Goal: Task Accomplishment & Management: Manage account settings

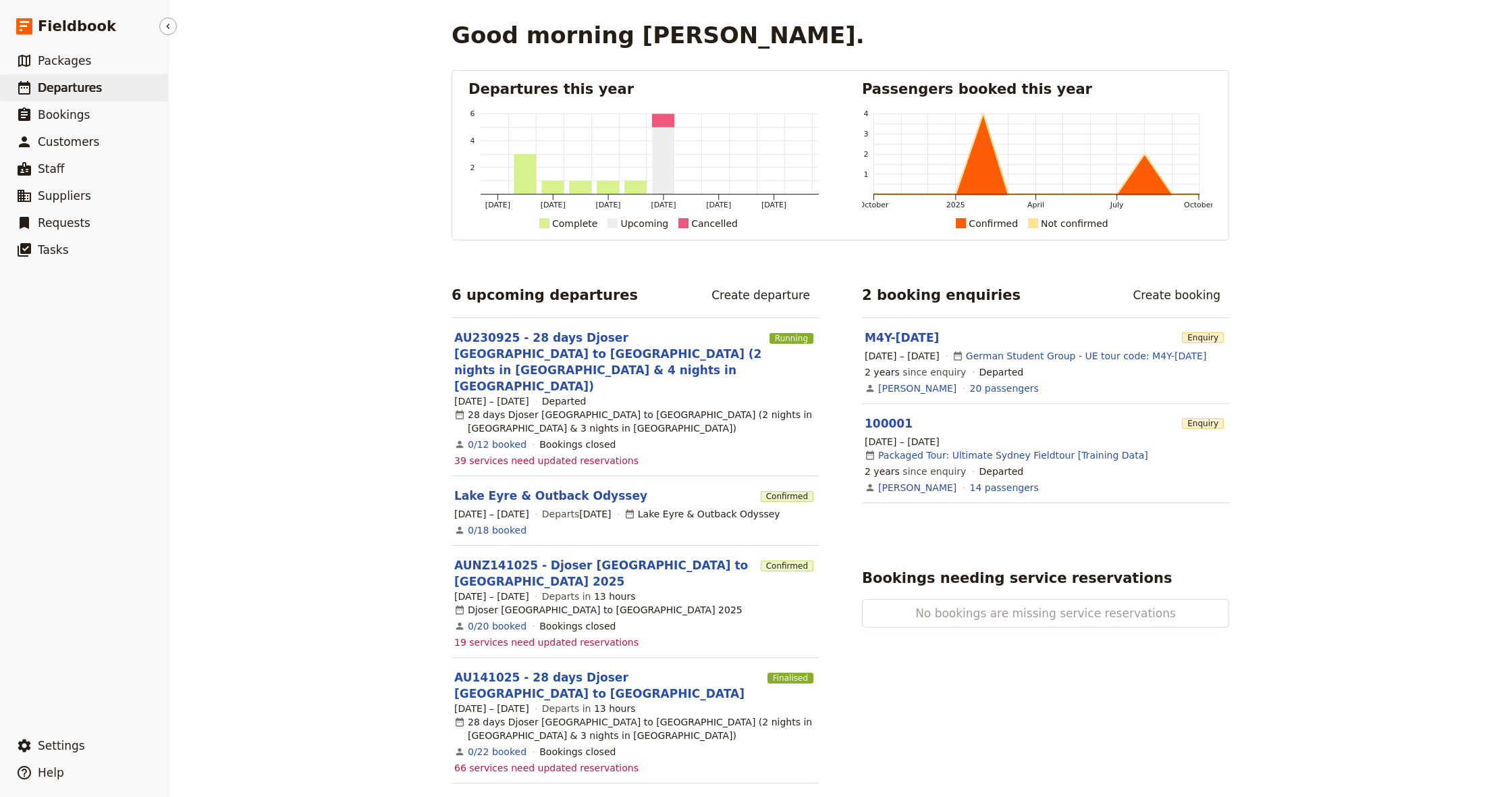
click at [72, 81] on span "Departures" at bounding box center [70, 87] width 64 height 14
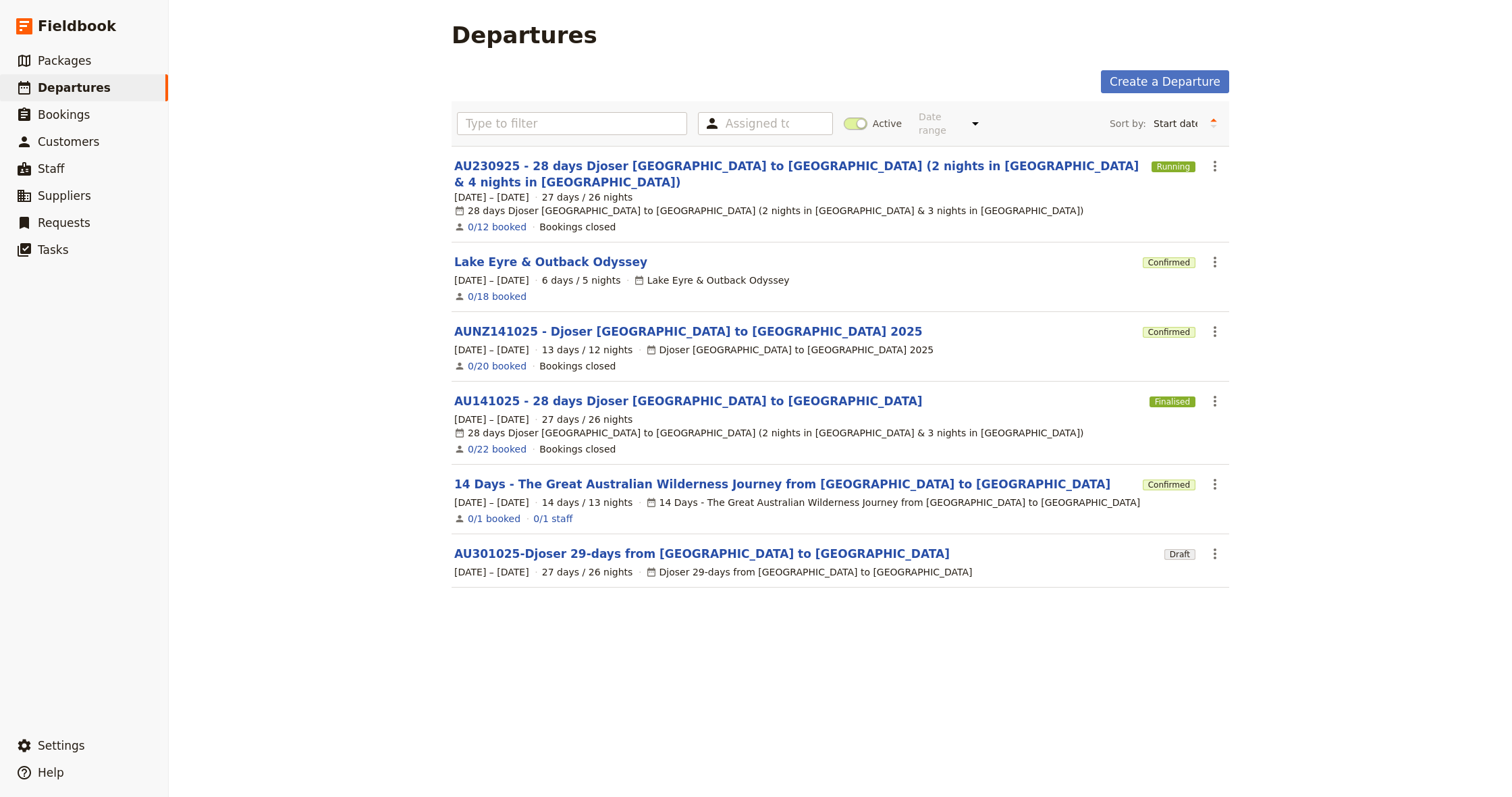
click at [600, 254] on link "Lake Eyre & Outback Odyssey" at bounding box center [551, 261] width 193 height 16
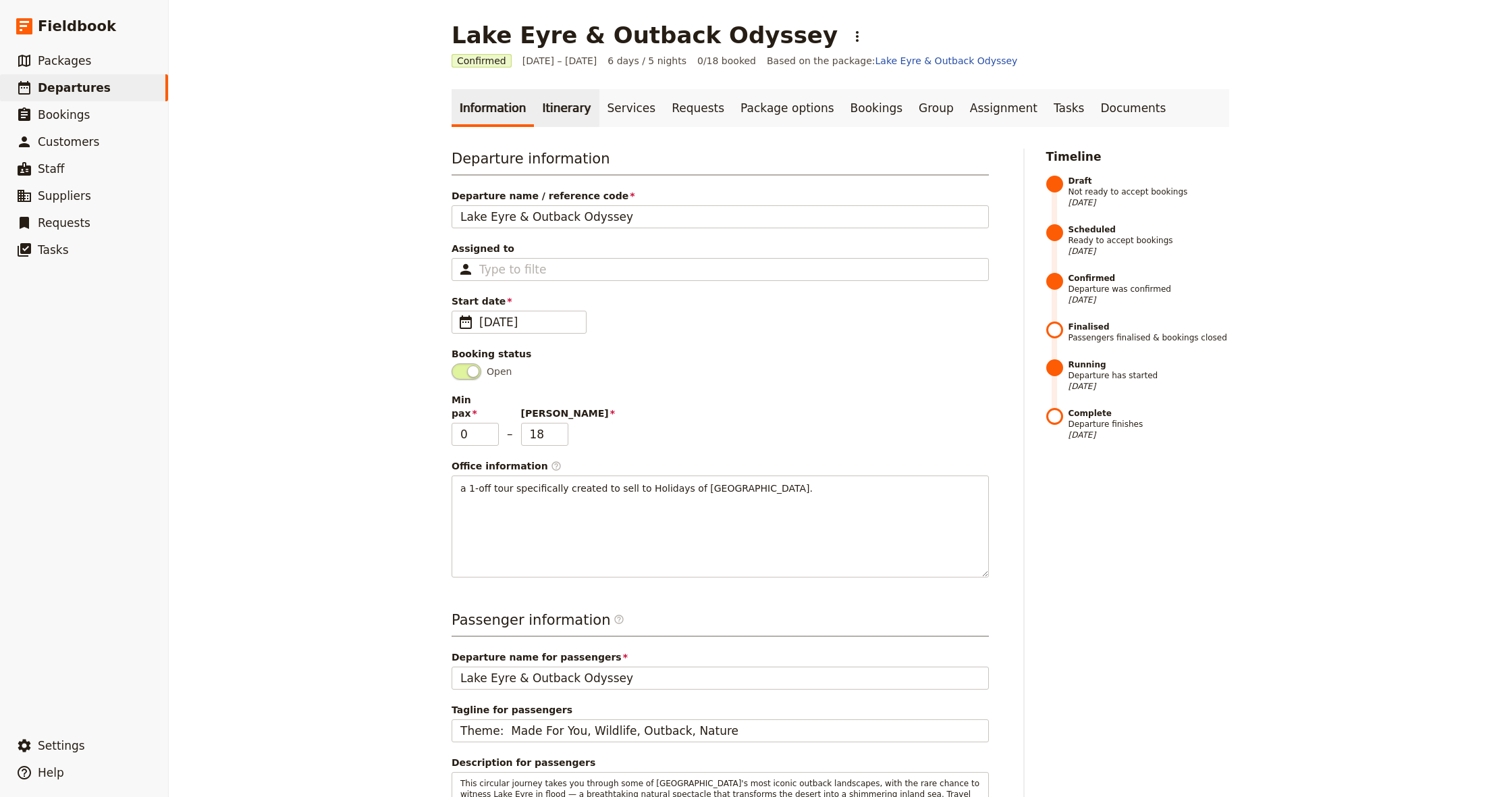
click at [558, 119] on link "Itinerary" at bounding box center [566, 108] width 65 height 38
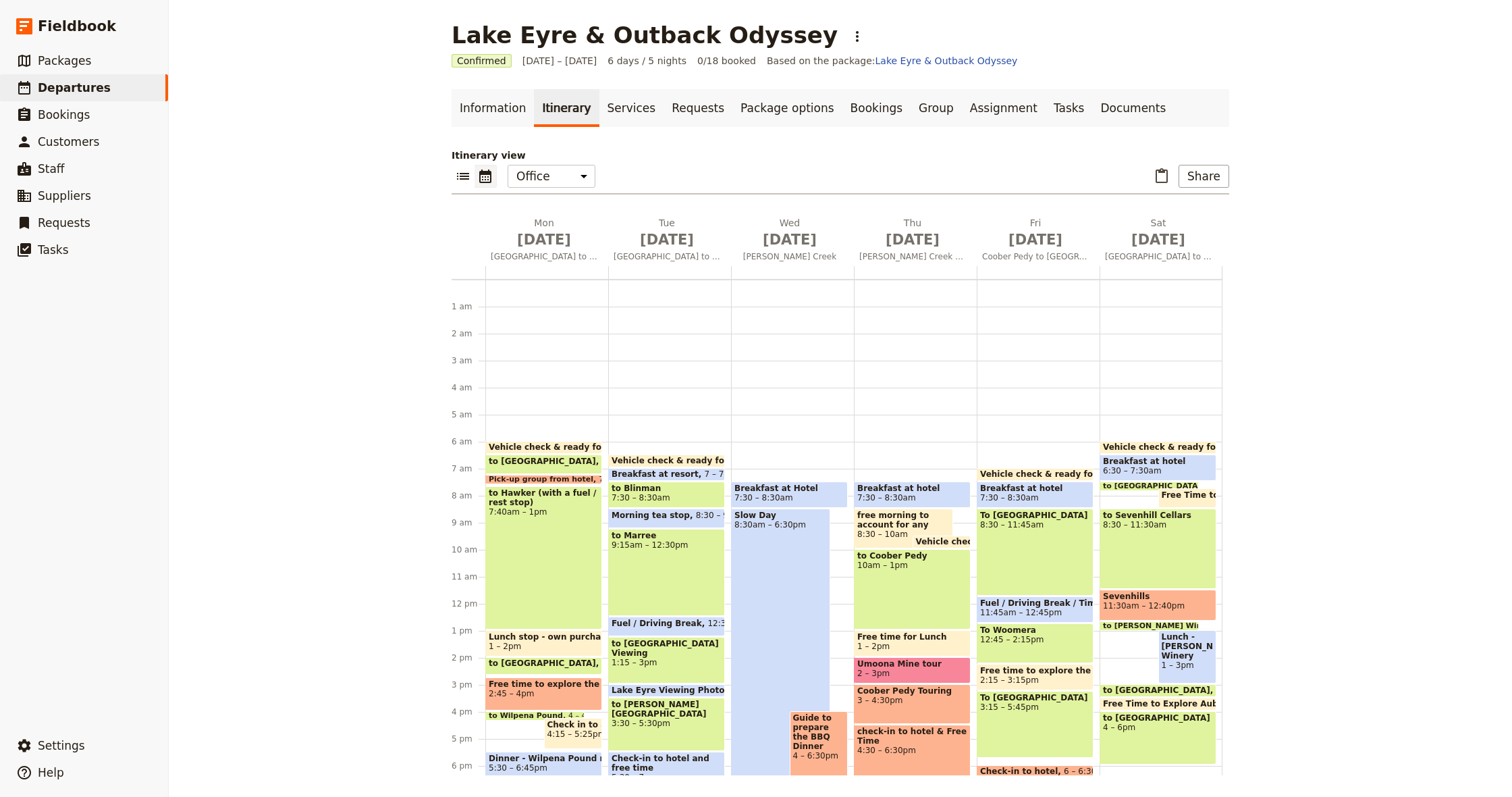
scroll to position [149, 0]
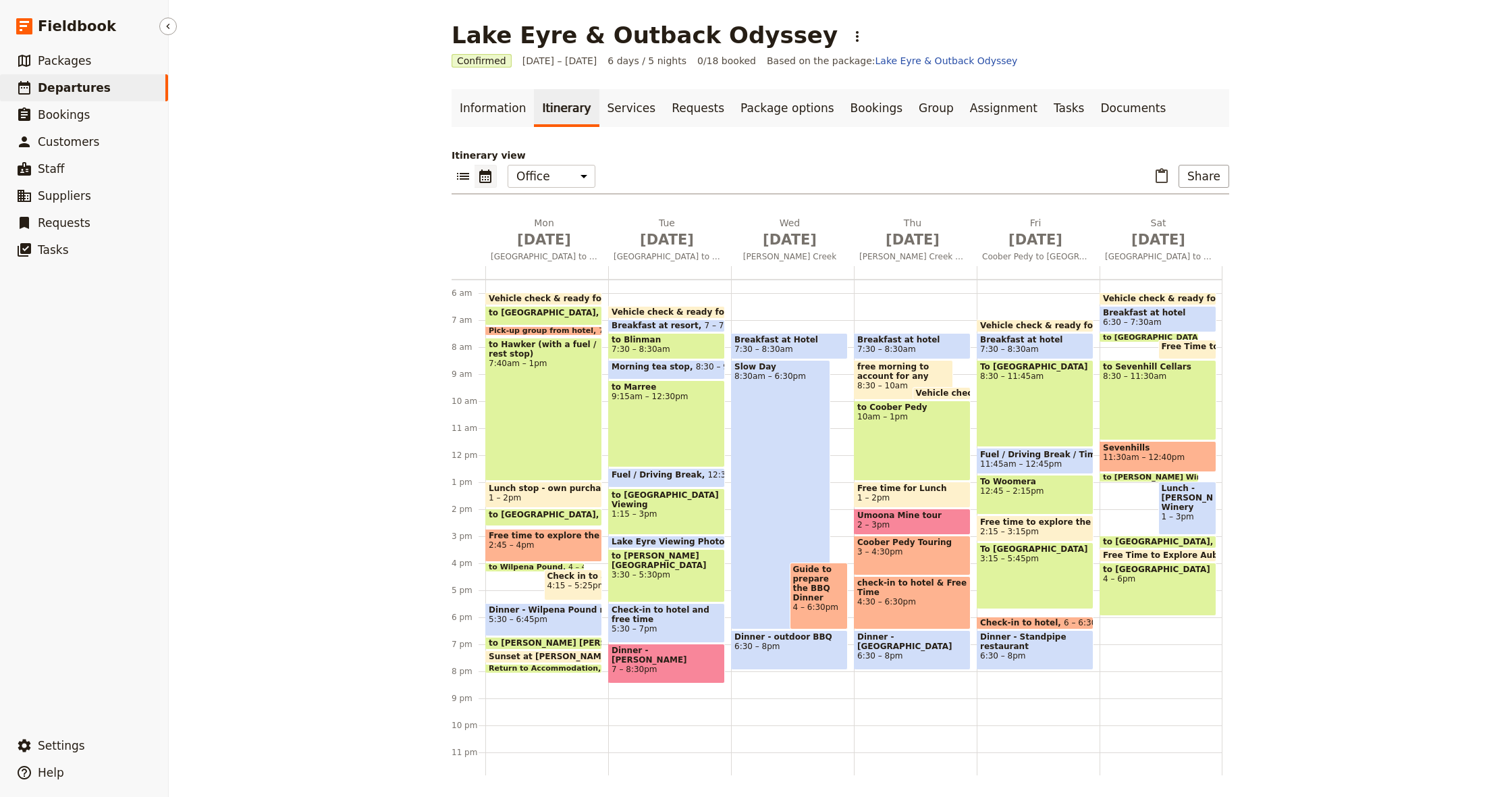
click at [77, 87] on span "Departures" at bounding box center [74, 87] width 73 height 14
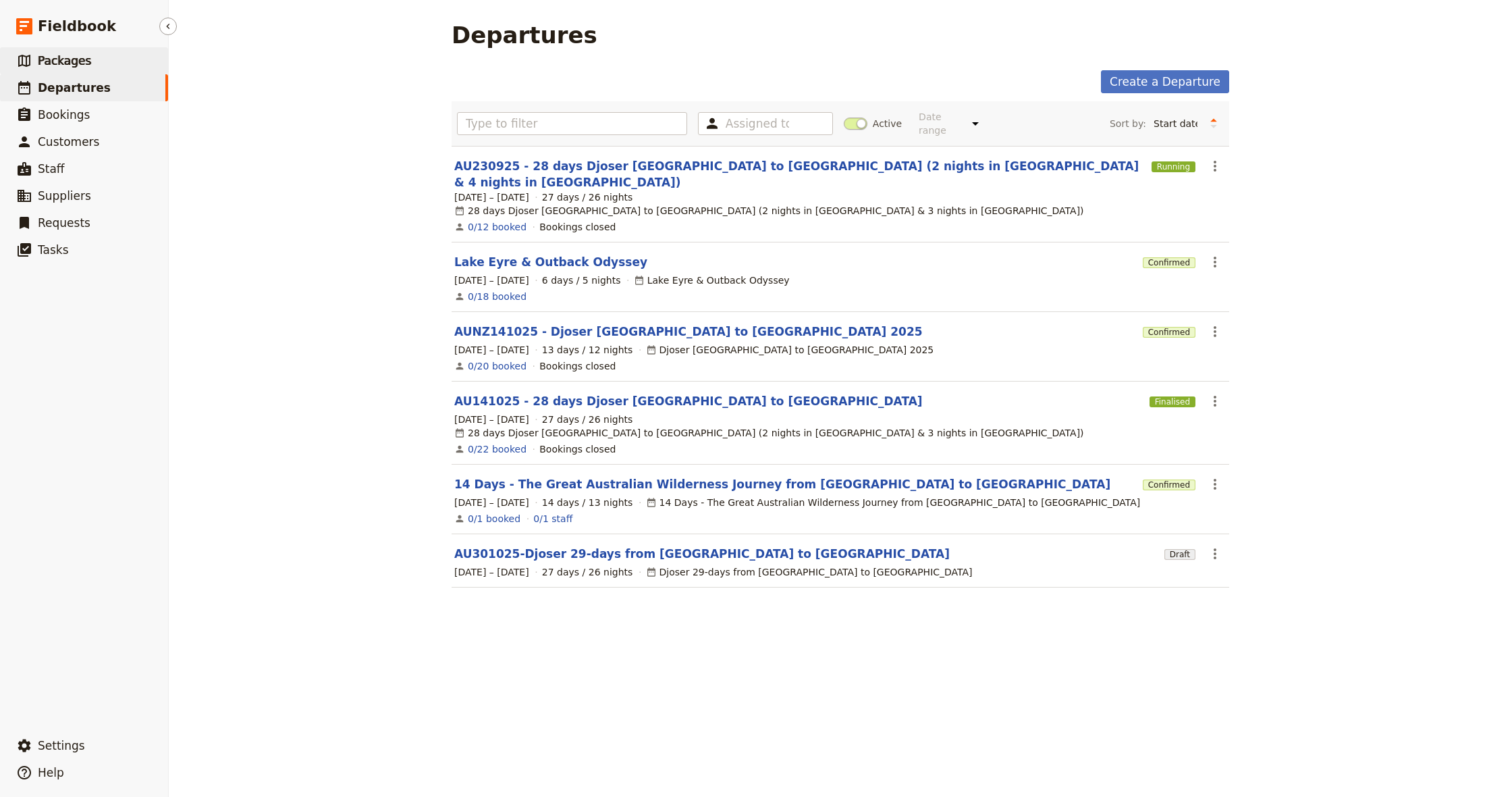
click at [79, 63] on span "Packages" at bounding box center [64, 60] width 53 height 14
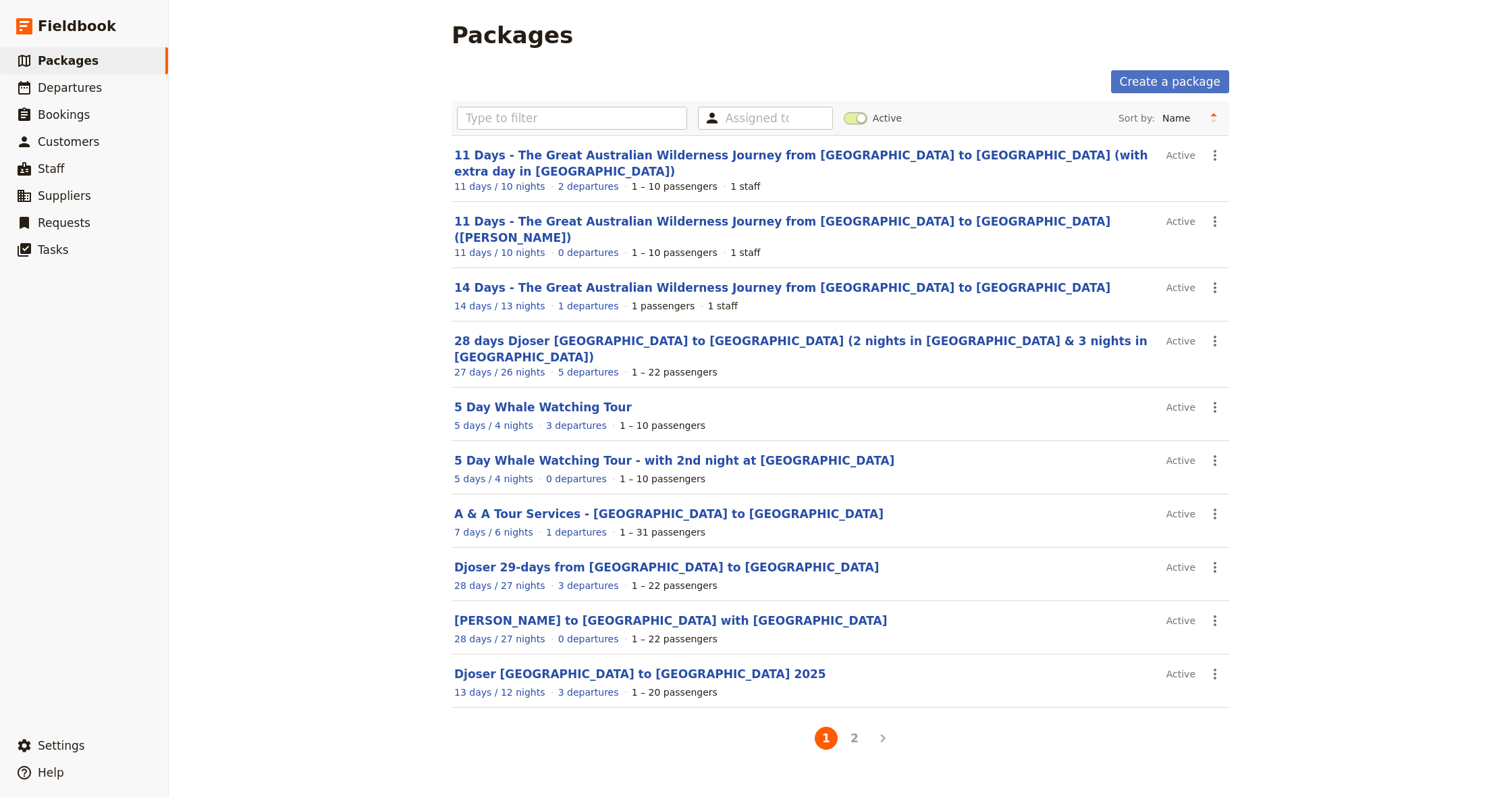
click at [879, 730] on icon "Next" at bounding box center [882, 737] width 16 height 16
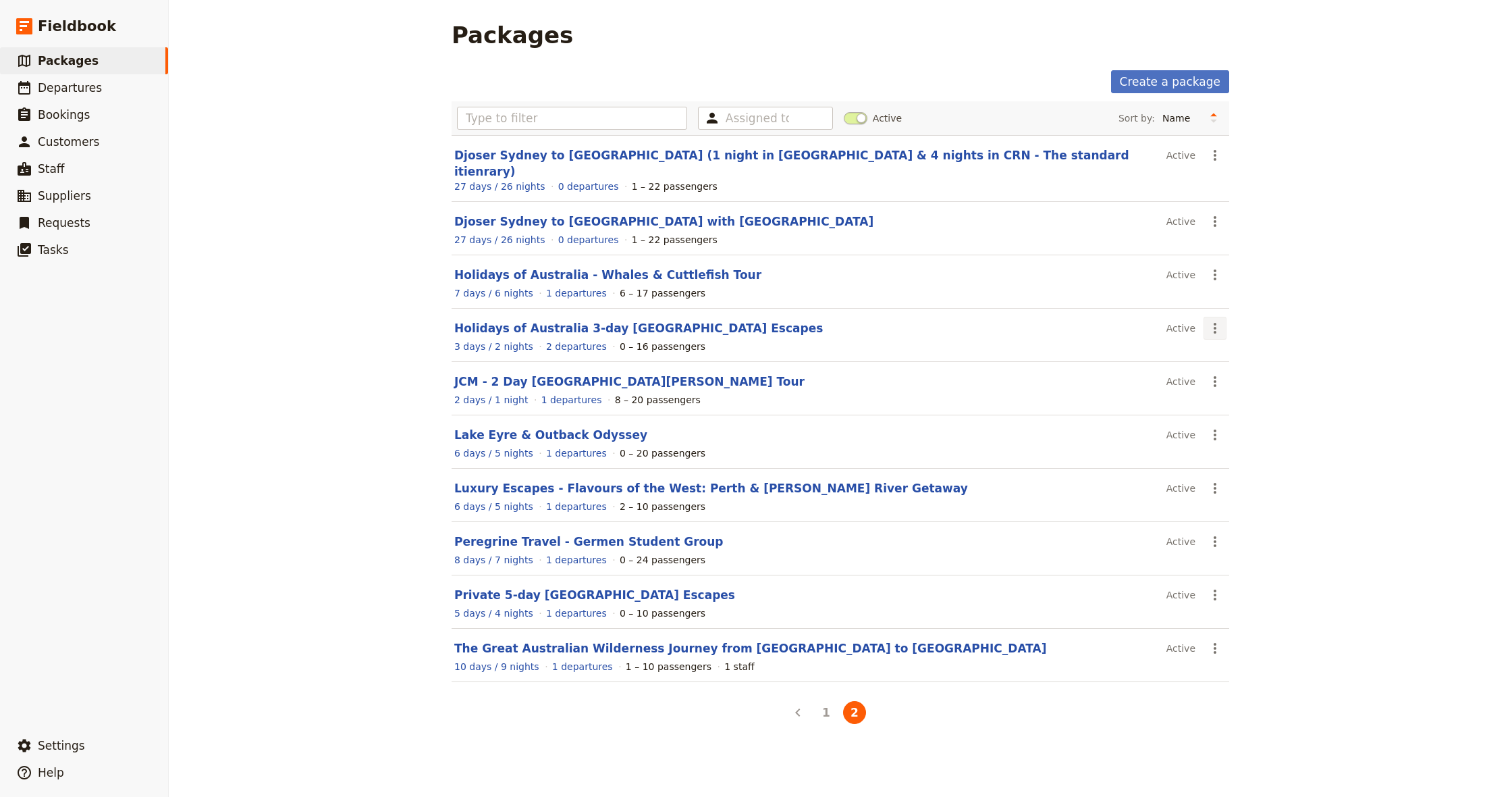
click at [1214, 320] on icon "Actions" at bounding box center [1214, 327] width 16 height 16
click at [1259, 365] on span "Schedule a departure" at bounding box center [1264, 364] width 102 height 14
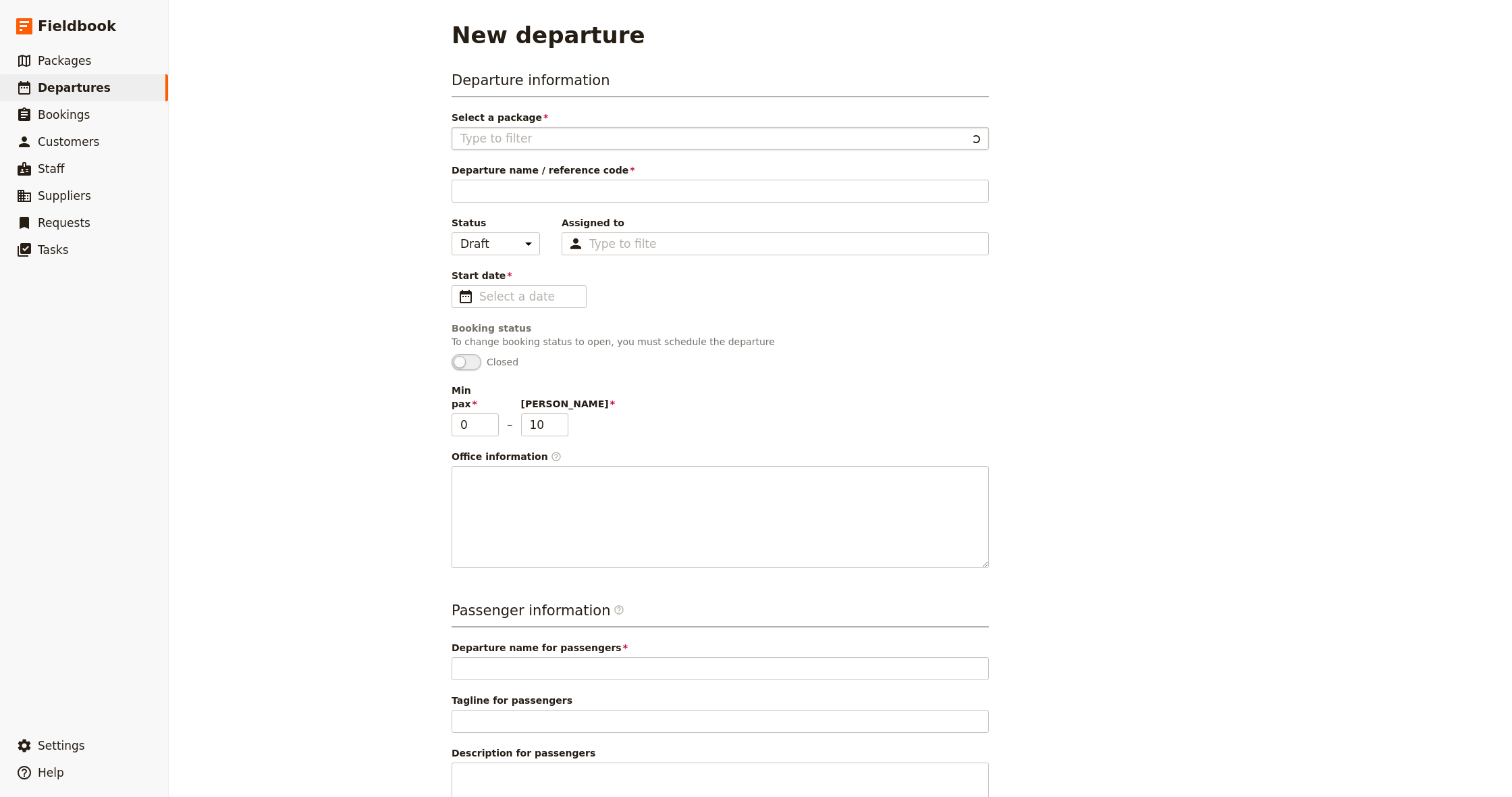
type input "Holidays of Australia 3-day [GEOGRAPHIC_DATA] Escapes"
type input "16"
type input "Holidays of [GEOGRAPHIC_DATA] – Eyre Peninsula Tour"
type input "Regions: [GEOGRAPHIC_DATA], [GEOGRAPHIC_DATA]"
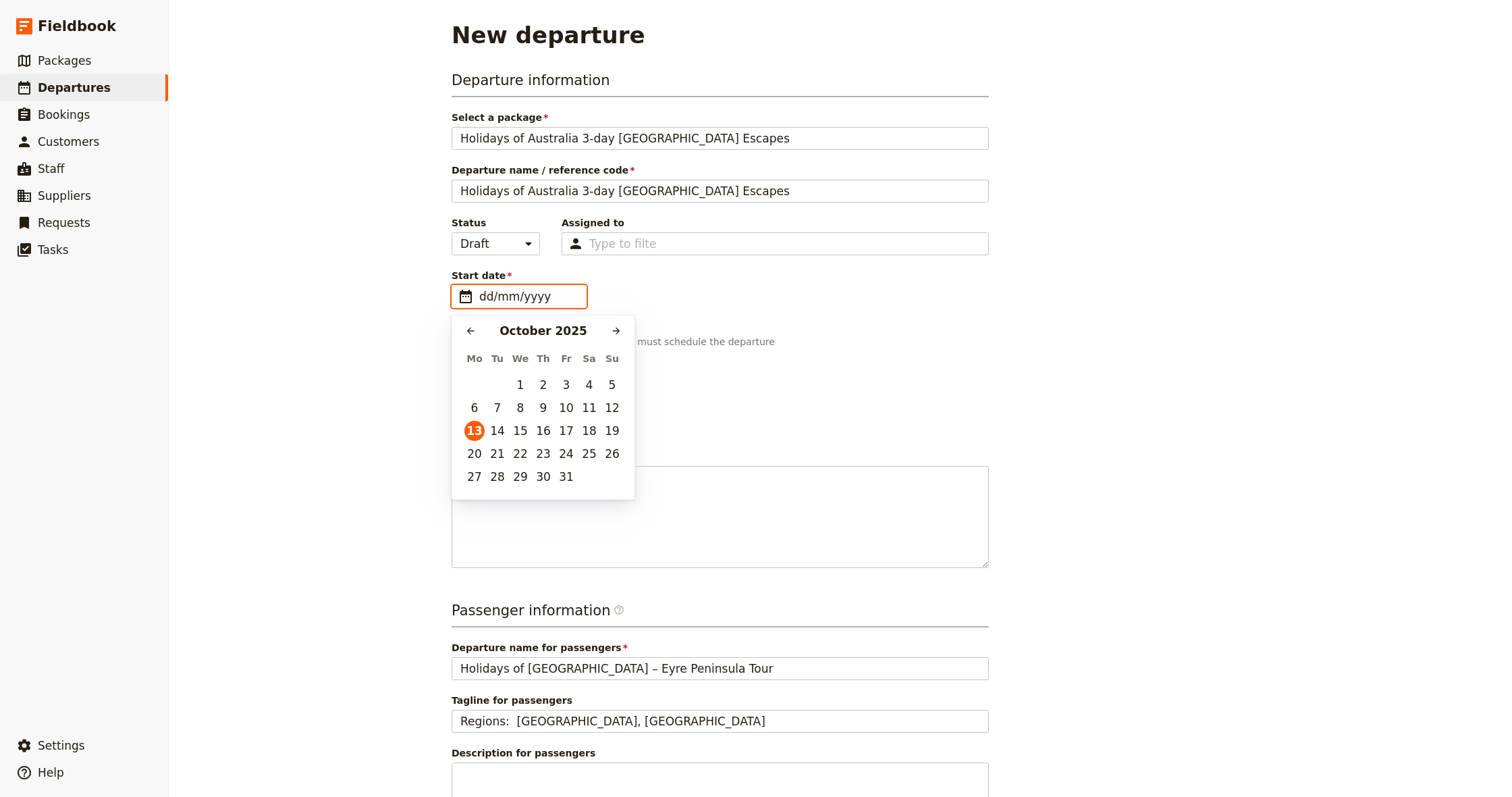
click at [509, 292] on input "dd/mm/yyyy" at bounding box center [528, 296] width 99 height 16
click at [550, 432] on button "16" at bounding box center [544, 431] width 20 height 20
type input "[DATE]"
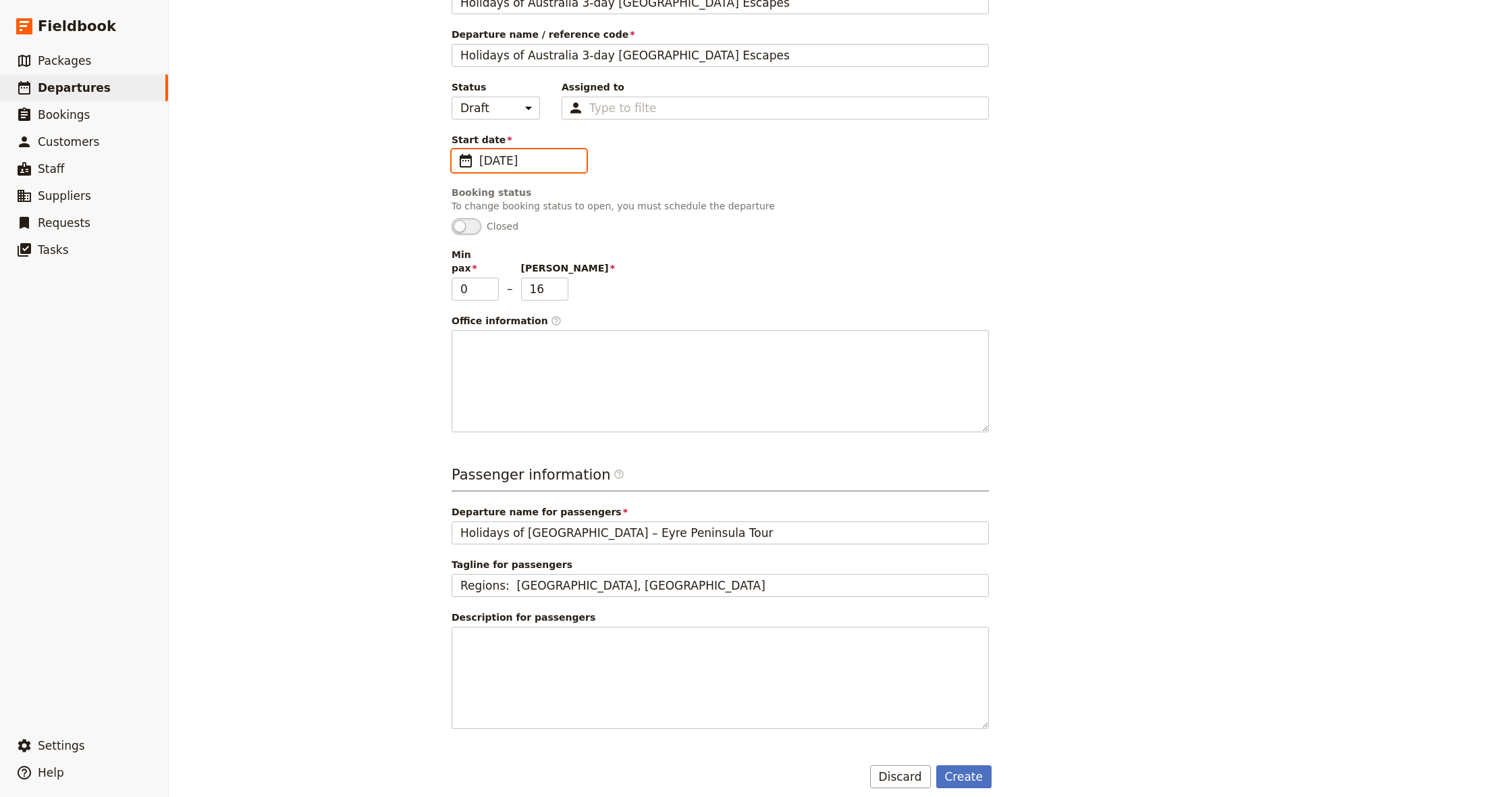
scroll to position [135, 0]
click at [983, 768] on button "Create" at bounding box center [964, 777] width 56 height 23
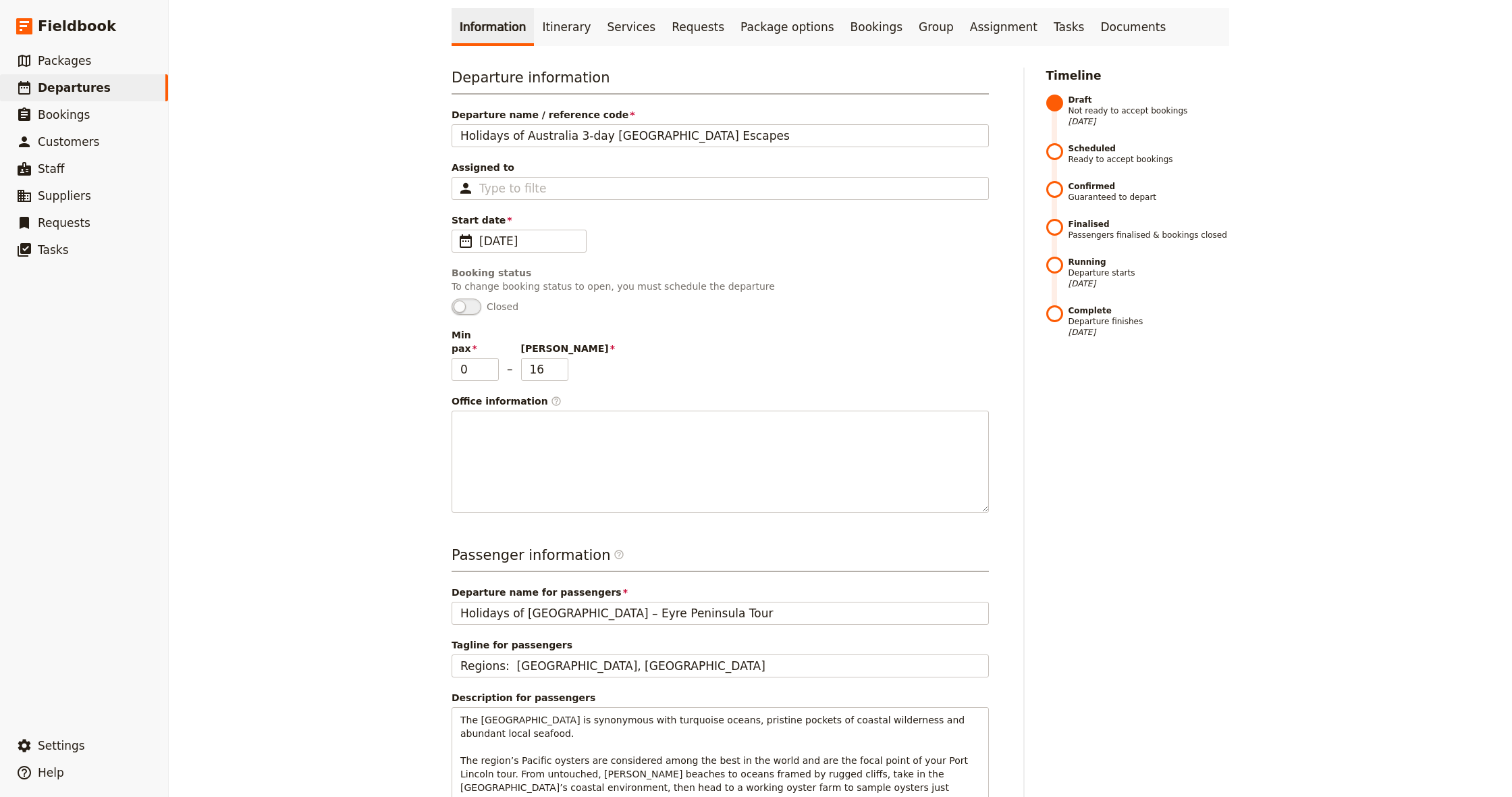
scroll to position [62, 0]
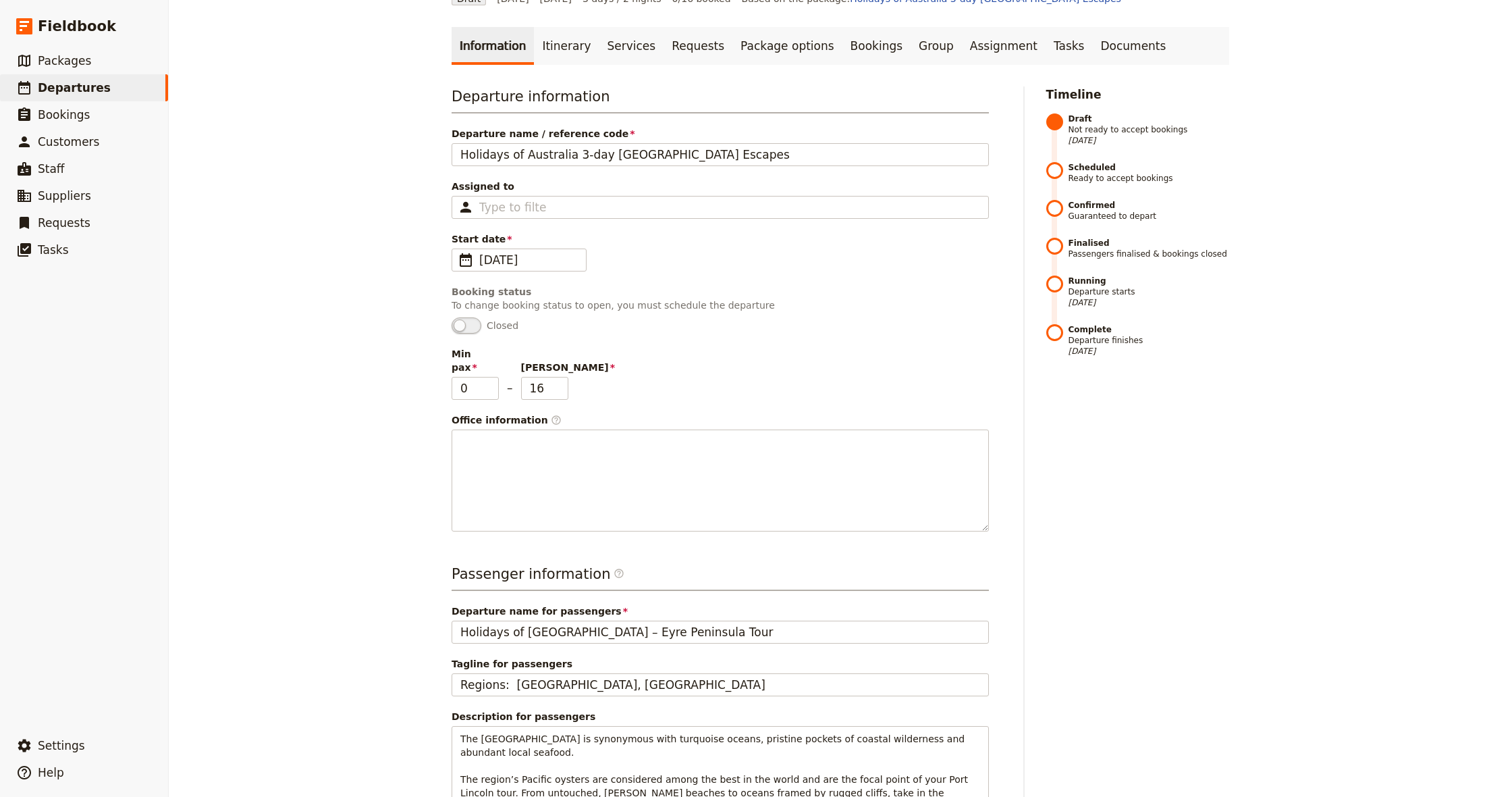
click at [548, 50] on link "Itinerary" at bounding box center [566, 46] width 65 height 38
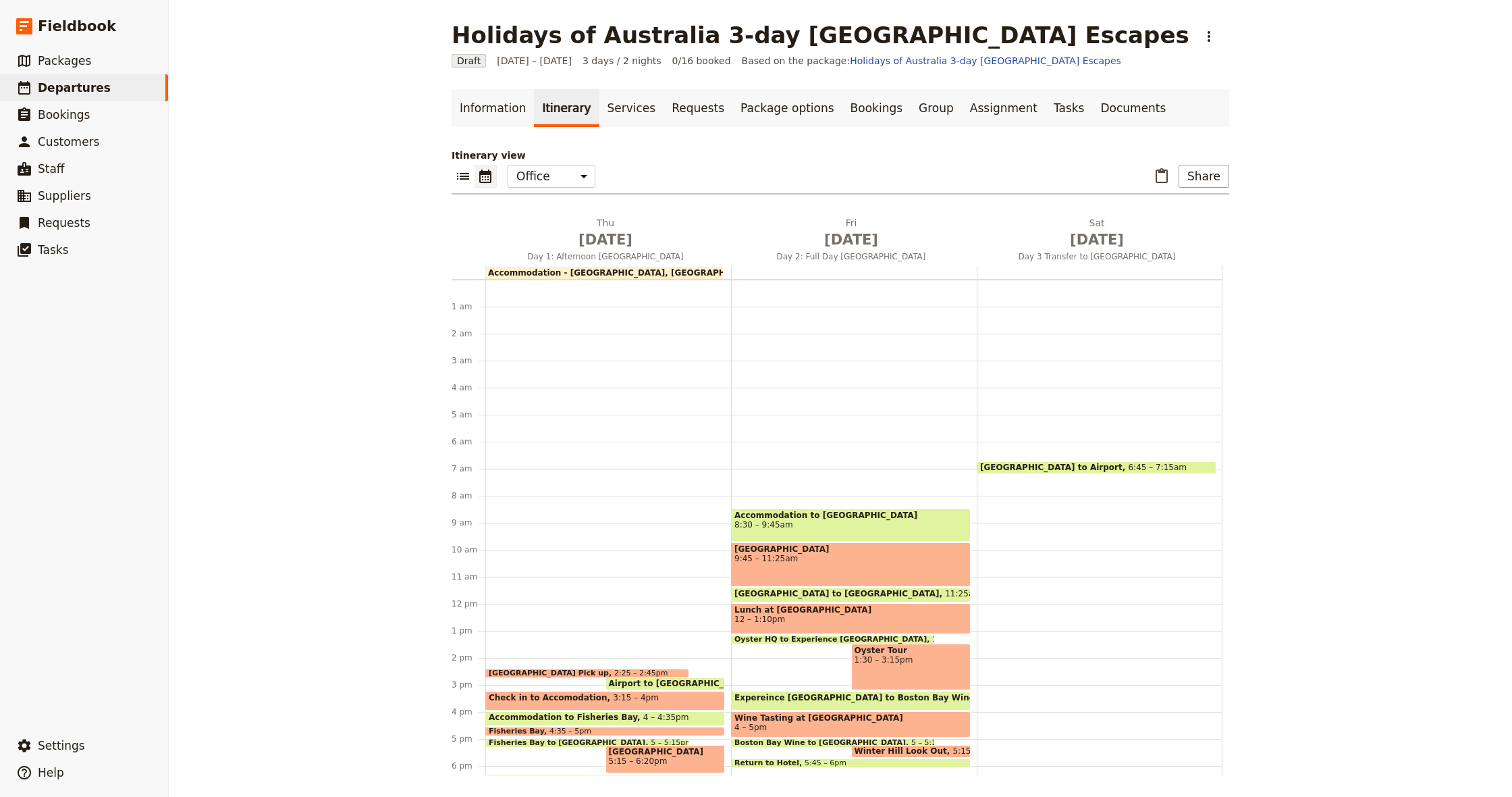
scroll to position [153, 0]
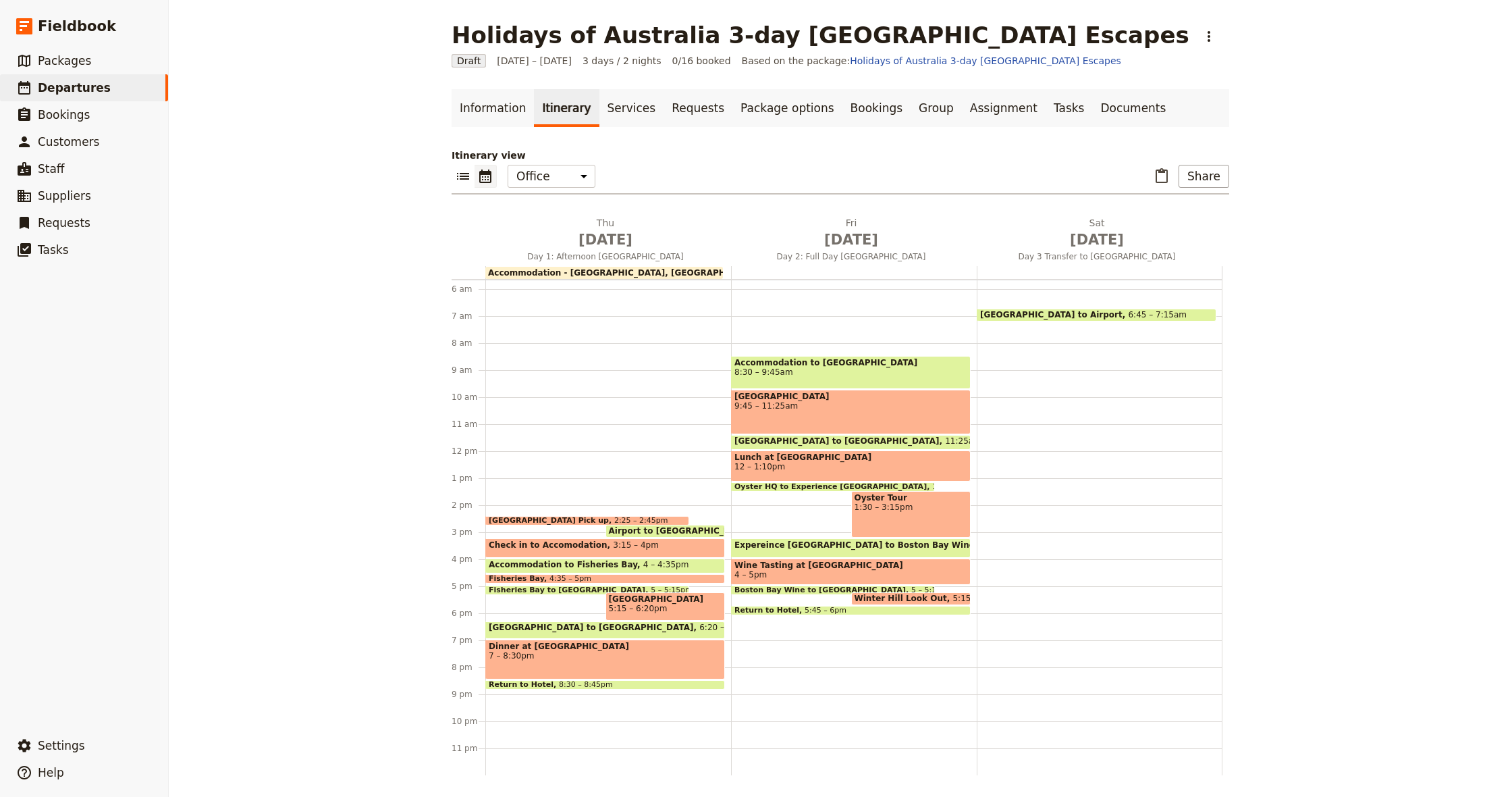
click at [611, 272] on span "Accommodation - [GEOGRAPHIC_DATA], [GEOGRAPHIC_DATA]" at bounding box center [627, 272] width 278 height 9
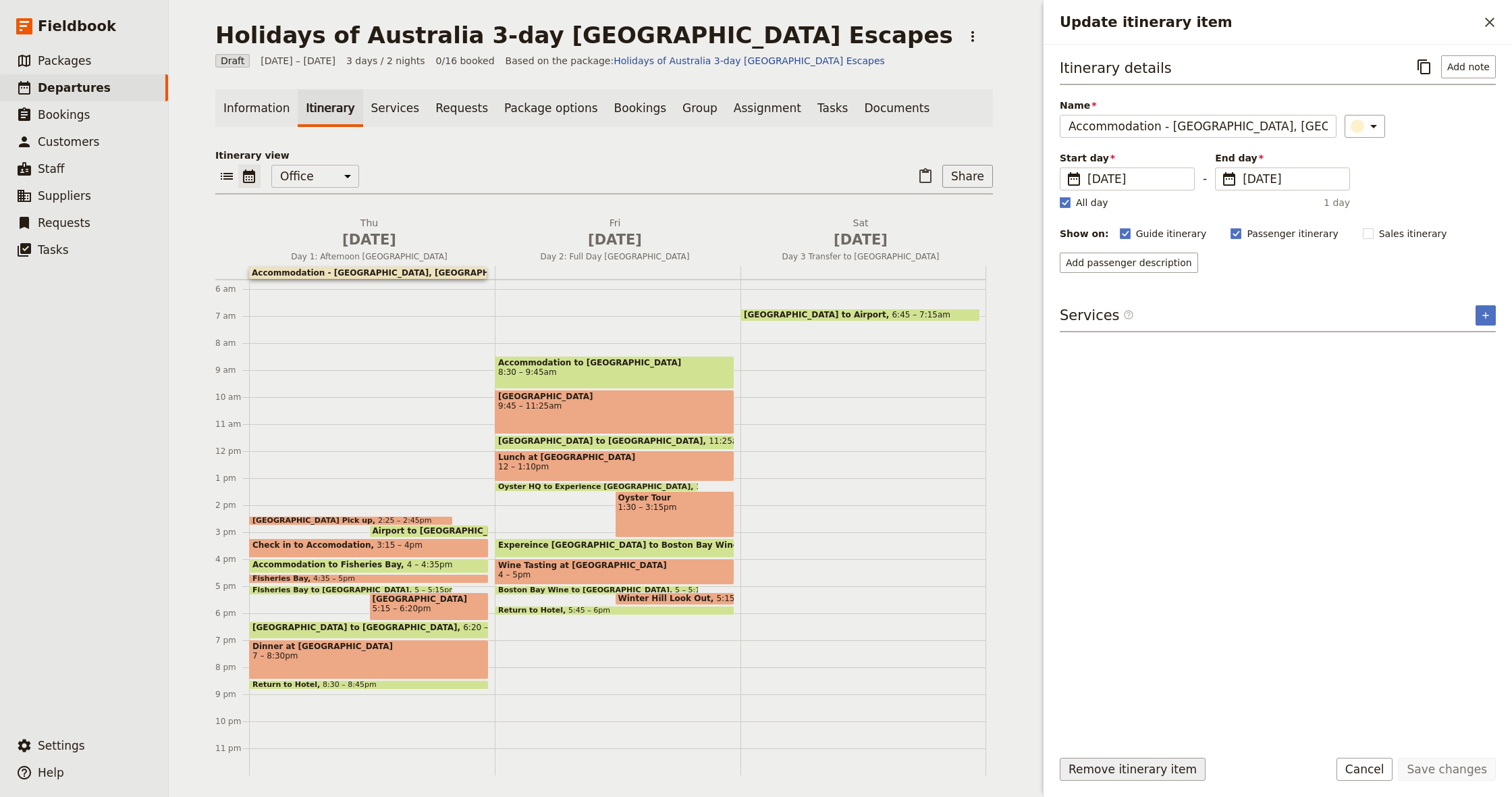
click at [1147, 776] on button "Remove itinerary item" at bounding box center [1133, 769] width 146 height 23
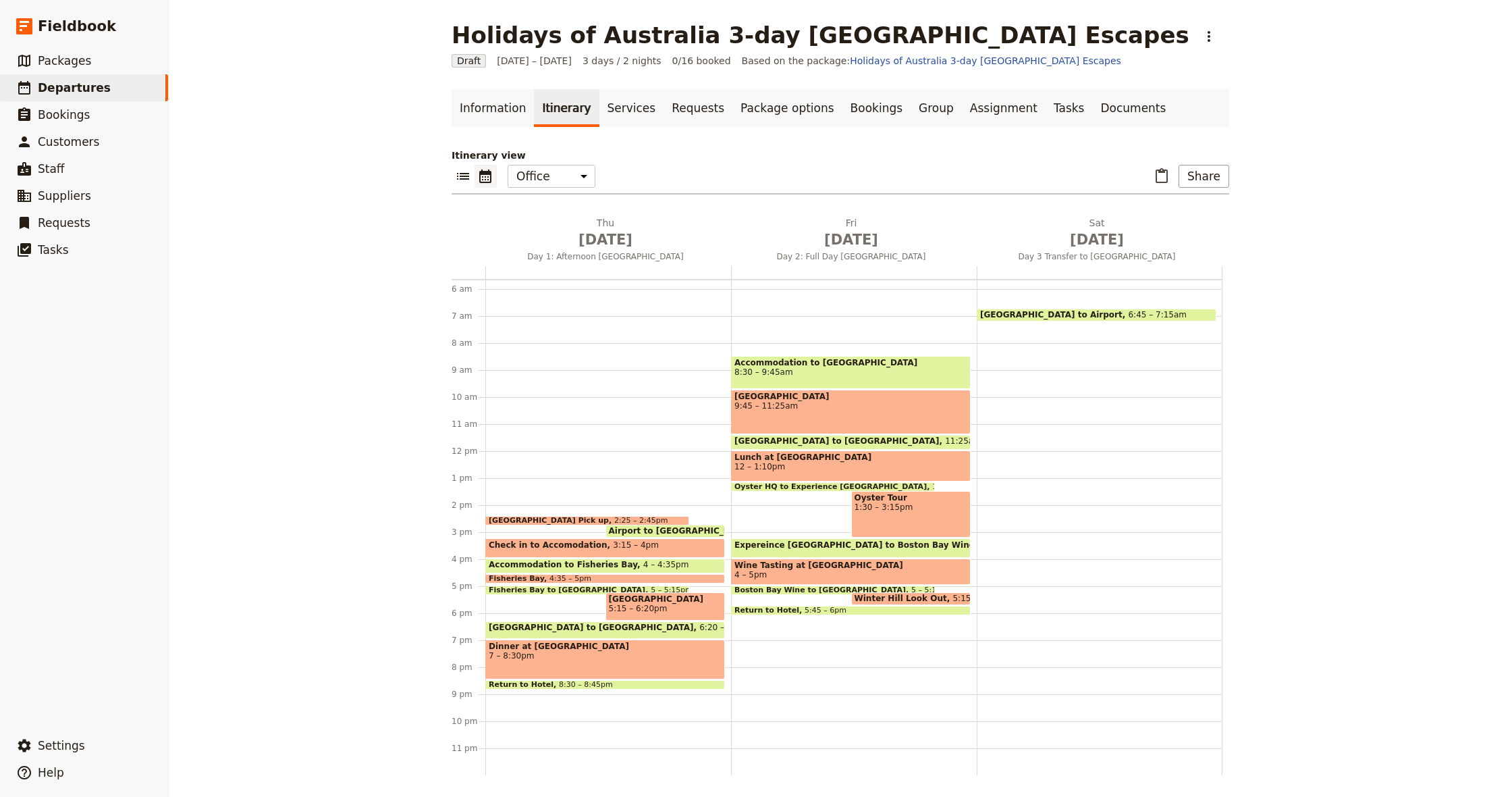
click at [812, 366] on span "Accommodation to [GEOGRAPHIC_DATA]" at bounding box center [851, 363] width 232 height 9
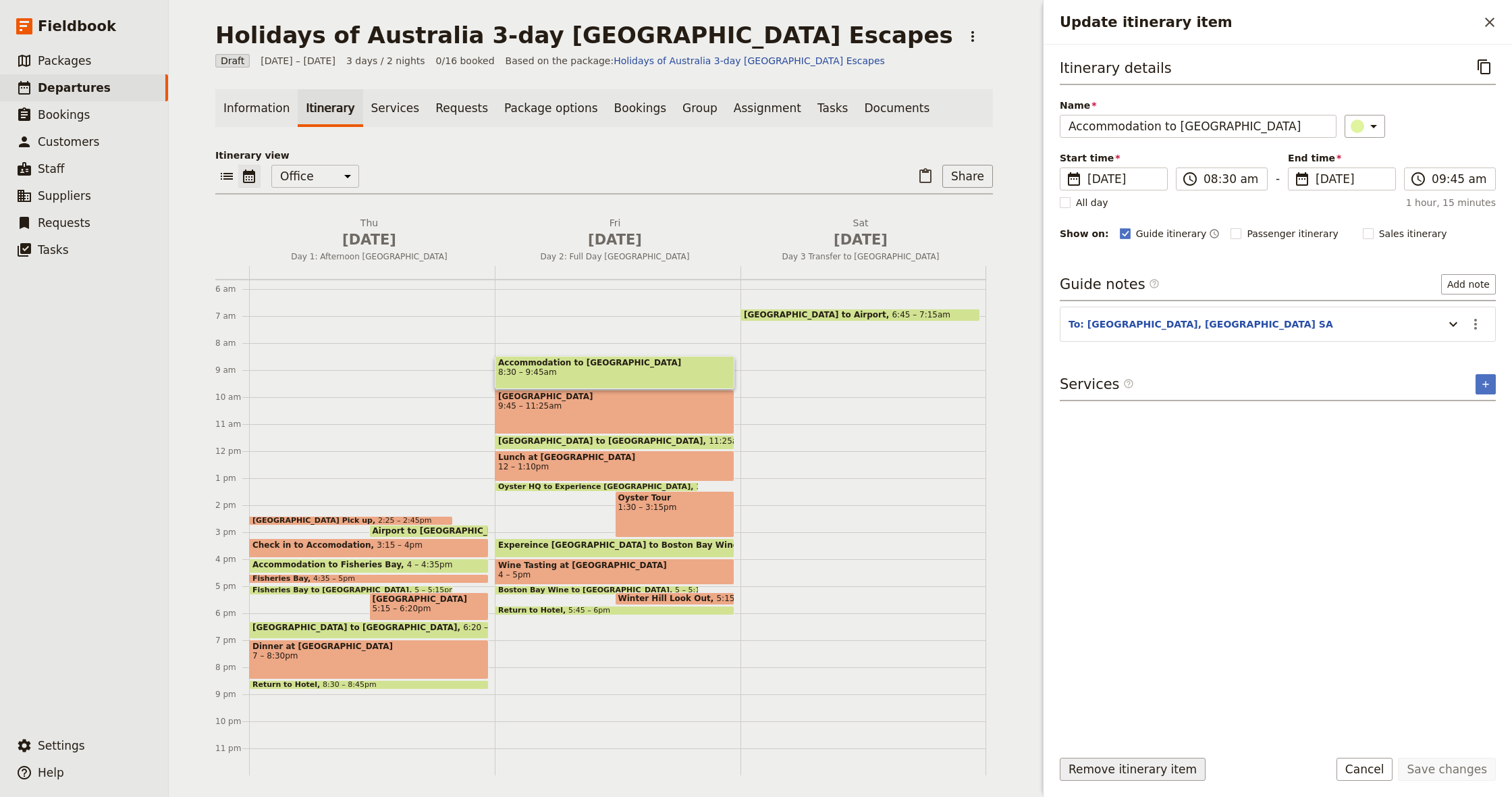
click at [1125, 774] on button "Remove itinerary item" at bounding box center [1133, 769] width 146 height 23
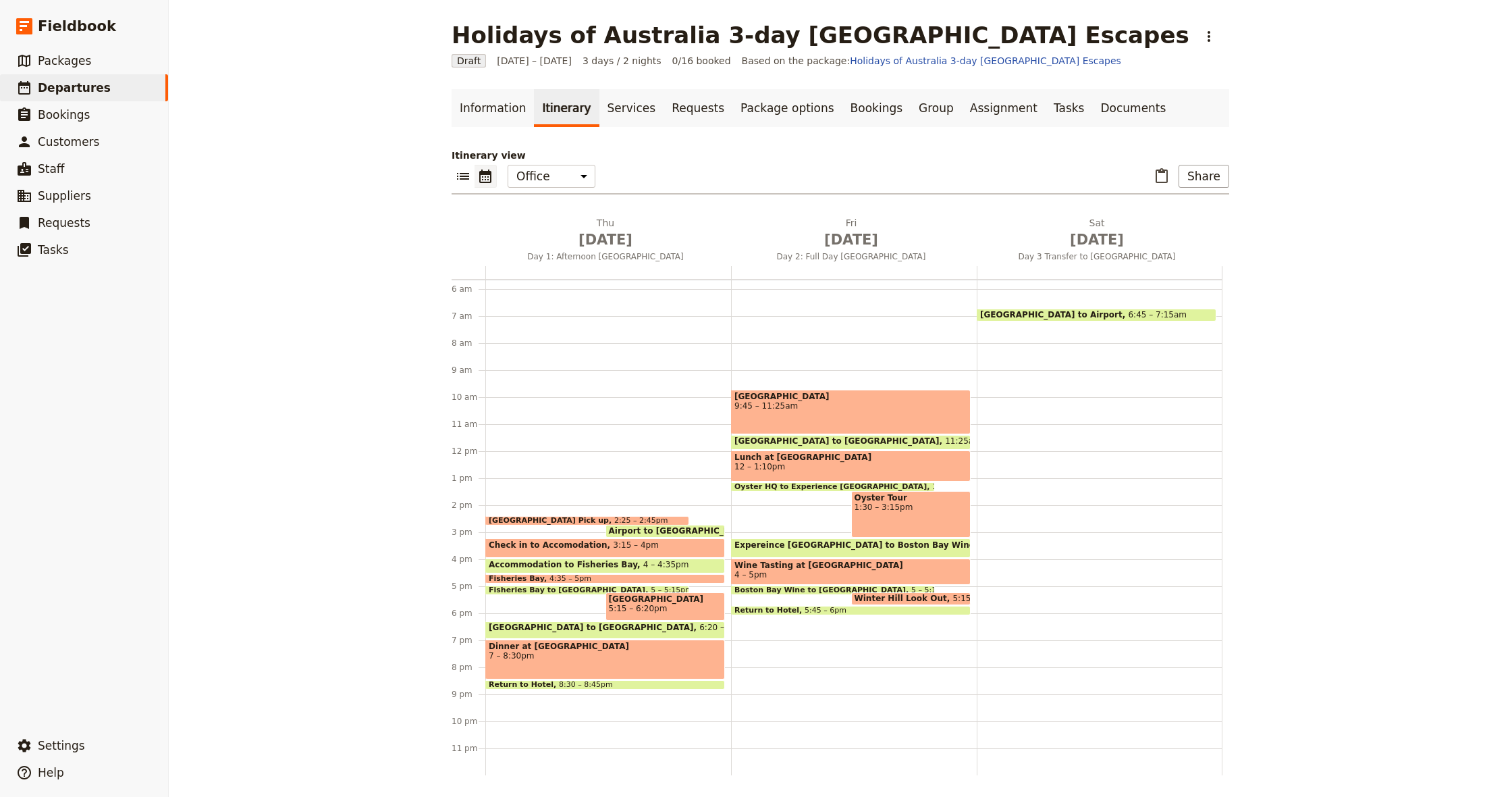
click at [806, 398] on span "[GEOGRAPHIC_DATA]" at bounding box center [851, 396] width 232 height 9
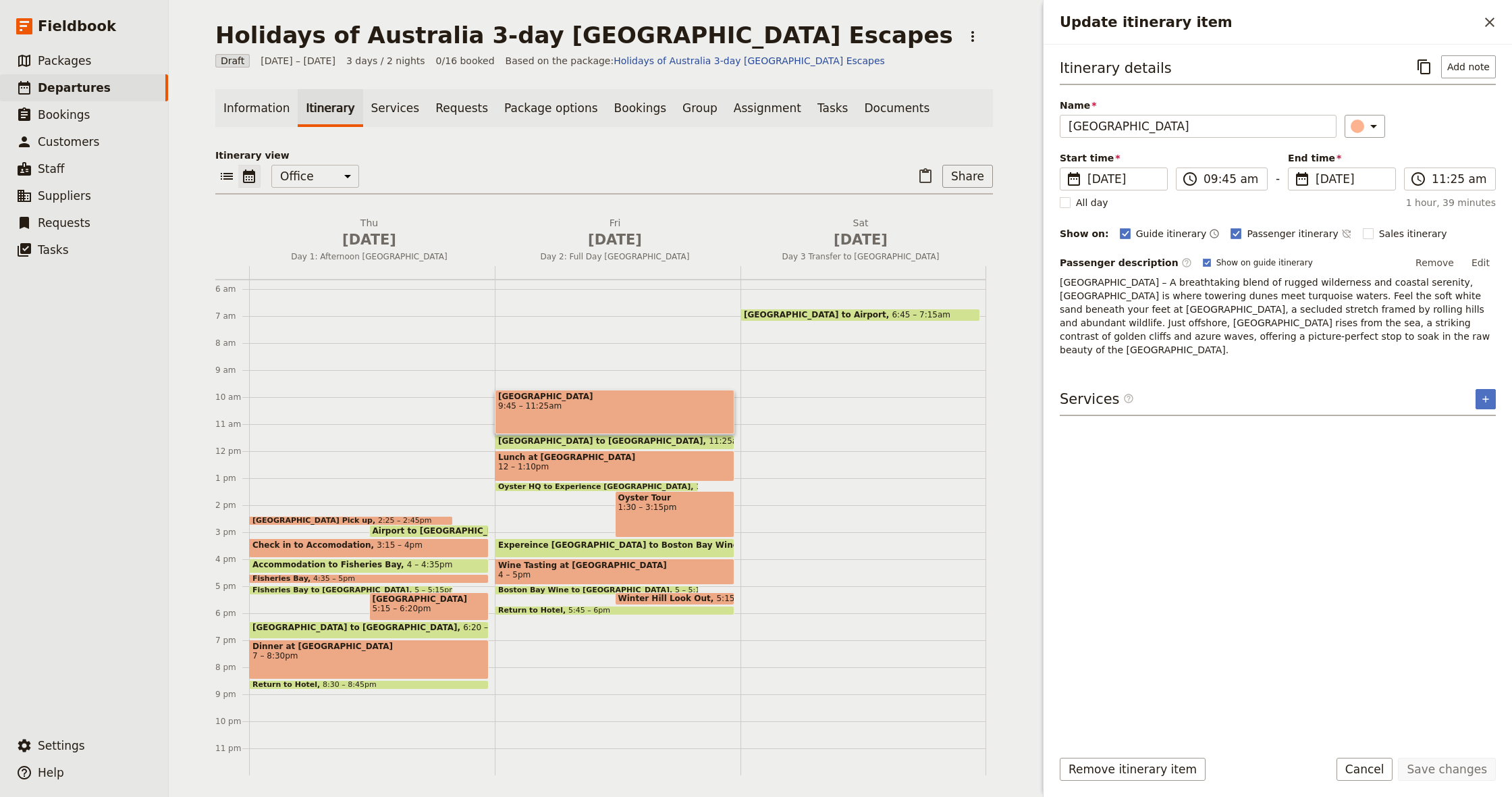
click at [1491, 18] on icon "Close drawer" at bounding box center [1490, 21] width 16 height 16
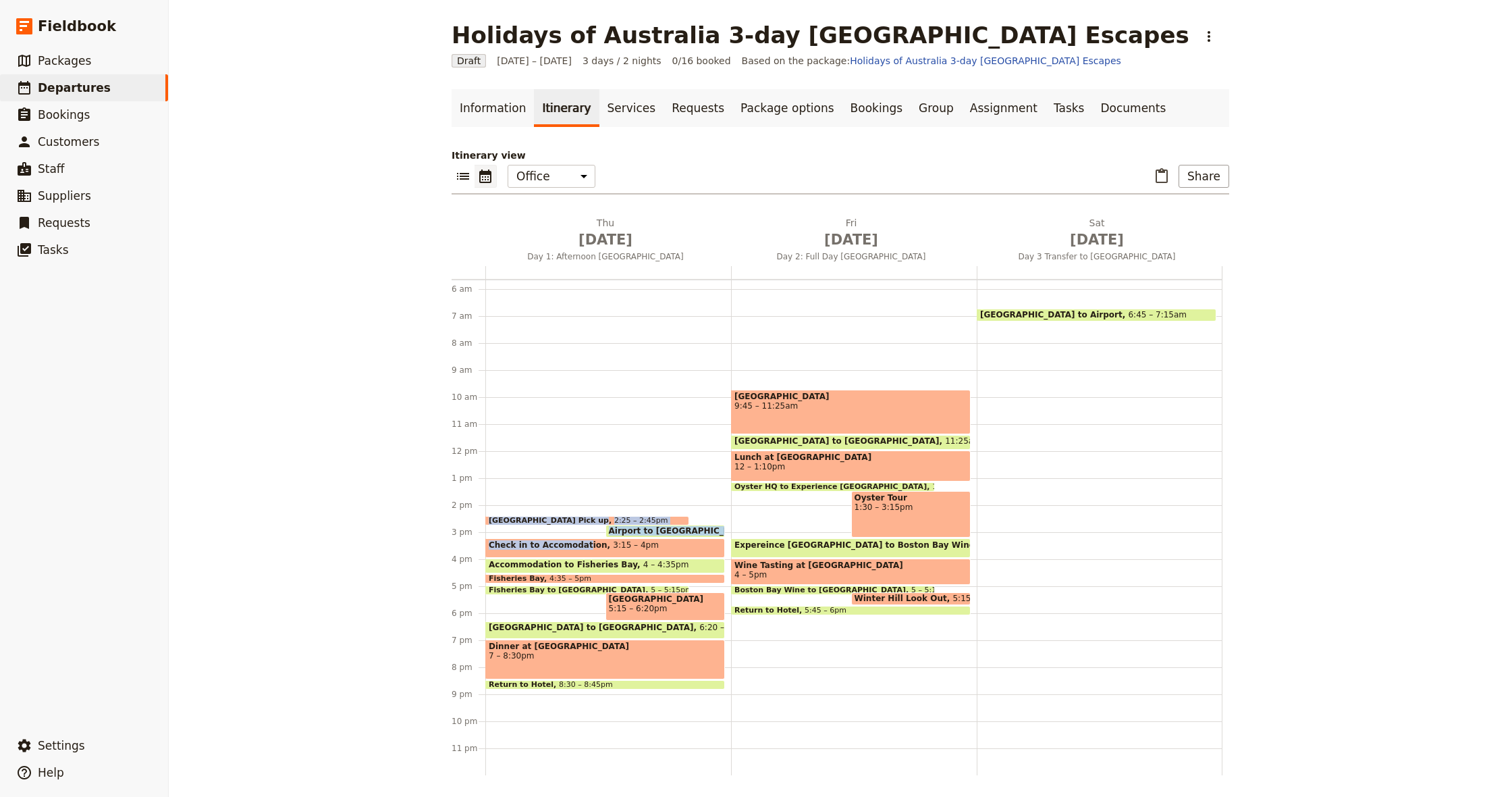
drag, startPoint x: 582, startPoint y: 538, endPoint x: 587, endPoint y: 417, distance: 121.1
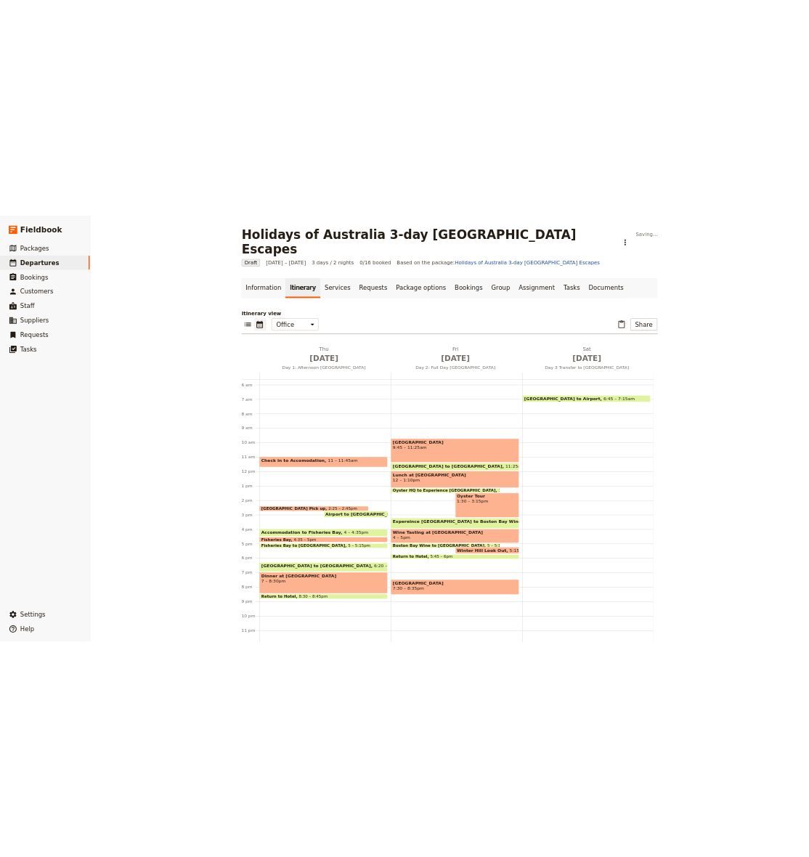
scroll to position [0, 0]
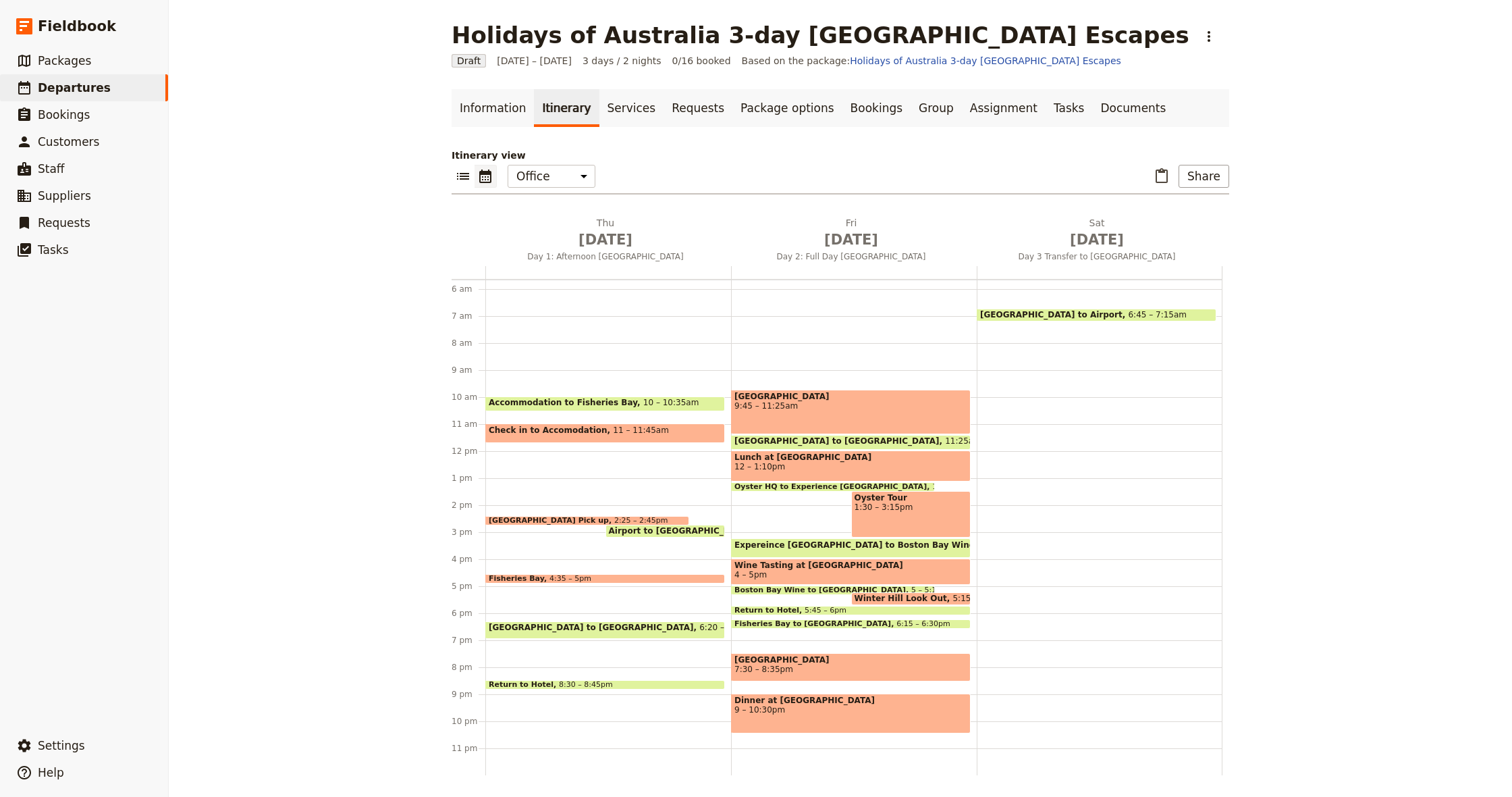
click at [658, 529] on span "Airport to [GEOGRAPHIC_DATA]" at bounding box center [683, 531] width 148 height 9
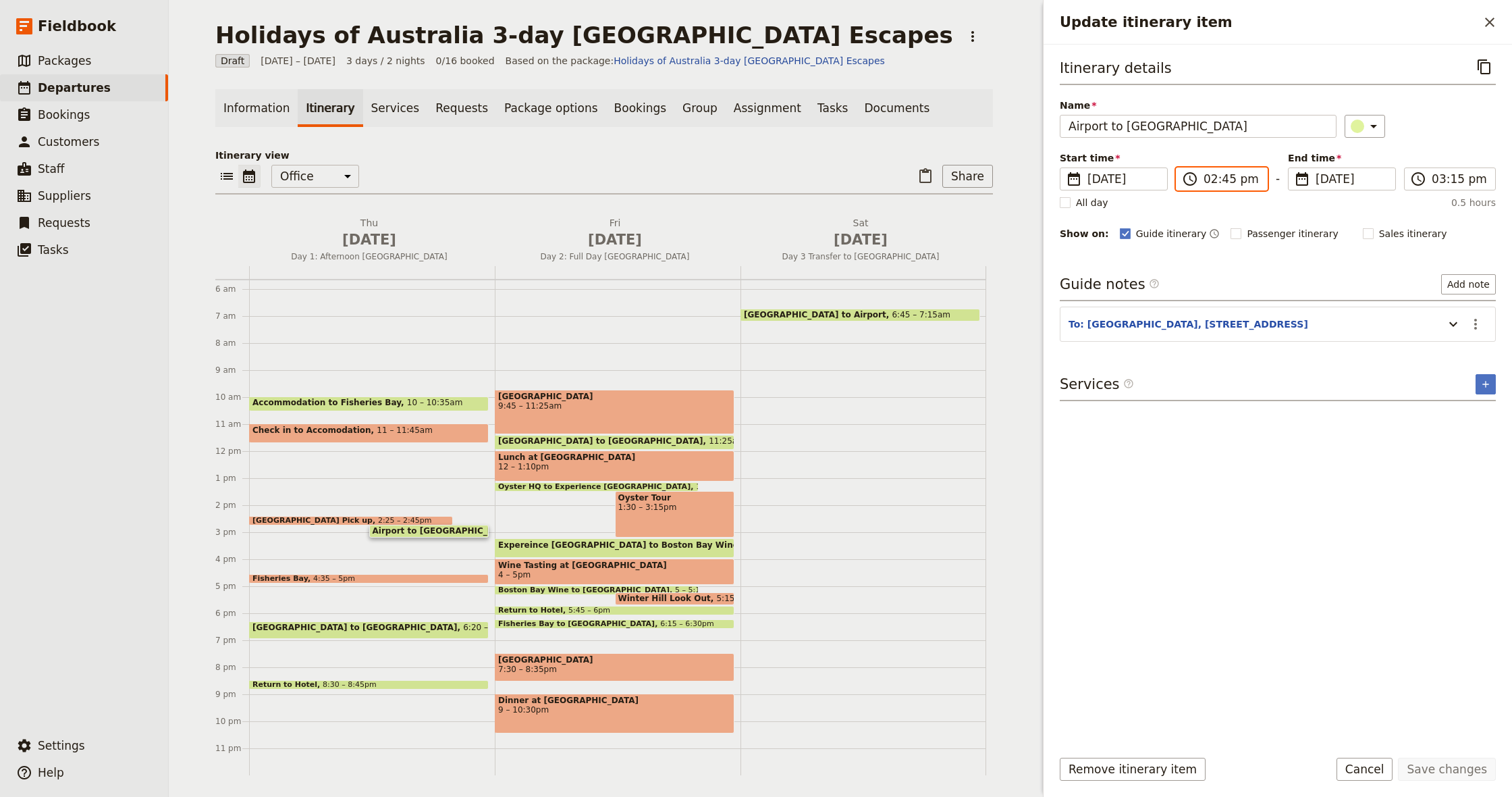
click at [1228, 183] on input "02:45 pm" at bounding box center [1232, 179] width 56 height 16
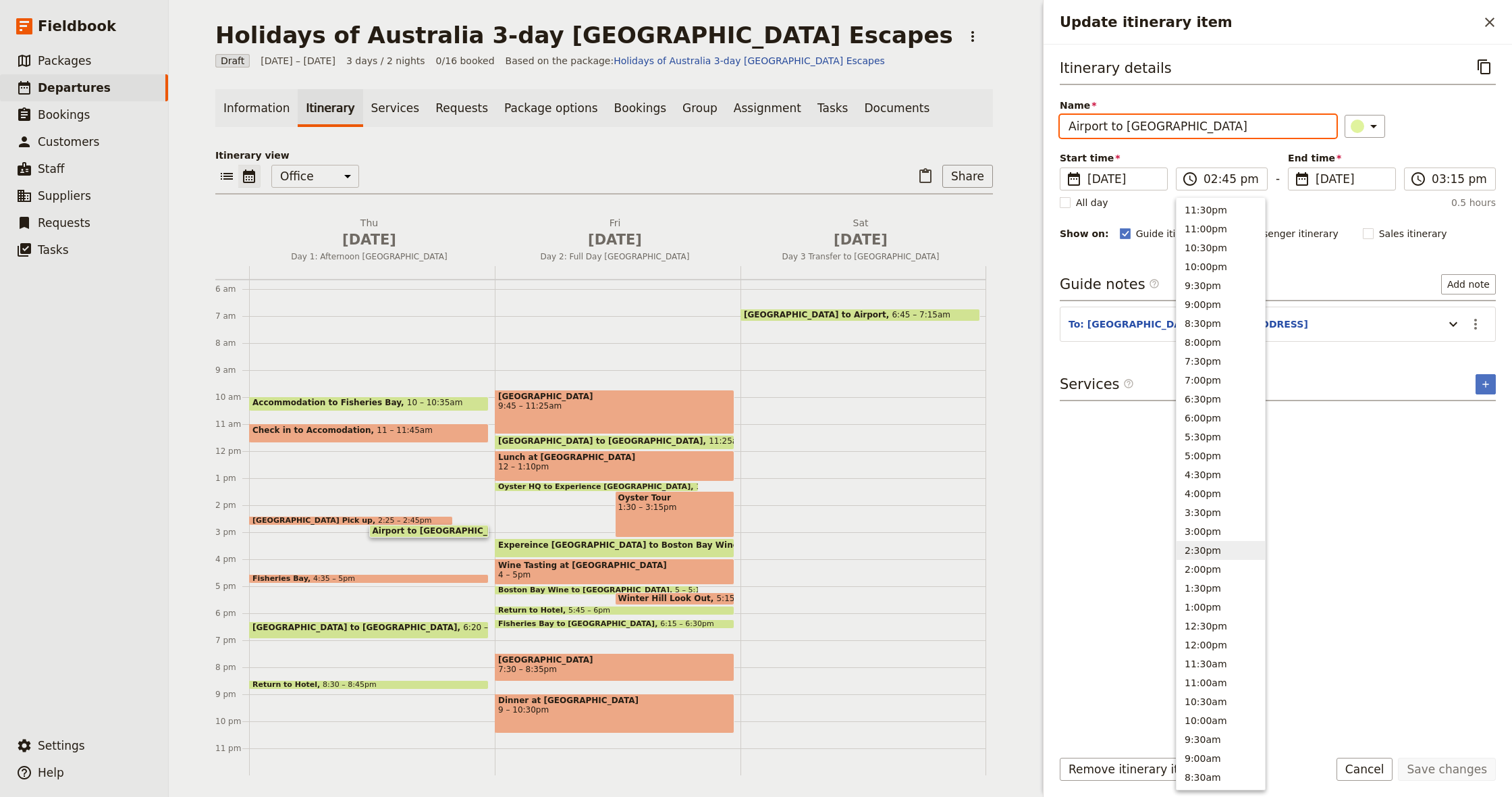
drag, startPoint x: 1224, startPoint y: 135, endPoint x: 1173, endPoint y: 132, distance: 51.1
click at [1223, 135] on input "Airport to [GEOGRAPHIC_DATA]" at bounding box center [1199, 126] width 277 height 23
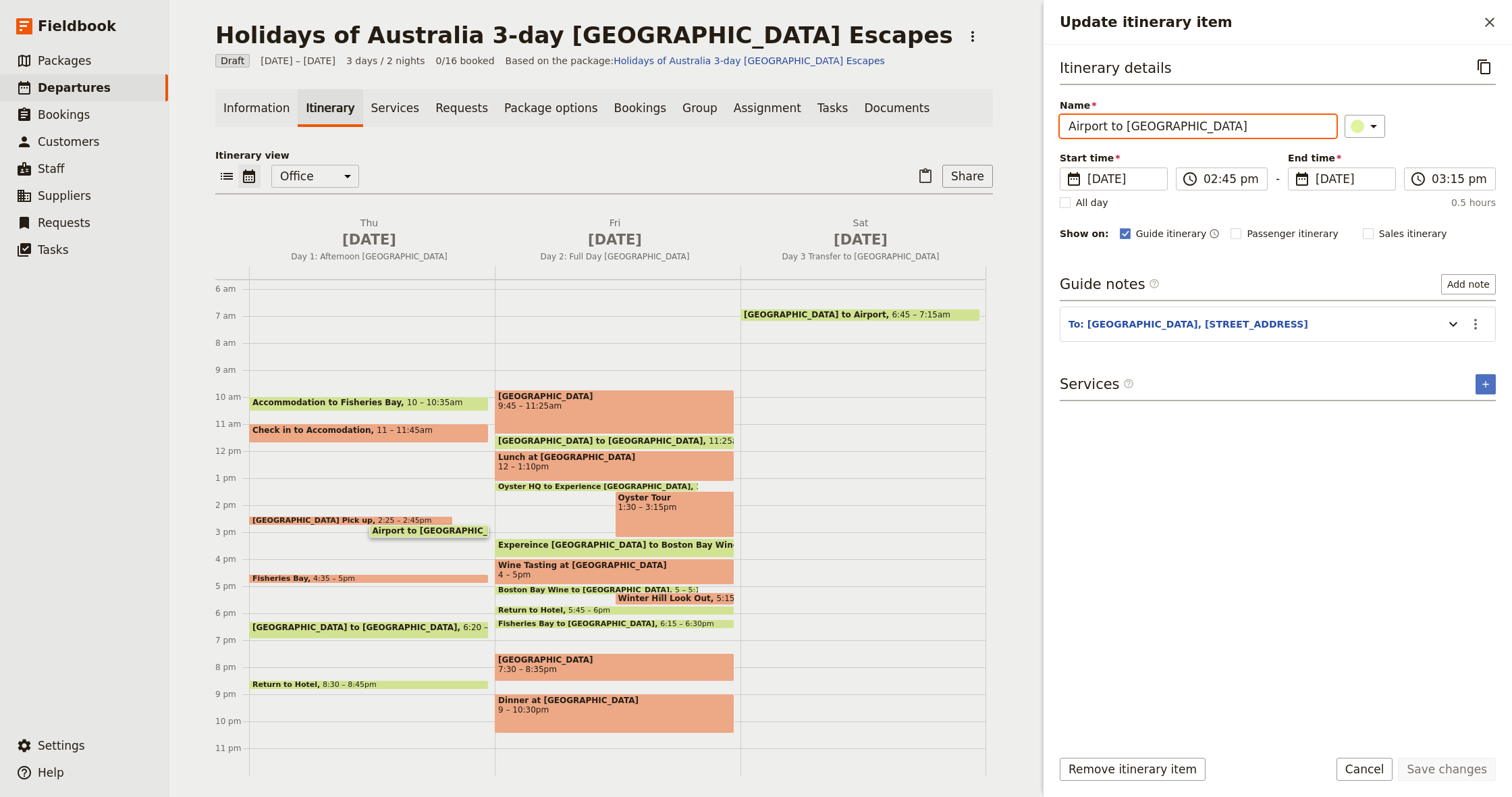
drag, startPoint x: 1121, startPoint y: 128, endPoint x: 1215, endPoint y: 127, distance: 94.0
click at [1215, 127] on input "Airport to [GEOGRAPHIC_DATA]" at bounding box center [1199, 126] width 277 height 23
type input "Airport to Experience [GEOGRAPHIC_DATA]"
drag, startPoint x: 1456, startPoint y: 773, endPoint x: 1458, endPoint y: 761, distance: 12.2
click at [1455, 773] on button "Save changes" at bounding box center [1447, 769] width 98 height 23
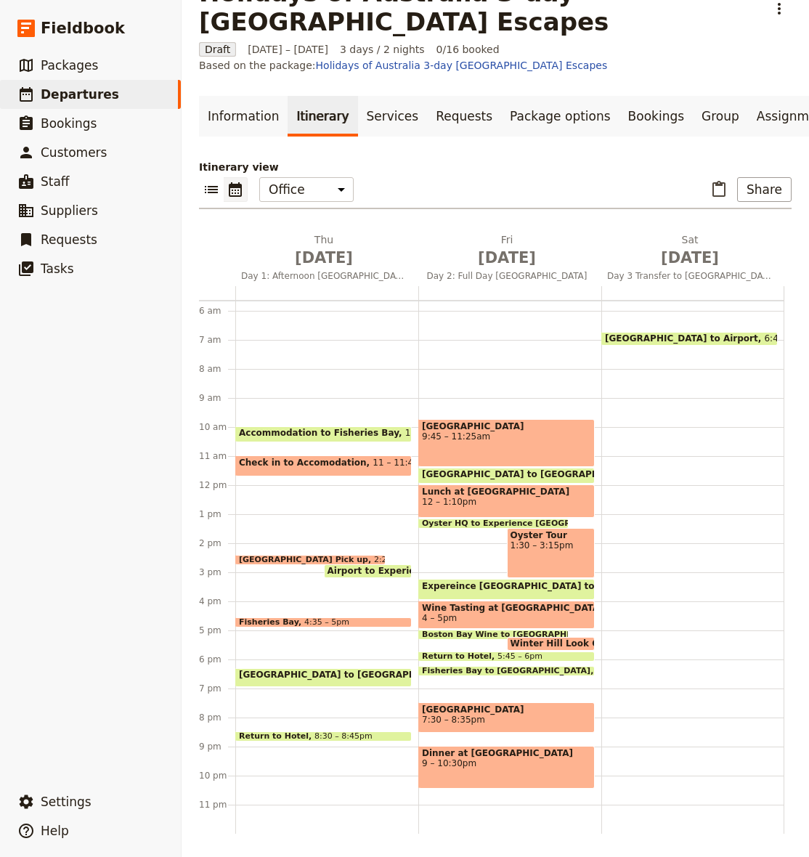
scroll to position [45, 0]
click at [341, 569] on span "Airport to Experience [GEOGRAPHIC_DATA]" at bounding box center [435, 571] width 216 height 10
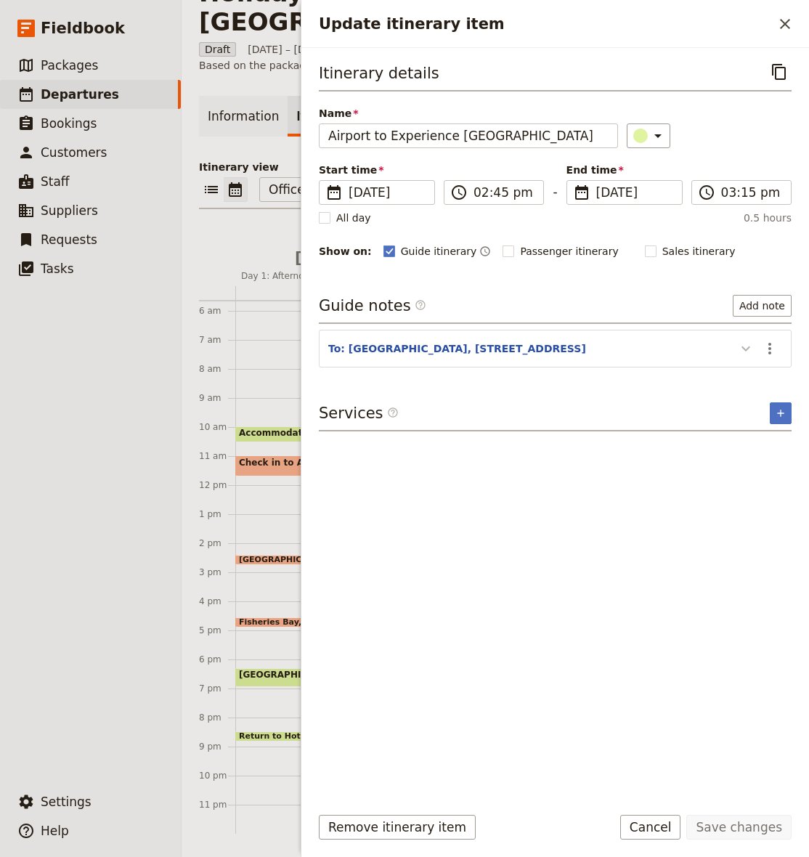
click at [744, 344] on icon "Update itinerary item" at bounding box center [745, 348] width 17 height 17
click at [764, 348] on icon "Actions" at bounding box center [769, 348] width 17 height 17
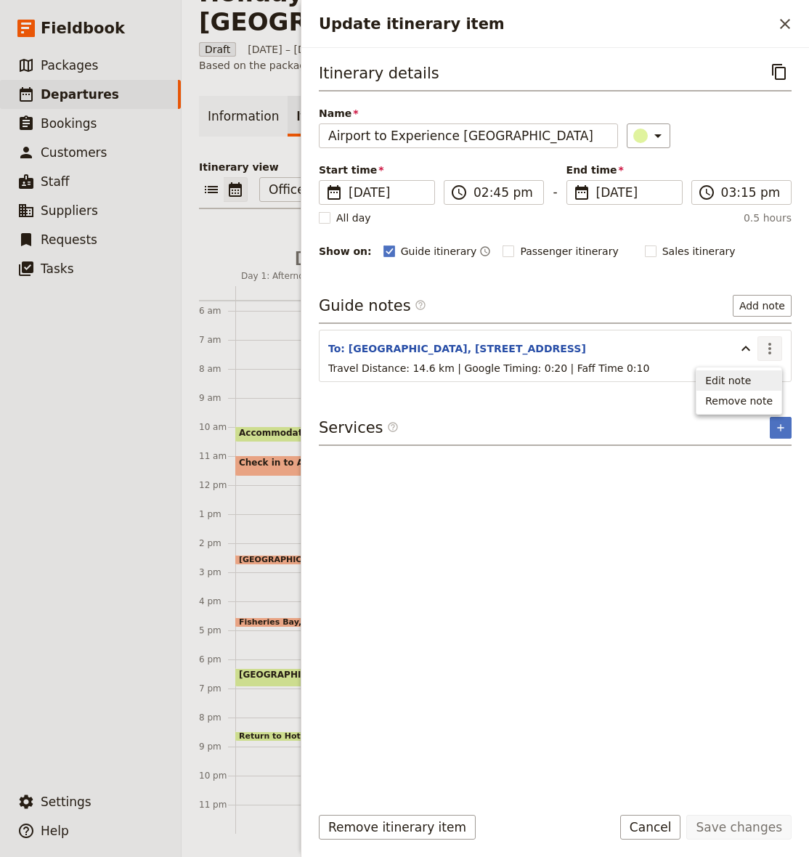
click at [757, 384] on span "Edit note" at bounding box center [739, 380] width 68 height 15
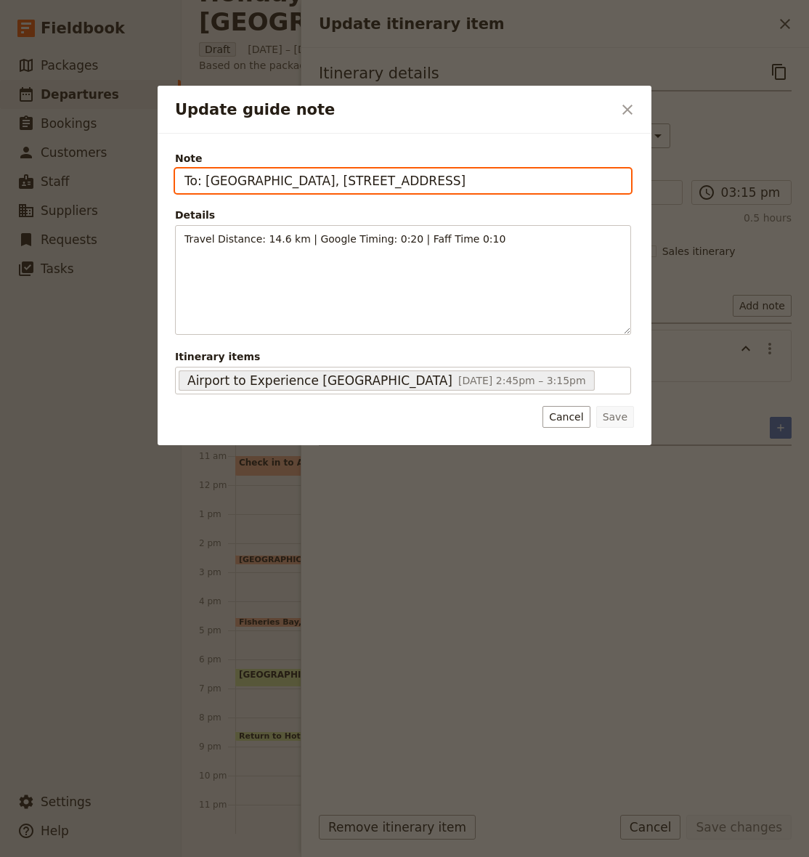
click at [311, 180] on input "To: [GEOGRAPHIC_DATA], [STREET_ADDRESS]" at bounding box center [403, 180] width 456 height 25
drag, startPoint x: 757, startPoint y: 384, endPoint x: 311, endPoint y: 180, distance: 489.6
click at [311, 180] on input "To: [GEOGRAPHIC_DATA], [STREET_ADDRESS]" at bounding box center [403, 180] width 456 height 25
paste input "Experience [GEOGRAPHIC_DATA] Oyster Farm Tours, [GEOGRAPHIC_DATA] Yacht Club Be…"
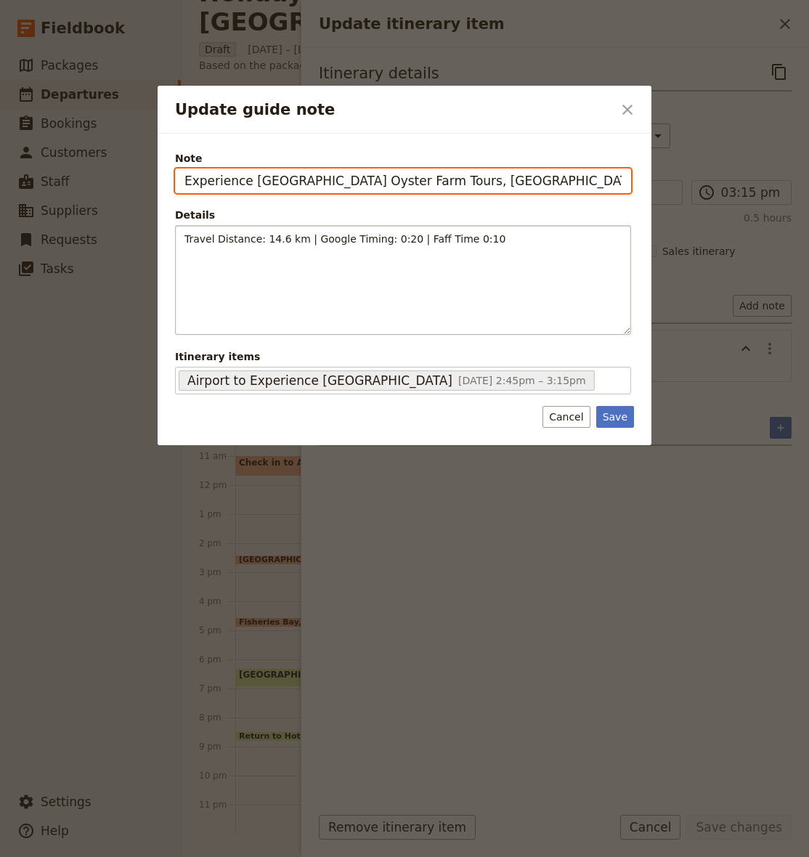
type input "Experience [GEOGRAPHIC_DATA] Oyster Farm Tours, [GEOGRAPHIC_DATA] Yacht Club Be…"
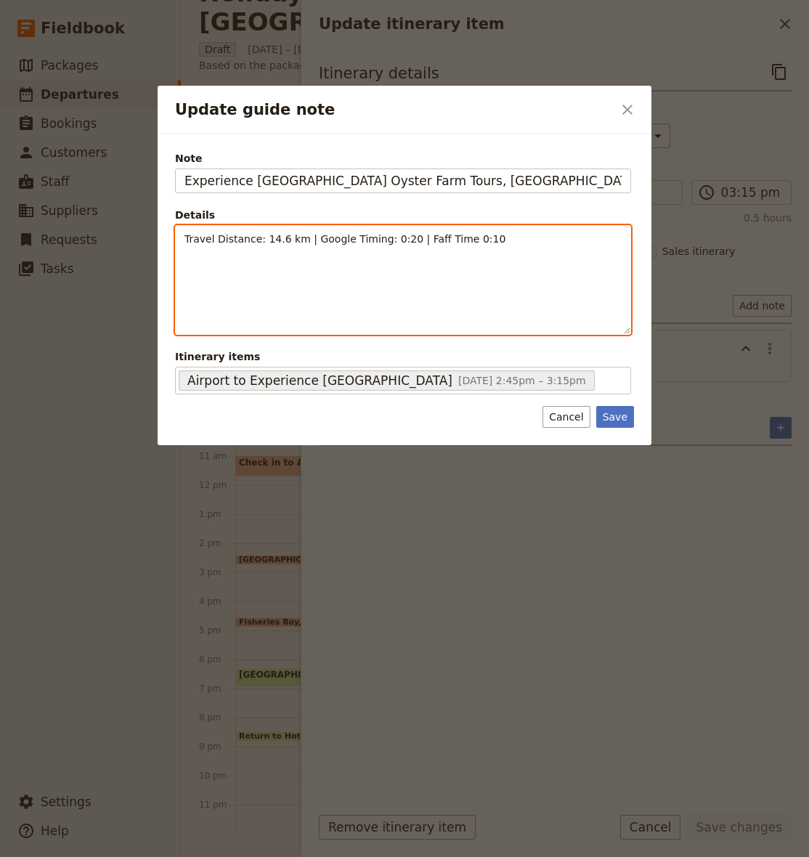
click at [325, 280] on div "Travel Distance: 14.6 km | Google Timing: 0:20 | Faff Time 0:10" at bounding box center [403, 280] width 455 height 108
click at [274, 232] on p "Travel Distance: 14.6 km | Google Timing: 0:20 | Faff Time 0:10" at bounding box center [402, 239] width 437 height 15
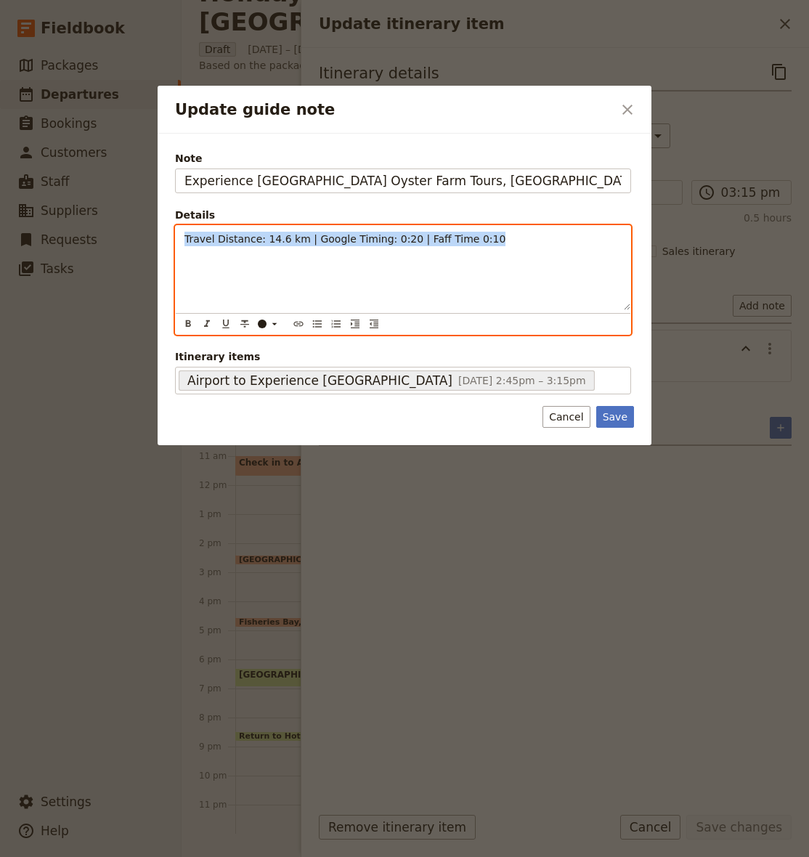
click at [274, 232] on p "Travel Distance: 14.6 km | Google Timing: 0:20 | Faff Time 0:10" at bounding box center [402, 239] width 437 height 15
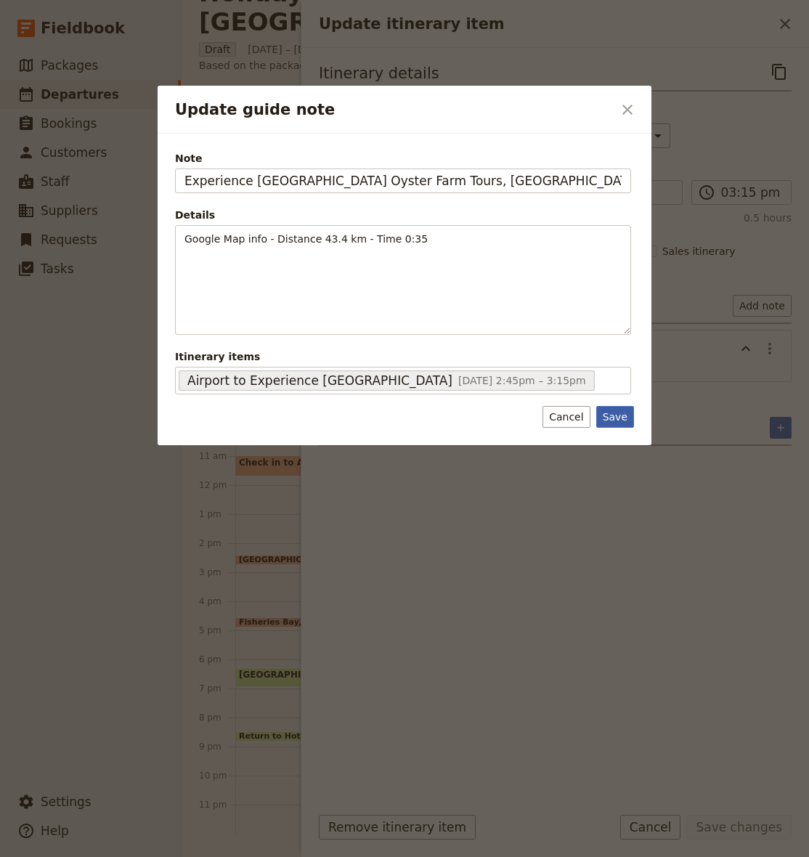
click at [621, 419] on button "Save" at bounding box center [615, 417] width 38 height 22
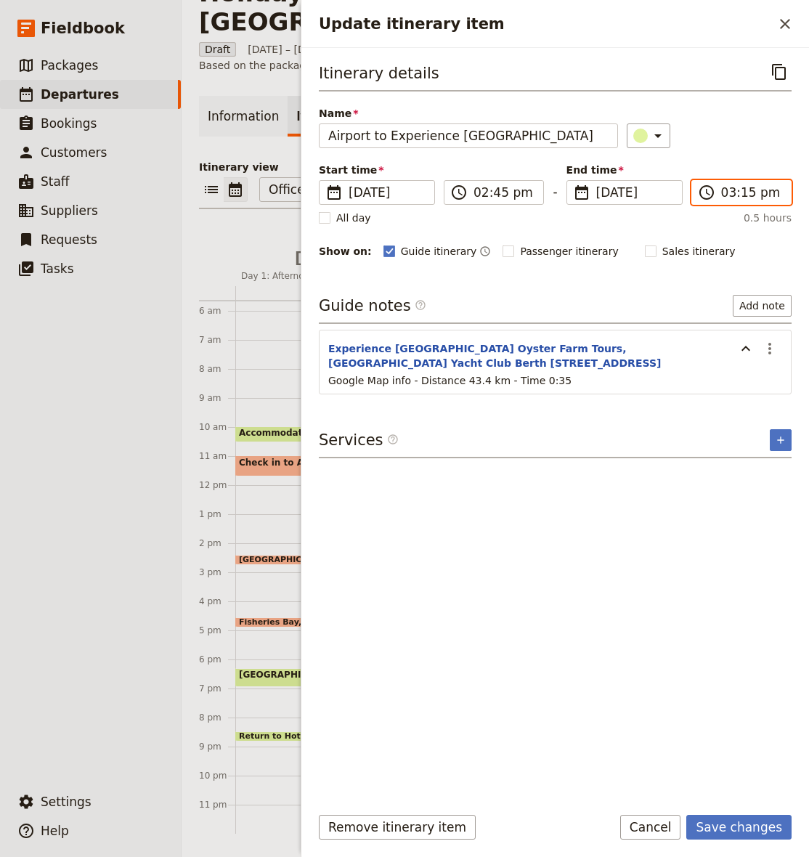
click at [743, 194] on input "03:15 pm" at bounding box center [751, 192] width 61 height 17
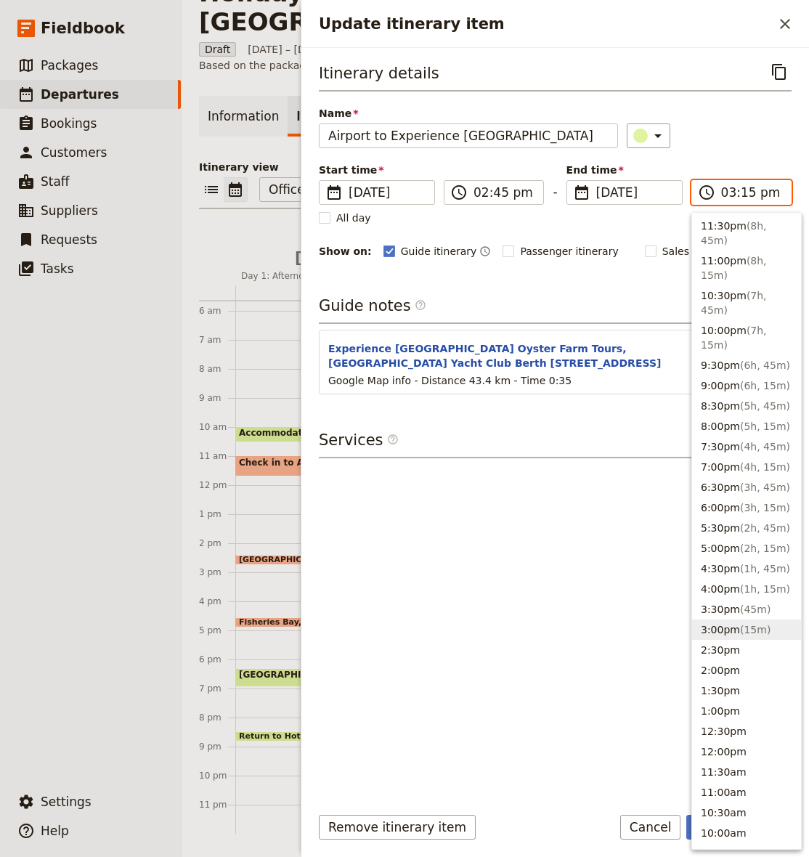
click at [747, 194] on input "03:15 pm" at bounding box center [751, 192] width 61 height 17
click at [755, 162] on div "Itinerary details ​ Name Airport to Experience [GEOGRAPHIC_DATA] ​ Start time ​…" at bounding box center [555, 160] width 473 height 200
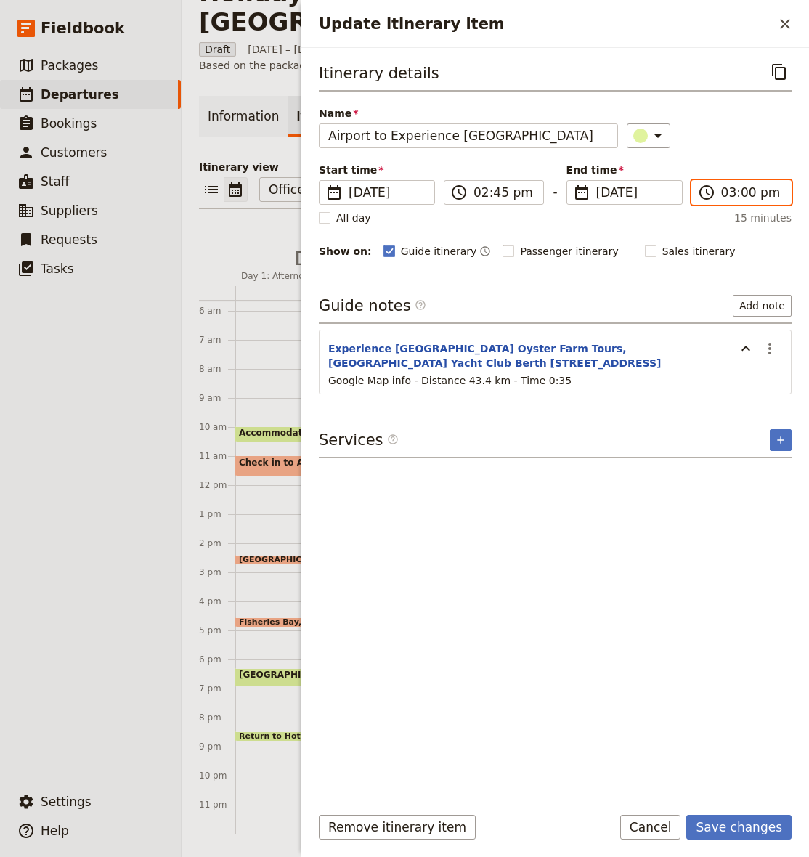
click at [754, 192] on input "03:00 pm" at bounding box center [751, 192] width 61 height 17
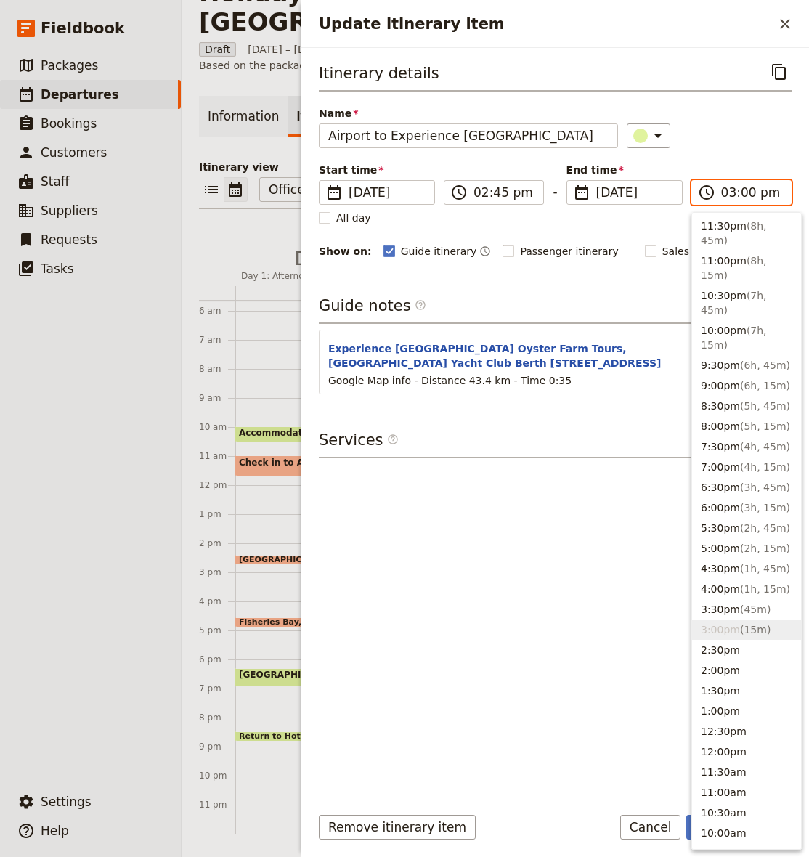
click at [747, 192] on input "03:00 pm" at bounding box center [751, 192] width 61 height 17
type input "03:30 pm"
click at [751, 147] on div "​" at bounding box center [709, 135] width 165 height 25
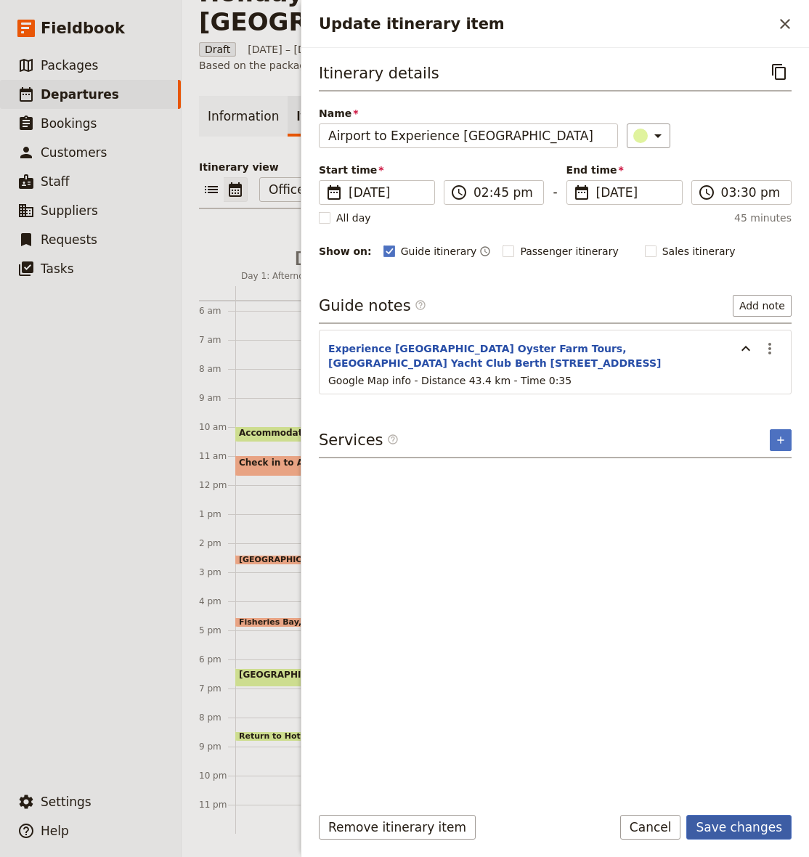
click at [777, 832] on button "Save changes" at bounding box center [738, 827] width 105 height 25
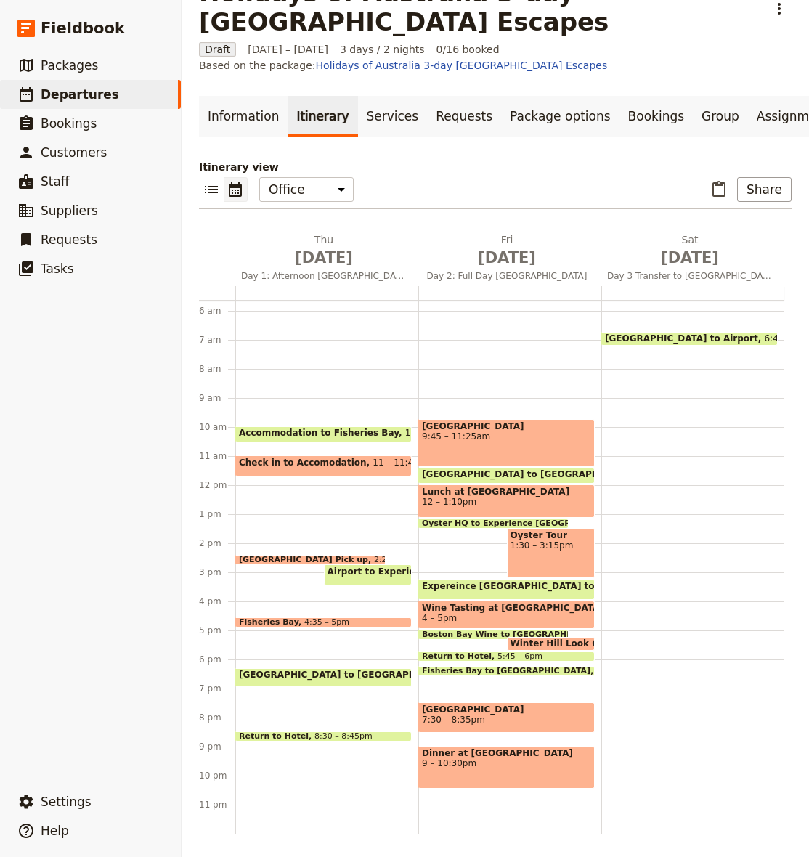
scroll to position [0, 0]
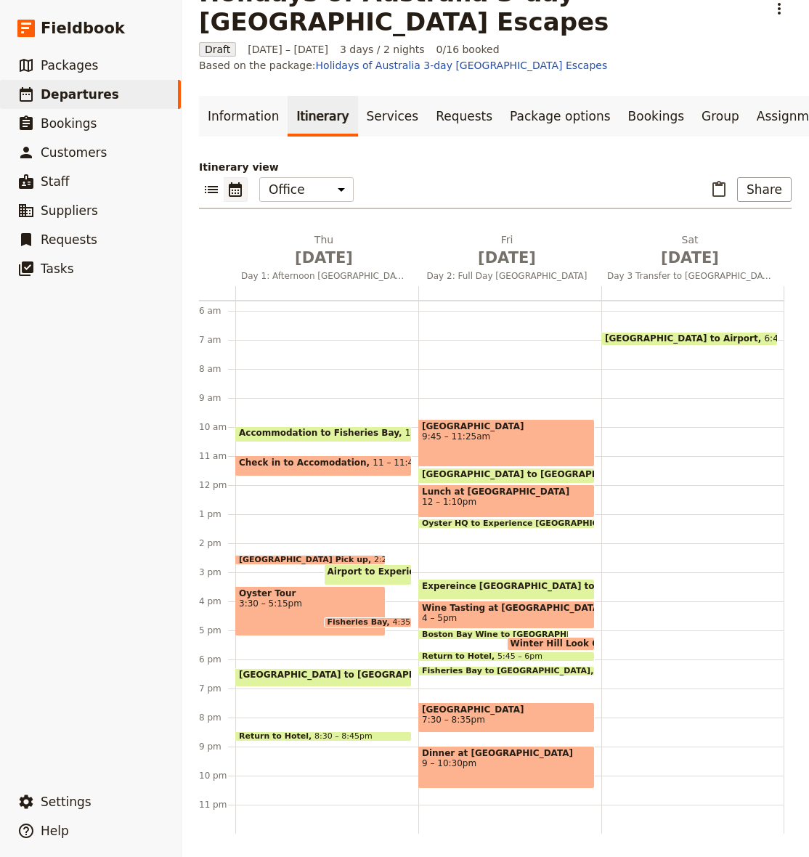
click at [324, 605] on span "3:30 – 5:15pm" at bounding box center [310, 603] width 143 height 10
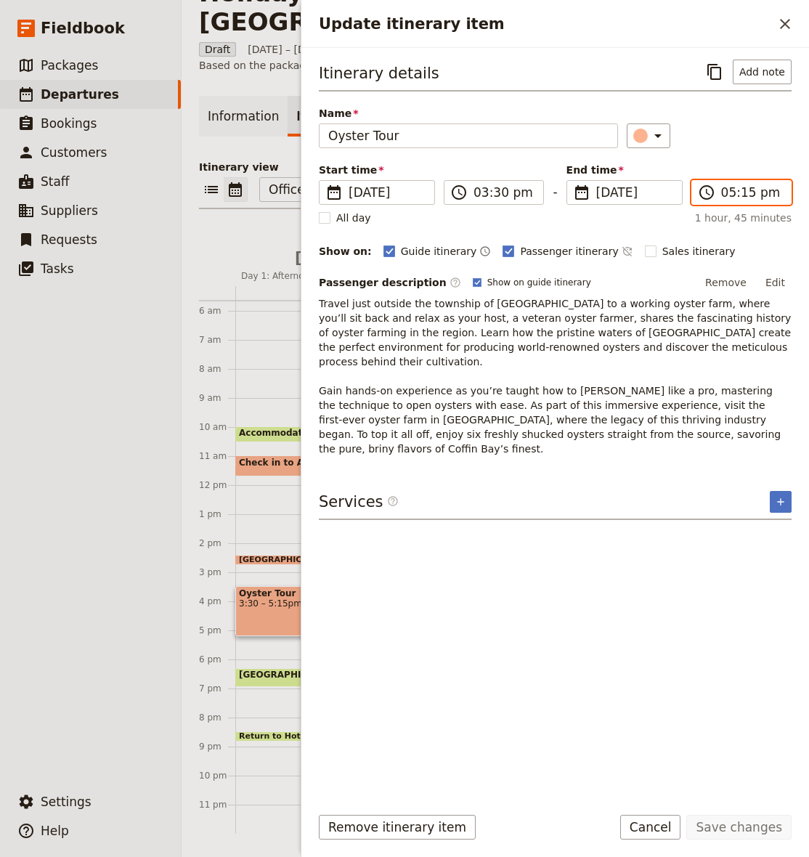
click at [748, 192] on input "05:15 pm" at bounding box center [751, 192] width 61 height 17
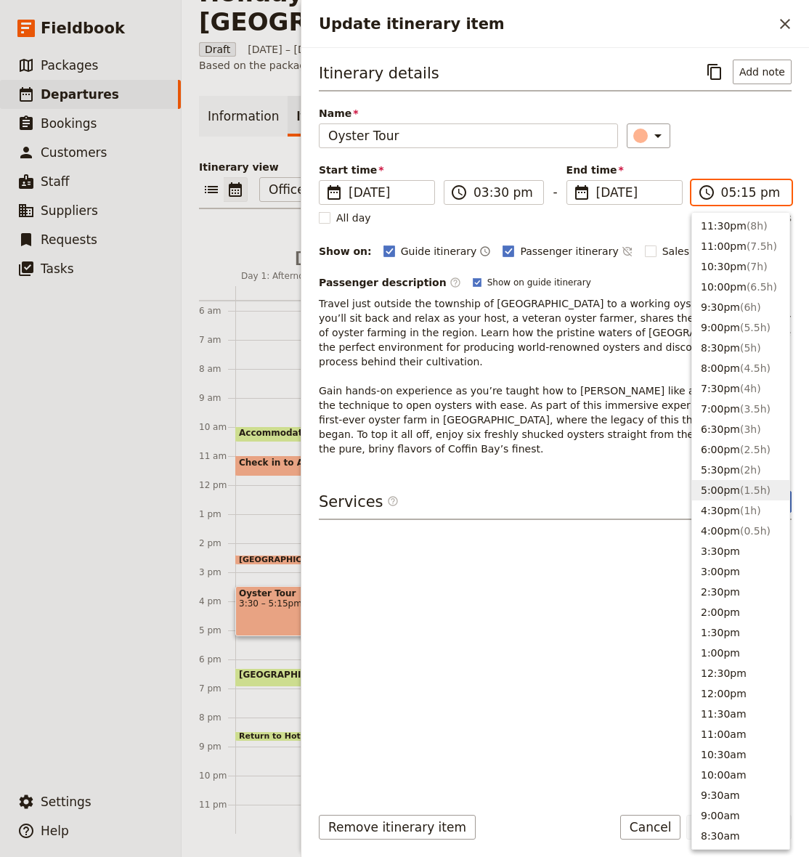
type input "05:00 pm"
click at [778, 139] on div "​" at bounding box center [709, 135] width 165 height 25
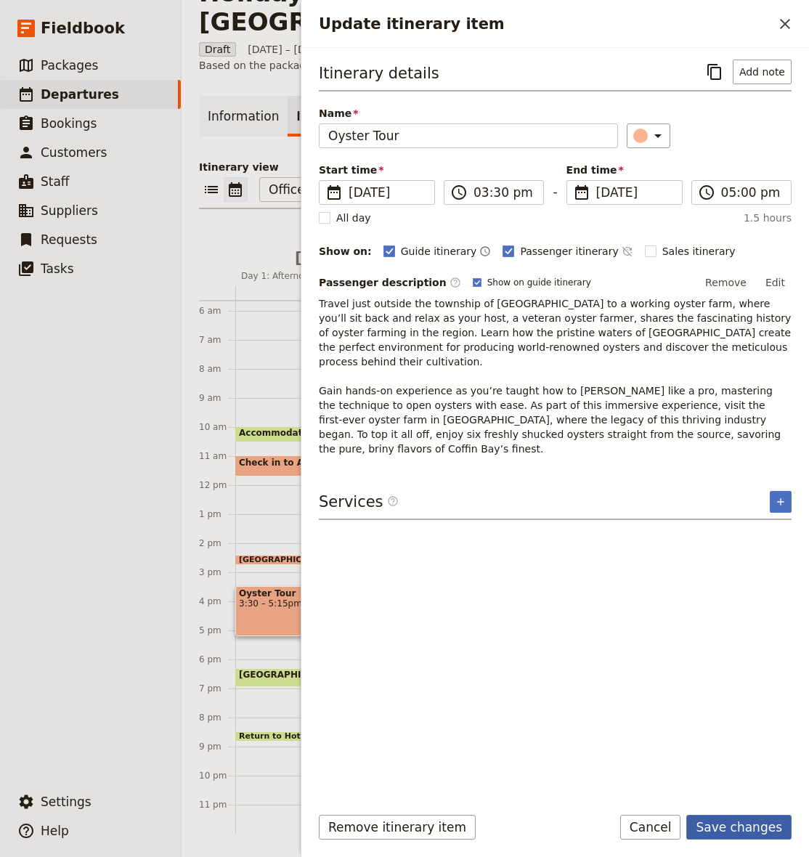
click at [732, 826] on button "Save changes" at bounding box center [738, 827] width 105 height 25
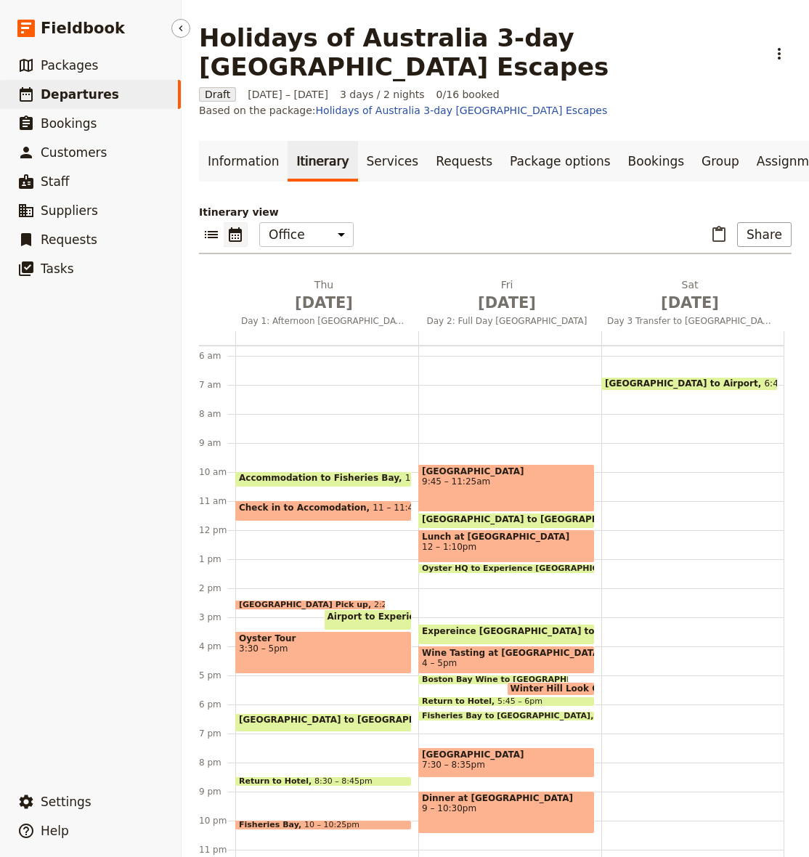
click at [87, 87] on span "Departures" at bounding box center [80, 94] width 78 height 15
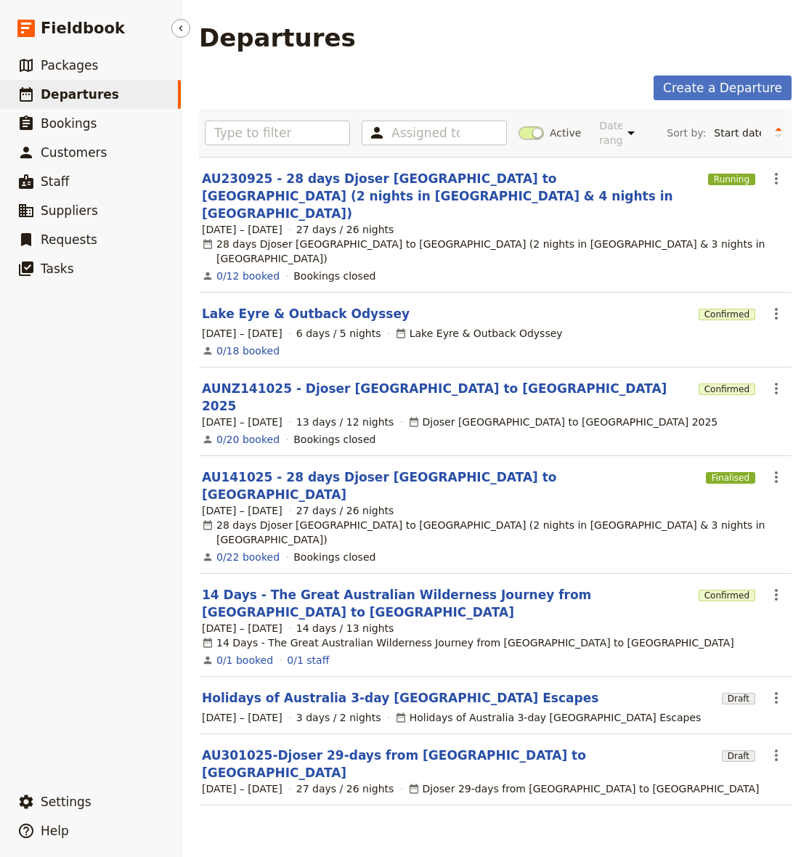
click at [71, 96] on span "Departures" at bounding box center [80, 94] width 78 height 15
click at [322, 689] on link "Holidays of Australia 3-day [GEOGRAPHIC_DATA] Escapes" at bounding box center [400, 697] width 396 height 17
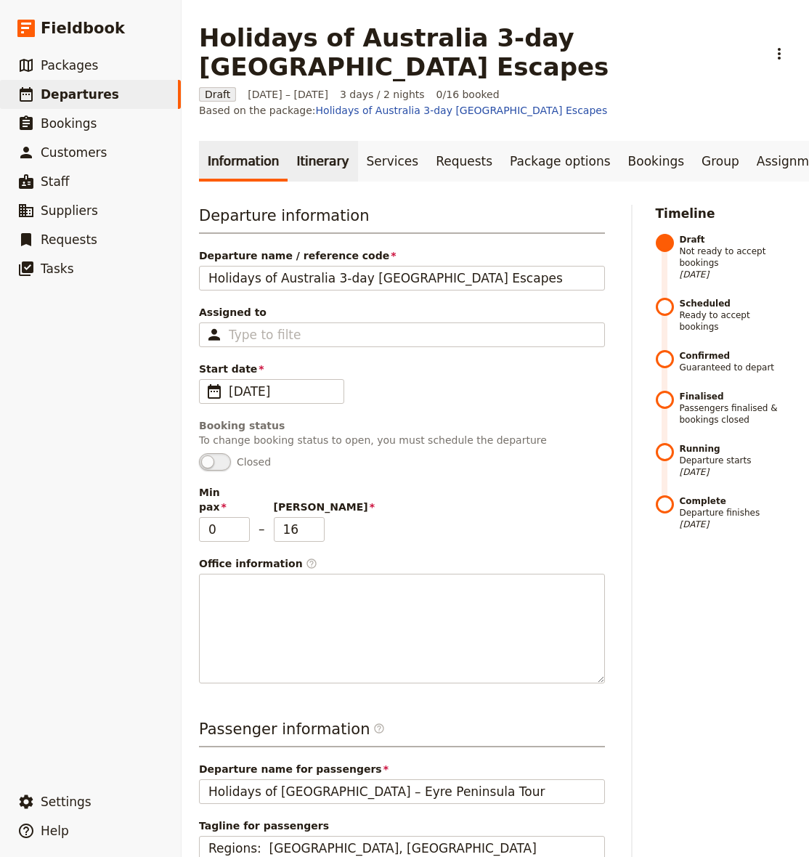
click at [318, 170] on link "Itinerary" at bounding box center [323, 161] width 70 height 41
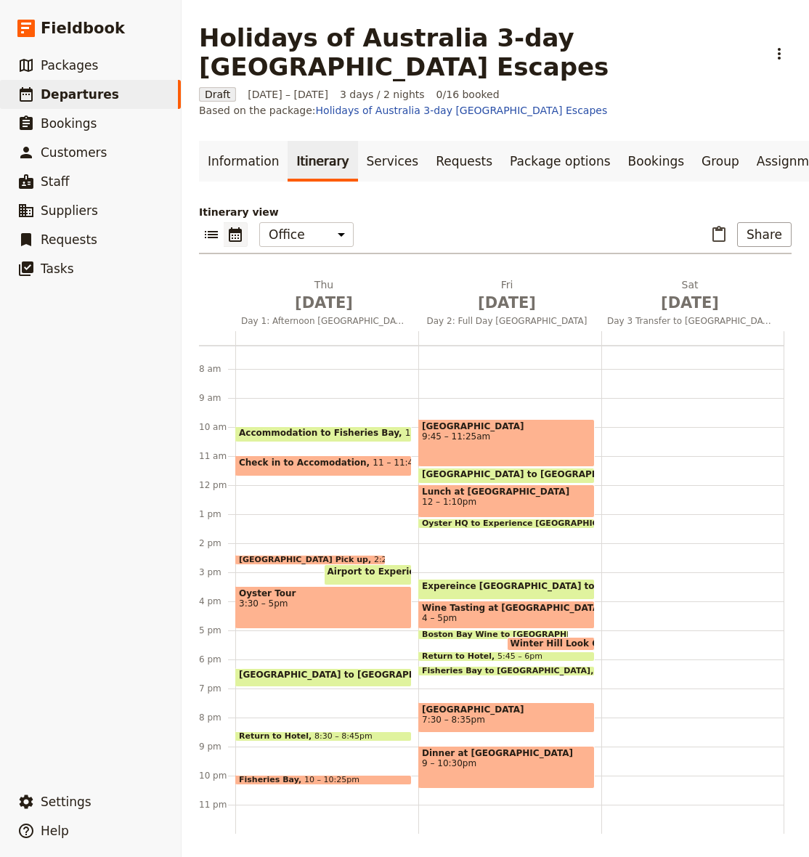
click at [370, 572] on span "Airport to Experience [GEOGRAPHIC_DATA]" at bounding box center [435, 571] width 216 height 10
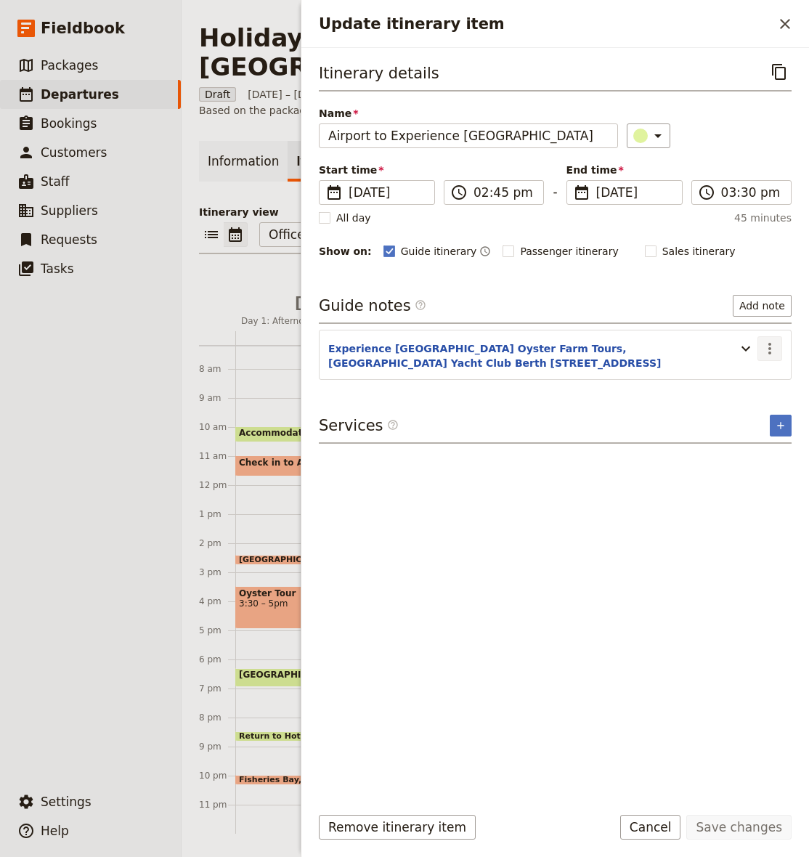
click at [765, 349] on icon "Actions" at bounding box center [769, 348] width 17 height 17
click at [748, 382] on span "Edit note" at bounding box center [728, 380] width 46 height 15
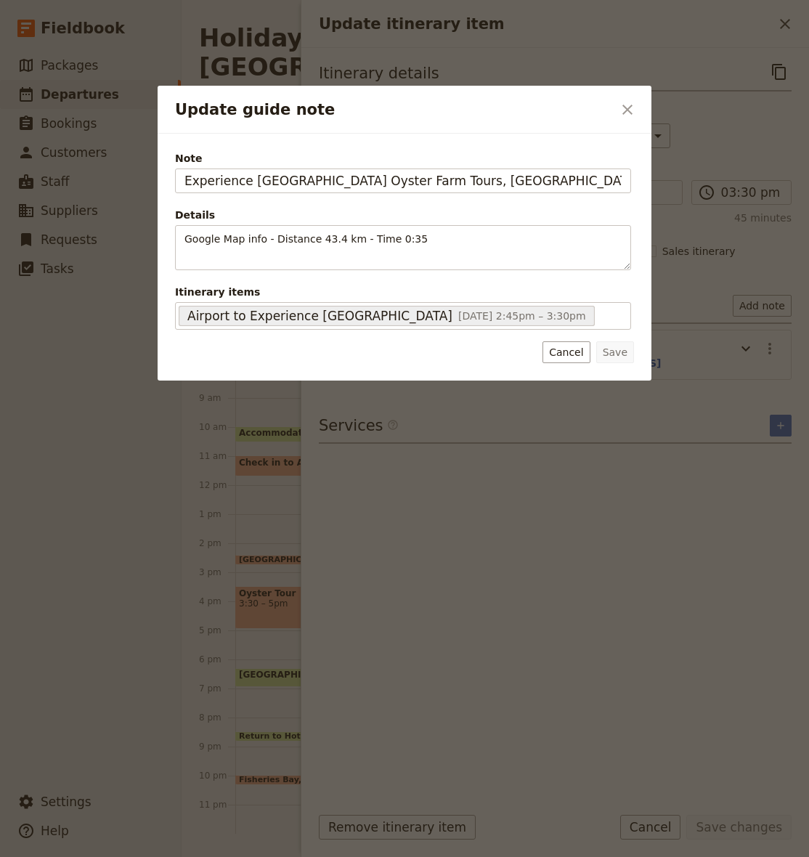
scroll to position [0, 74]
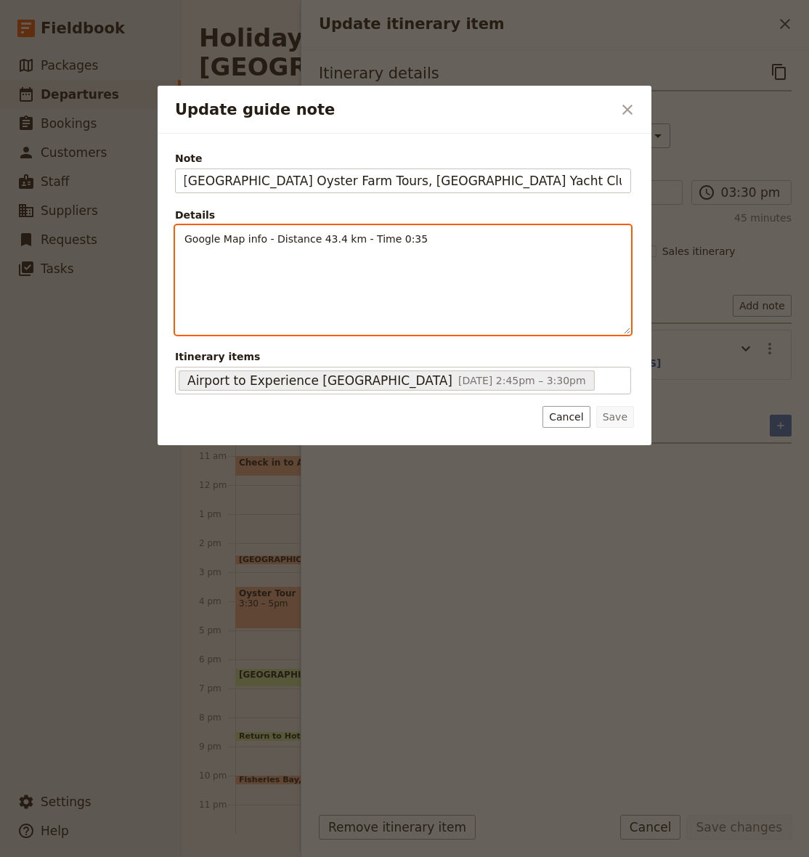
click at [461, 255] on div "Google Map info - Distance 43.4 km - Time 0:35" at bounding box center [403, 280] width 455 height 108
drag, startPoint x: 336, startPoint y: 237, endPoint x: 343, endPoint y: 237, distance: 7.3
click at [336, 237] on span "Google Map info - Distance 43.4 km - Time 0:35" at bounding box center [305, 239] width 243 height 12
click at [419, 238] on p "Google Map info - Distance 51 km - Time 0:35" at bounding box center [402, 239] width 437 height 15
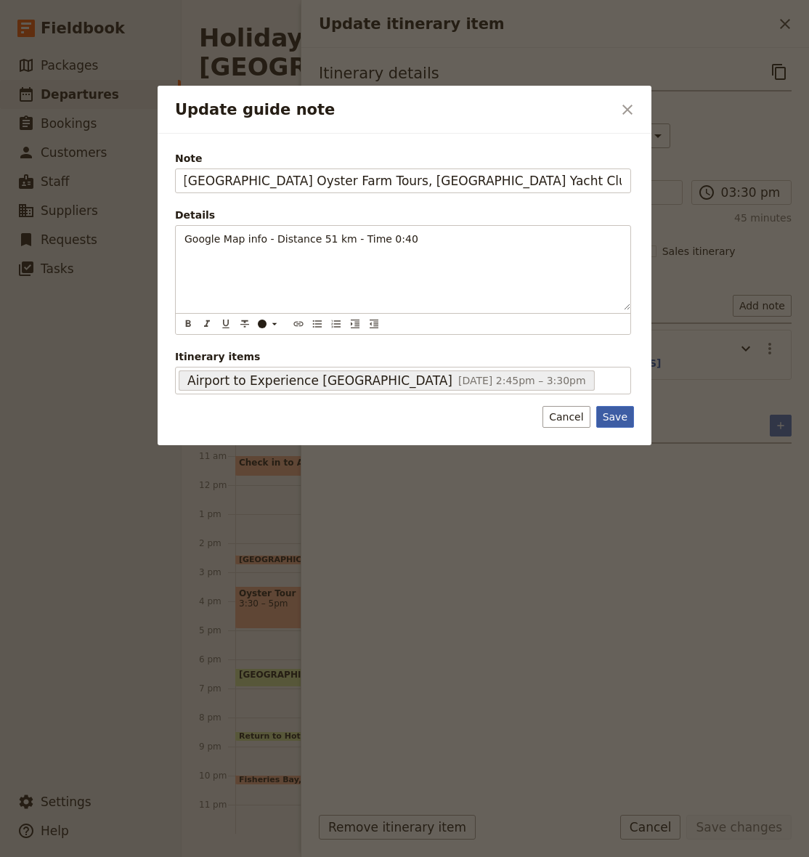
click at [619, 418] on button "Save" at bounding box center [615, 417] width 38 height 22
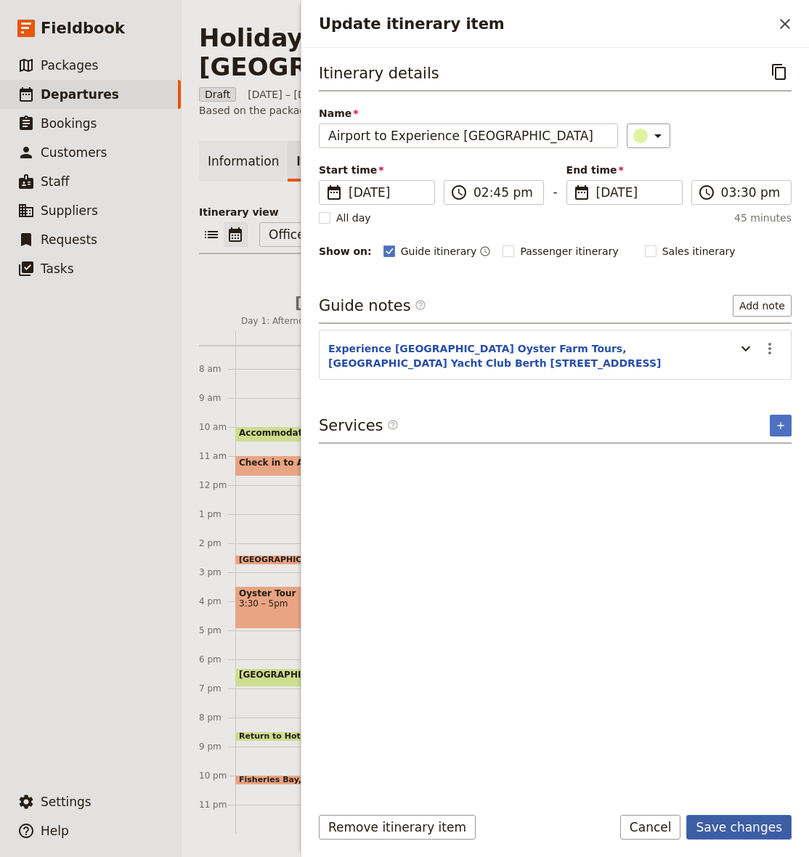
click at [752, 828] on button "Save changes" at bounding box center [738, 827] width 105 height 25
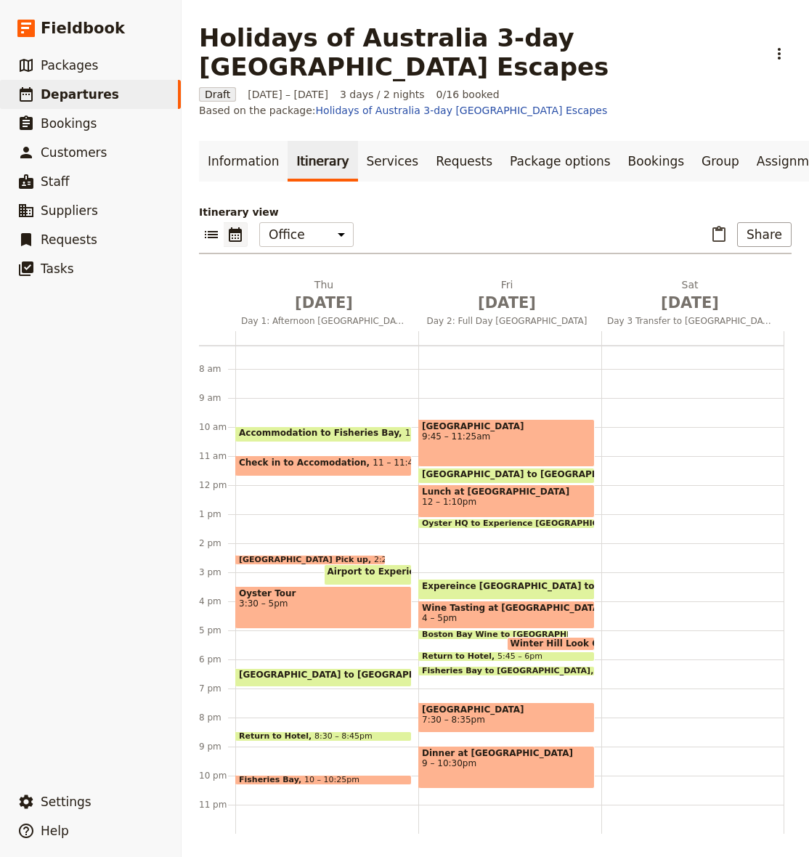
click at [330, 738] on span at bounding box center [323, 738] width 175 height 6
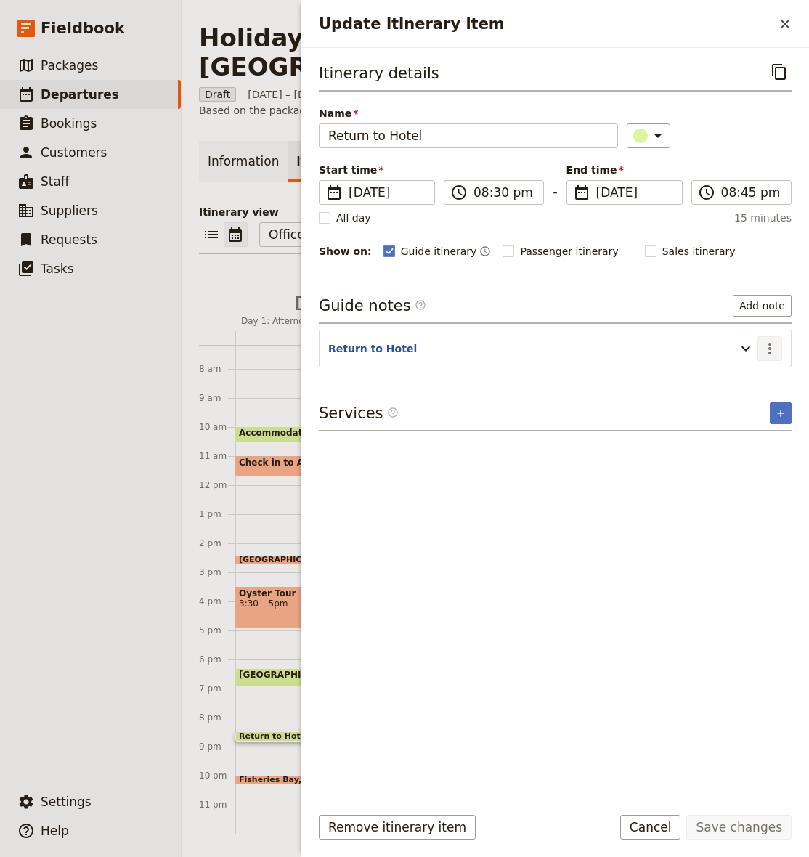
drag, startPoint x: 747, startPoint y: 348, endPoint x: 757, endPoint y: 348, distance: 10.2
click at [748, 348] on icon "Update itinerary item" at bounding box center [745, 348] width 17 height 17
click at [764, 348] on icon "Actions" at bounding box center [769, 348] width 17 height 17
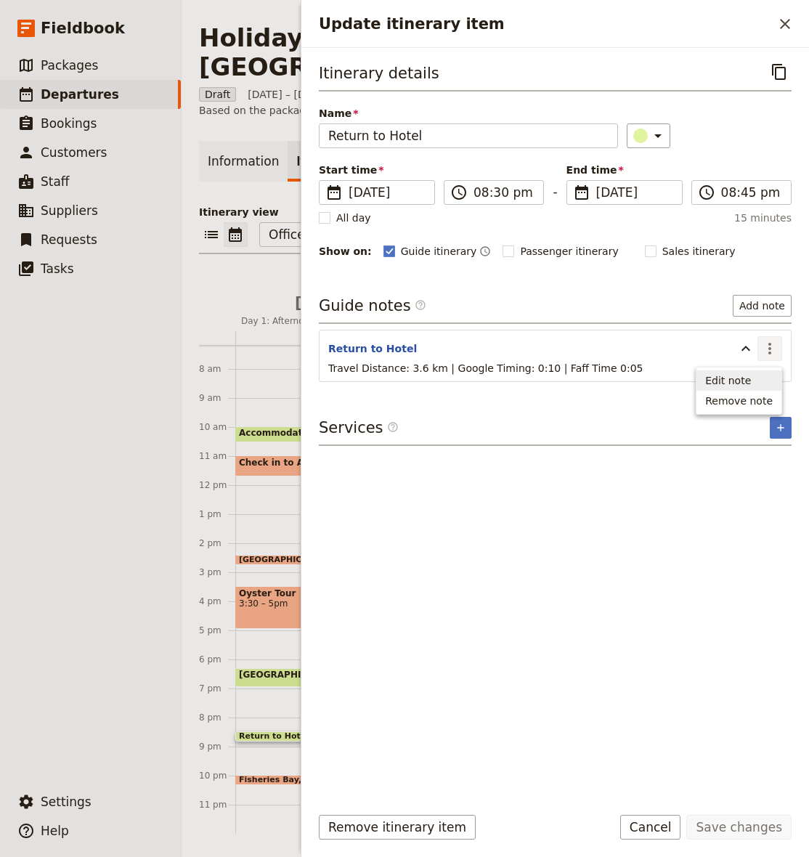
click at [751, 375] on span "Edit note" at bounding box center [728, 380] width 46 height 15
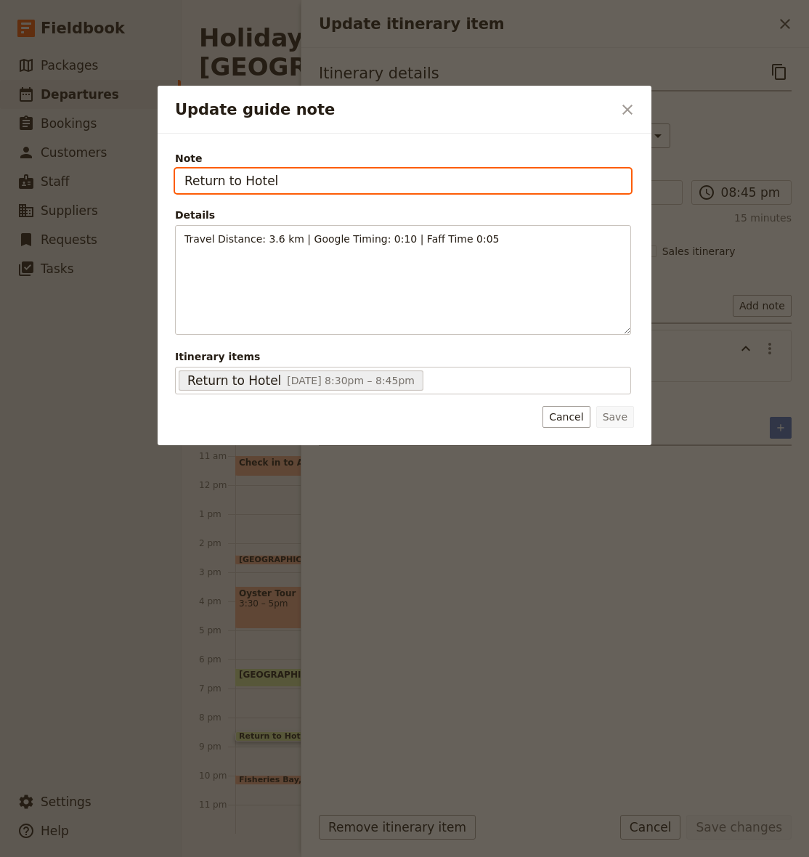
click at [273, 169] on input "Return to Hotel" at bounding box center [403, 180] width 456 height 25
click at [272, 169] on input "Return to Hotel" at bounding box center [403, 180] width 456 height 25
paste input "[GEOGRAPHIC_DATA], [STREET_ADDRESS]"
type input "[GEOGRAPHIC_DATA], [STREET_ADDRESS]"
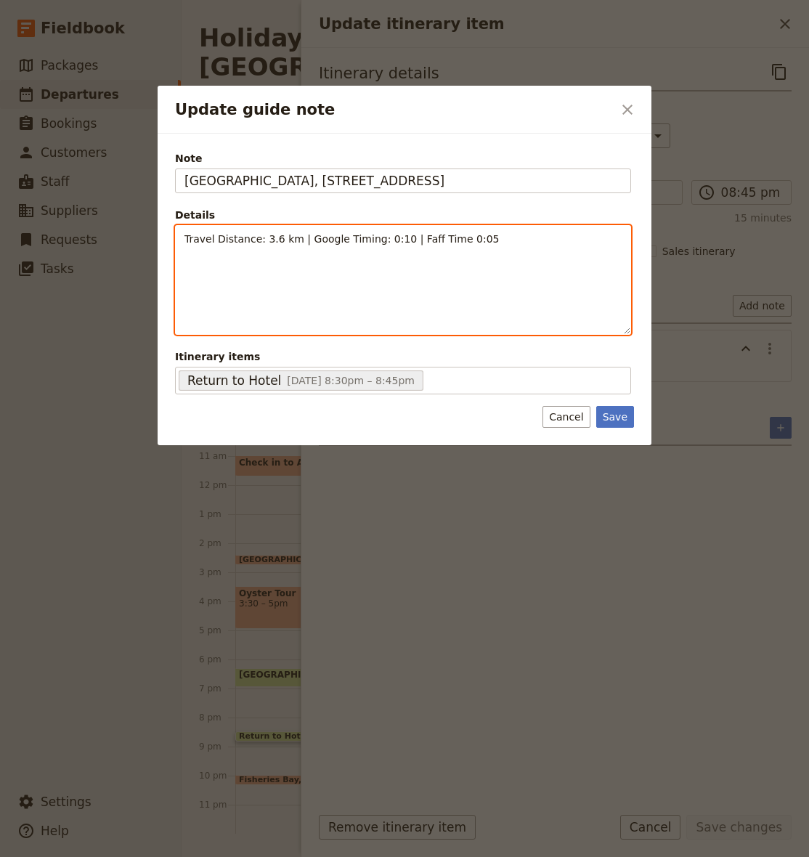
click at [304, 310] on div "Travel Distance: 3.6 km | Google Timing: 0:10 | Faff Time 0:05 ​ ​ ​ ​ ​ ​ ​ ​ …" at bounding box center [403, 280] width 456 height 110
click at [292, 237] on span "Travel Distance: 3.6 km | Google Timing: 0:10 | Faff Time 0:05" at bounding box center [341, 239] width 314 height 12
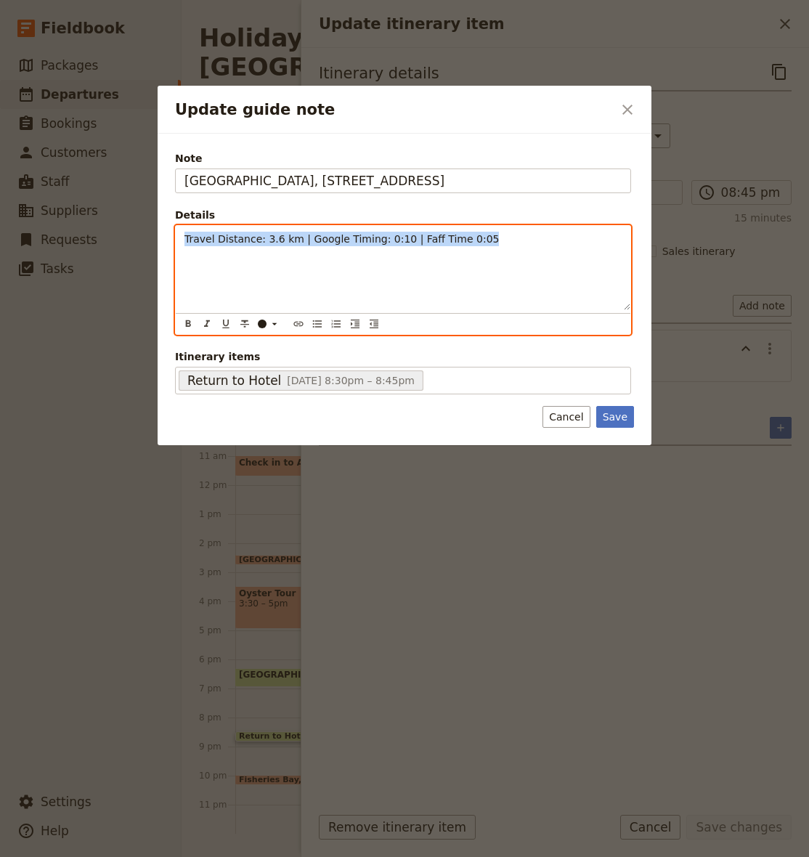
click at [292, 237] on span "Travel Distance: 3.6 km | Google Timing: 0:10 | Faff Time 0:05" at bounding box center [341, 239] width 314 height 12
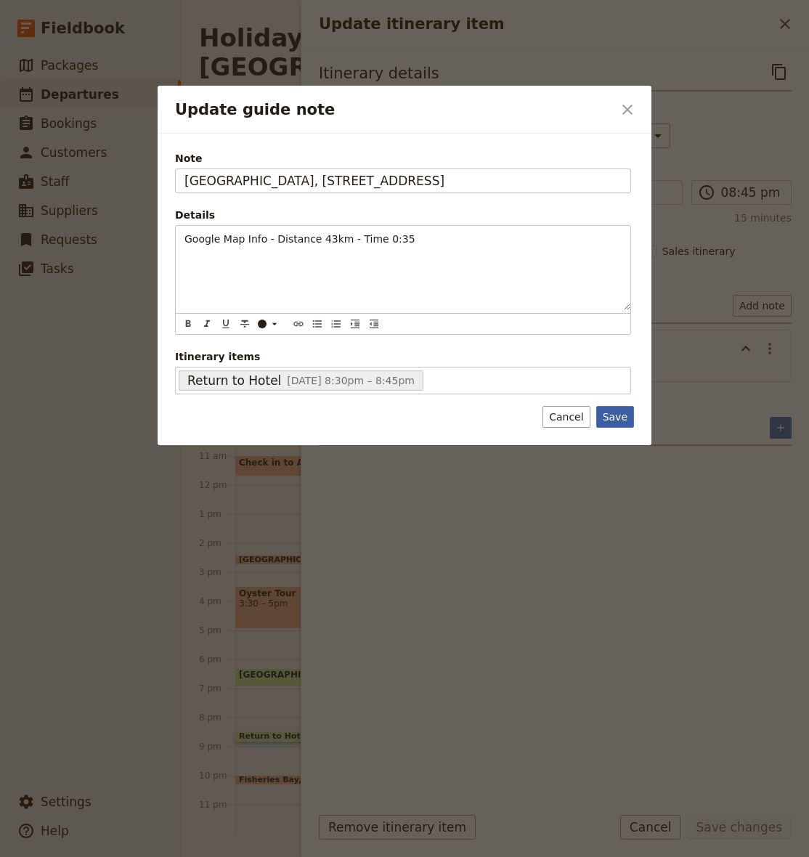
click at [609, 417] on button "Save" at bounding box center [615, 417] width 38 height 22
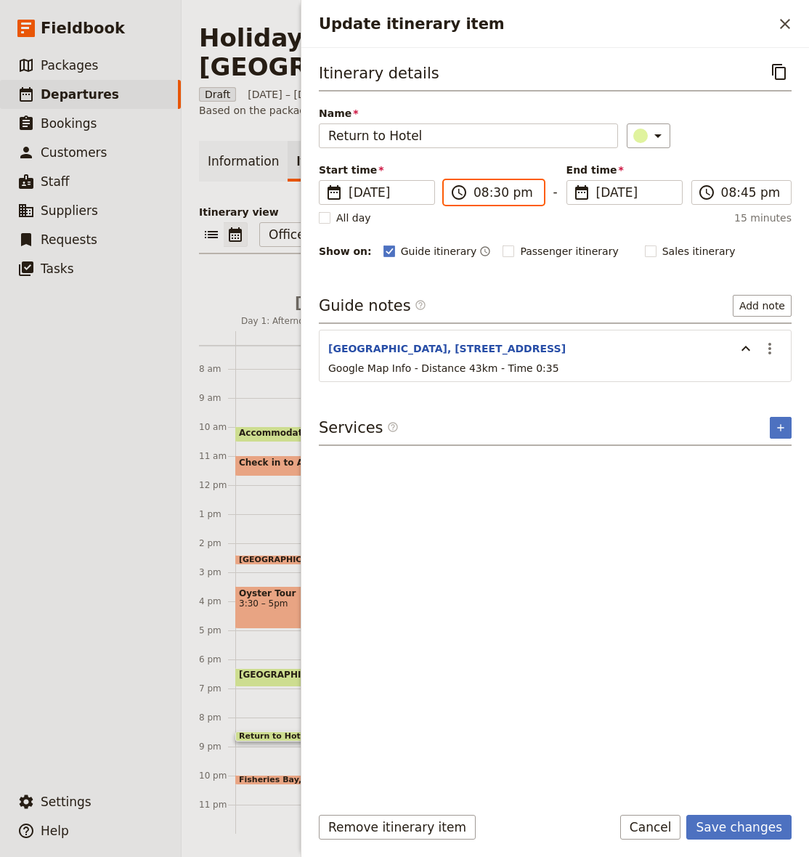
click at [481, 190] on input "08:30 pm" at bounding box center [503, 192] width 61 height 17
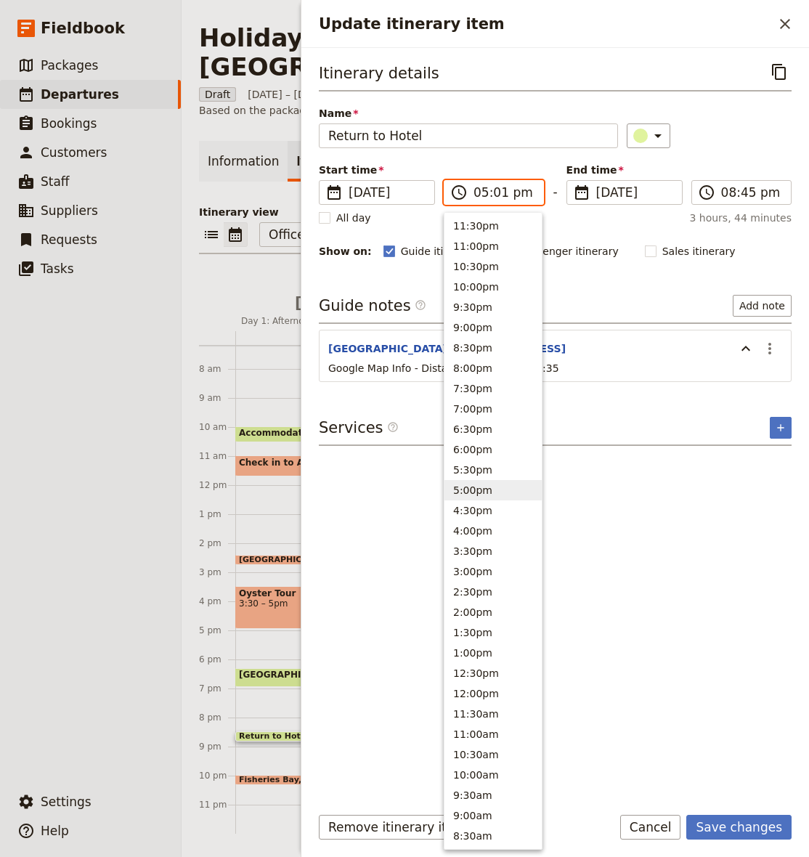
type input "05:15 pm"
click at [732, 246] on div "Guide itinerary ​ Passenger itinerary ​ Sales itinerary ​" at bounding box center [587, 251] width 408 height 17
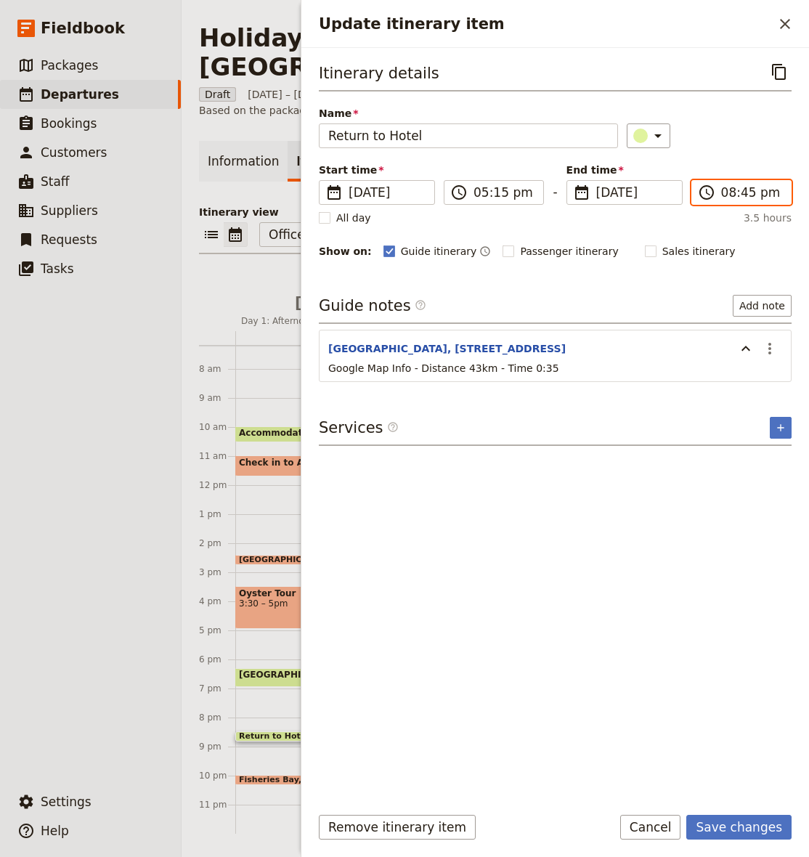
click at [730, 191] on input "08:45 pm" at bounding box center [751, 192] width 61 height 17
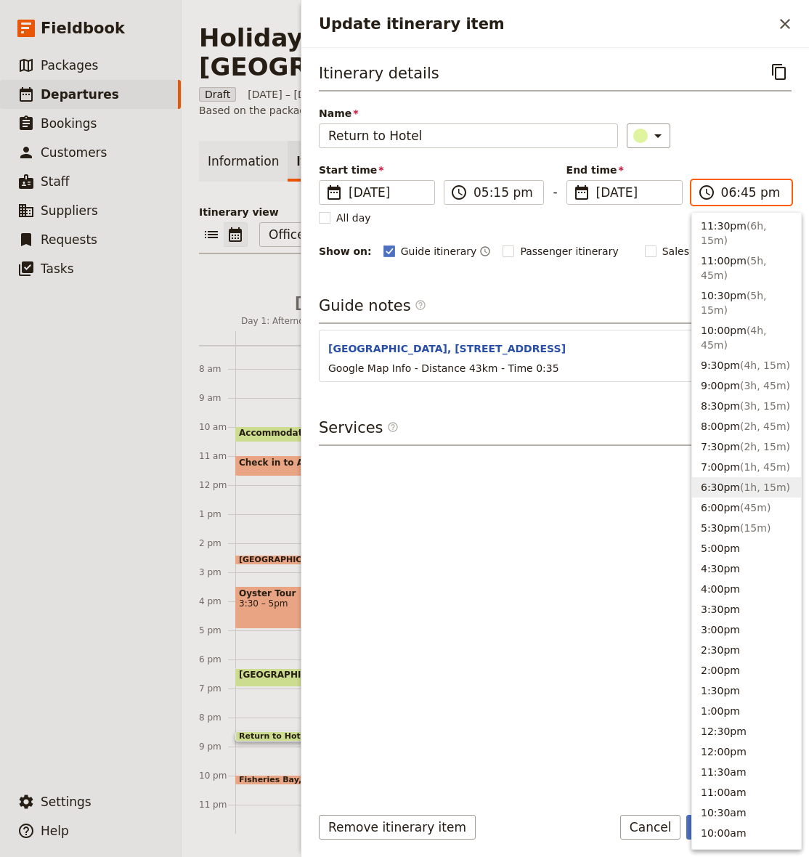
type input "06:00 pm"
click at [730, 154] on div "Itinerary details ​ Name Return to Hotel ​ Start time ​ [DATE] [DATE] [DATE] 17…" at bounding box center [555, 160] width 473 height 200
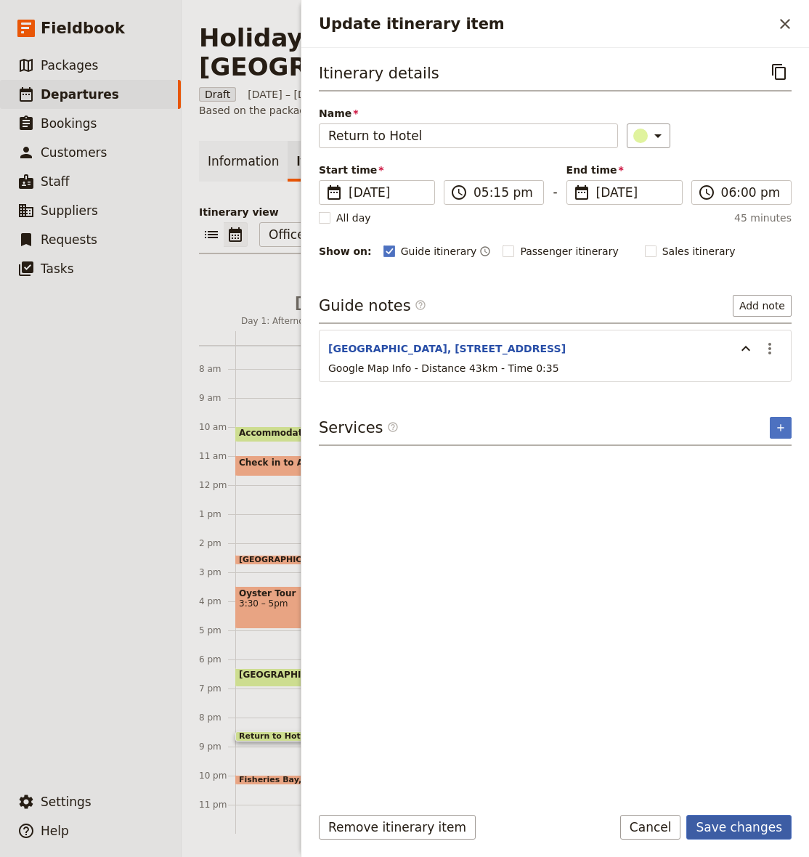
click at [735, 823] on button "Save changes" at bounding box center [738, 827] width 105 height 25
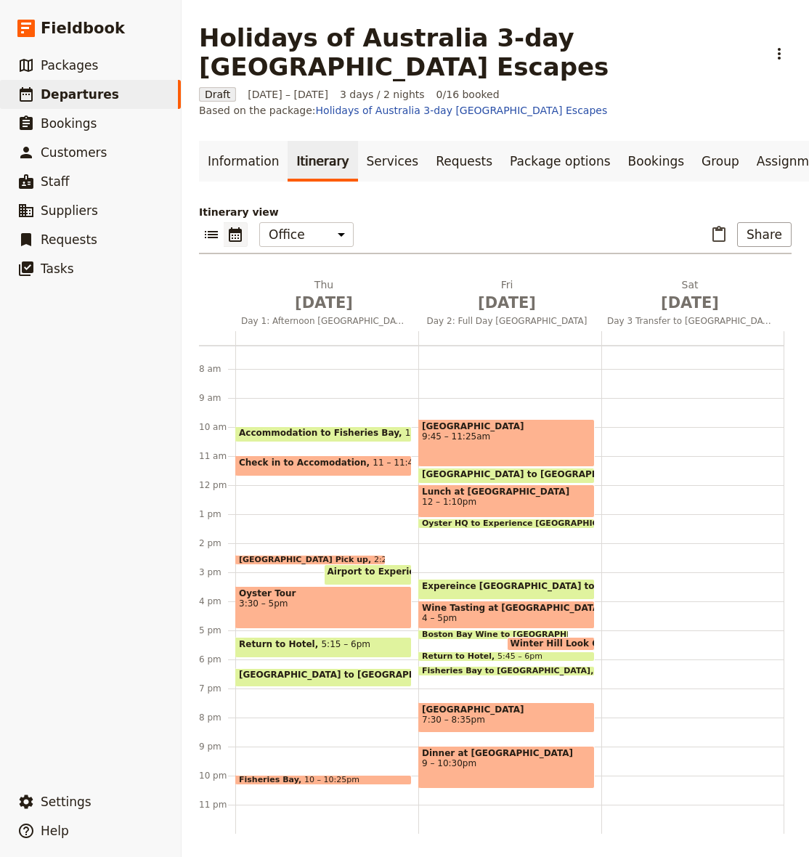
click at [311, 610] on div "Oyster Tour 3:30 – 5pm" at bounding box center [323, 607] width 176 height 43
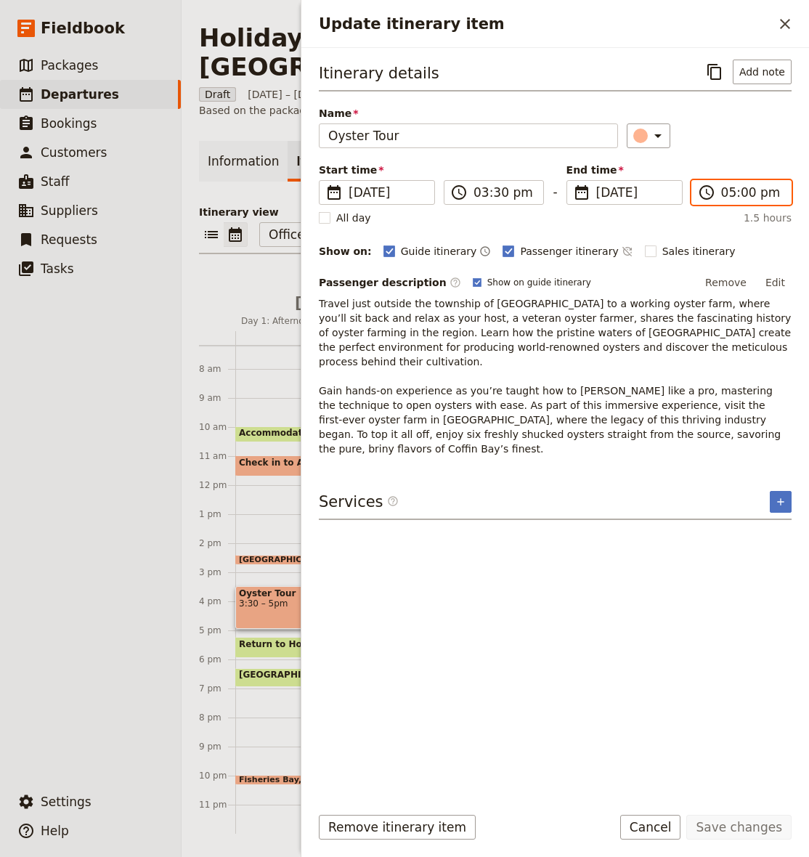
click at [748, 195] on input "05:00 pm" at bounding box center [751, 192] width 61 height 17
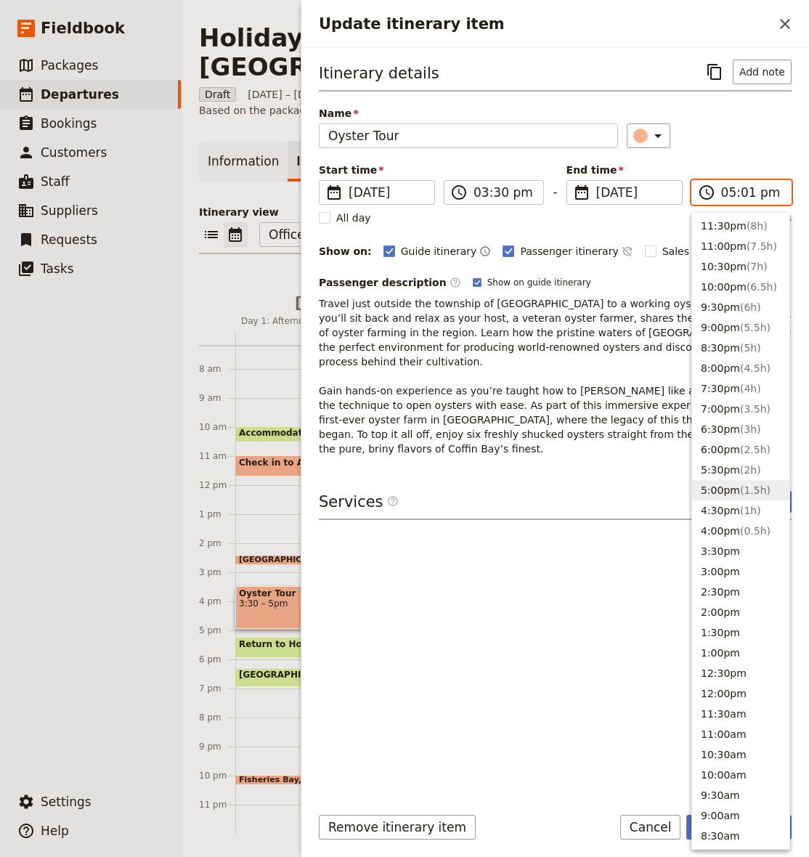
type input "05:15 pm"
click at [738, 125] on div "​" at bounding box center [709, 135] width 165 height 25
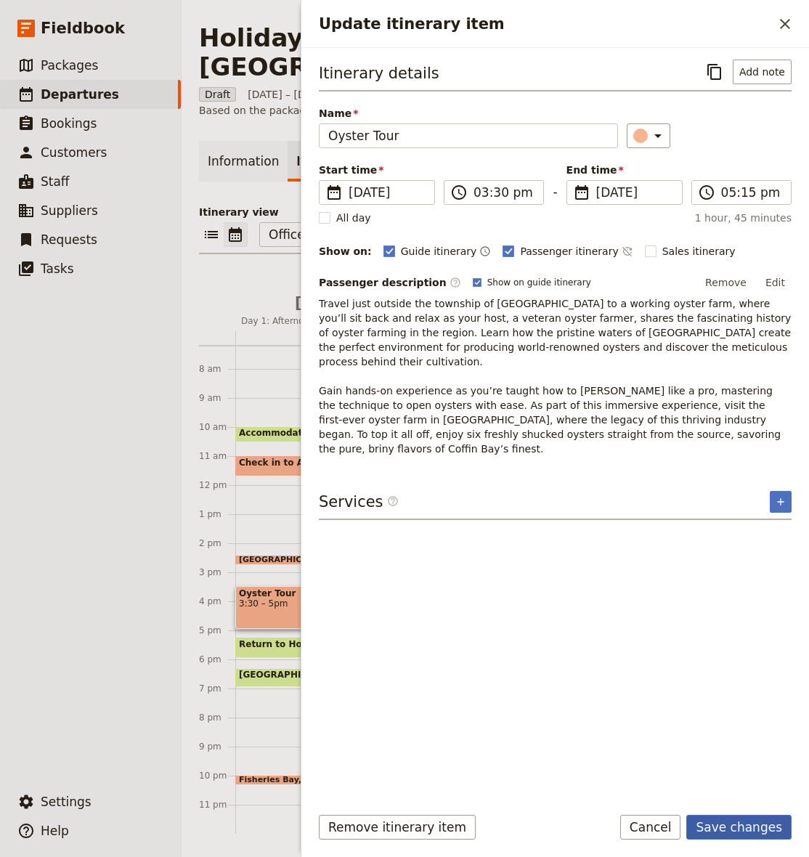
click at [770, 834] on button "Save changes" at bounding box center [738, 827] width 105 height 25
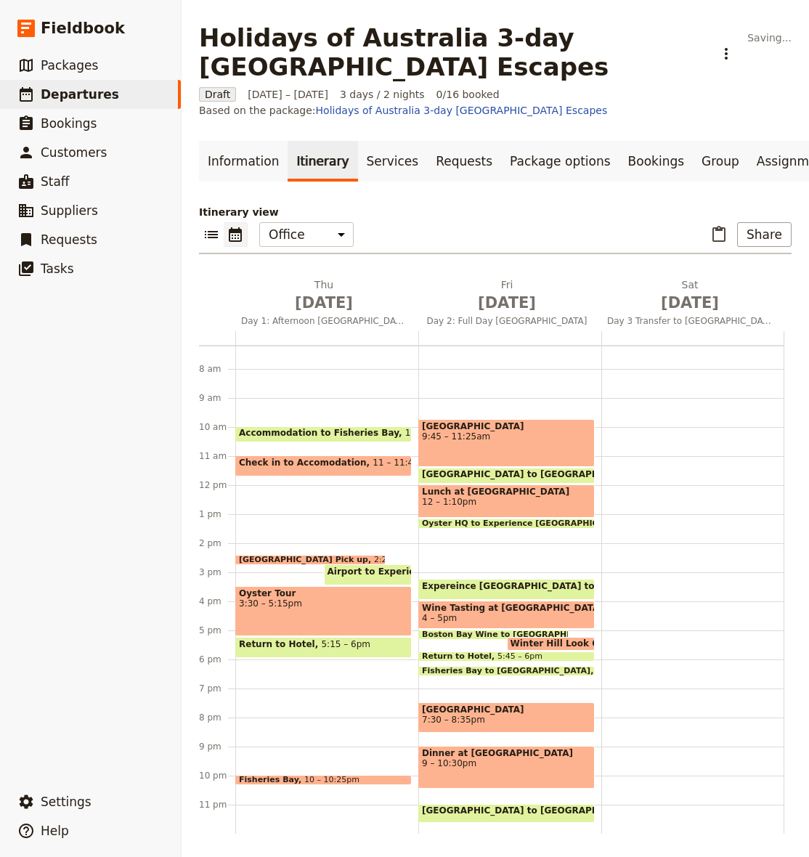
scroll to position [0, 0]
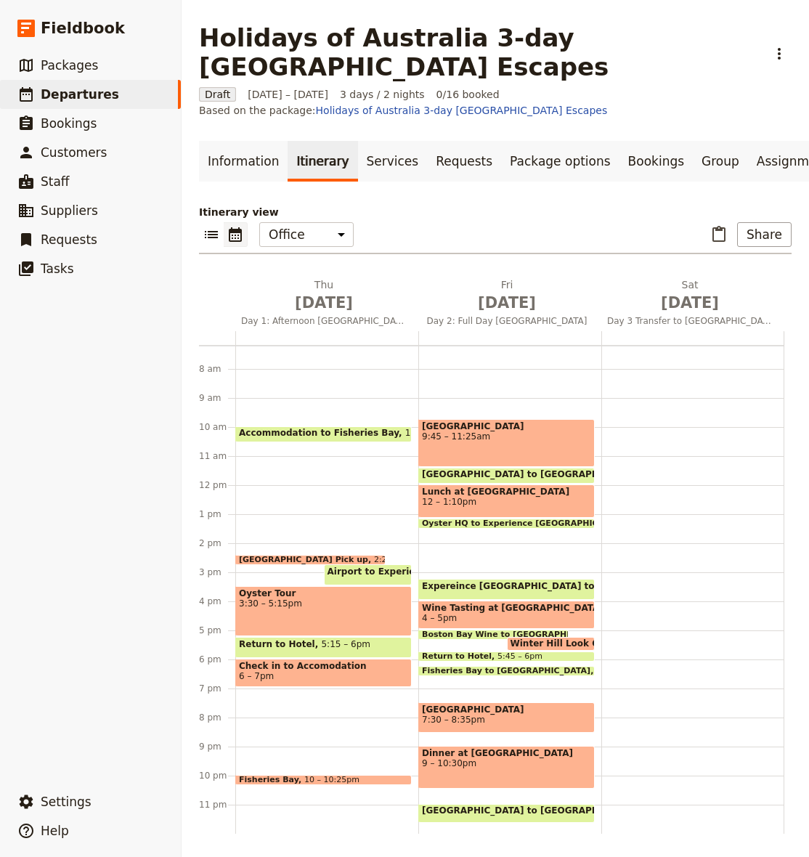
click at [335, 671] on span "6 – 7pm" at bounding box center [323, 676] width 169 height 10
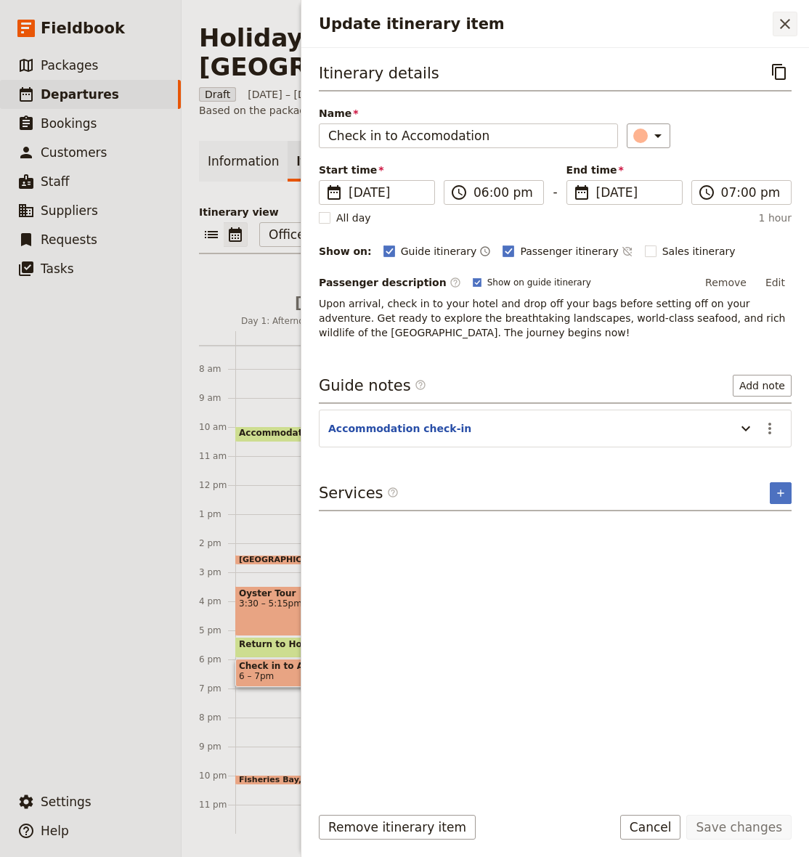
click at [781, 27] on icon "Close drawer" at bounding box center [784, 23] width 17 height 17
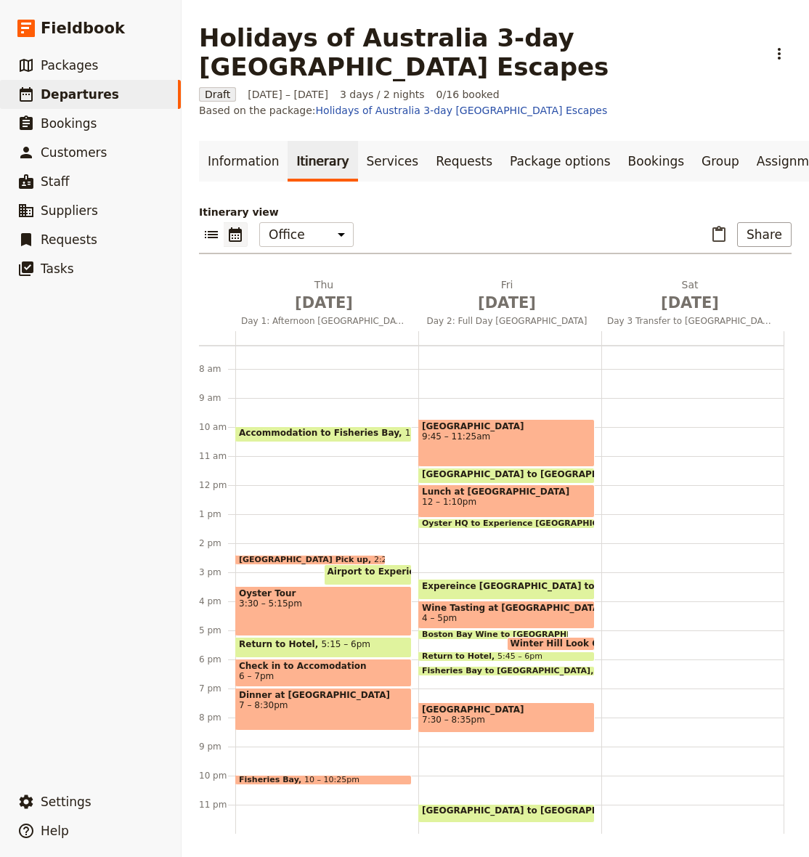
click at [282, 665] on span "Check in to Accomodation" at bounding box center [323, 666] width 169 height 10
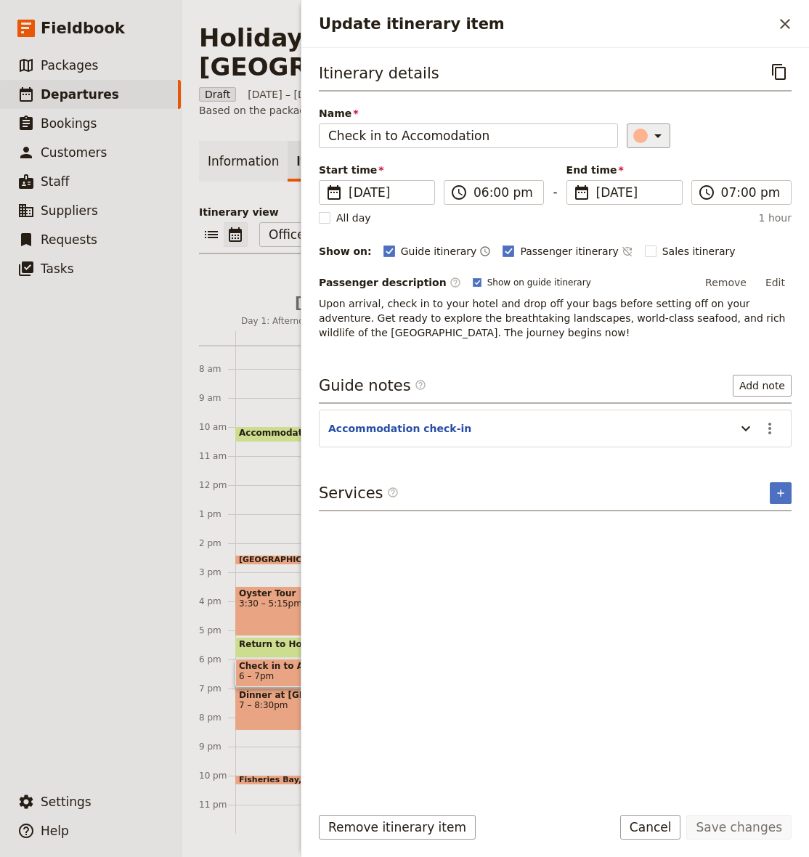
click at [649, 134] on icon "Update itinerary item" at bounding box center [657, 135] width 17 height 17
click at [649, 163] on div "button" at bounding box center [652, 166] width 15 height 15
click at [761, 823] on button "Save changes" at bounding box center [738, 827] width 105 height 25
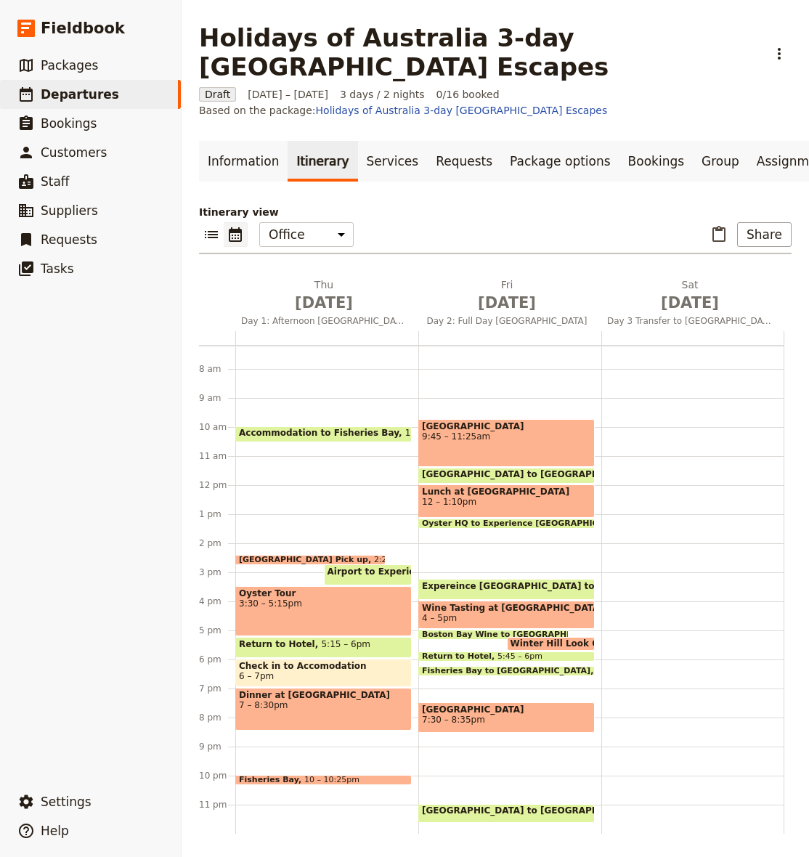
click at [326, 707] on span "7 – 8:30pm" at bounding box center [323, 705] width 169 height 10
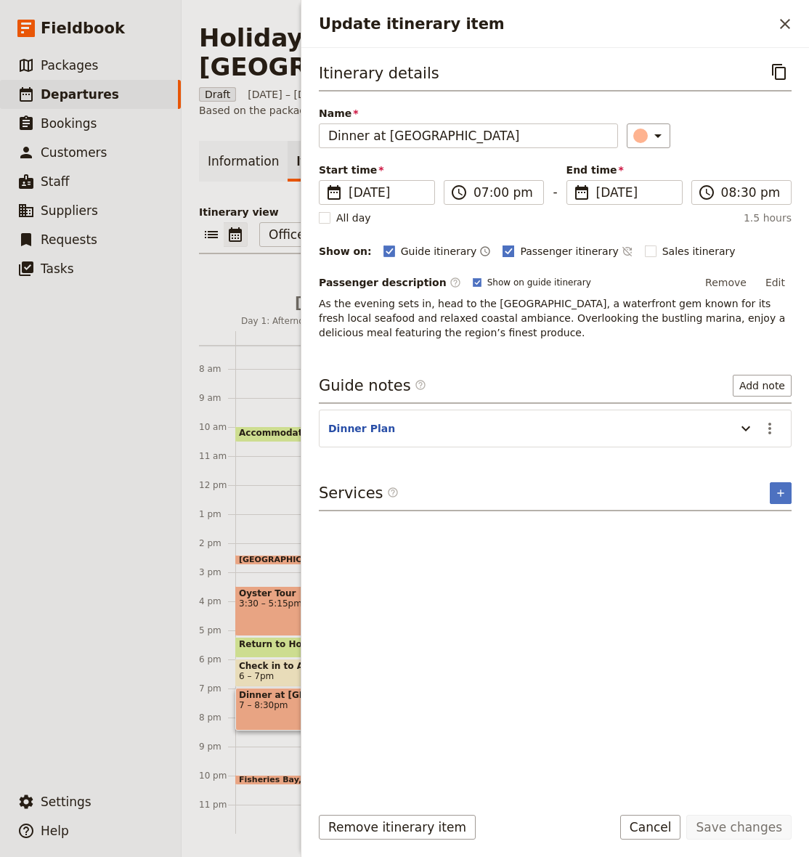
click at [536, 254] on span "Passenger itinerary" at bounding box center [569, 251] width 98 height 15
click at [502, 244] on input "Passenger itinerary" at bounding box center [502, 243] width 1 height 1
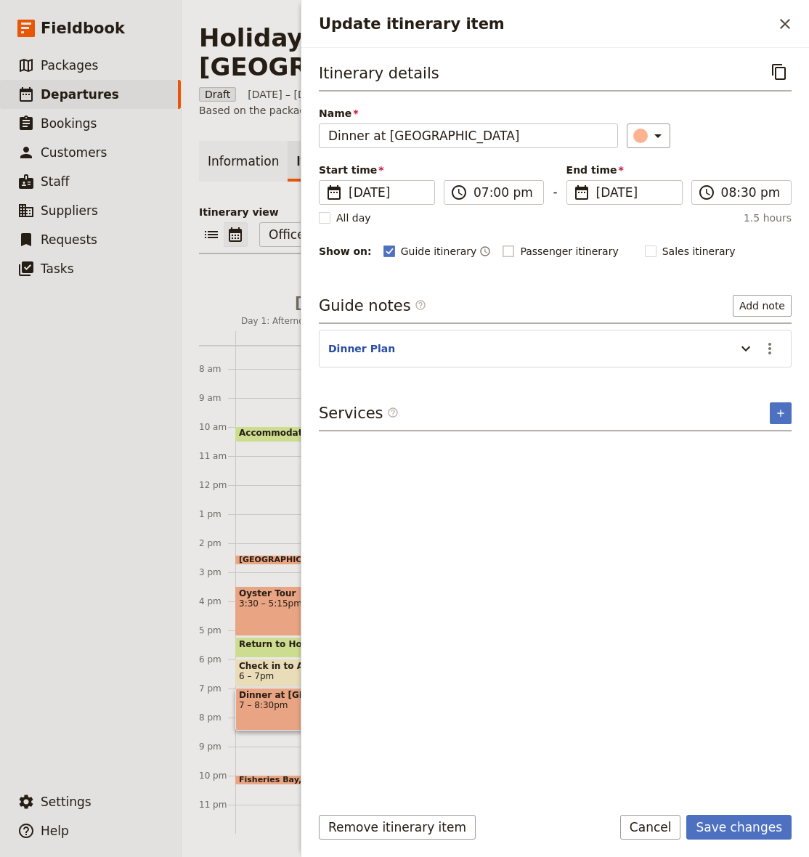
click at [536, 254] on span "Passenger itinerary" at bounding box center [569, 251] width 98 height 15
click at [502, 244] on input "Passenger itinerary" at bounding box center [502, 243] width 1 height 1
checkbox input "true"
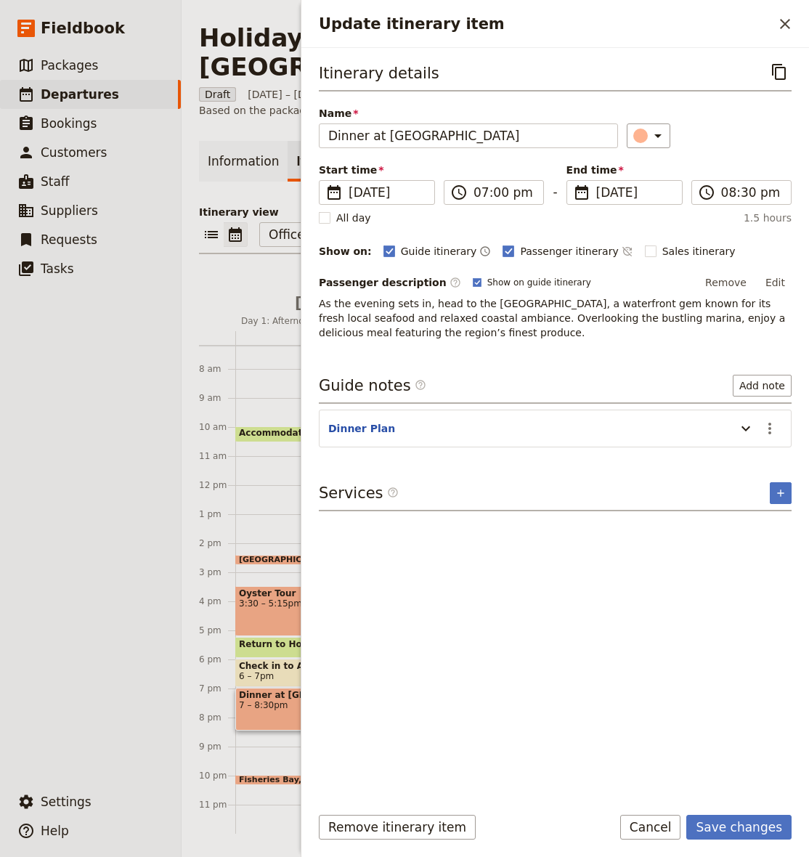
drag, startPoint x: 741, startPoint y: 280, endPoint x: 642, endPoint y: 277, distance: 98.8
click at [740, 280] on button "Remove" at bounding box center [725, 283] width 54 height 22
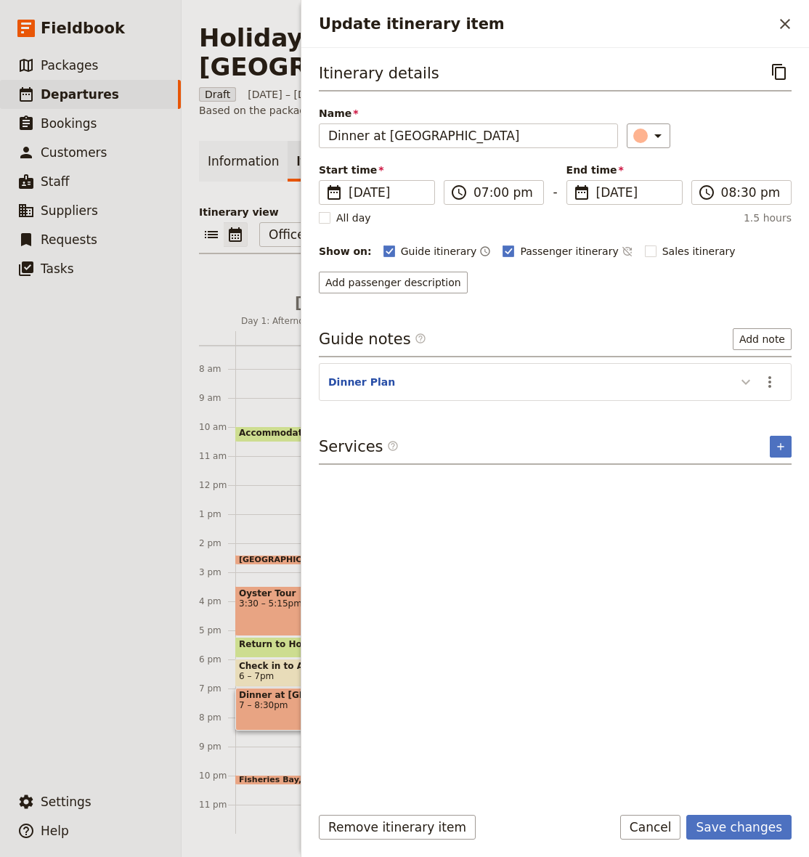
click at [732, 378] on div "Update itinerary item" at bounding box center [742, 382] width 29 height 25
click at [749, 381] on icon "Update itinerary item" at bounding box center [745, 382] width 9 height 5
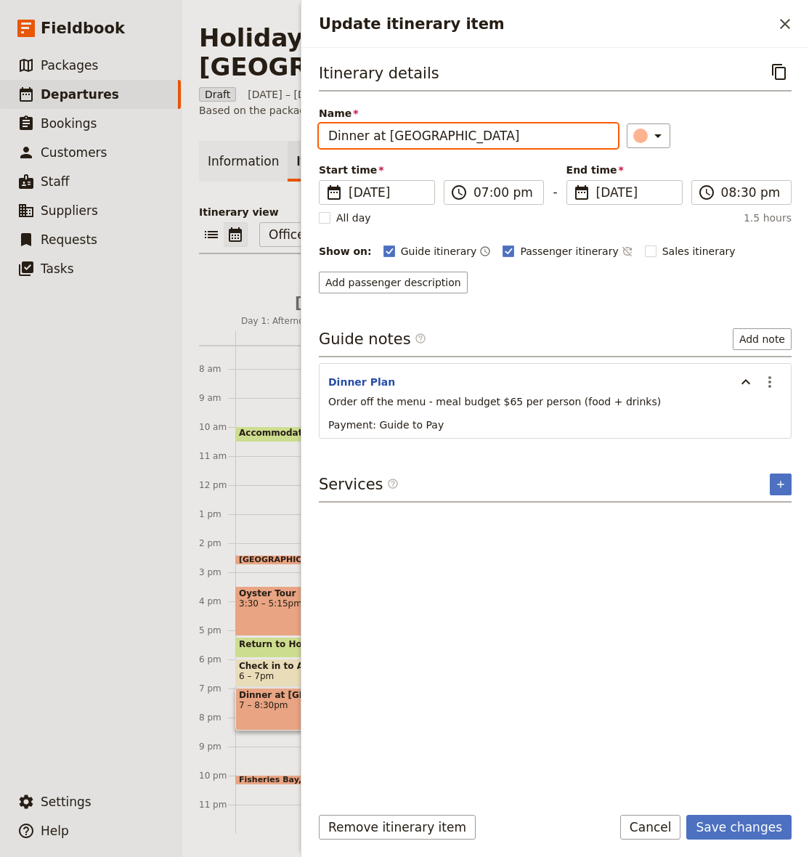
click at [395, 134] on input "Dinner at [GEOGRAPHIC_DATA]" at bounding box center [468, 135] width 299 height 25
drag, startPoint x: 401, startPoint y: 135, endPoint x: 513, endPoint y: 151, distance: 112.9
click at [513, 151] on div "Itinerary details ​ Name Dinner at [GEOGRAPHIC_DATA] ​ Start time ​ [DATE] [DAT…" at bounding box center [555, 177] width 473 height 234
type input "Dinner at [GEOGRAPHIC_DATA]"
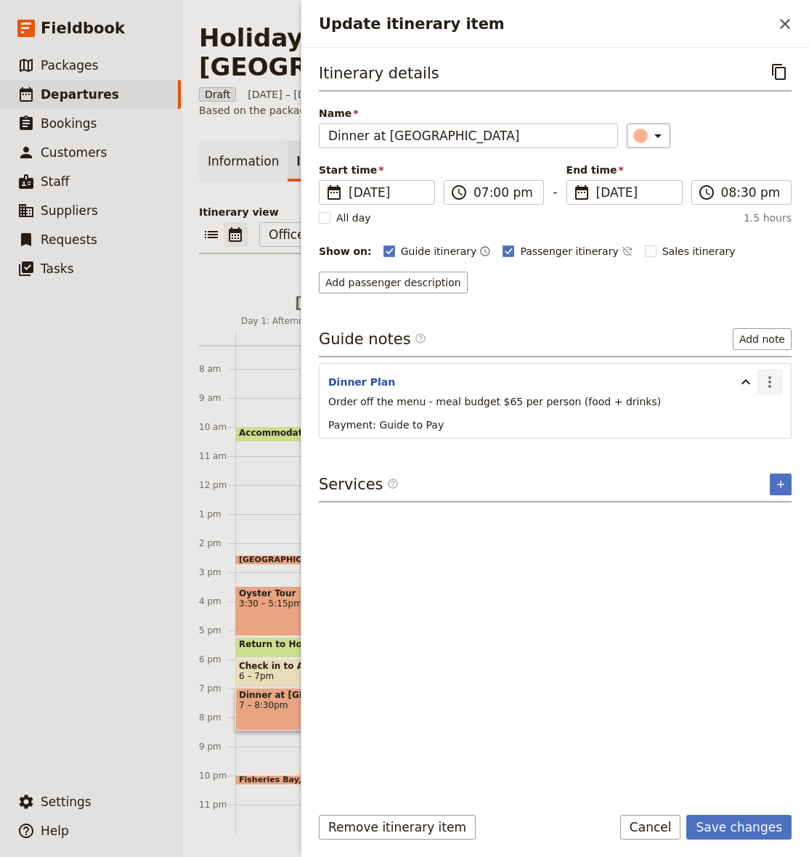
click at [773, 385] on icon "Actions" at bounding box center [769, 381] width 17 height 17
click at [759, 412] on span "Edit note" at bounding box center [739, 414] width 68 height 15
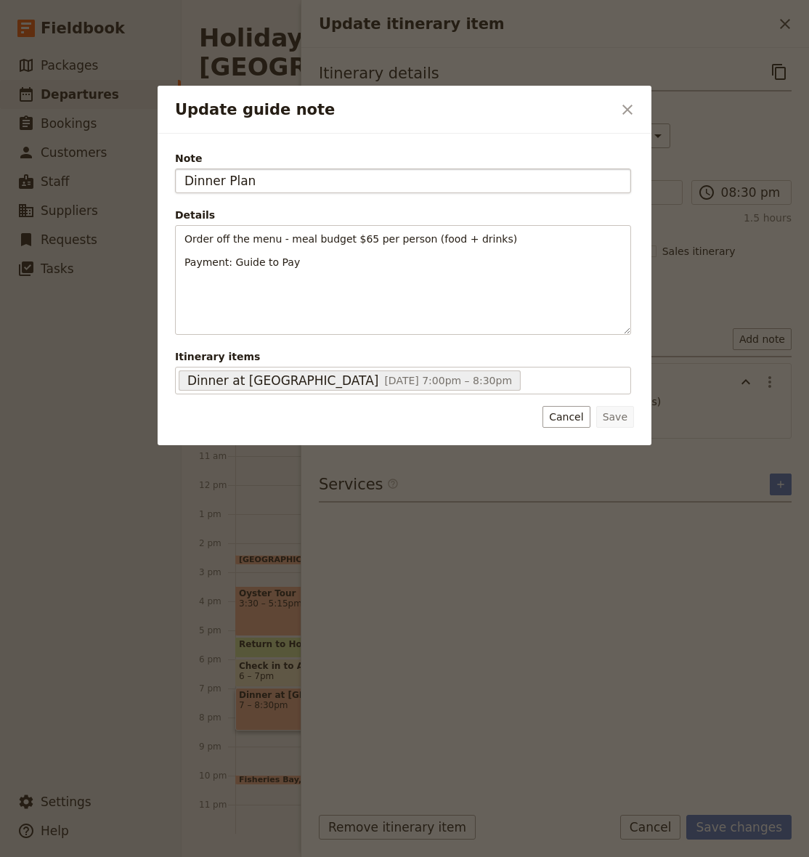
click at [241, 179] on input "Dinner Plan" at bounding box center [403, 180] width 456 height 25
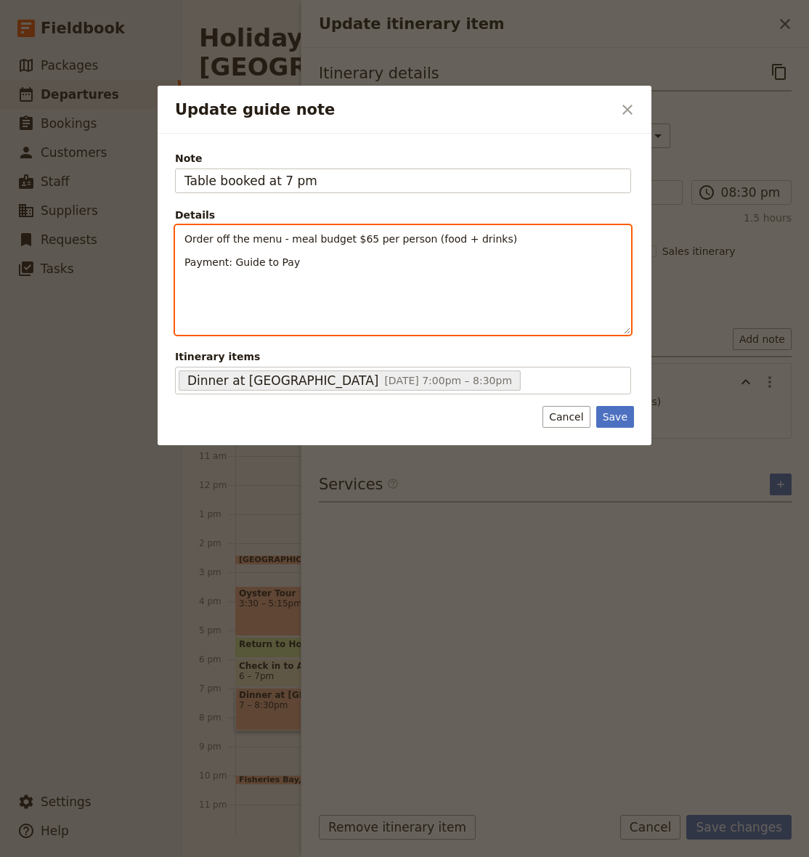
click at [374, 280] on div "Order off the menu - meal budget $65 per person (food + drinks) Payment: Guide …" at bounding box center [403, 280] width 455 height 108
click at [373, 269] on p "Payment: Guide to Pay" at bounding box center [402, 262] width 437 height 15
drag, startPoint x: 356, startPoint y: 267, endPoint x: 182, endPoint y: 264, distance: 174.3
click at [182, 264] on div "Order off the menu - meal budget $65 per person (food + drinks) Payment: Guide …" at bounding box center [403, 268] width 455 height 84
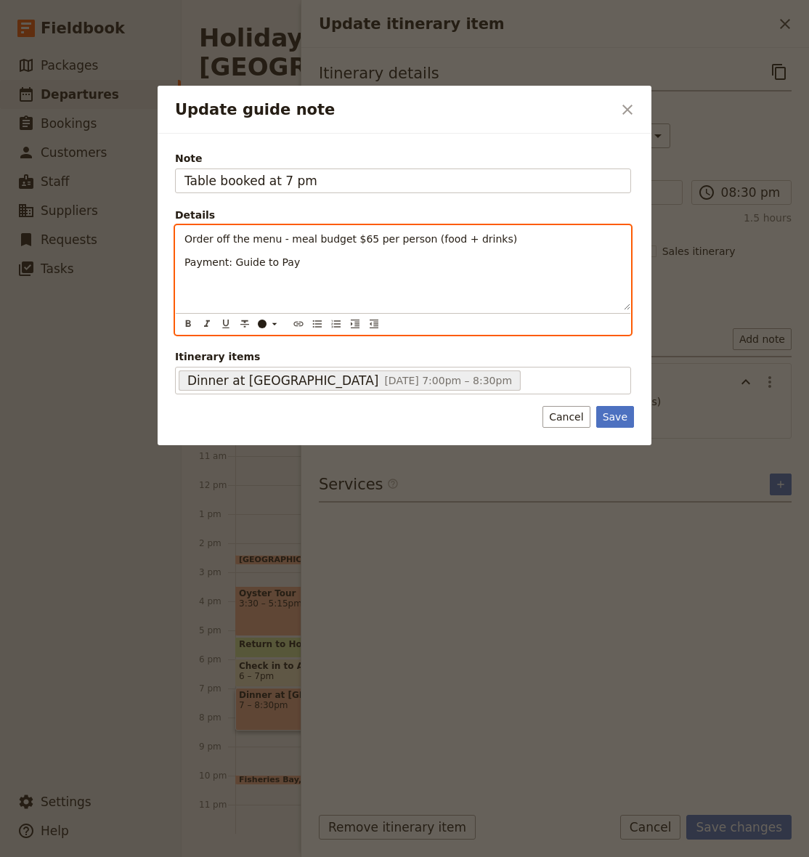
click at [293, 255] on p "Payment: Guide to Pay" at bounding box center [402, 262] width 437 height 15
drag, startPoint x: 312, startPoint y: 263, endPoint x: 179, endPoint y: 263, distance: 133.6
click at [179, 263] on div "Order off the menu - meal budget $65 per person (food + drinks) Payment: Guide …" at bounding box center [403, 268] width 455 height 84
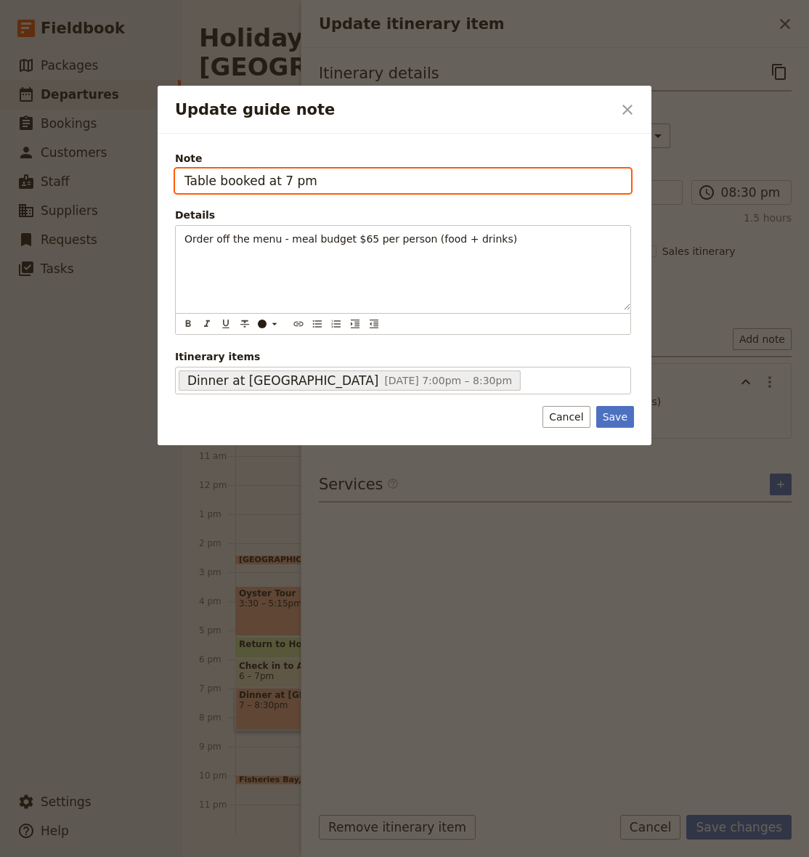
click at [335, 176] on input "Table booked at 7 pm" at bounding box center [403, 180] width 456 height 25
type input "Table booked at 7 pm - Guide to pay"
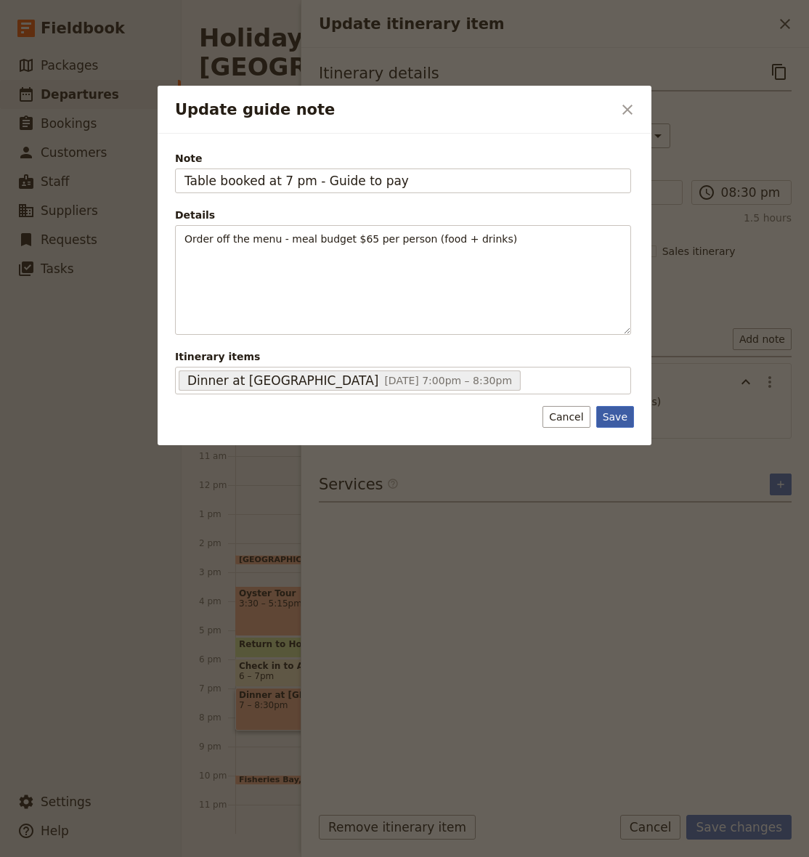
click at [614, 414] on button "Save" at bounding box center [615, 417] width 38 height 22
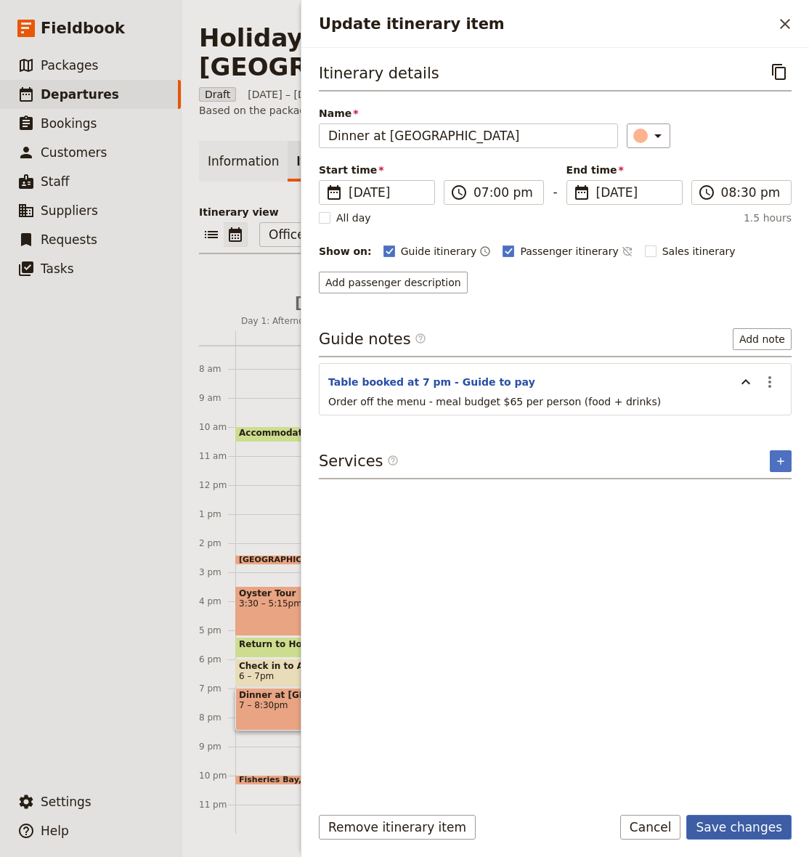
click at [735, 817] on button "Save changes" at bounding box center [738, 827] width 105 height 25
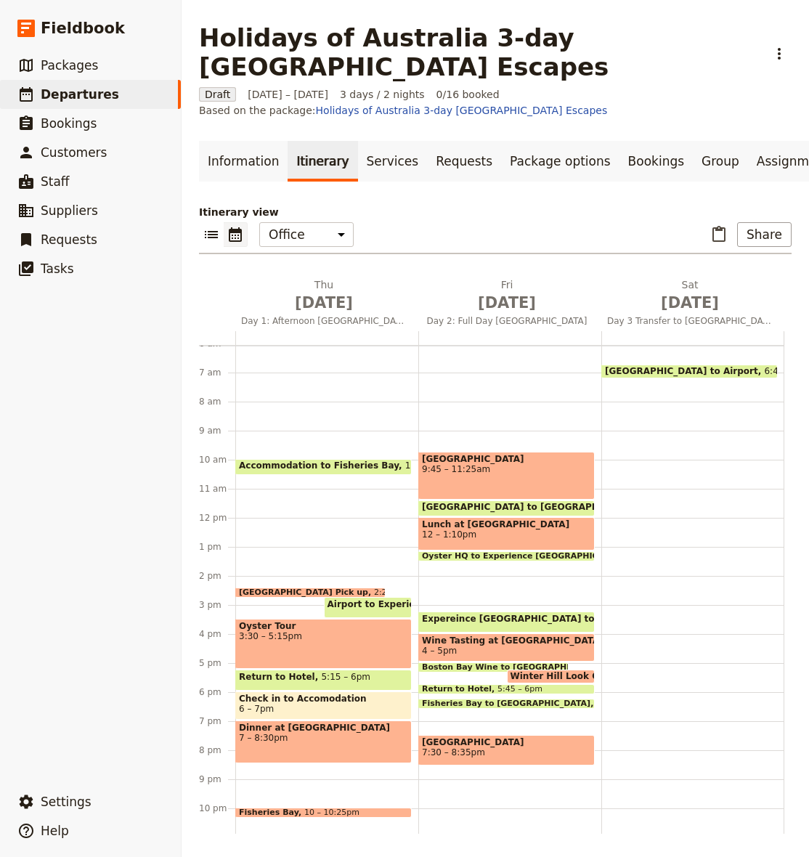
scroll to position [174, 0]
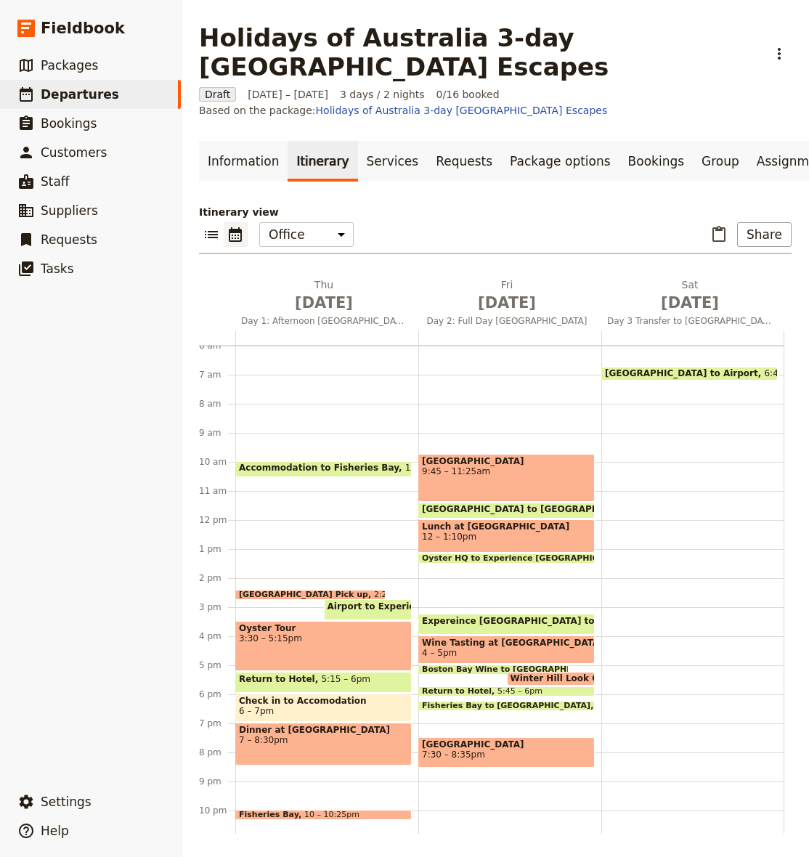
click at [479, 468] on span "9:45 – 11:25am" at bounding box center [506, 471] width 169 height 10
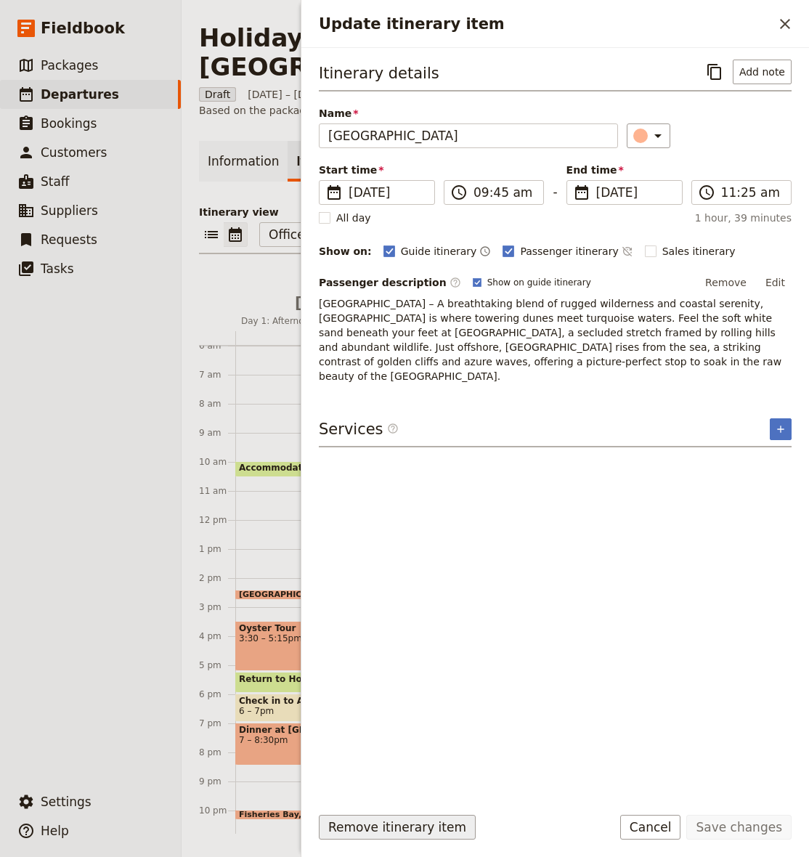
click at [407, 826] on button "Remove itinerary item" at bounding box center [397, 827] width 157 height 25
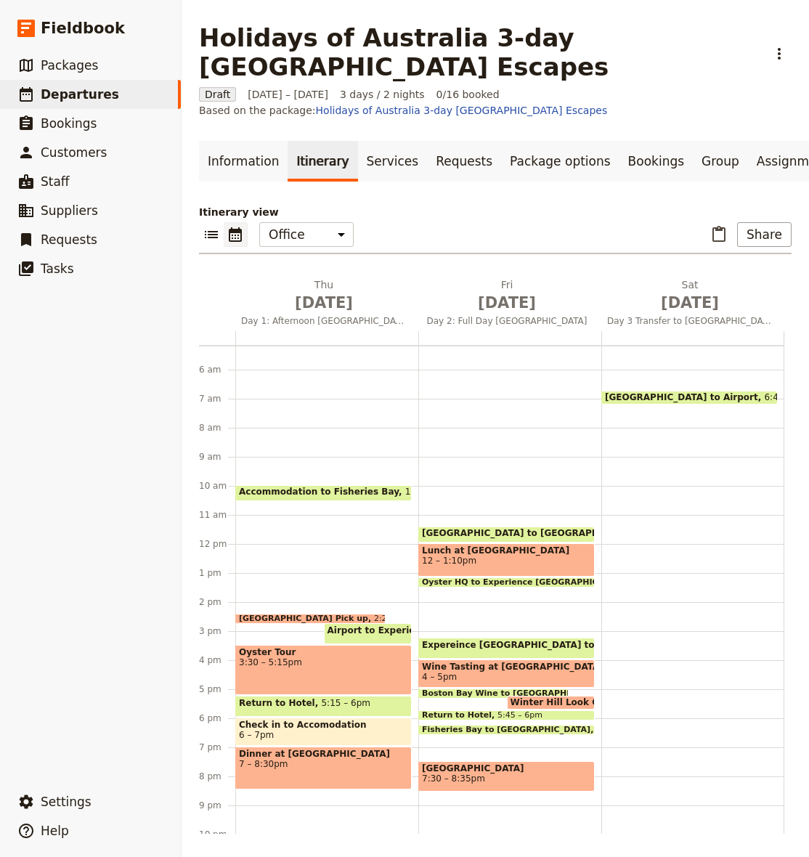
scroll to position [147, 0]
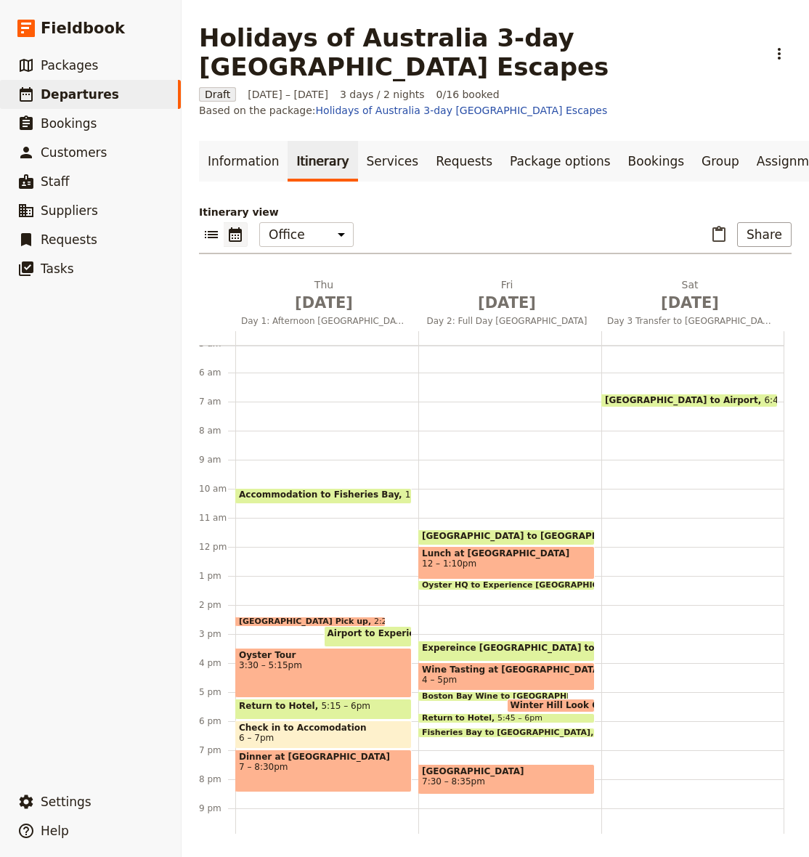
click at [457, 408] on div "[GEOGRAPHIC_DATA] to [GEOGRAPHIC_DATA] 11:25am – 12pm Lunch at [GEOGRAPHIC_DATA…" at bounding box center [509, 546] width 183 height 697
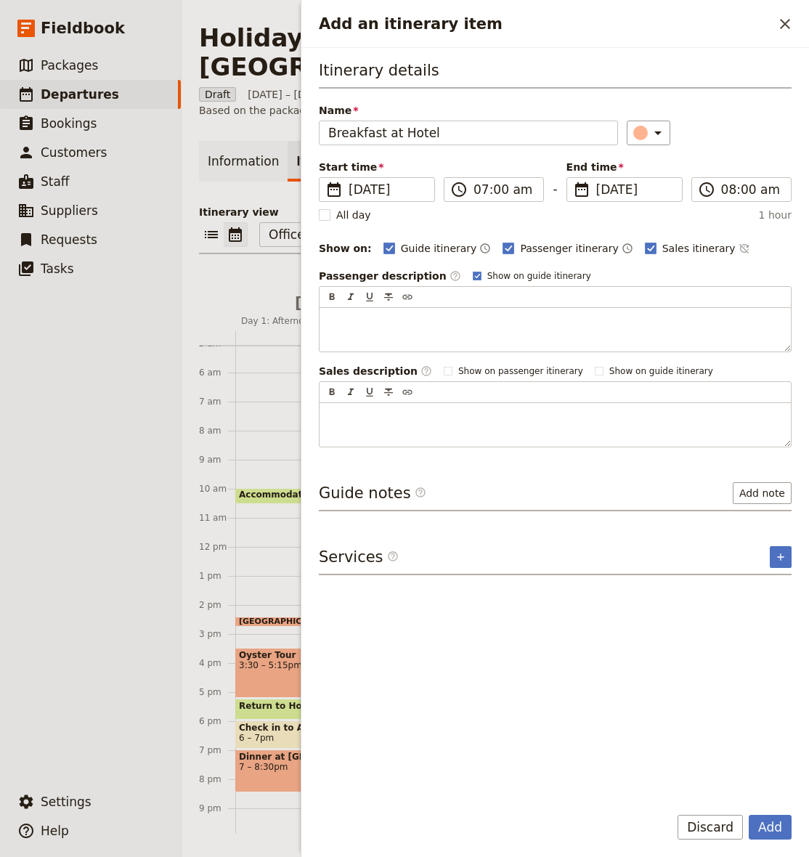
type input "Breakfast at Hotel"
click at [617, 128] on div "Name Breakfast at Hotel ​" at bounding box center [555, 124] width 473 height 42
click at [641, 129] on div "Add an itinerary item" at bounding box center [640, 133] width 15 height 15
click at [648, 165] on div "button" at bounding box center [652, 163] width 15 height 15
drag, startPoint x: 665, startPoint y: 250, endPoint x: 599, endPoint y: 253, distance: 66.1
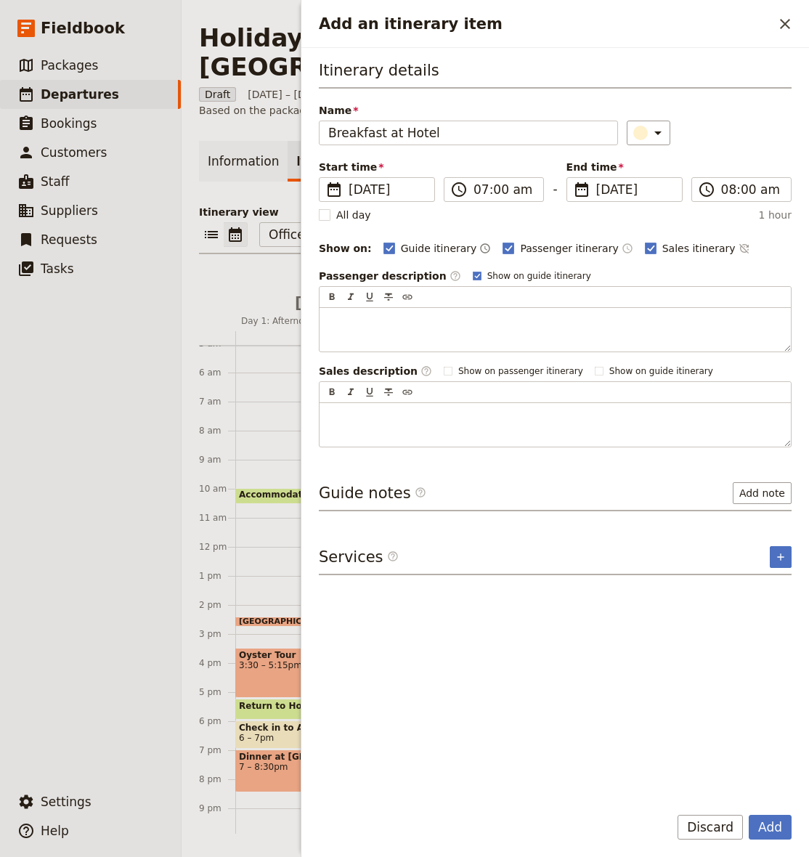
click at [665, 250] on span "Sales itinerary" at bounding box center [698, 248] width 73 height 15
click at [645, 241] on input "Sales itinerary" at bounding box center [644, 240] width 1 height 1
checkbox input "false"
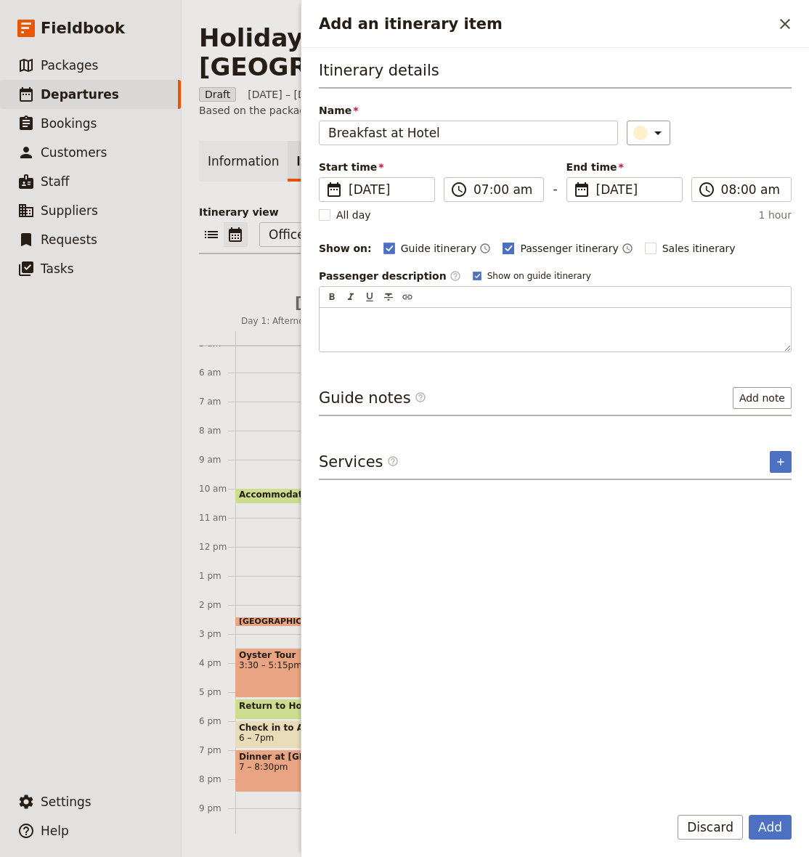
click at [567, 254] on span "Passenger itinerary" at bounding box center [569, 248] width 98 height 15
click at [502, 241] on input "Passenger itinerary" at bounding box center [502, 240] width 1 height 1
checkbox input "false"
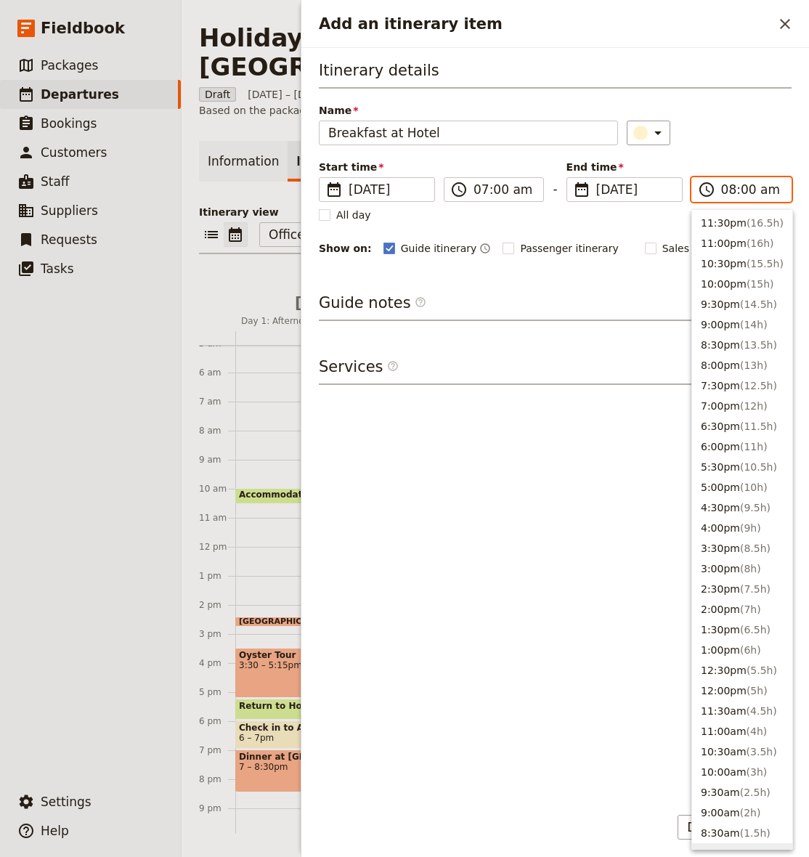
click at [727, 192] on input "08:00 am" at bounding box center [751, 189] width 61 height 17
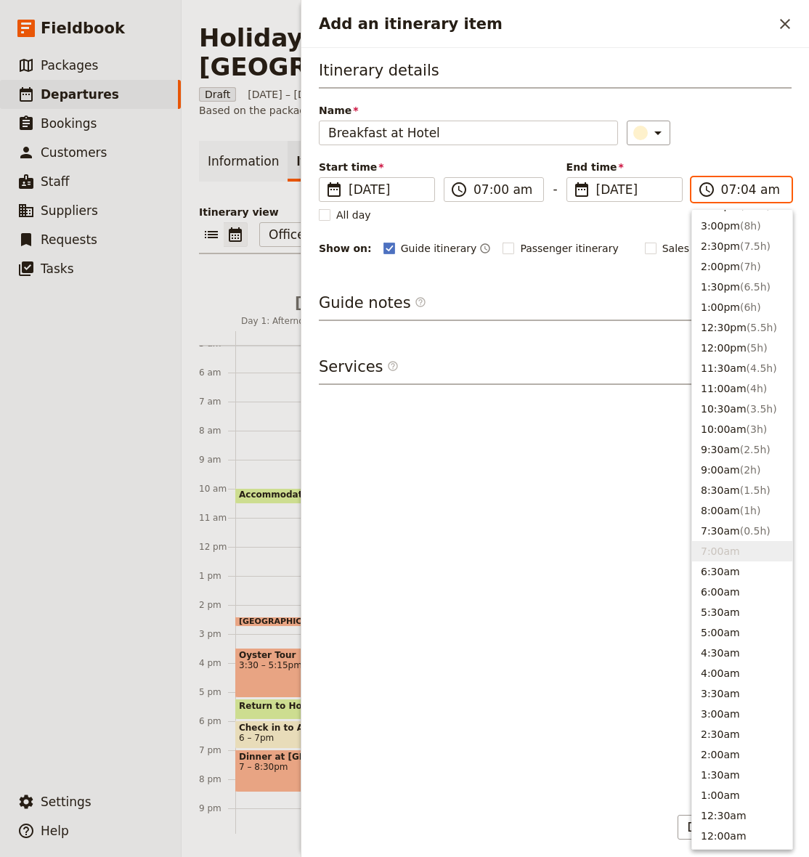
type input "07:45 am"
click at [736, 91] on div "Itinerary details Name Breakfast at Hotel ​ Start time ​ [DATE] [DATE] [DATE] 0…" at bounding box center [555, 158] width 473 height 197
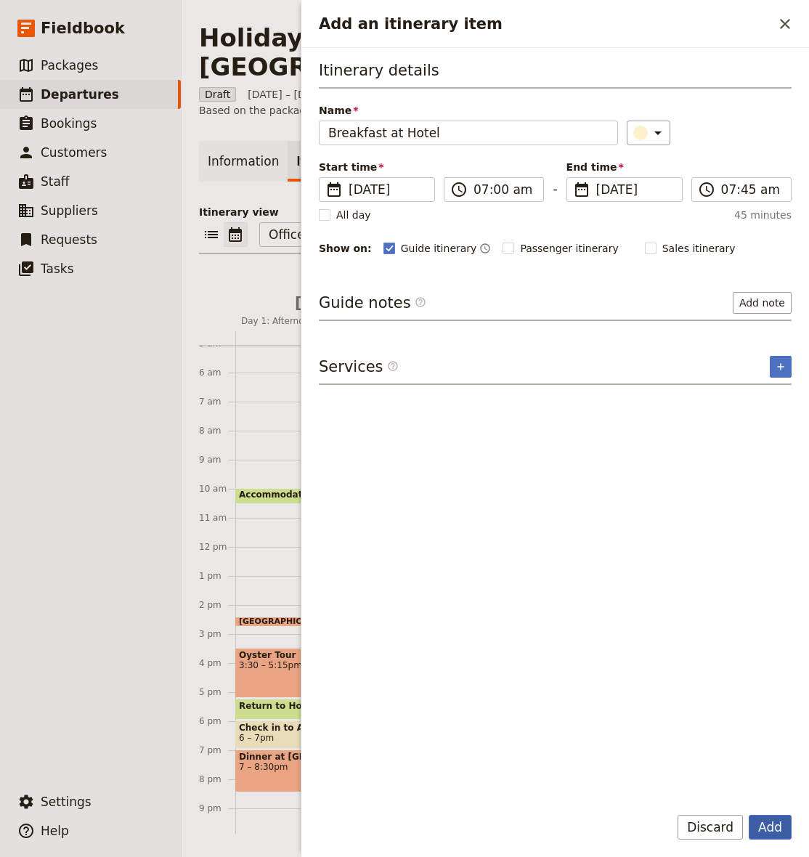
click at [770, 831] on button "Add" at bounding box center [770, 827] width 43 height 25
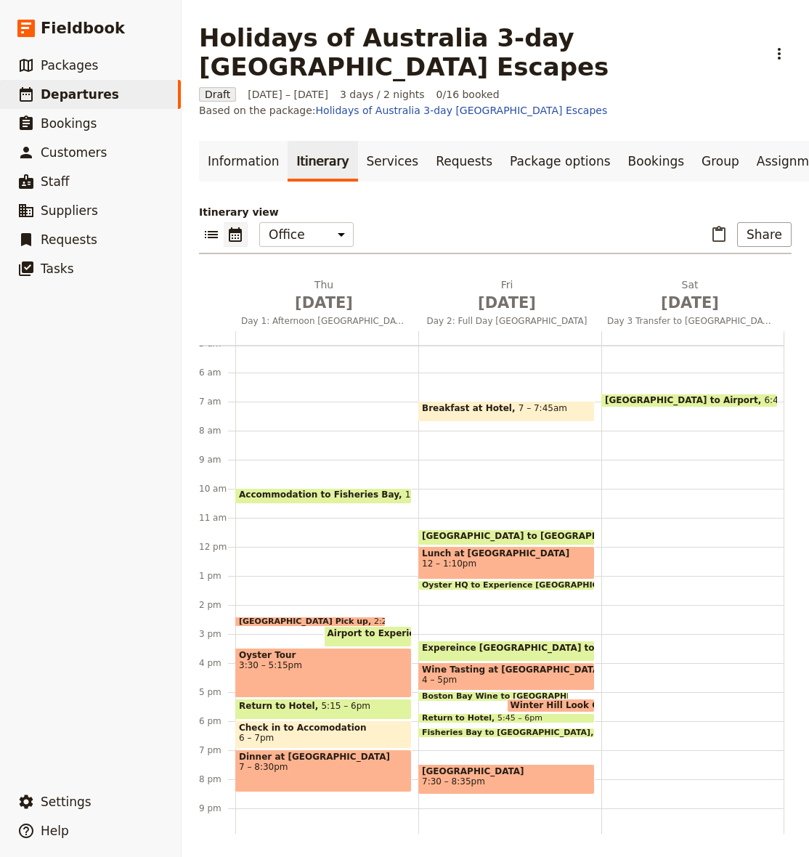
click at [461, 424] on div "Breakfast at Hotel 7 – 7:45am [GEOGRAPHIC_DATA] to [GEOGRAPHIC_DATA] 11:25am – …" at bounding box center [509, 546] width 183 height 697
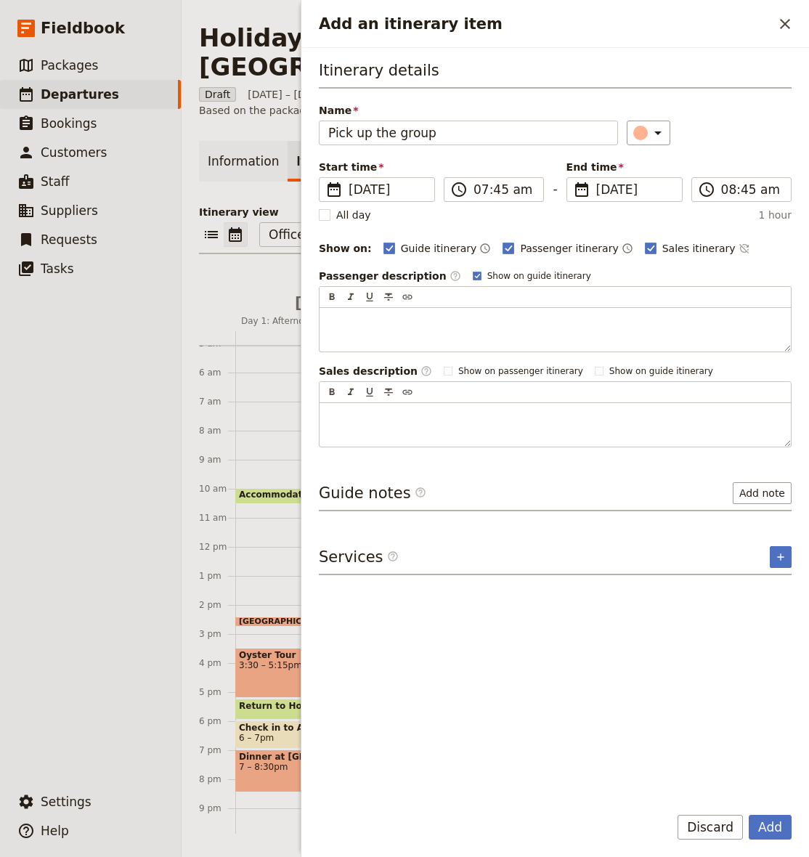
type input "Pick up the group"
click at [562, 249] on span "Passenger itinerary" at bounding box center [569, 248] width 98 height 15
click at [502, 241] on input "Passenger itinerary" at bounding box center [502, 240] width 1 height 1
checkbox input "false"
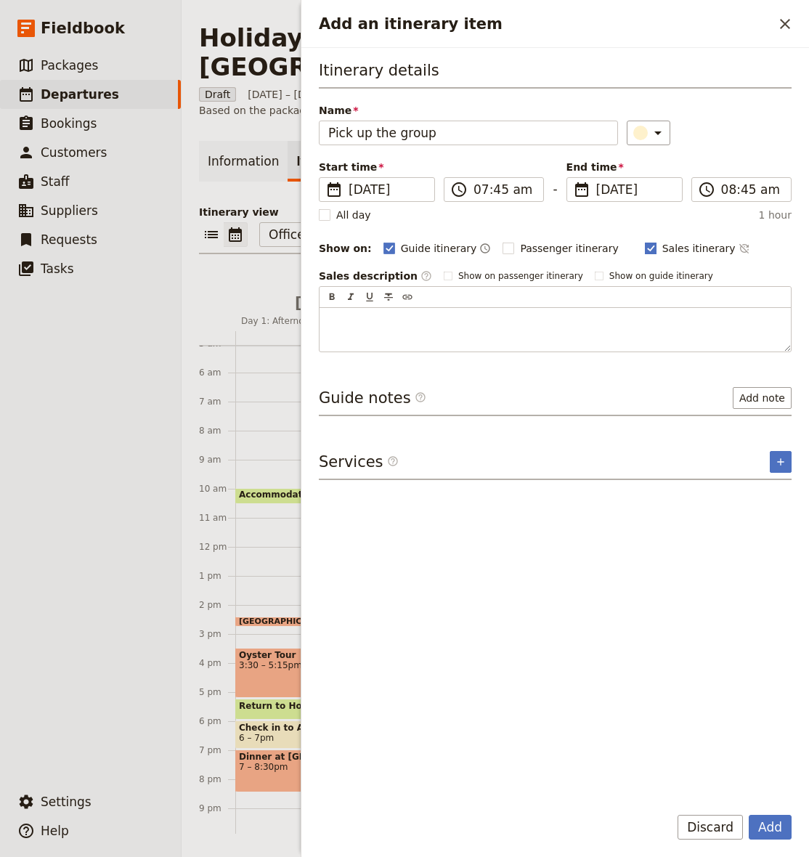
click at [667, 249] on span "Sales itinerary" at bounding box center [698, 248] width 73 height 15
click at [645, 241] on input "Sales itinerary" at bounding box center [644, 240] width 1 height 1
checkbox input "false"
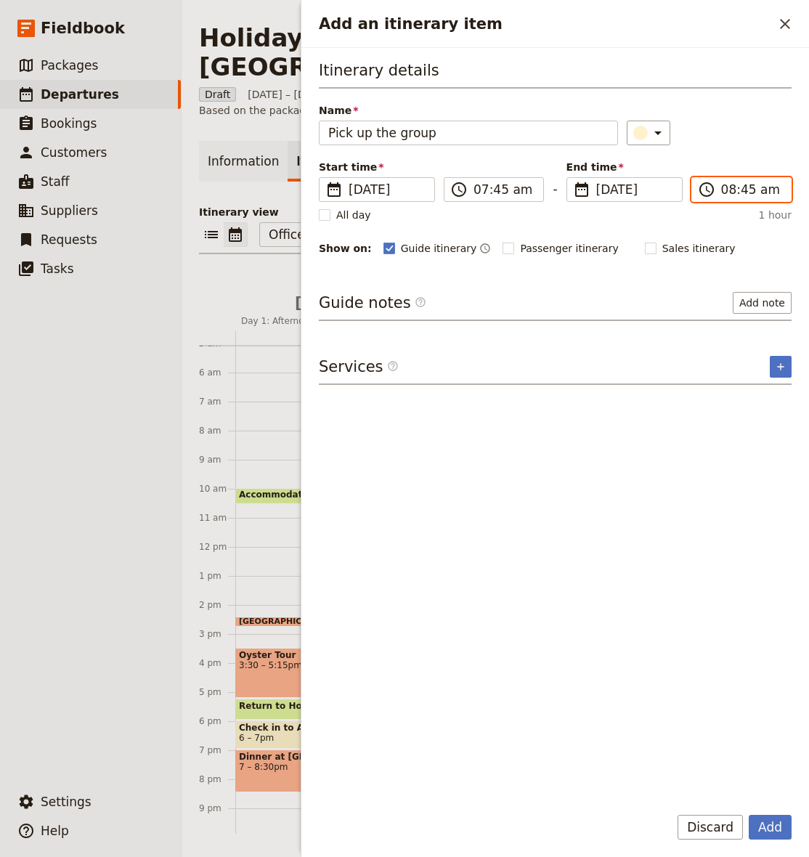
click at [747, 190] on input "08:45 am" at bounding box center [751, 189] width 61 height 17
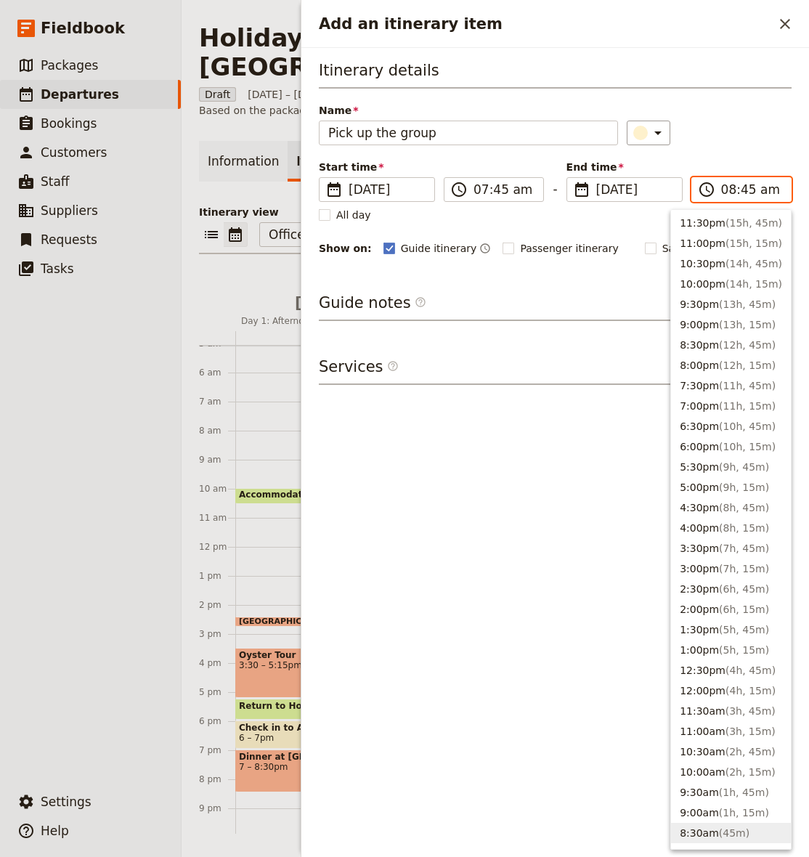
type input "08:00 am"
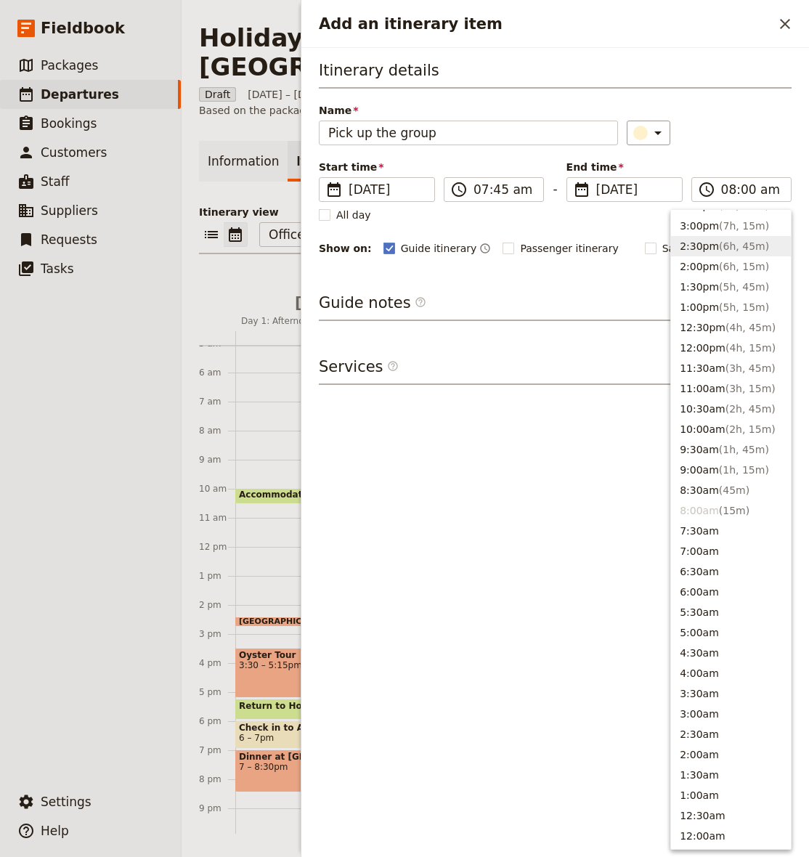
click at [662, 254] on span "Sales itinerary" at bounding box center [698, 248] width 73 height 15
click at [645, 241] on input "Sales itinerary" at bounding box center [644, 240] width 1 height 1
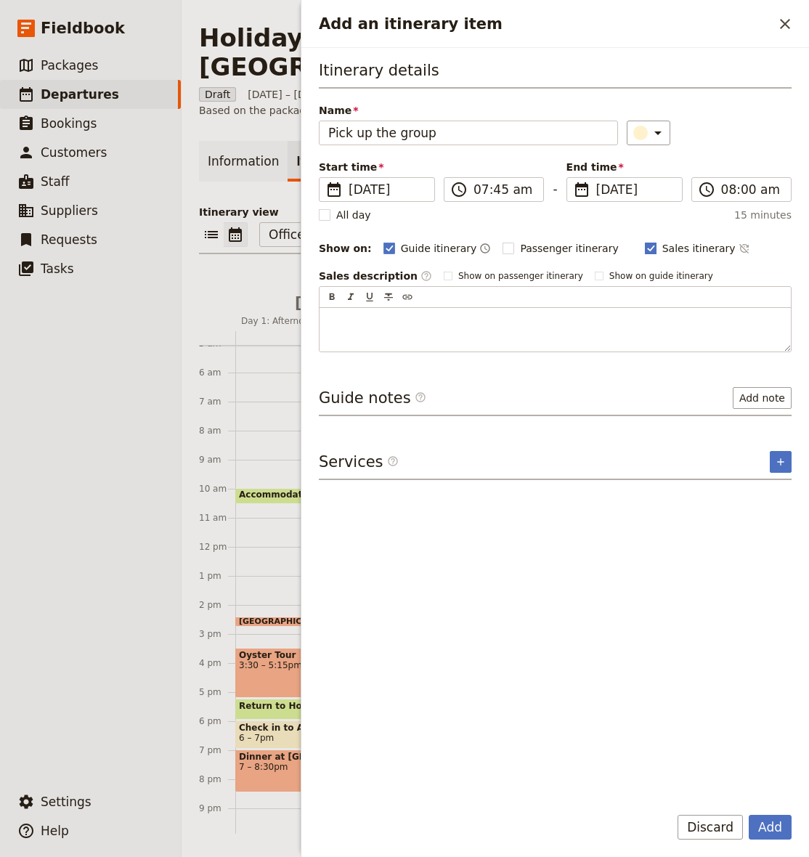
click at [672, 254] on span "Sales itinerary" at bounding box center [698, 248] width 73 height 15
click at [645, 241] on input "Sales itinerary" at bounding box center [644, 240] width 1 height 1
checkbox input "false"
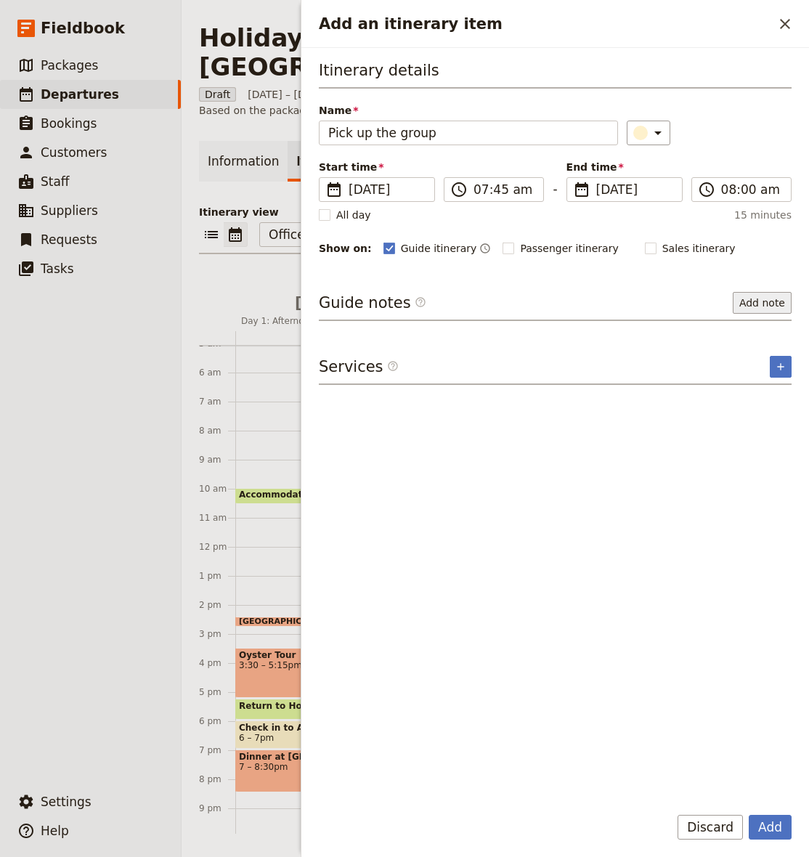
click at [755, 300] on button "Add note" at bounding box center [762, 303] width 59 height 22
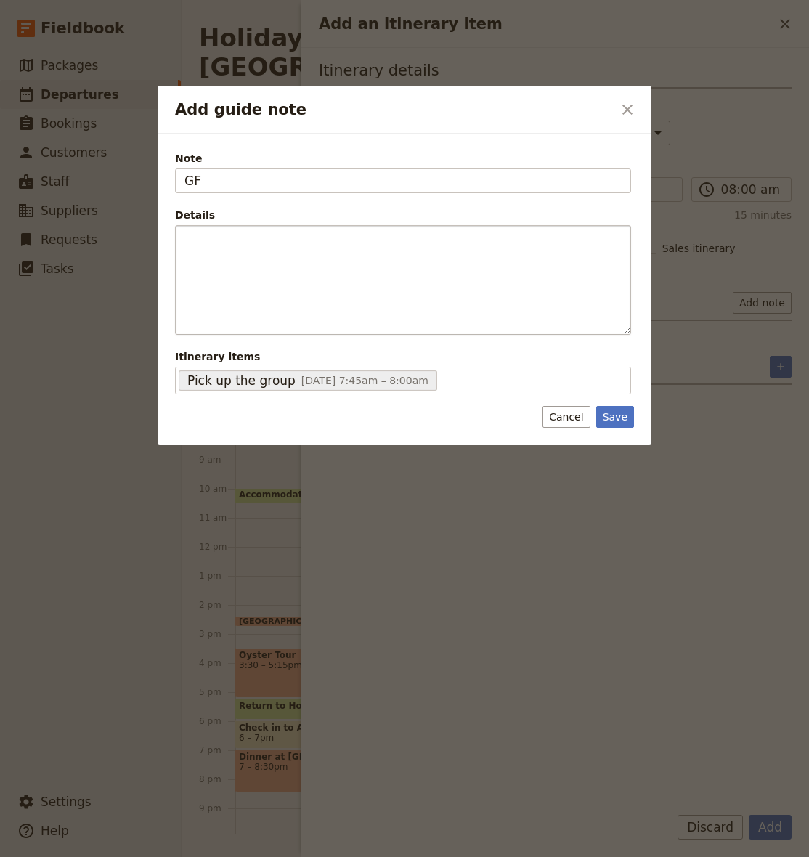
type input "G"
type input "Guide to meet the group at 7:45 am for a 8 am departure"
click at [621, 423] on button "Save" at bounding box center [615, 417] width 38 height 22
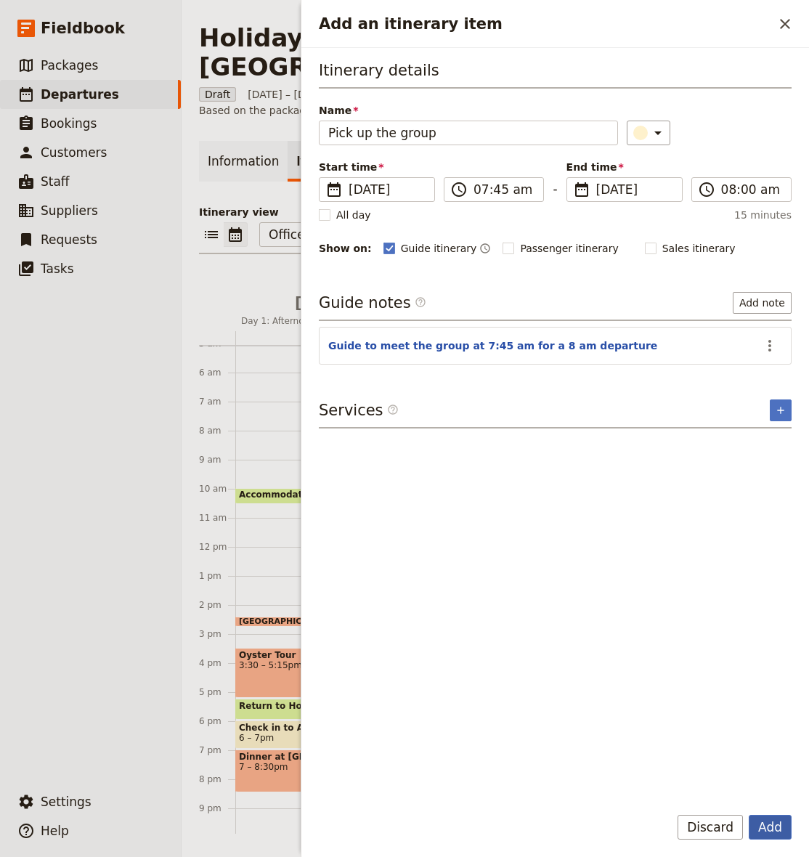
click at [775, 835] on button "Add" at bounding box center [770, 827] width 43 height 25
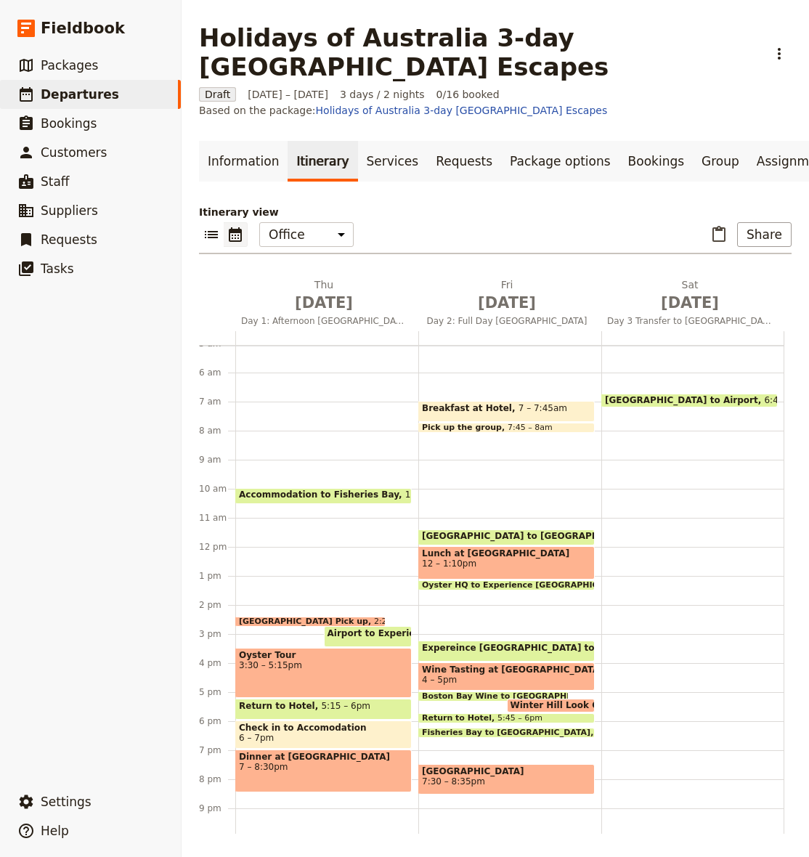
click at [512, 429] on span at bounding box center [506, 429] width 175 height 6
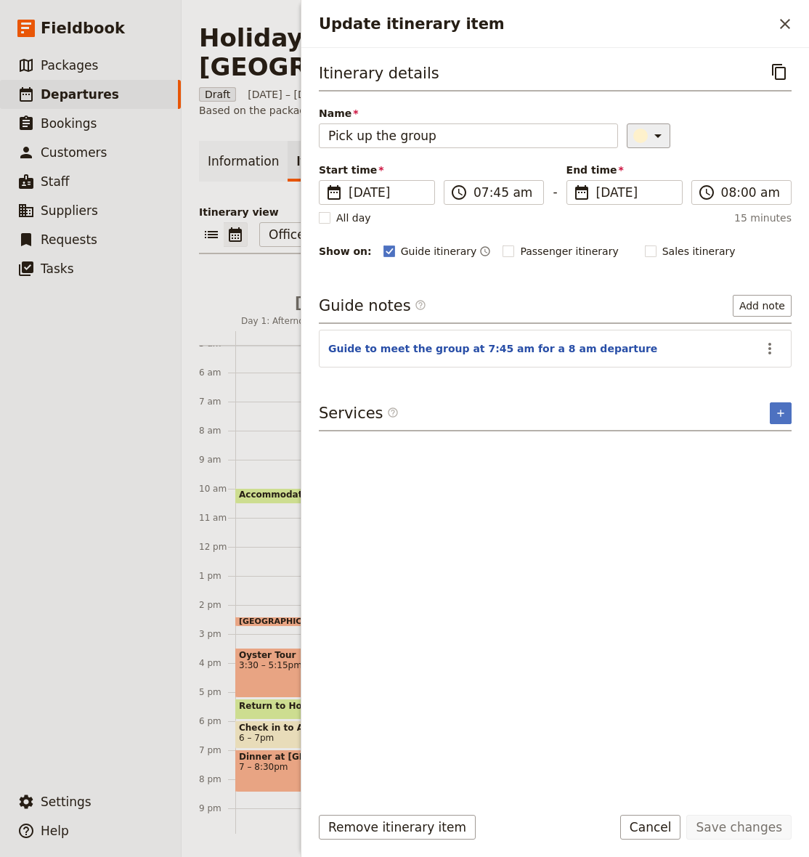
click at [649, 139] on icon "Update itinerary item" at bounding box center [657, 135] width 17 height 17
click at [637, 166] on div "button" at bounding box center [635, 166] width 15 height 15
click at [729, 836] on button "Save changes" at bounding box center [738, 827] width 105 height 25
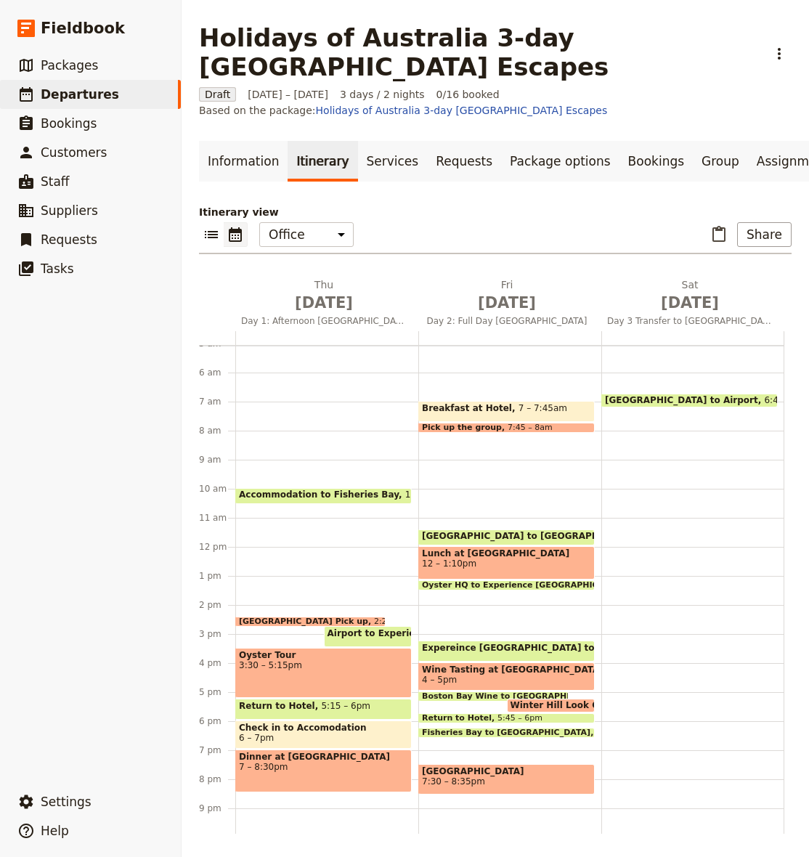
click at [510, 533] on span "[GEOGRAPHIC_DATA] to [GEOGRAPHIC_DATA]" at bounding box center [535, 536] width 227 height 10
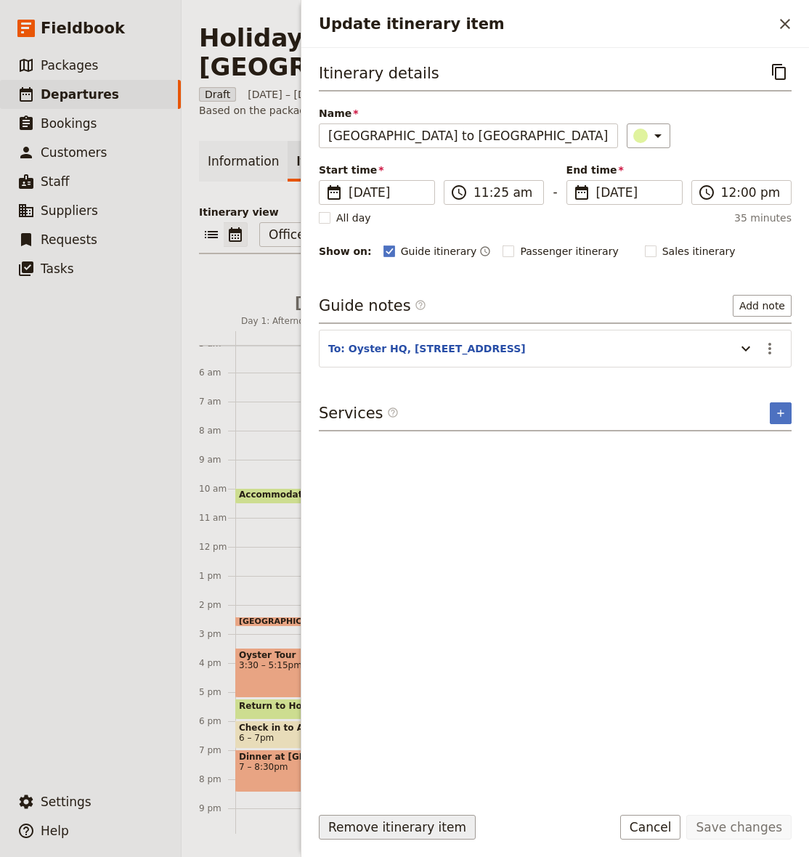
click at [423, 826] on button "Remove itinerary item" at bounding box center [397, 827] width 157 height 25
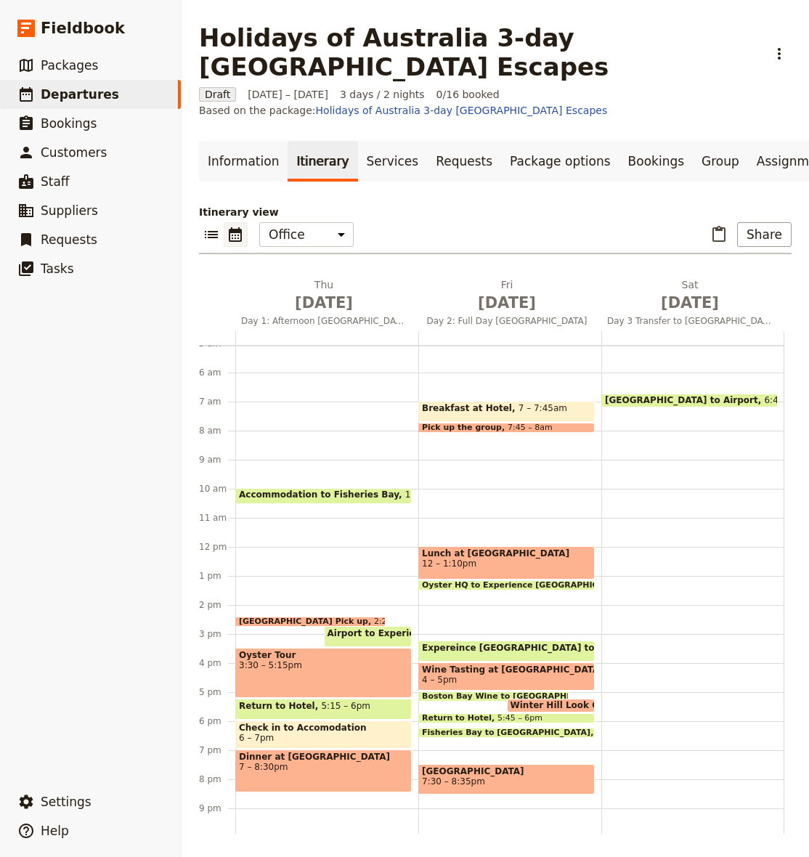
click at [470, 561] on span "12 – 1:10pm" at bounding box center [506, 563] width 169 height 10
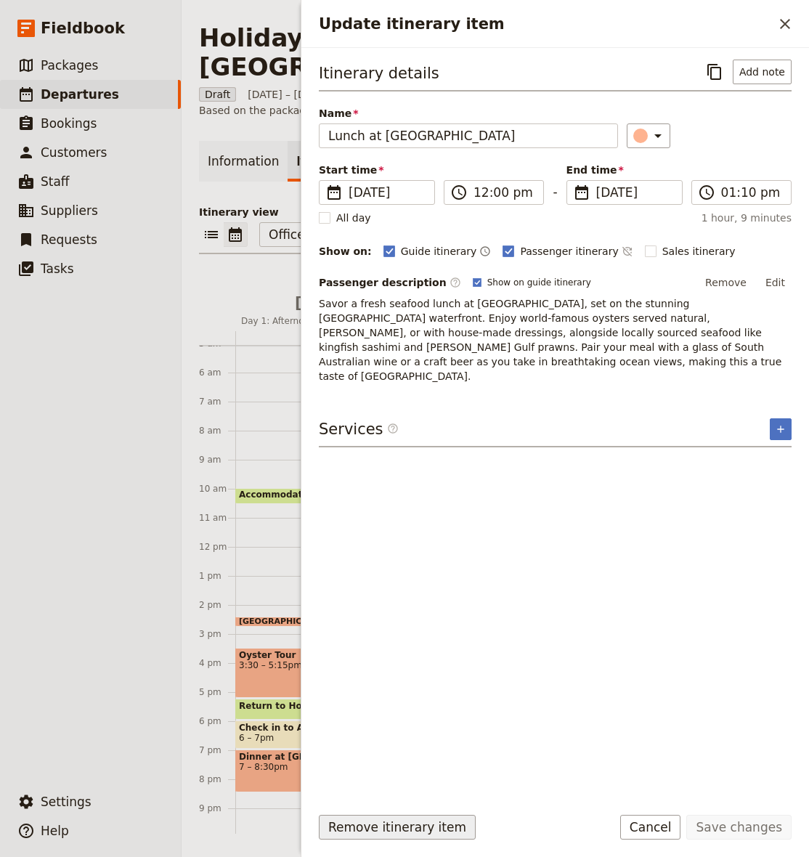
click at [396, 831] on button "Remove itinerary item" at bounding box center [397, 827] width 157 height 25
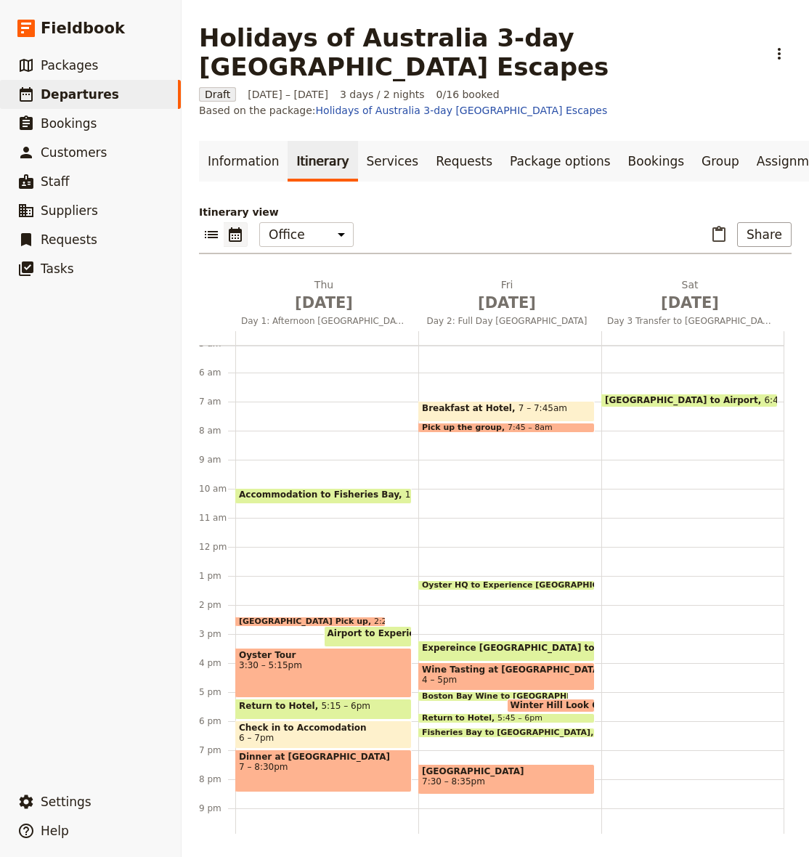
click at [349, 492] on span "Accommodation to Fisheries Bay" at bounding box center [322, 494] width 166 height 10
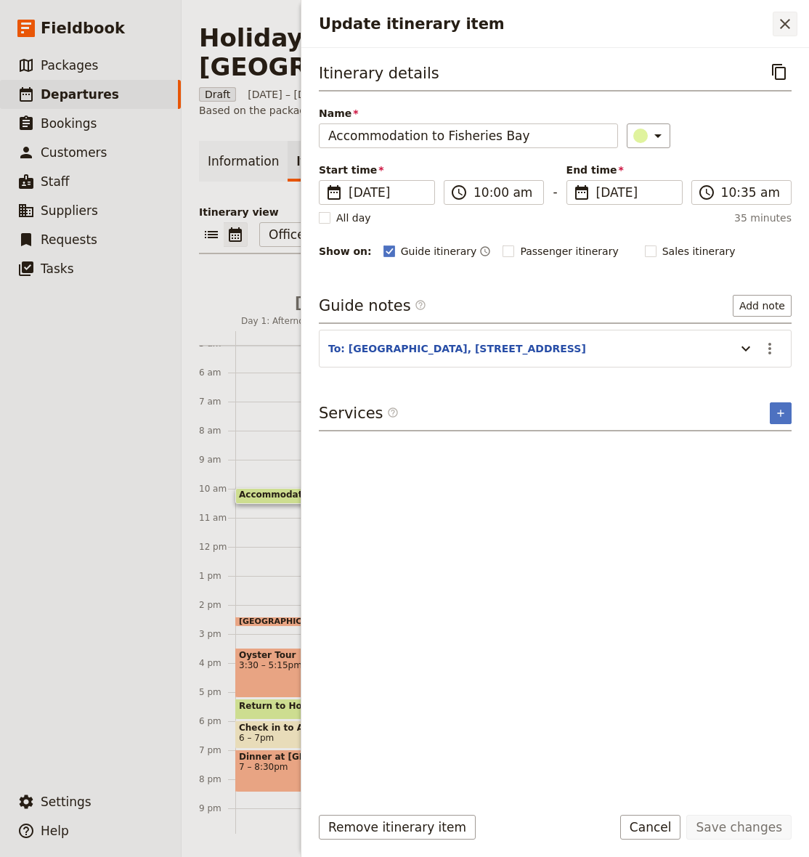
click at [786, 23] on icon "Close drawer" at bounding box center [785, 24] width 10 height 10
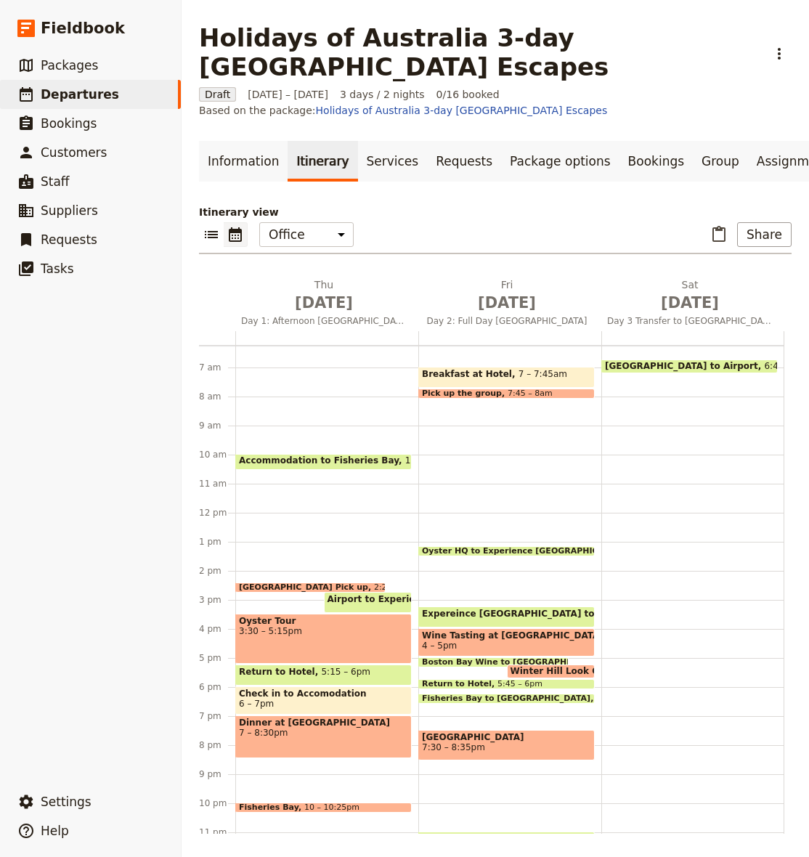
scroll to position [182, 0]
click at [547, 613] on span "Expereince [GEOGRAPHIC_DATA] to Boston Bay Wine" at bounding box center [554, 613] width 265 height 10
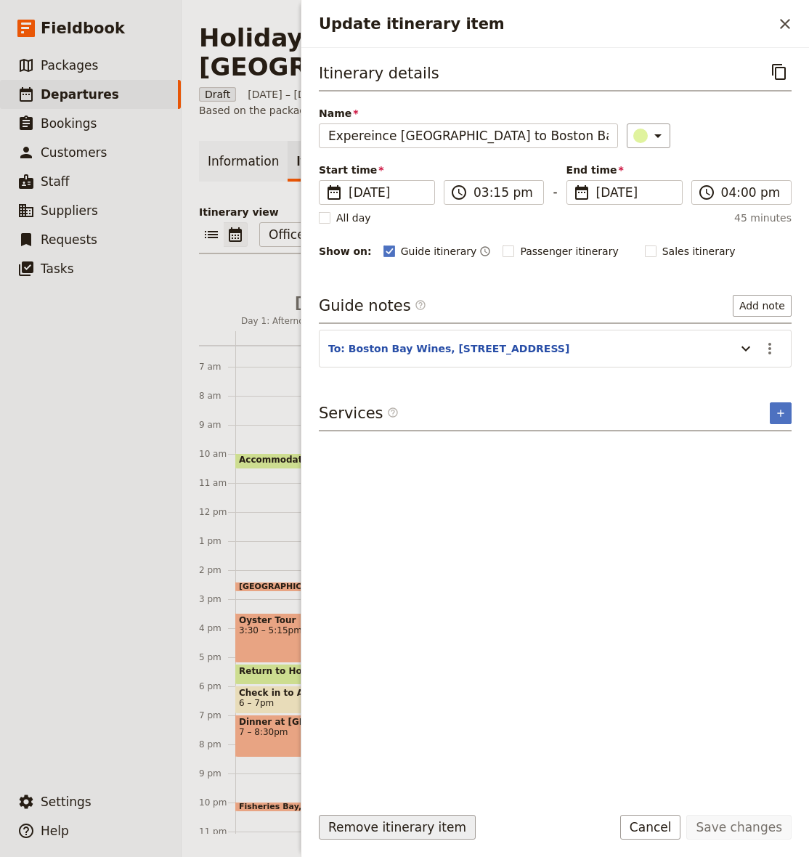
click at [385, 826] on button "Remove itinerary item" at bounding box center [397, 827] width 157 height 25
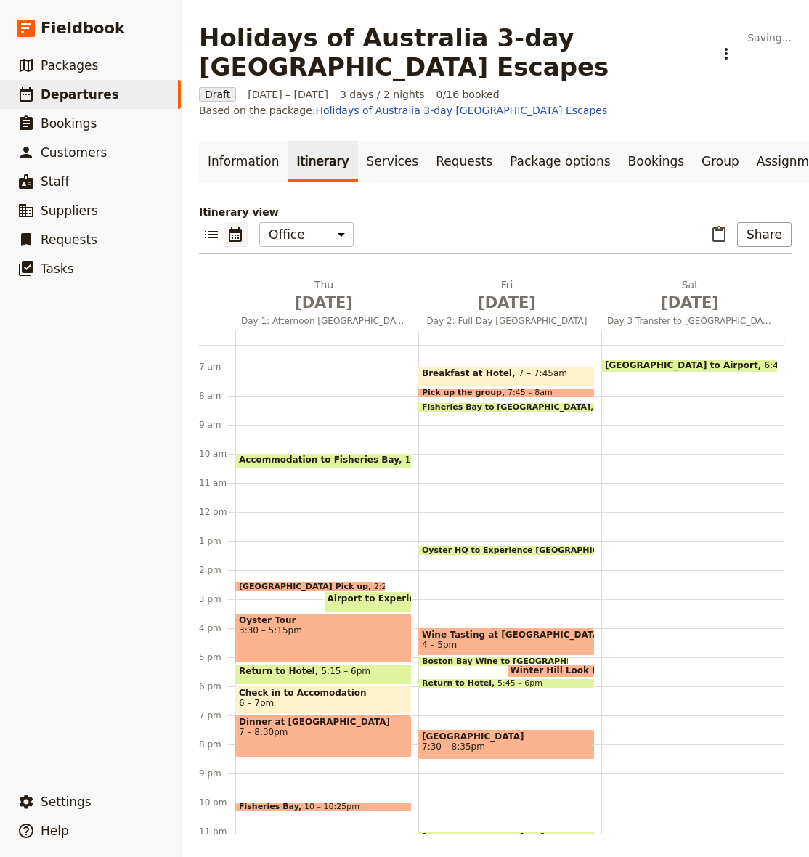
click at [490, 404] on span "Fisheries Bay to [GEOGRAPHIC_DATA]" at bounding box center [509, 407] width 174 height 9
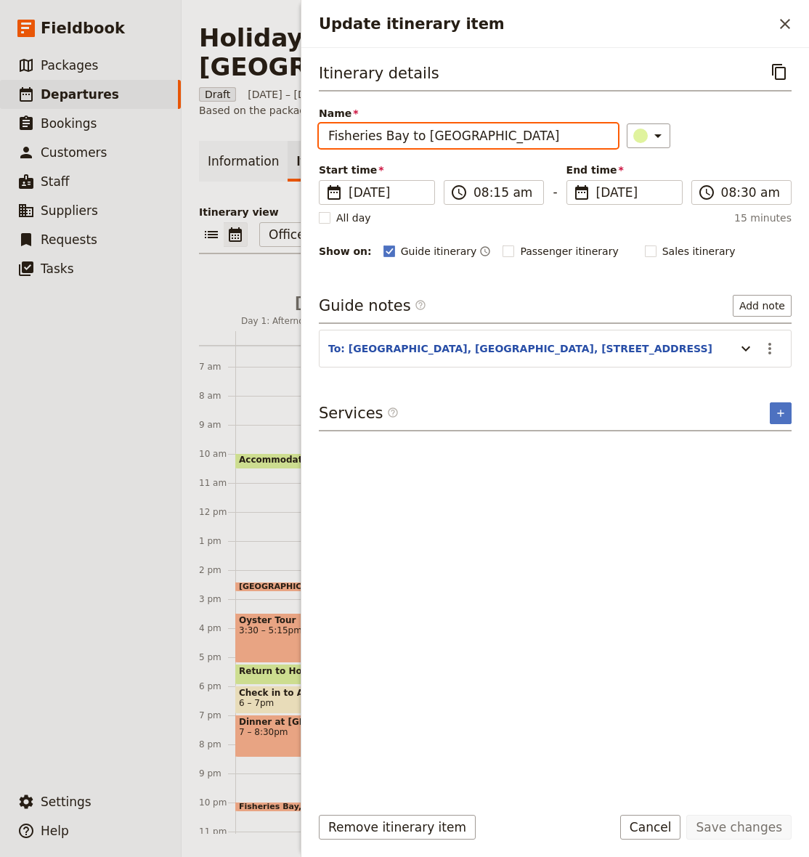
drag, startPoint x: 389, startPoint y: 136, endPoint x: 253, endPoint y: 121, distance: 137.3
click at [253, 121] on div "Holidays of Australia 3-day [GEOGRAPHIC_DATA] Escapes ​ Draft [DATE] – [DATE] 3…" at bounding box center [495, 428] width 627 height 857
type input "to [GEOGRAPHIC_DATA]"
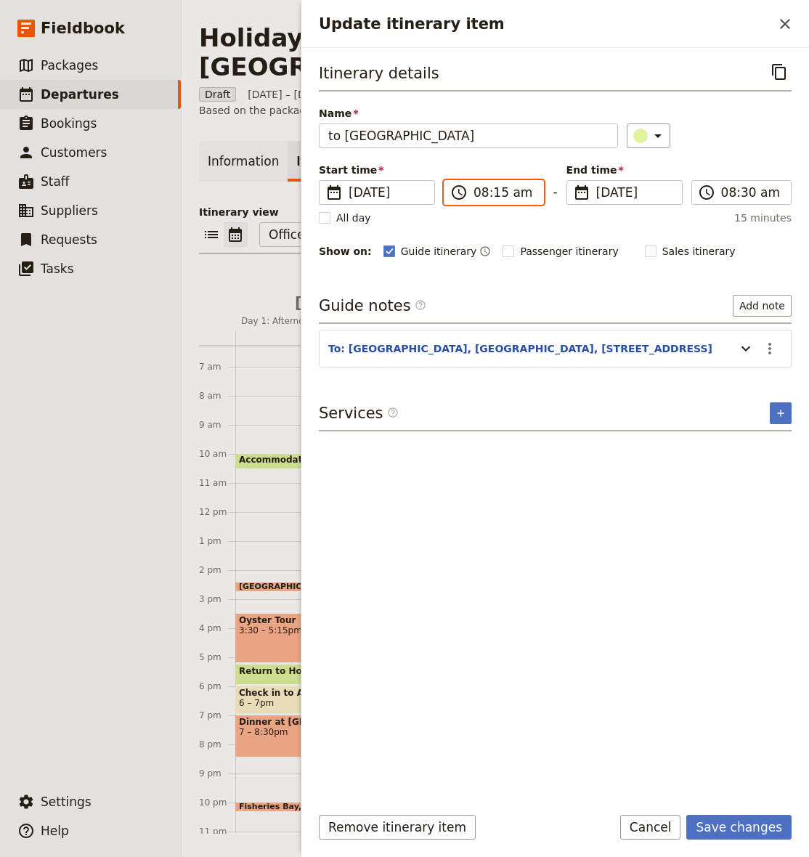
click at [484, 194] on input "08:15 am" at bounding box center [503, 192] width 61 height 17
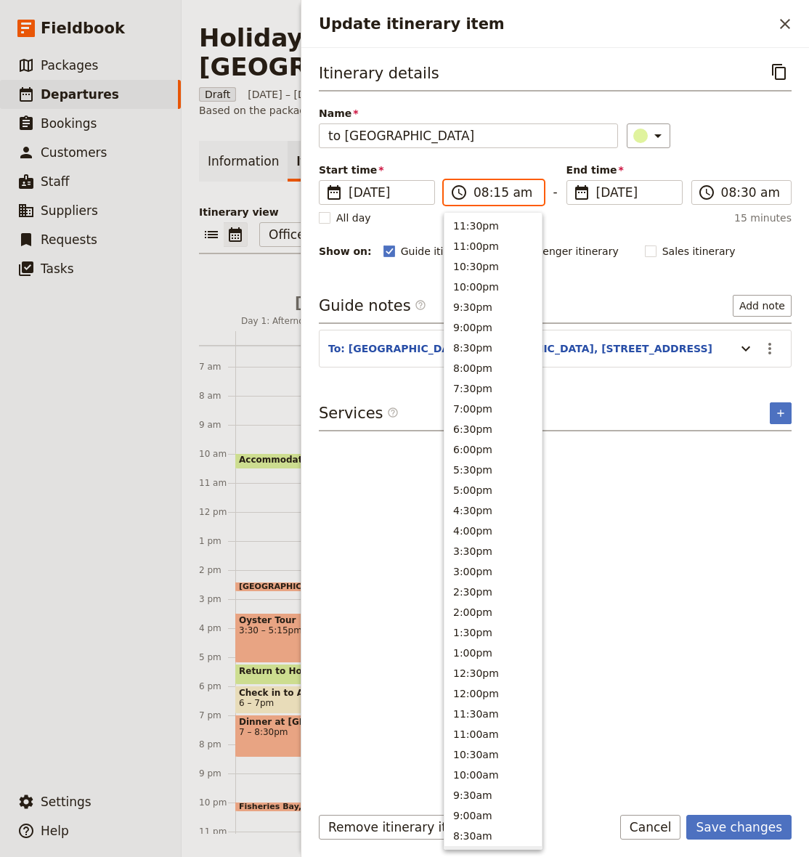
click at [500, 192] on input "08:15 am" at bounding box center [503, 192] width 61 height 17
type input "08:00 am"
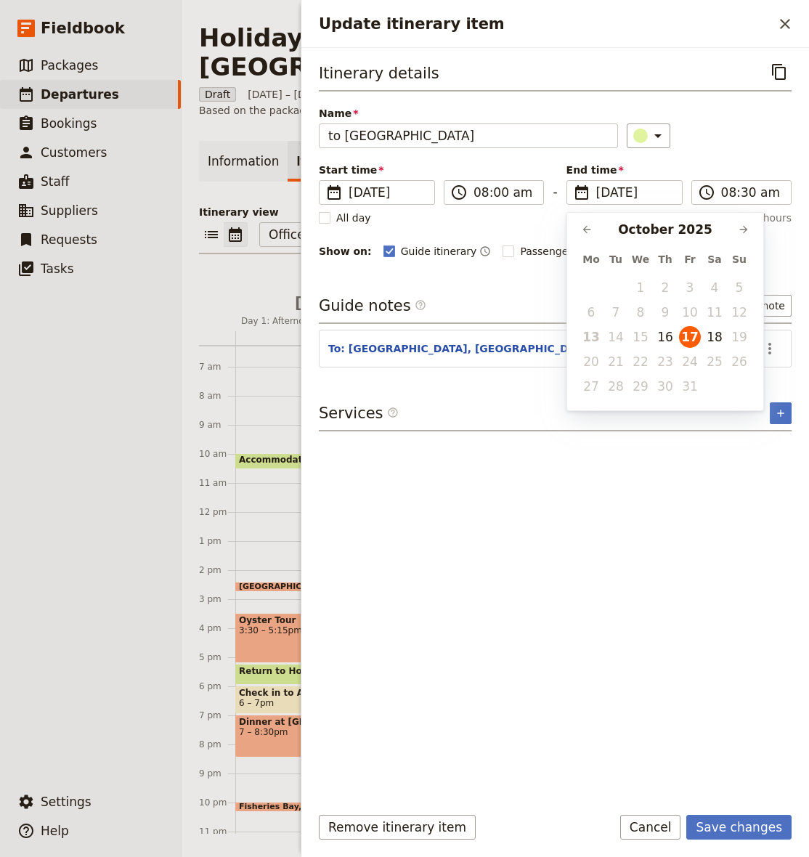
click at [481, 301] on div "Guide notes ​ Add note" at bounding box center [555, 309] width 473 height 29
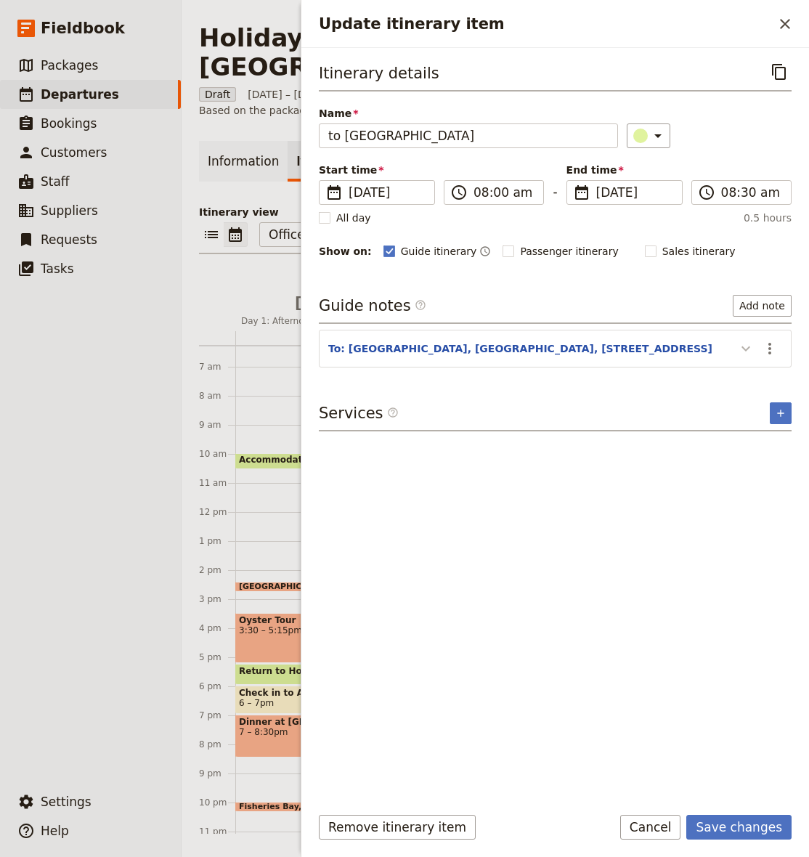
click at [746, 349] on icon "Update itinerary item" at bounding box center [745, 348] width 17 height 17
click at [774, 351] on icon "Actions" at bounding box center [769, 348] width 17 height 17
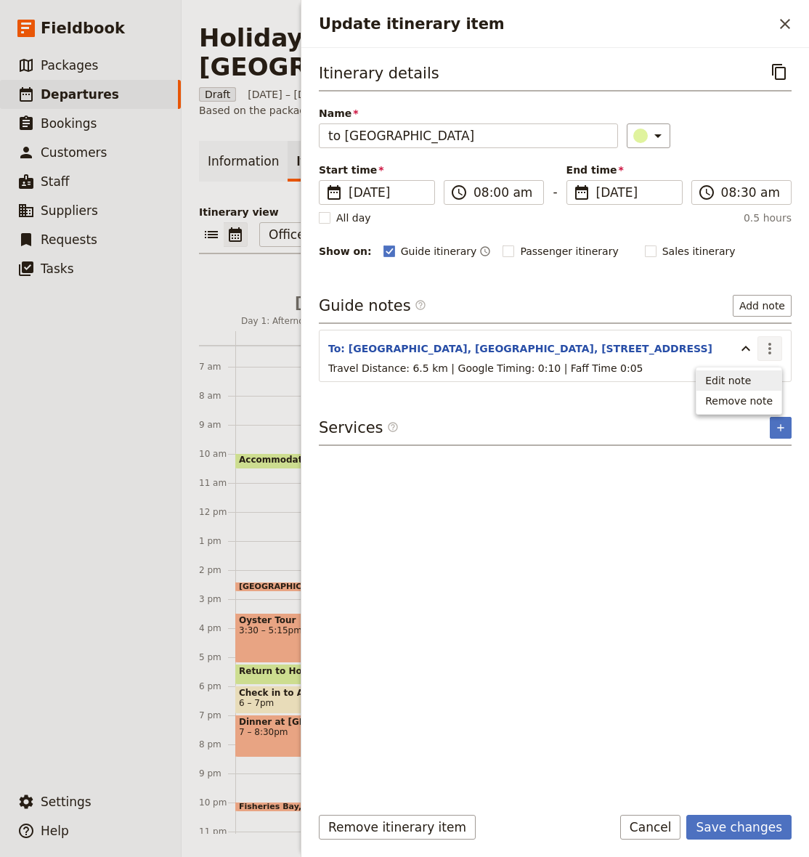
click at [756, 373] on span "Edit note" at bounding box center [739, 380] width 68 height 15
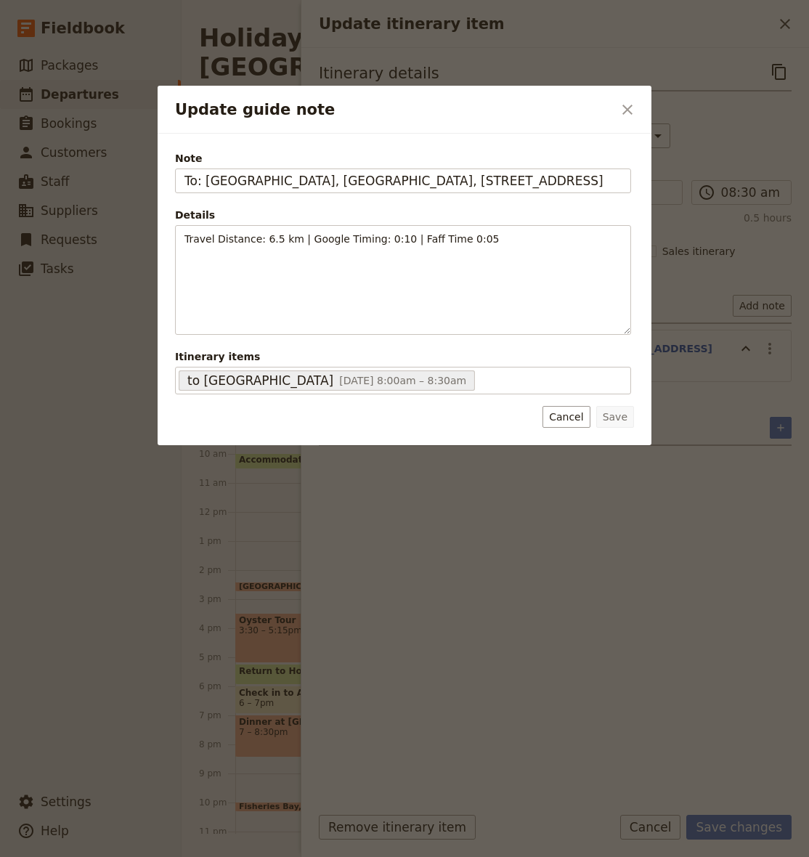
scroll to position [0, 33]
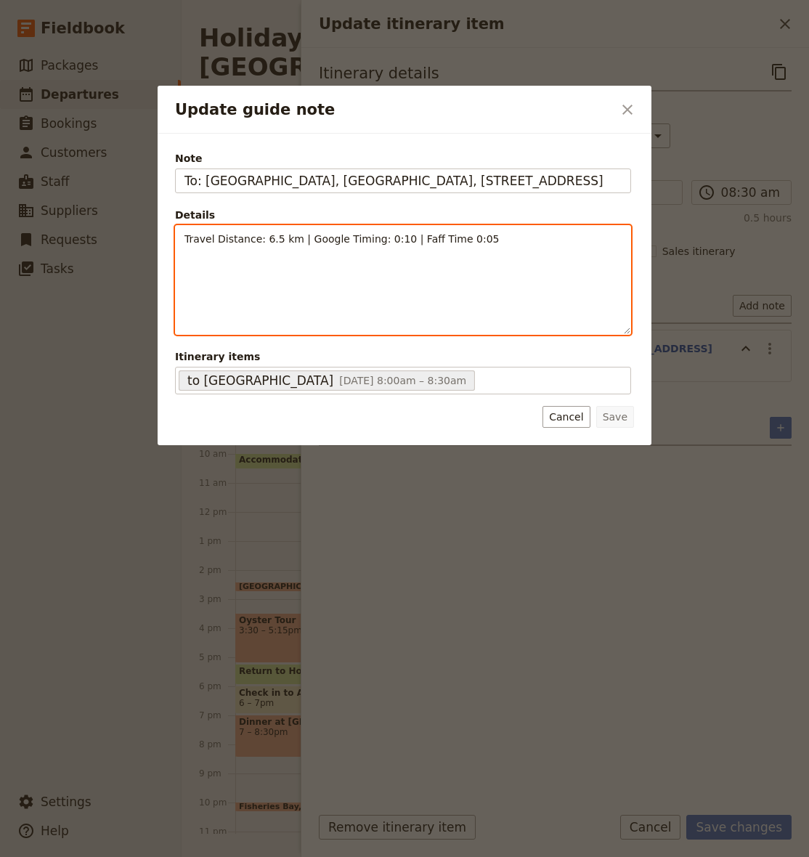
click at [309, 245] on p "Travel Distance: 6.5 km | Google Timing: 0:10 | Faff Time 0:05" at bounding box center [402, 239] width 437 height 15
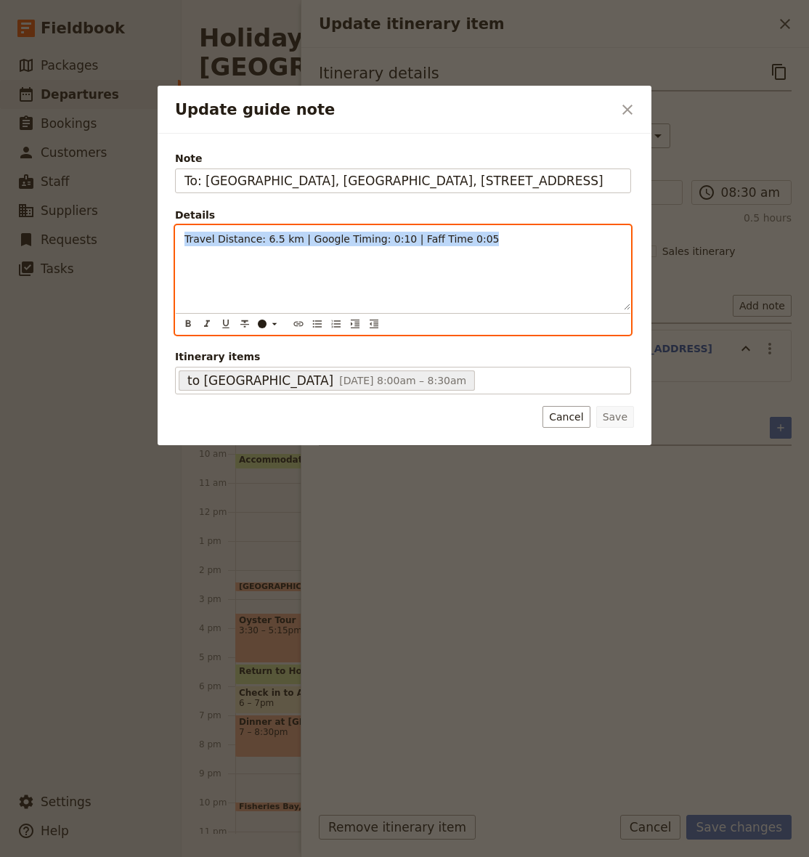
click at [309, 245] on p "Travel Distance: 6.5 km | Google Timing: 0:10 | Faff Time 0:05" at bounding box center [402, 239] width 437 height 15
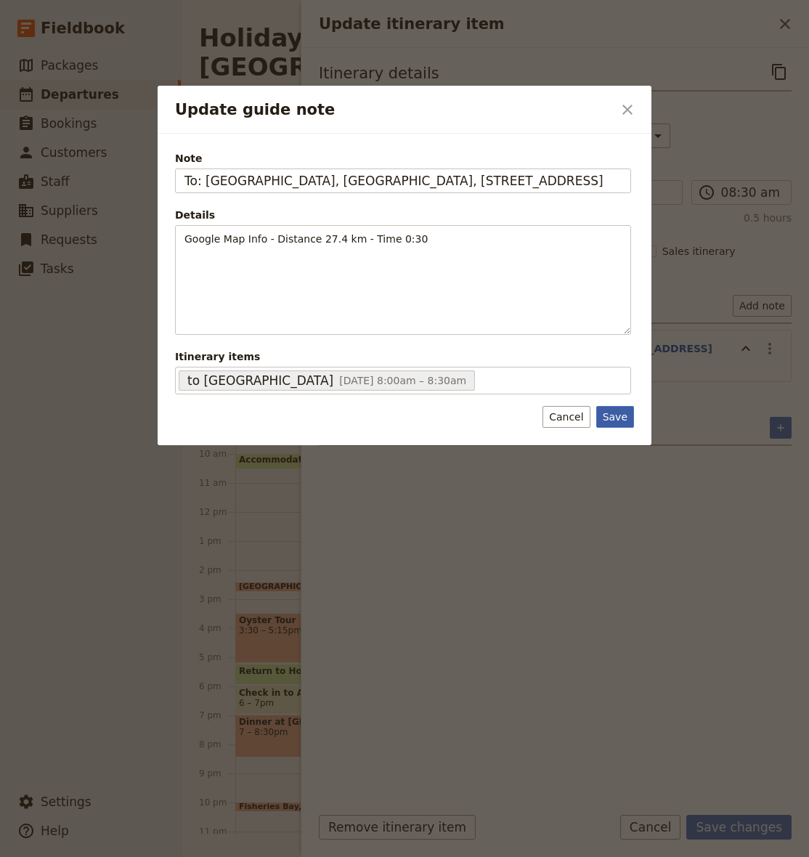
click at [612, 412] on button "Save" at bounding box center [615, 417] width 38 height 22
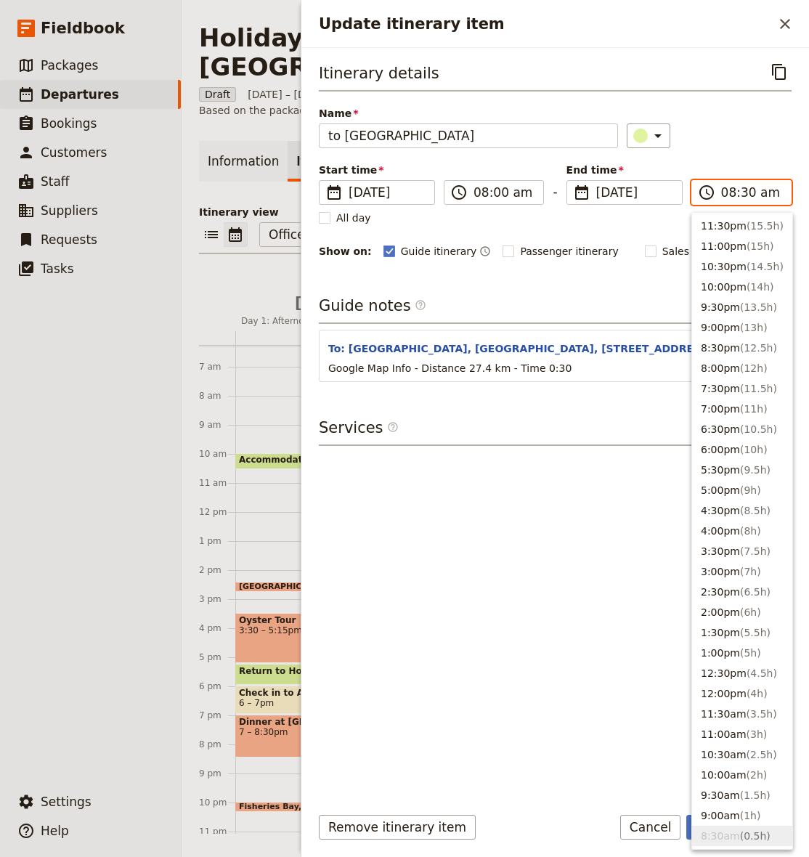
click at [749, 192] on input "08:30 am" at bounding box center [751, 192] width 61 height 17
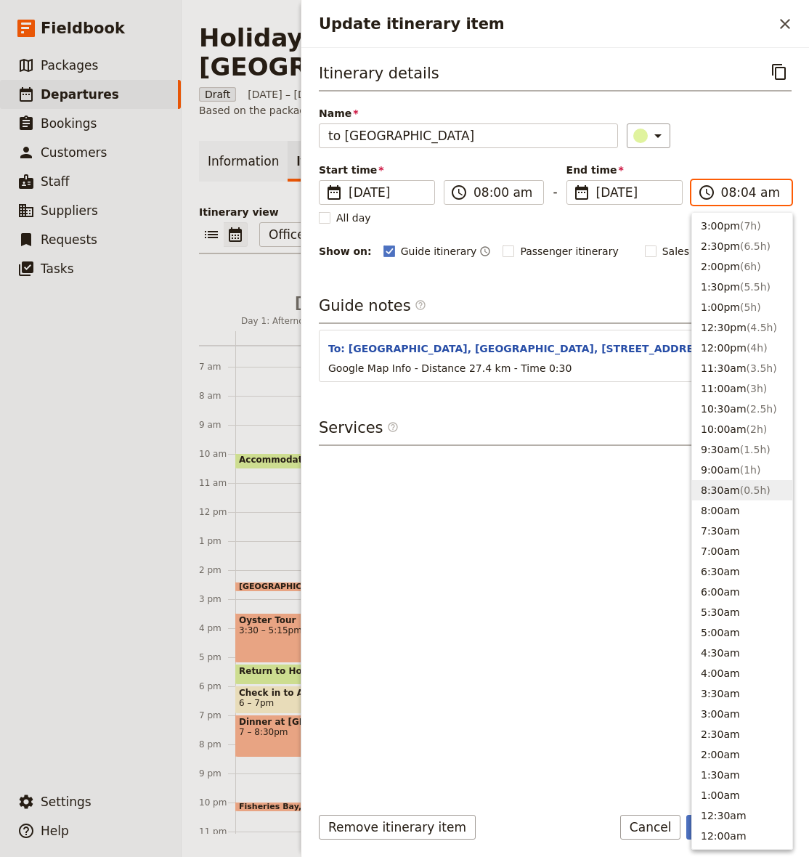
type input "08:45 am"
drag, startPoint x: 746, startPoint y: 126, endPoint x: 742, endPoint y: 136, distance: 11.1
click at [746, 126] on div "​" at bounding box center [709, 135] width 165 height 25
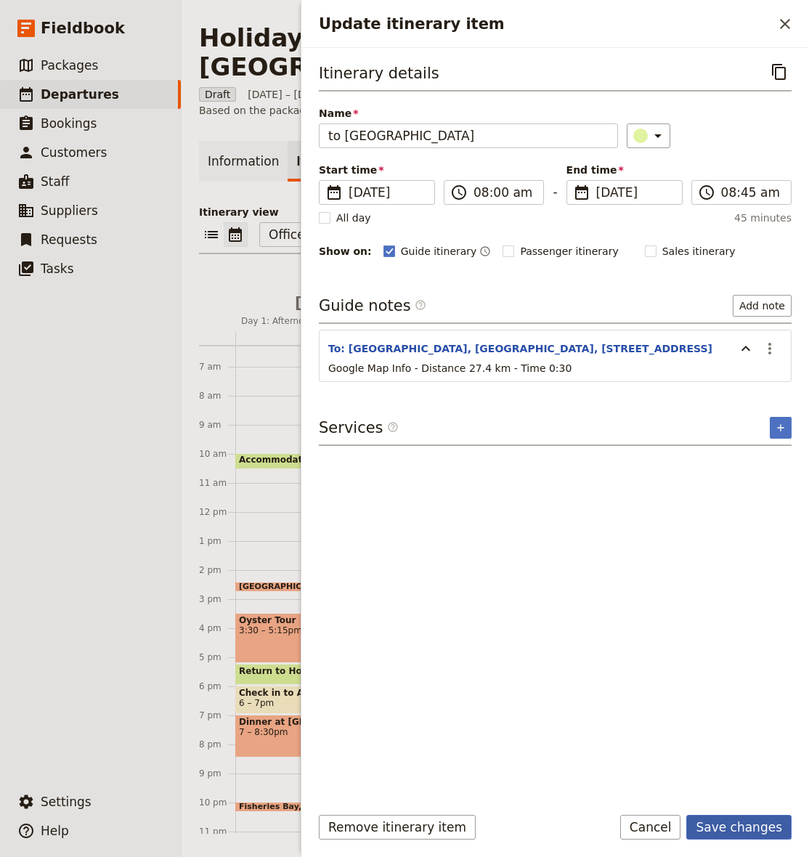
click at [762, 825] on button "Save changes" at bounding box center [738, 827] width 105 height 25
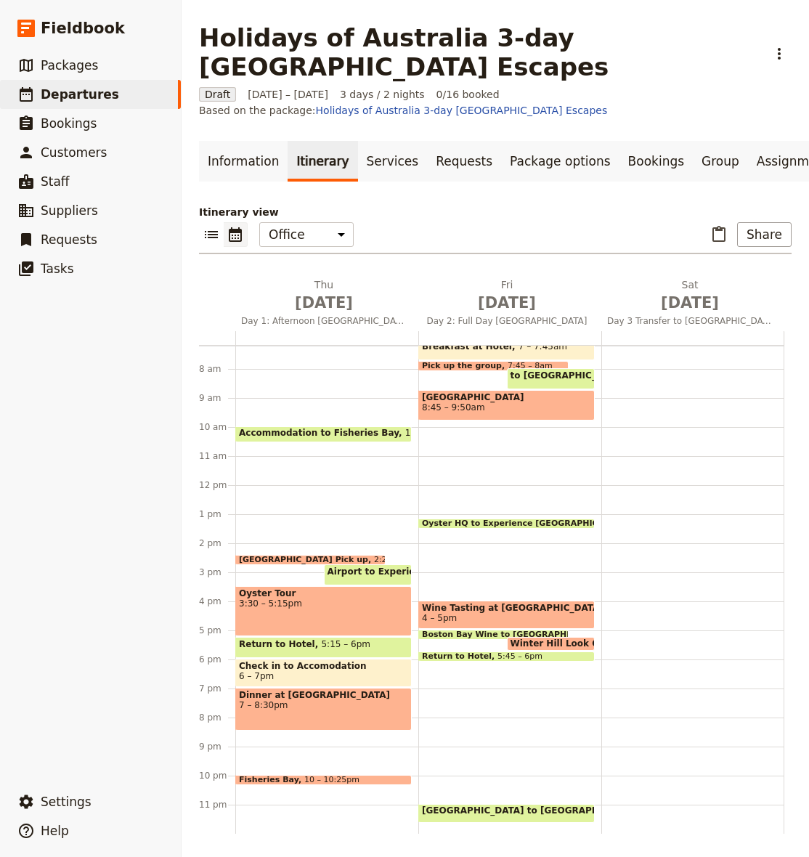
scroll to position [209, 0]
click at [472, 807] on span "[GEOGRAPHIC_DATA] to [GEOGRAPHIC_DATA]" at bounding box center [535, 810] width 227 height 10
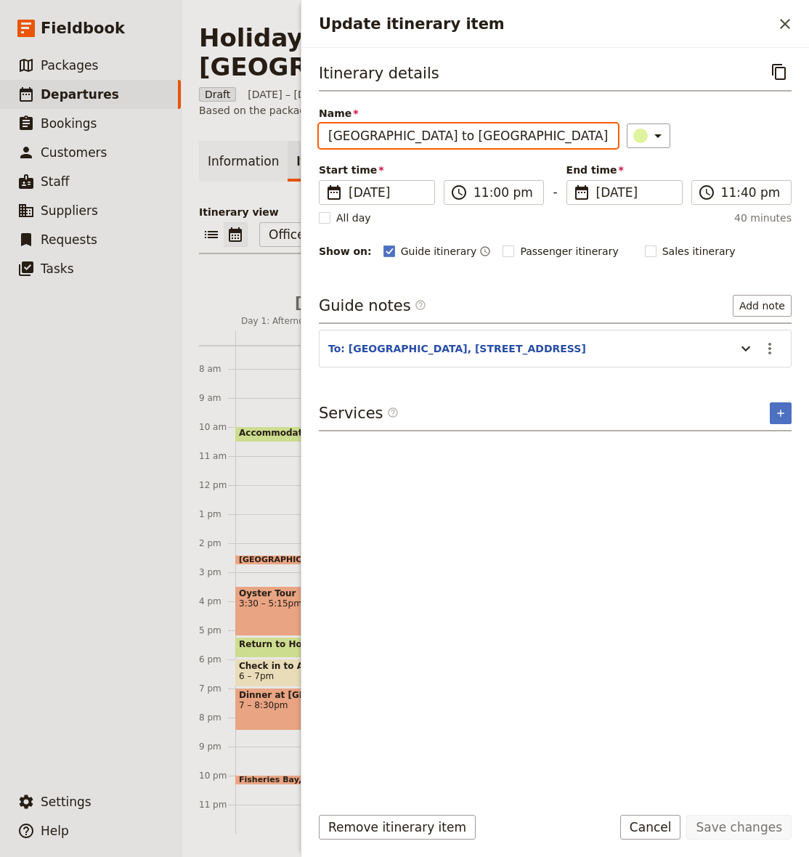
click at [384, 132] on input "[GEOGRAPHIC_DATA] to [GEOGRAPHIC_DATA]" at bounding box center [468, 135] width 299 height 25
click at [419, 134] on input "[GEOGRAPHIC_DATA] to [GEOGRAPHIC_DATA]" at bounding box center [468, 135] width 299 height 25
type input "To Cape [PERSON_NAME]"
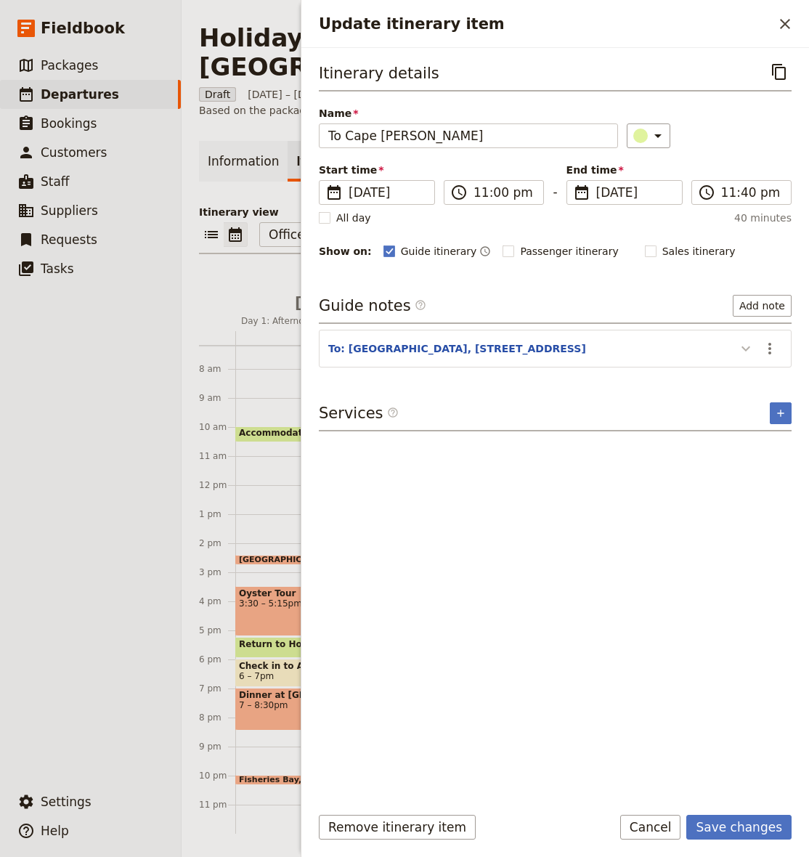
click at [742, 350] on icon "Update itinerary item" at bounding box center [745, 348] width 17 height 17
click at [778, 348] on button "​" at bounding box center [769, 348] width 25 height 25
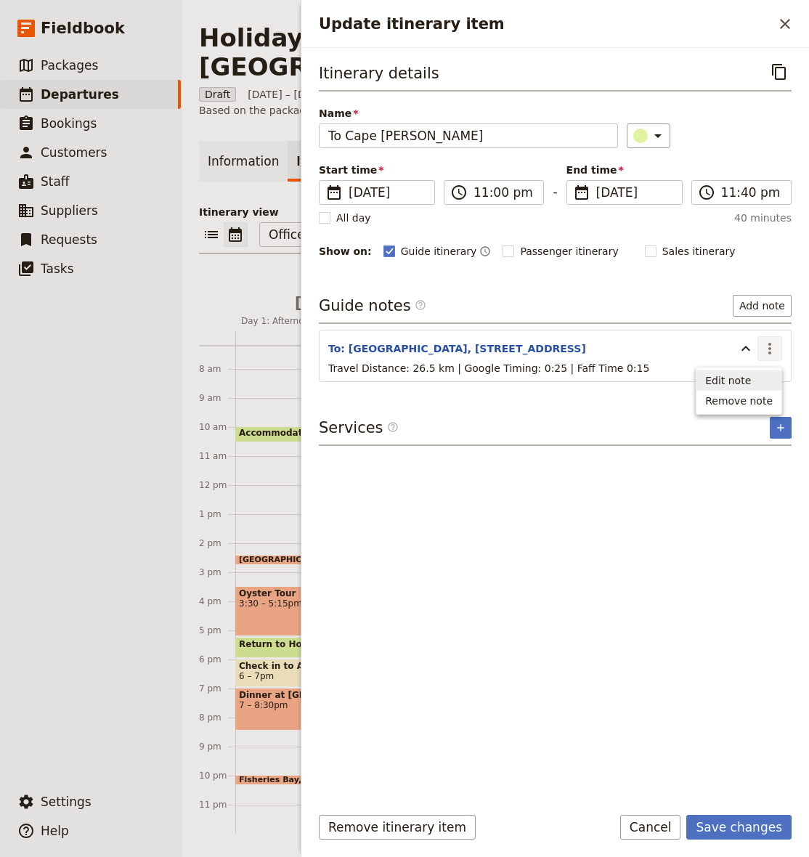
click at [747, 389] on button "Edit note" at bounding box center [738, 380] width 85 height 20
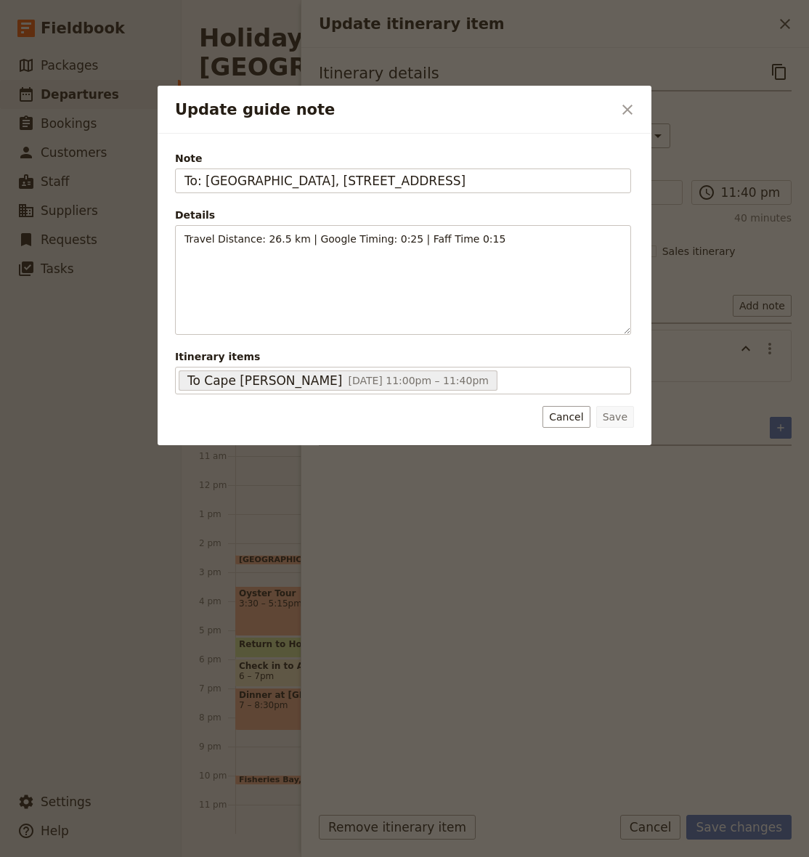
click at [265, 165] on span "Note" at bounding box center [403, 158] width 456 height 15
click at [265, 168] on input "To: [GEOGRAPHIC_DATA], [STREET_ADDRESS]" at bounding box center [403, 180] width 456 height 25
click at [265, 165] on span "Note" at bounding box center [403, 158] width 456 height 15
click at [265, 168] on input "To: [GEOGRAPHIC_DATA], [STREET_ADDRESS]" at bounding box center [403, 180] width 456 height 25
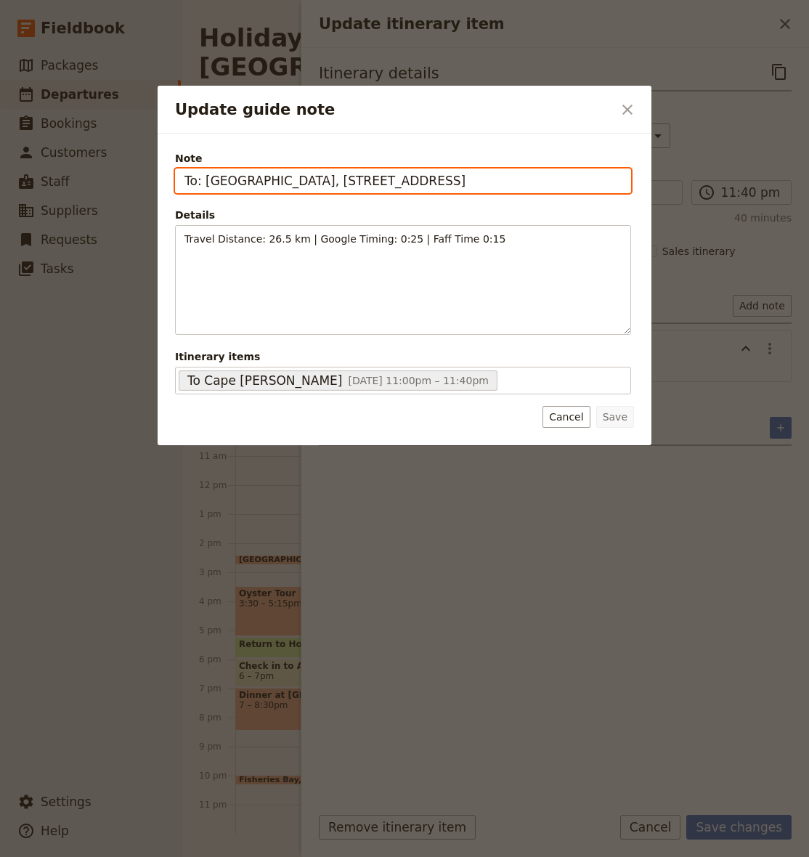
drag, startPoint x: 265, startPoint y: 182, endPoint x: 533, endPoint y: 193, distance: 268.1
click at [533, 193] on div "Note To: [GEOGRAPHIC_DATA], [STREET_ADDRESS] Details Travel Distance: 26.5 km |…" at bounding box center [403, 272] width 456 height 243
paste input "Cape [PERSON_NAME], Sleaford SA 5607"
type input "To: Cape [PERSON_NAME], Sleaford SA 5607"
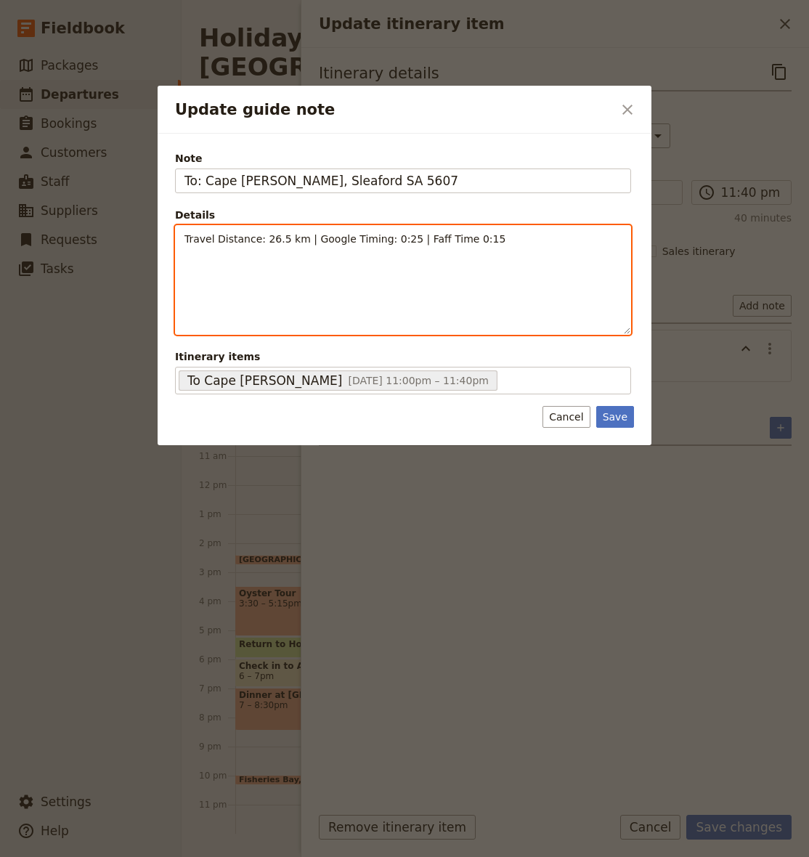
click at [450, 284] on div "Travel Distance: 26.5 km | Google Timing: 0:25 | Faff Time 0:15" at bounding box center [403, 280] width 455 height 108
click at [200, 244] on span "Travel Distance: 26.5 km | Google Timing: 0:25 | Faff Time 0:15" at bounding box center [344, 239] width 321 height 12
click at [200, 245] on p "Travel Distance: 26.5 km | Google Timing: 0:25 | Faff Time 0:15" at bounding box center [402, 239] width 437 height 15
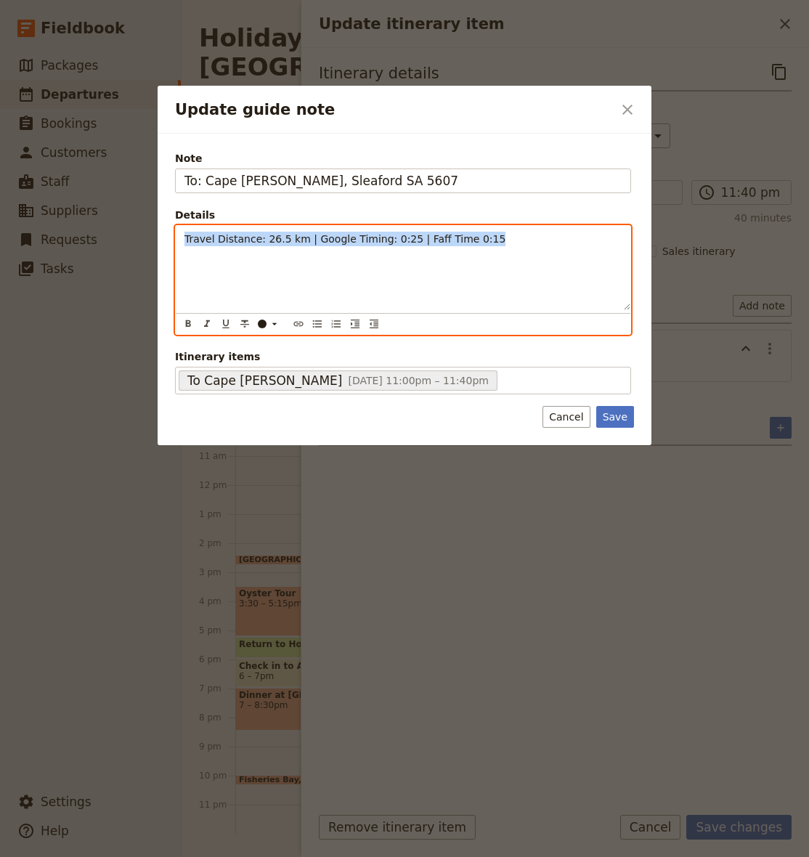
click at [200, 245] on p "Travel Distance: 26.5 km | Google Timing: 0:25 | Faff Time 0:15" at bounding box center [402, 239] width 437 height 15
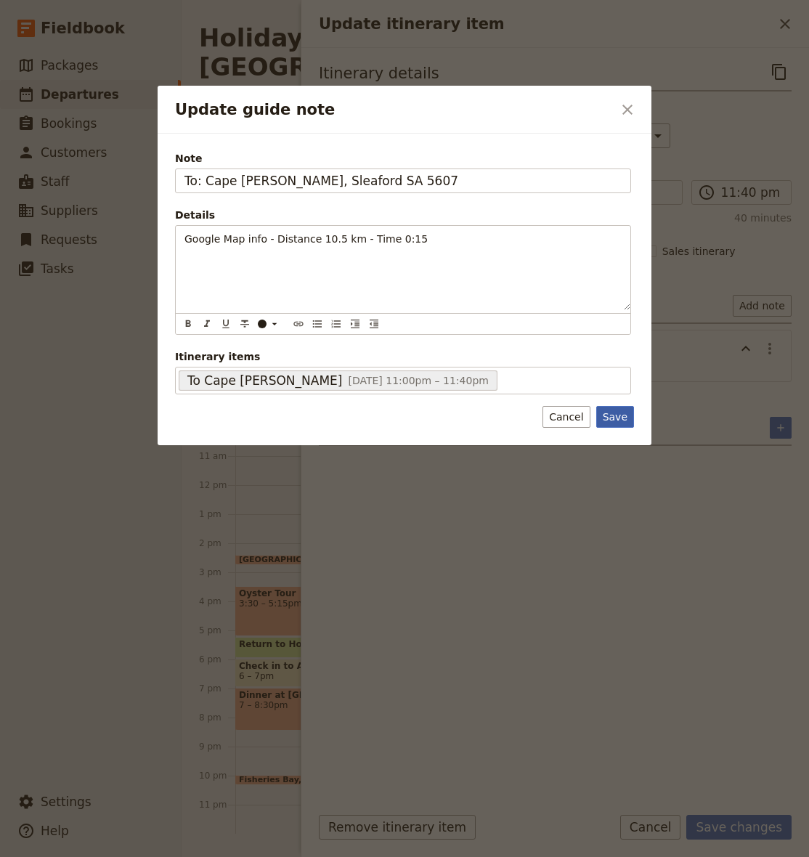
click at [618, 421] on button "Save" at bounding box center [615, 417] width 38 height 22
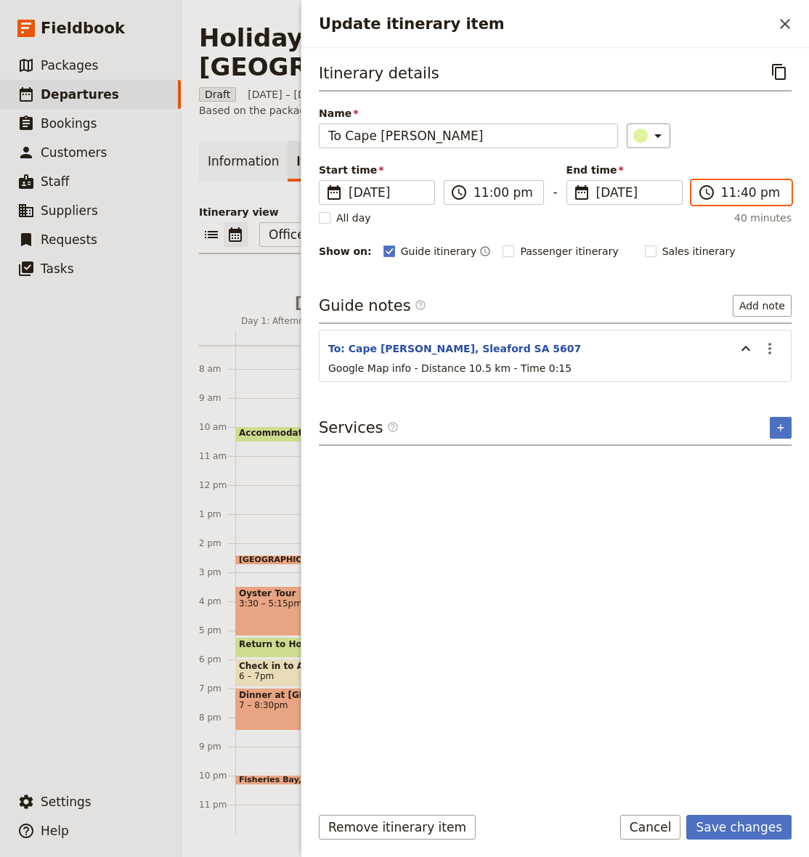
click at [741, 193] on input "11:40 pm" at bounding box center [751, 192] width 61 height 17
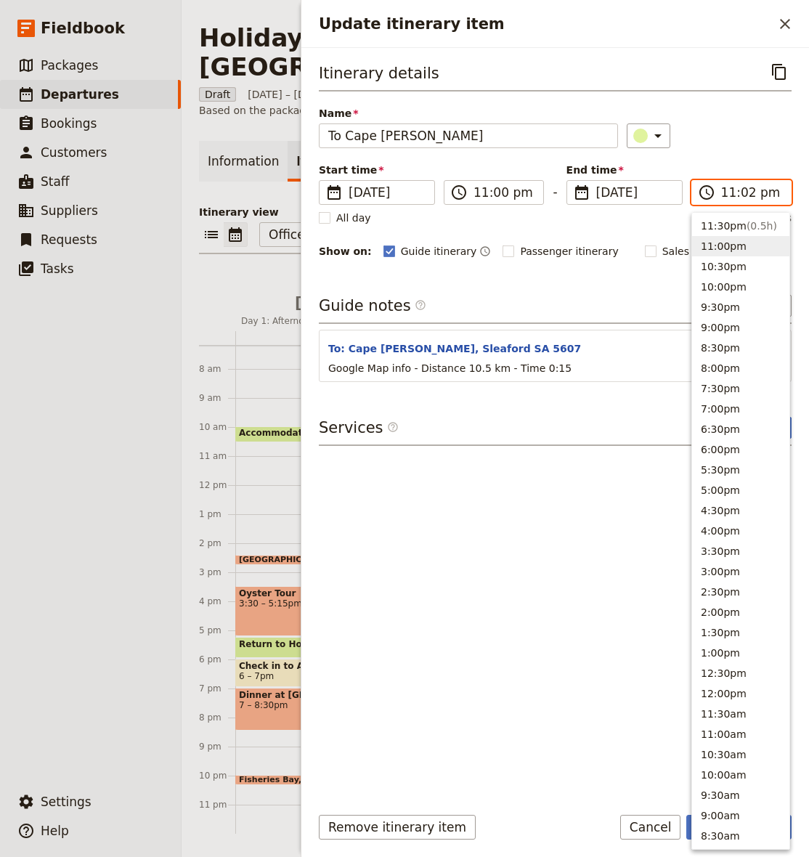
type input "11:20 pm"
click at [753, 145] on div "​" at bounding box center [709, 135] width 165 height 25
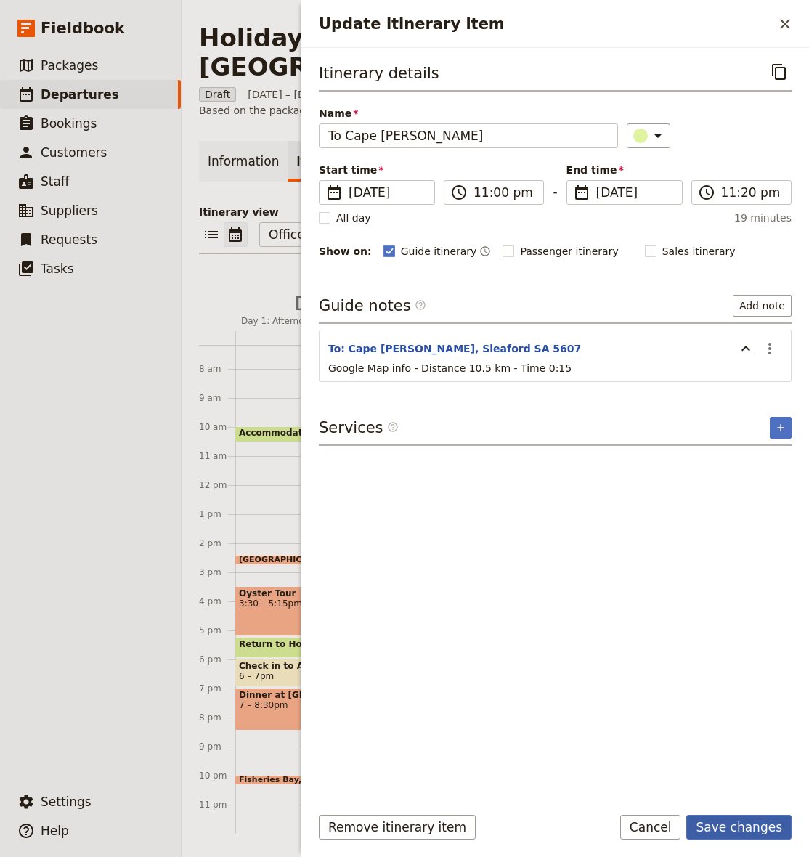
click at [743, 828] on button "Save changes" at bounding box center [738, 827] width 105 height 25
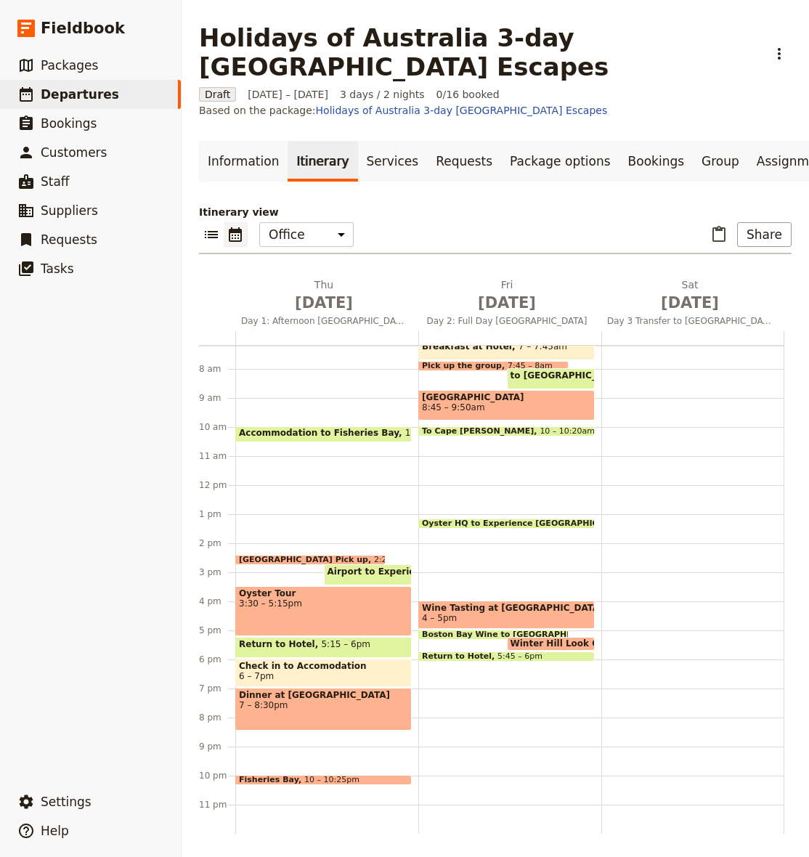
click at [473, 433] on span at bounding box center [506, 433] width 175 height 6
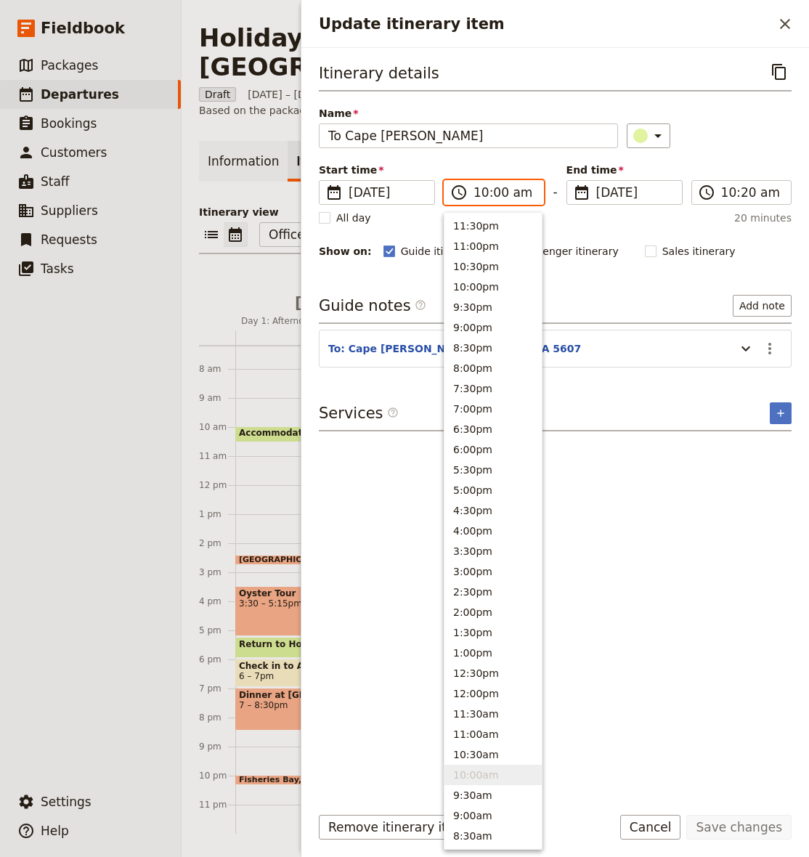
click at [486, 191] on input "10:00 am" at bounding box center [503, 192] width 61 height 17
type input "09:50 am"
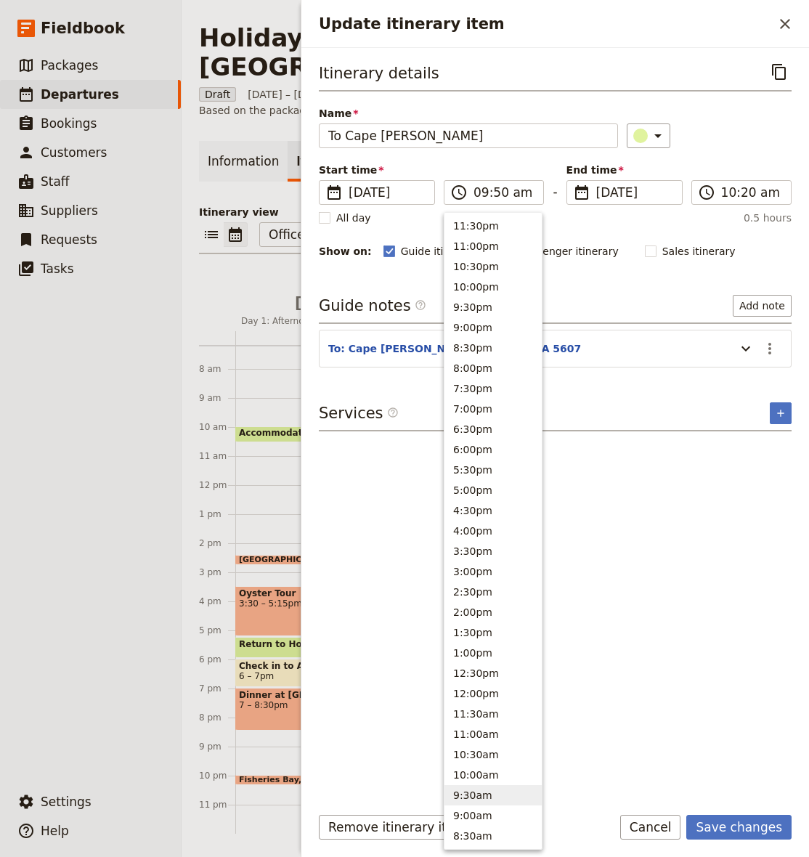
click at [751, 137] on div "​" at bounding box center [709, 135] width 165 height 25
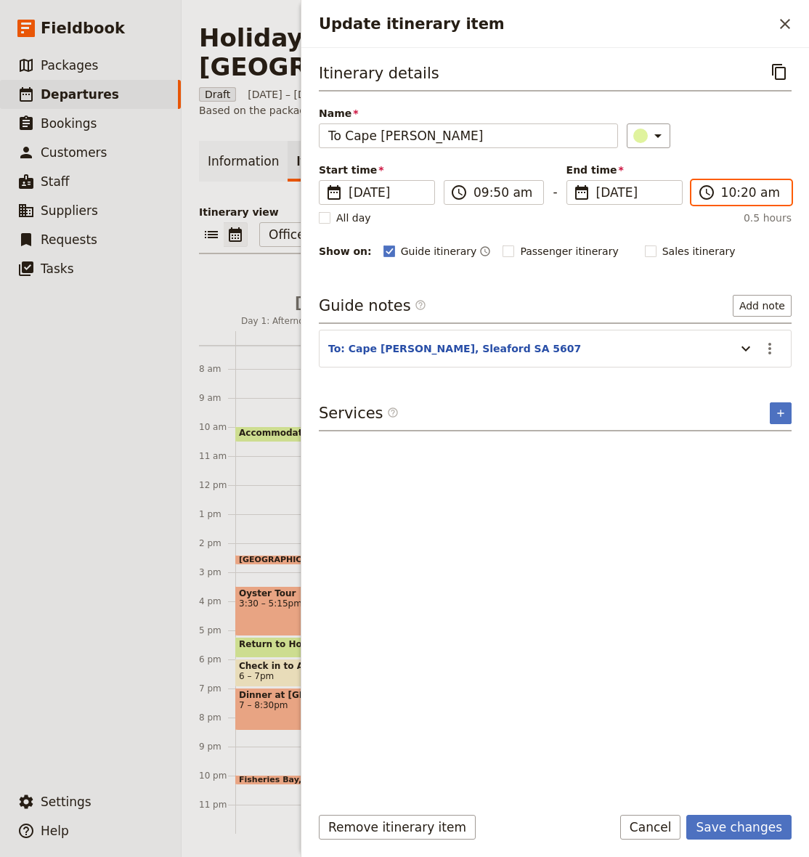
click at [748, 191] on input "10:20 am" at bounding box center [751, 192] width 61 height 17
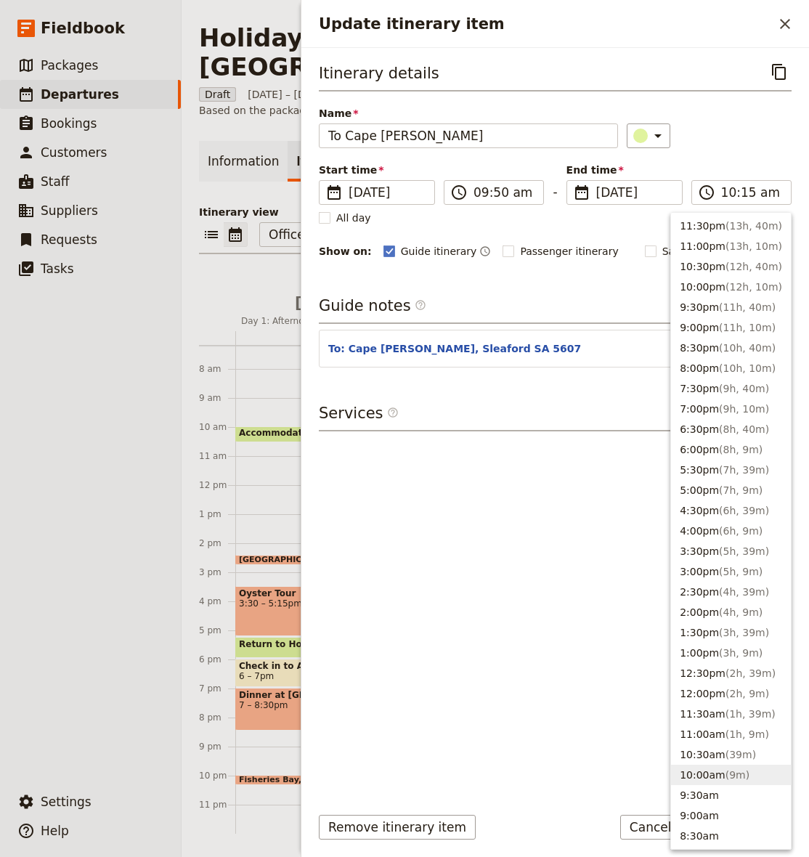
click at [737, 126] on div "​" at bounding box center [709, 135] width 165 height 25
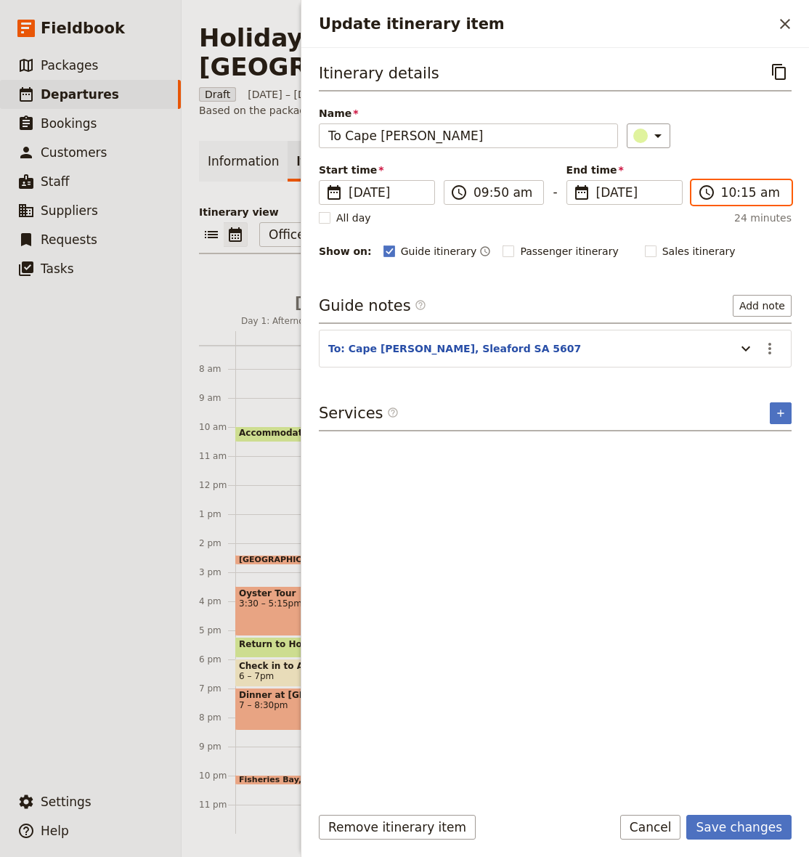
click at [742, 194] on input "10:15 am" at bounding box center [751, 192] width 61 height 17
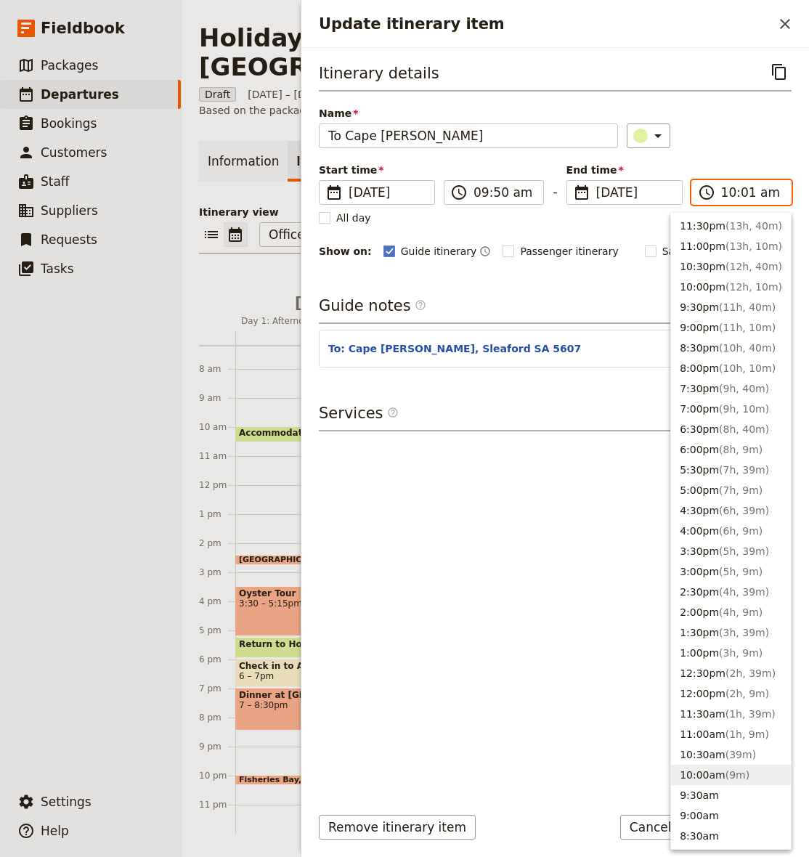
type input "10:10 am"
click at [746, 121] on div "Name To Cape [PERSON_NAME] ​" at bounding box center [555, 127] width 473 height 42
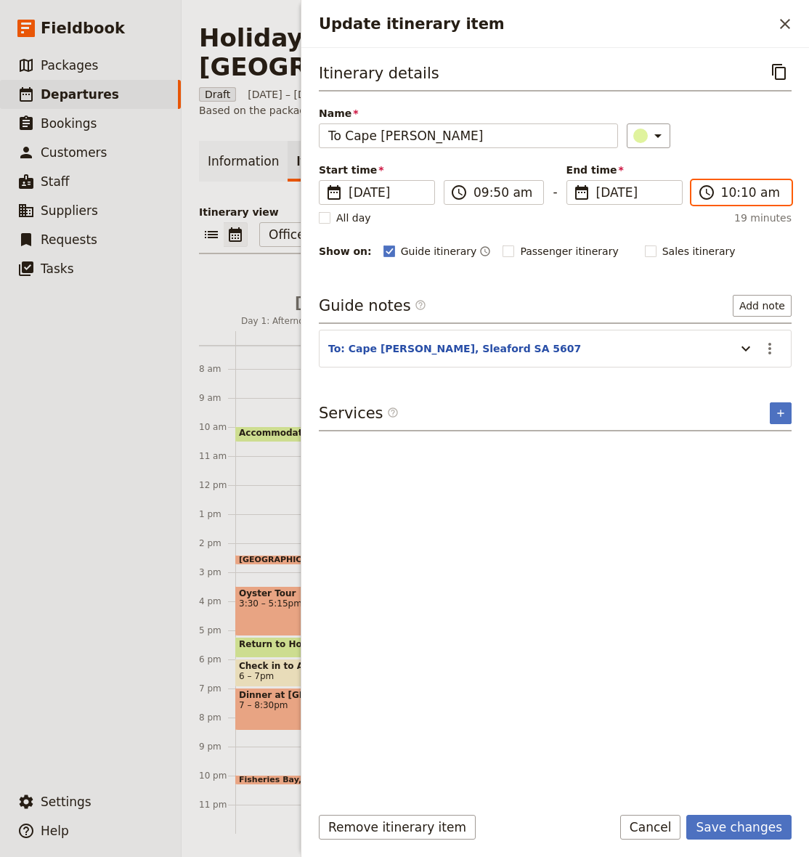
click at [745, 192] on input "10:10 am" at bounding box center [751, 192] width 61 height 17
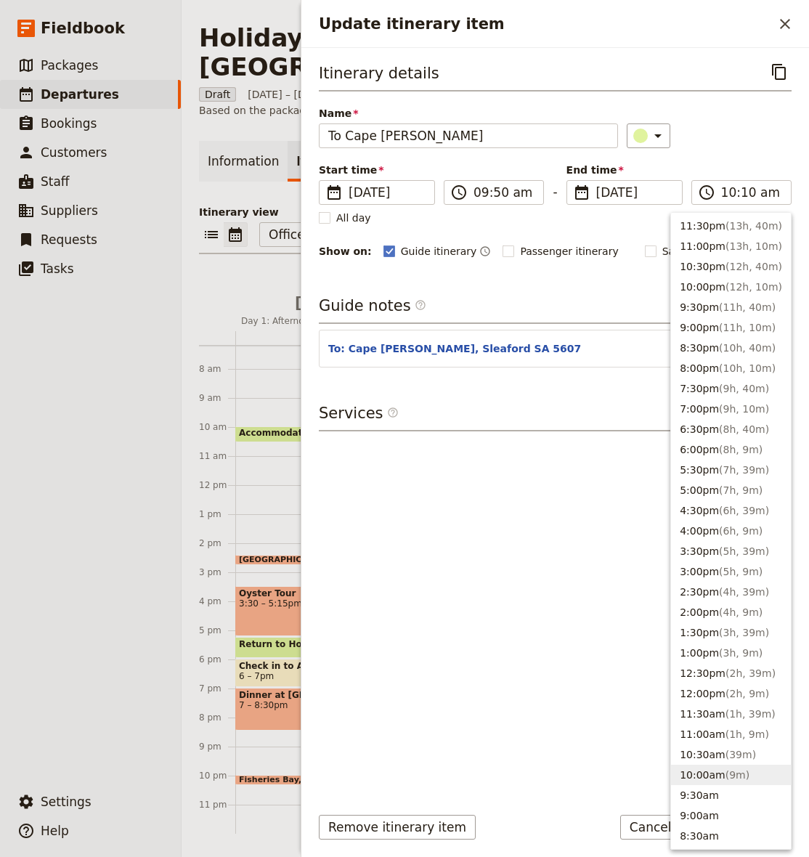
drag, startPoint x: 742, startPoint y: 135, endPoint x: 735, endPoint y: 158, distance: 24.3
click at [742, 135] on div "​" at bounding box center [709, 135] width 165 height 25
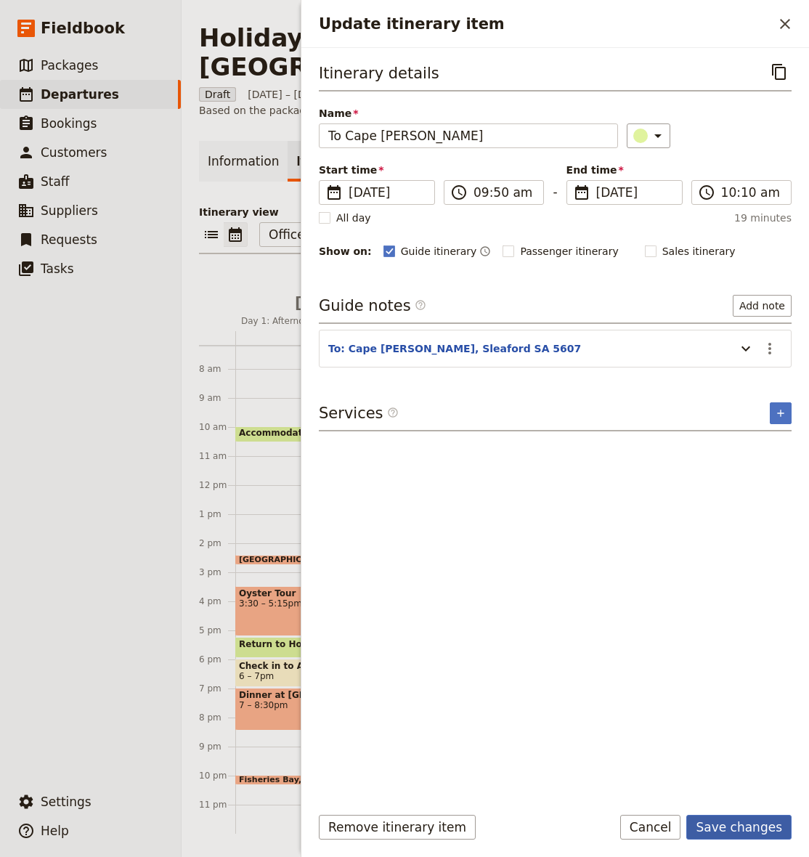
click at [736, 832] on button "Save changes" at bounding box center [738, 827] width 105 height 25
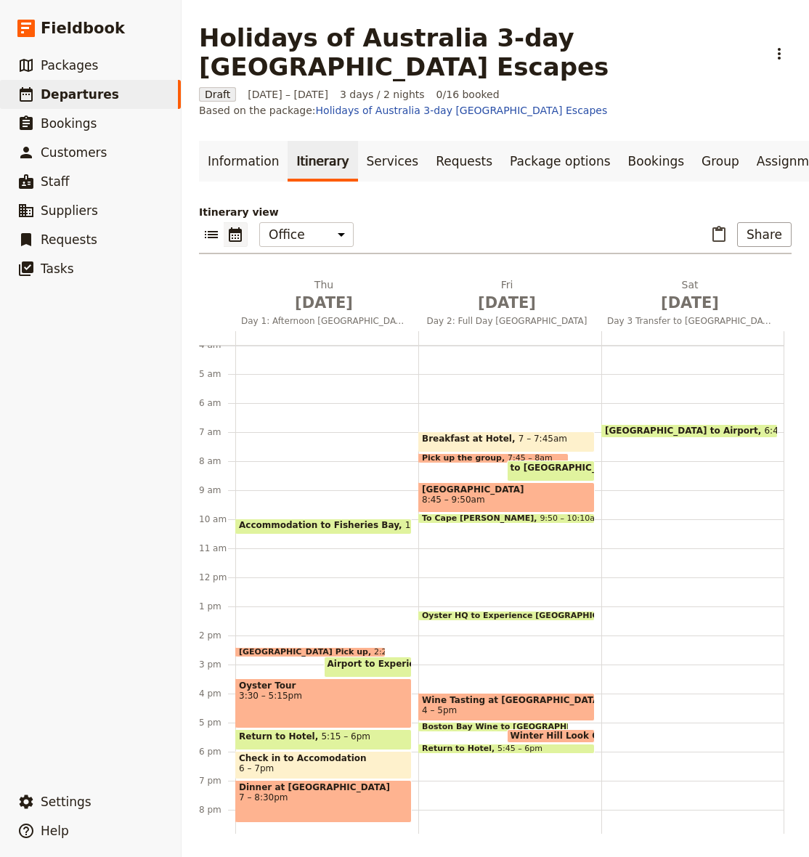
scroll to position [123, 0]
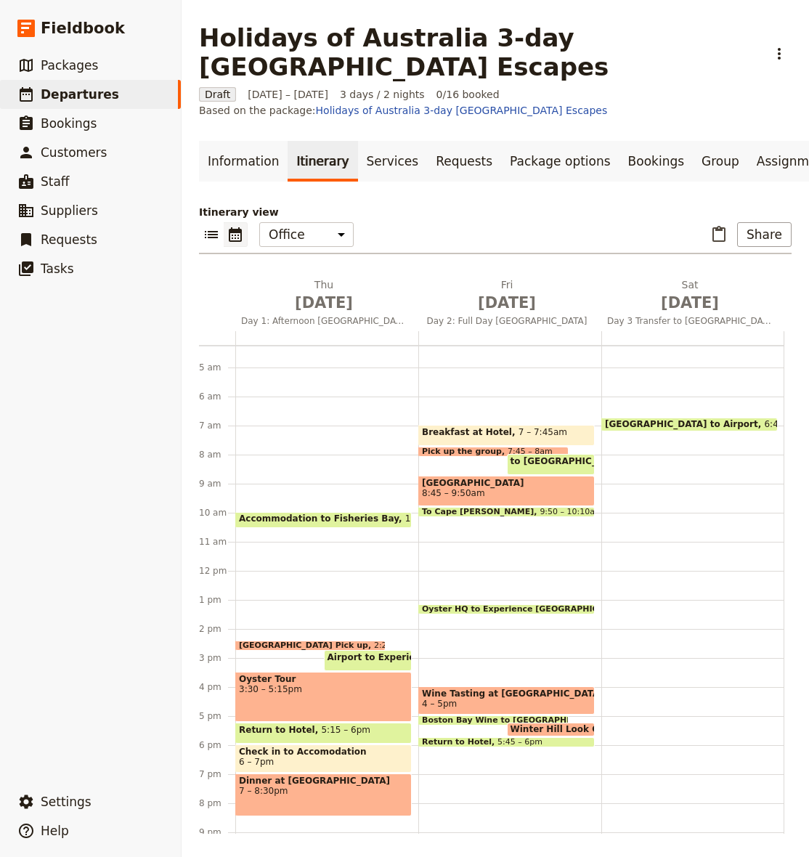
click at [482, 490] on span "8:45 – 9:50am" at bounding box center [506, 493] width 169 height 10
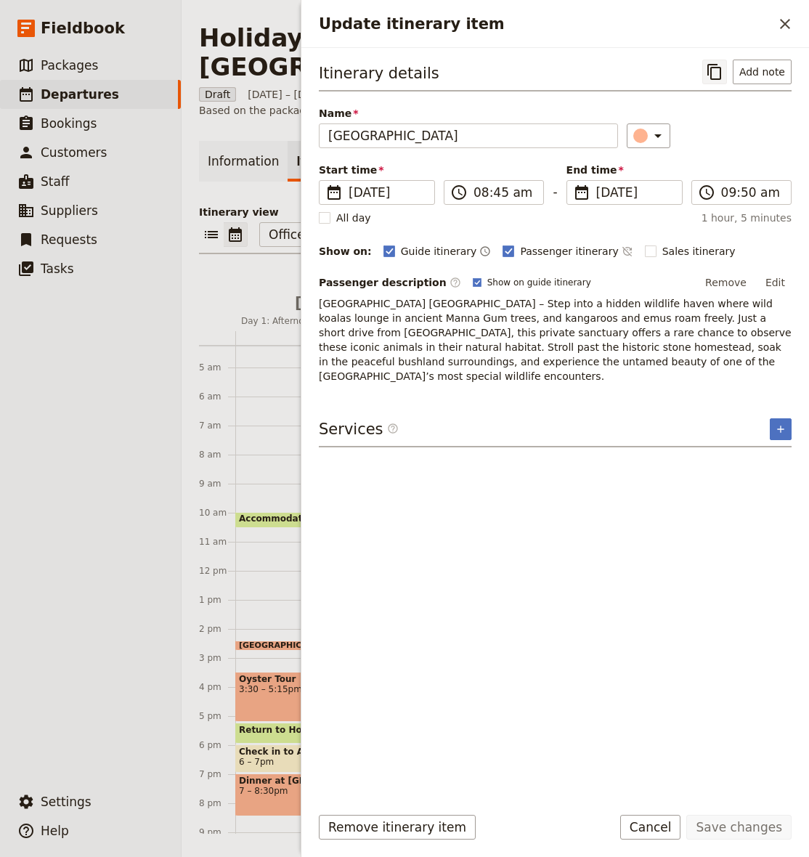
click at [713, 72] on icon "Copy itinerary item" at bounding box center [714, 72] width 14 height 16
drag, startPoint x: 788, startPoint y: 28, endPoint x: 753, endPoint y: 139, distance: 117.1
click at [787, 28] on icon "Close drawer" at bounding box center [784, 23] width 17 height 17
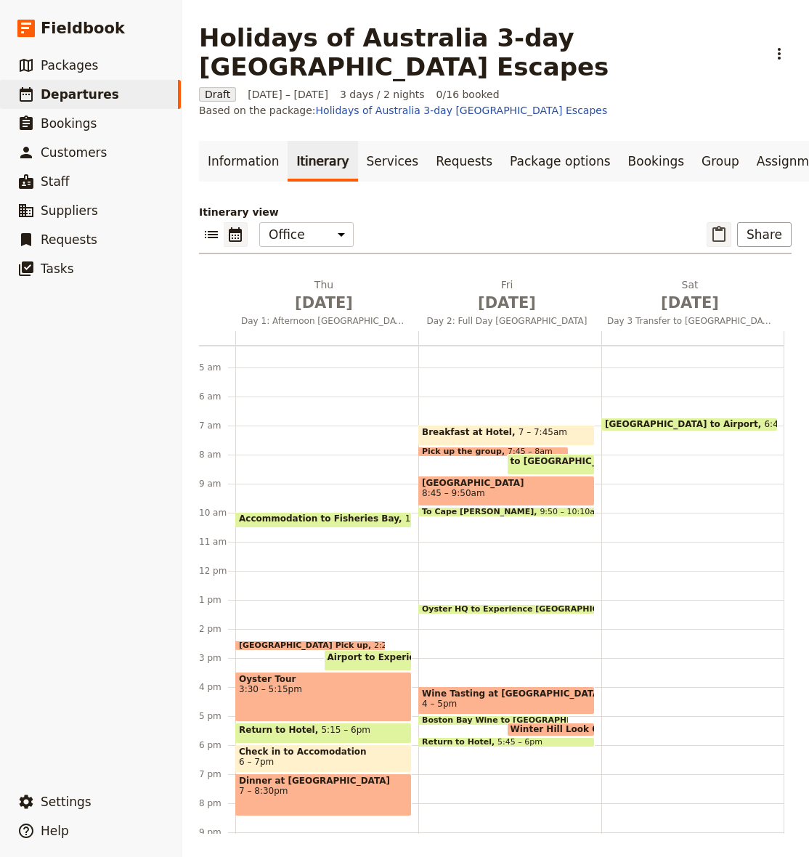
click at [722, 232] on icon "Paste itinerary item" at bounding box center [718, 234] width 17 height 17
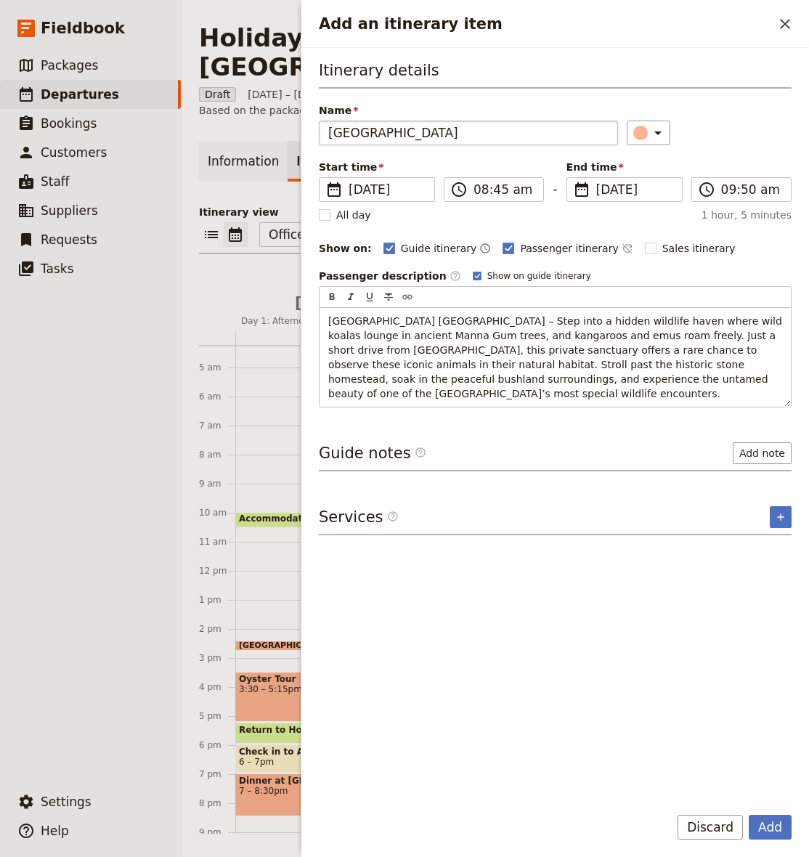
click at [457, 131] on input "[GEOGRAPHIC_DATA]" at bounding box center [468, 133] width 299 height 25
type input "[PERSON_NAME]'s Way"
click at [491, 274] on span "Show on guide itinerary" at bounding box center [539, 276] width 104 height 12
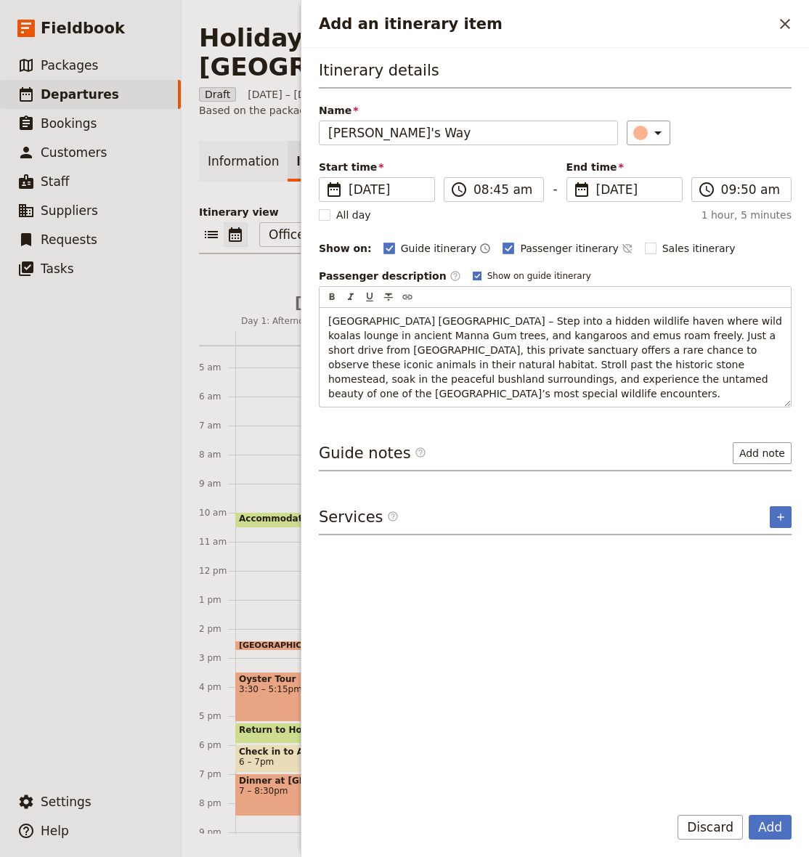
click at [473, 270] on input "Show on guide itinerary" at bounding box center [472, 269] width 1 height 1
checkbox input "false"
click at [537, 250] on span "Passenger itinerary" at bounding box center [569, 248] width 98 height 15
click at [502, 241] on input "Passenger itinerary" at bounding box center [502, 240] width 1 height 1
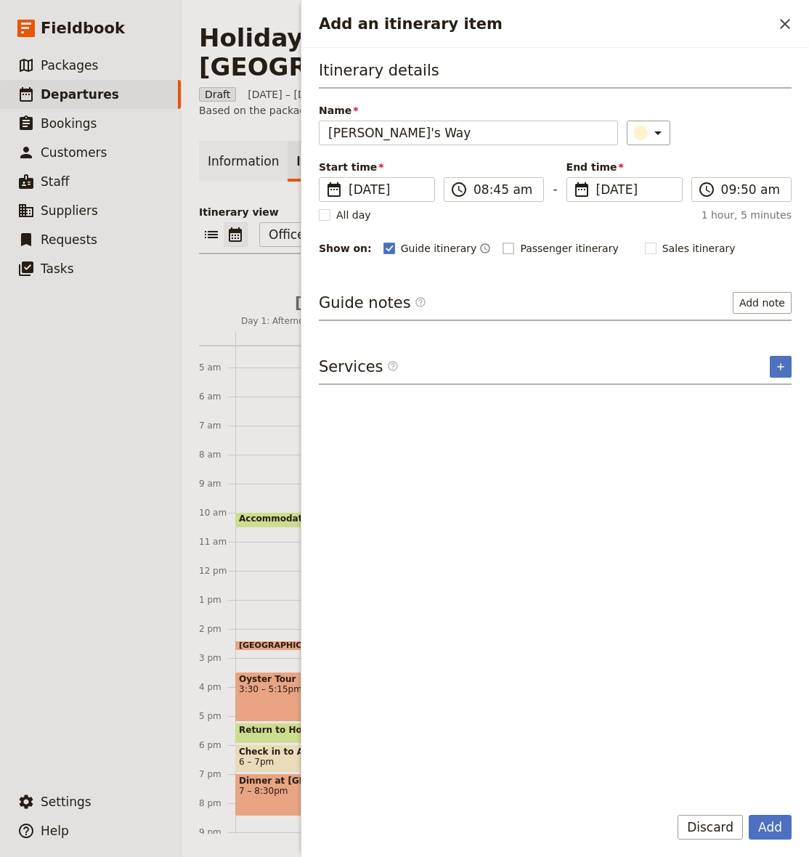
click at [539, 251] on span "Passenger itinerary" at bounding box center [569, 248] width 98 height 15
click at [502, 241] on input "Passenger itinerary" at bounding box center [502, 240] width 1 height 1
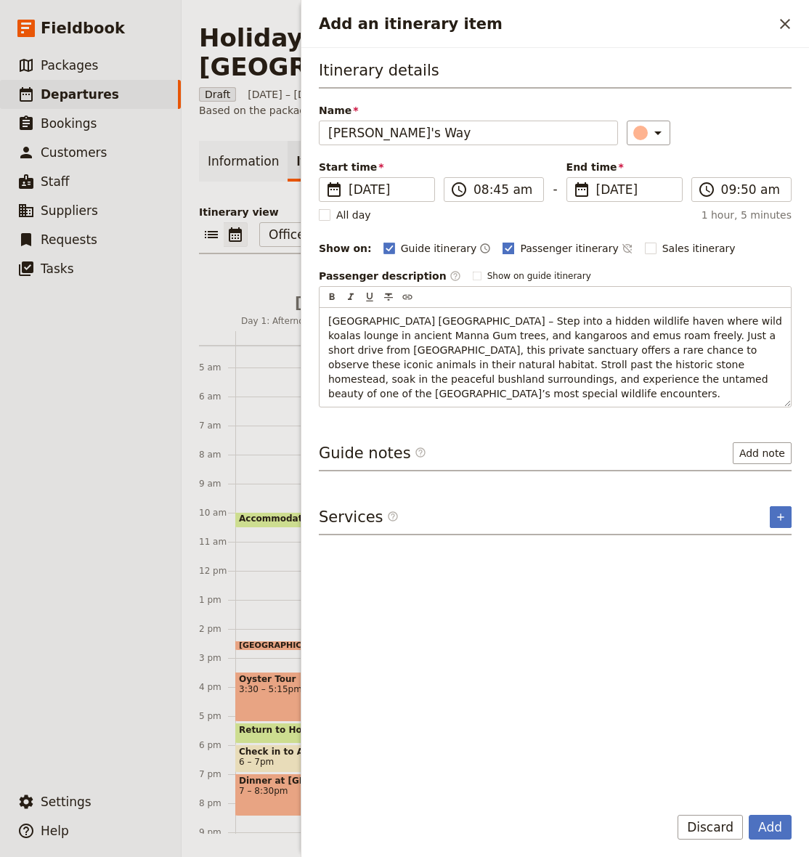
click at [542, 252] on span "Passenger itinerary" at bounding box center [569, 248] width 98 height 15
click at [502, 241] on input "Passenger itinerary" at bounding box center [502, 240] width 1 height 1
checkbox input "false"
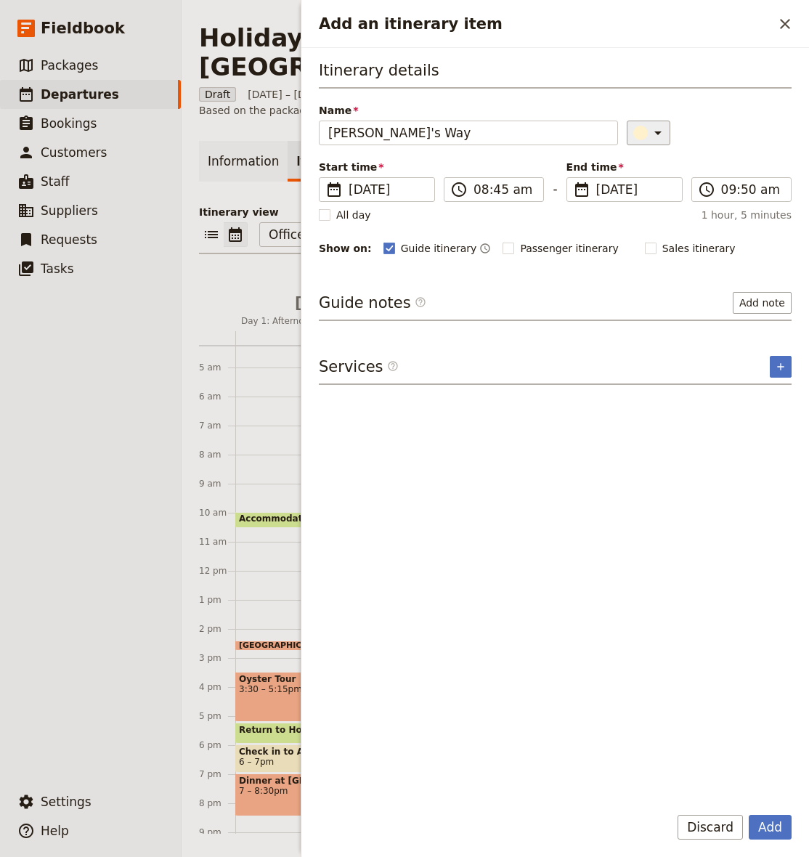
click at [635, 135] on div "Add an itinerary item" at bounding box center [640, 133] width 15 height 15
click at [659, 160] on div "button" at bounding box center [652, 163] width 15 height 15
click at [480, 188] on input "08:45 am" at bounding box center [503, 189] width 61 height 17
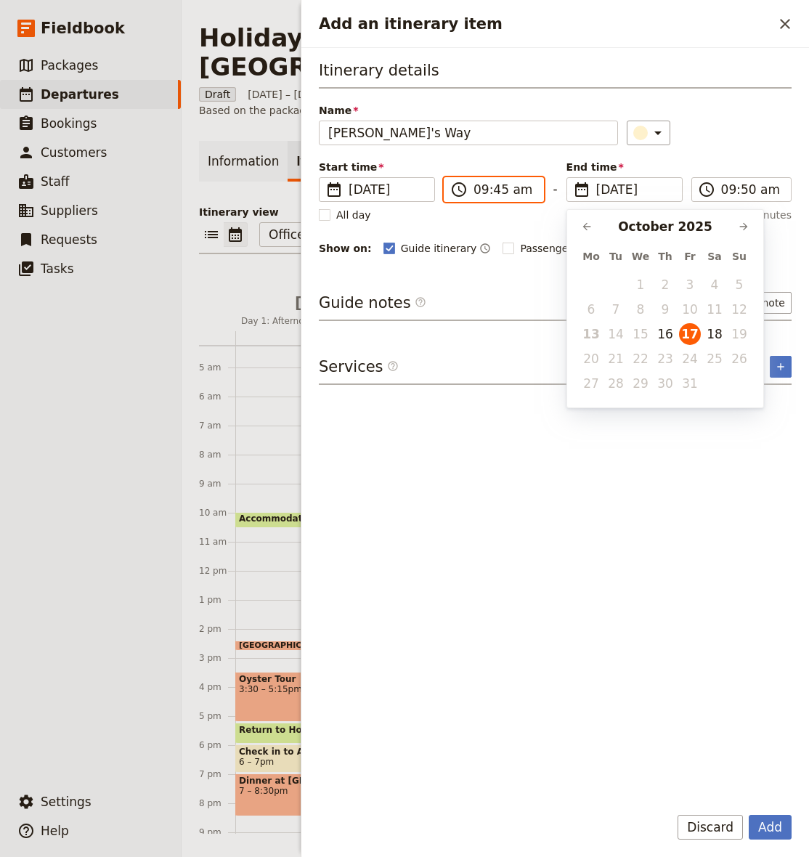
click at [502, 190] on input "09:45 am" at bounding box center [503, 189] width 61 height 17
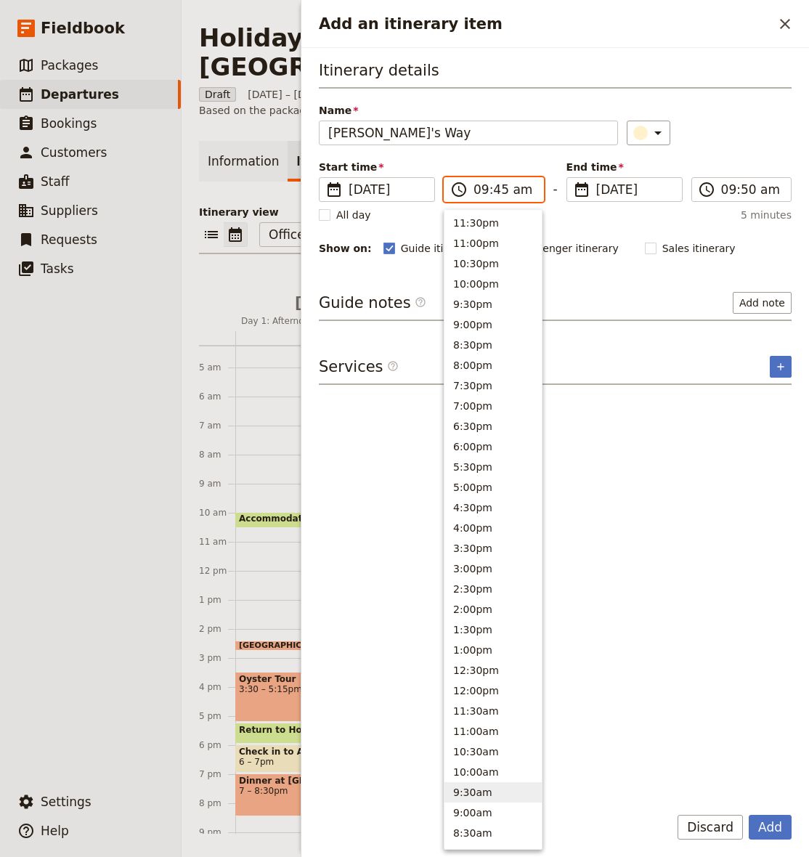
click at [482, 194] on input "09:45 am" at bounding box center [503, 189] width 61 height 17
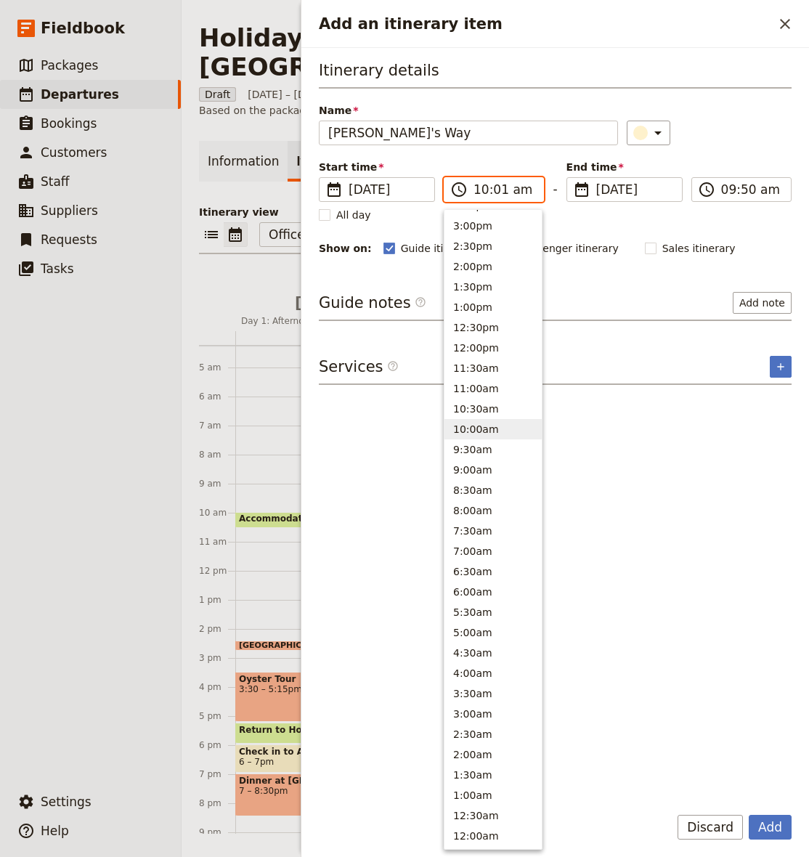
type input "10:15 am"
drag, startPoint x: 738, startPoint y: 131, endPoint x: 736, endPoint y: 139, distance: 8.3
click at [738, 131] on div "​" at bounding box center [709, 133] width 165 height 25
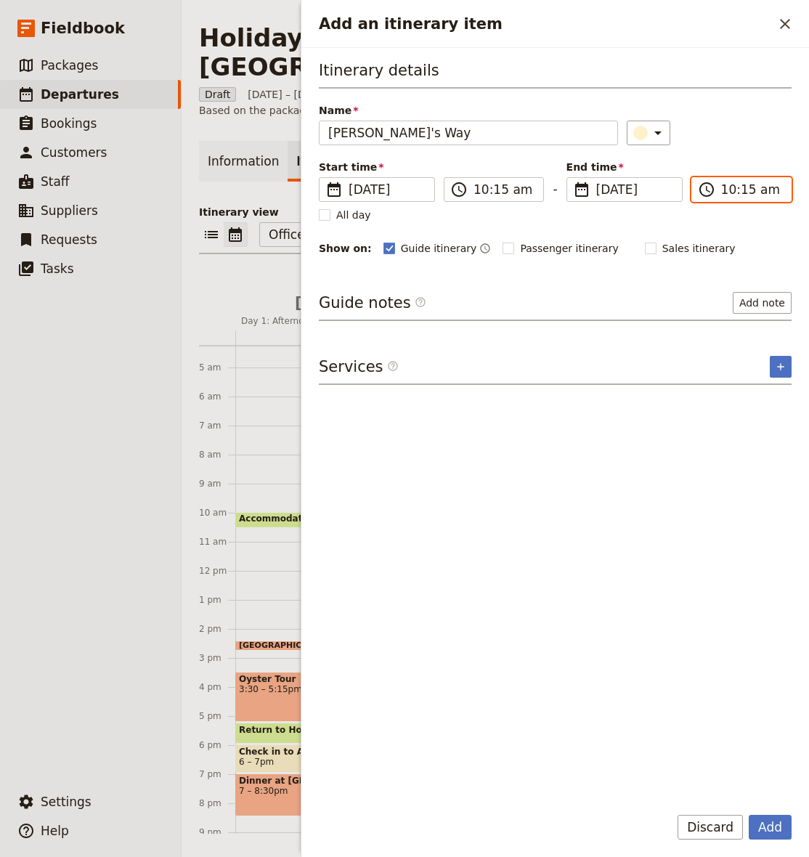
click at [747, 191] on input "10:15 am" at bounding box center [751, 189] width 61 height 17
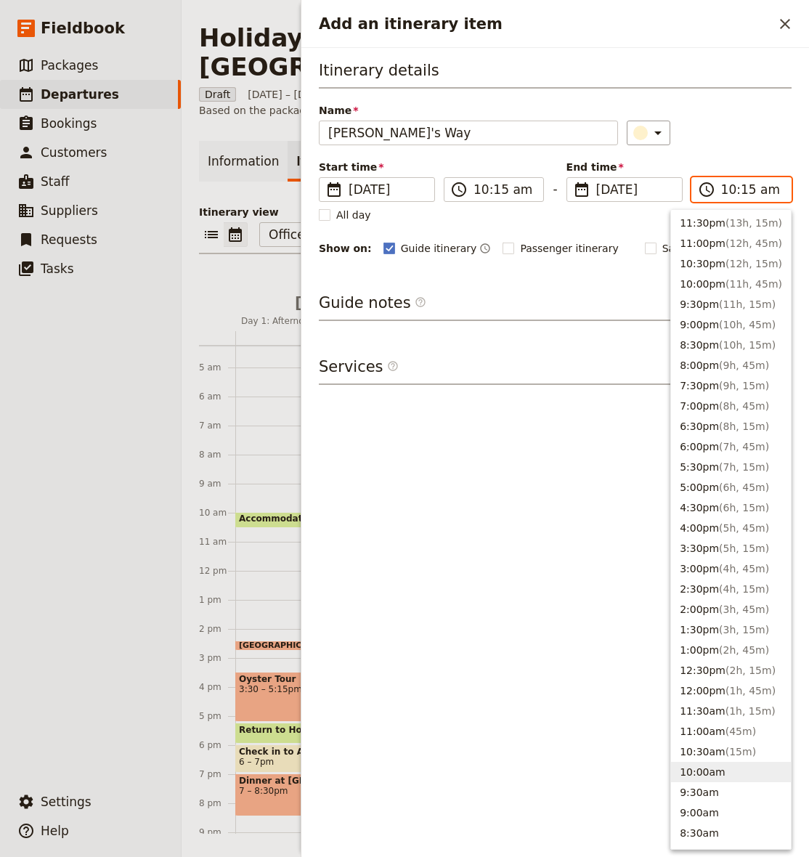
click at [745, 190] on input "10:15 am" at bounding box center [751, 189] width 61 height 17
type input "10:45 am"
click at [762, 127] on div "​" at bounding box center [709, 133] width 165 height 25
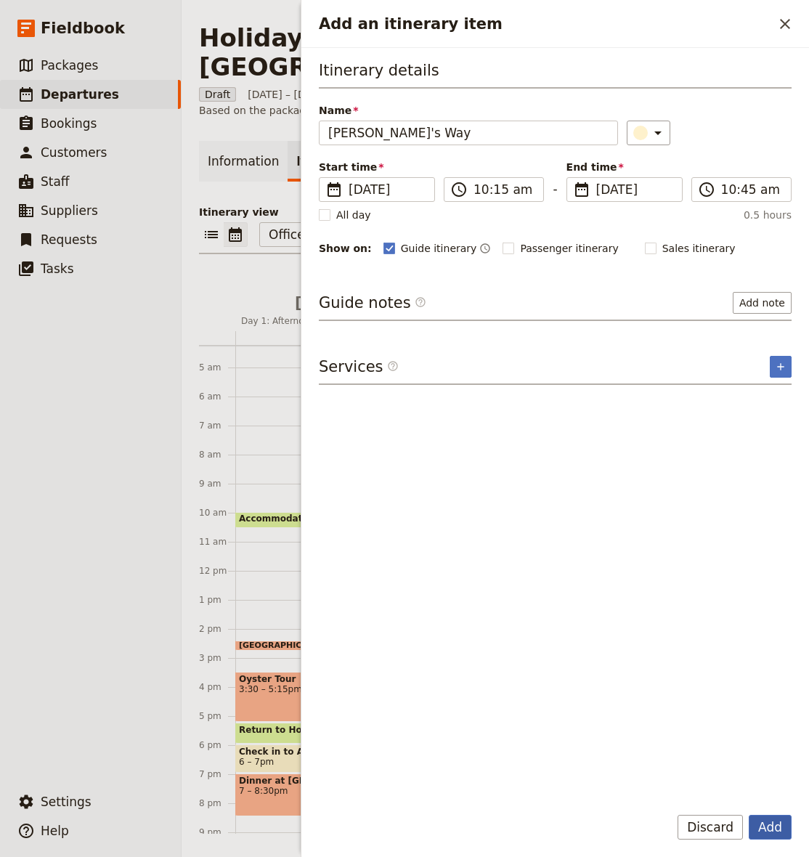
click at [769, 828] on button "Add" at bounding box center [770, 827] width 43 height 25
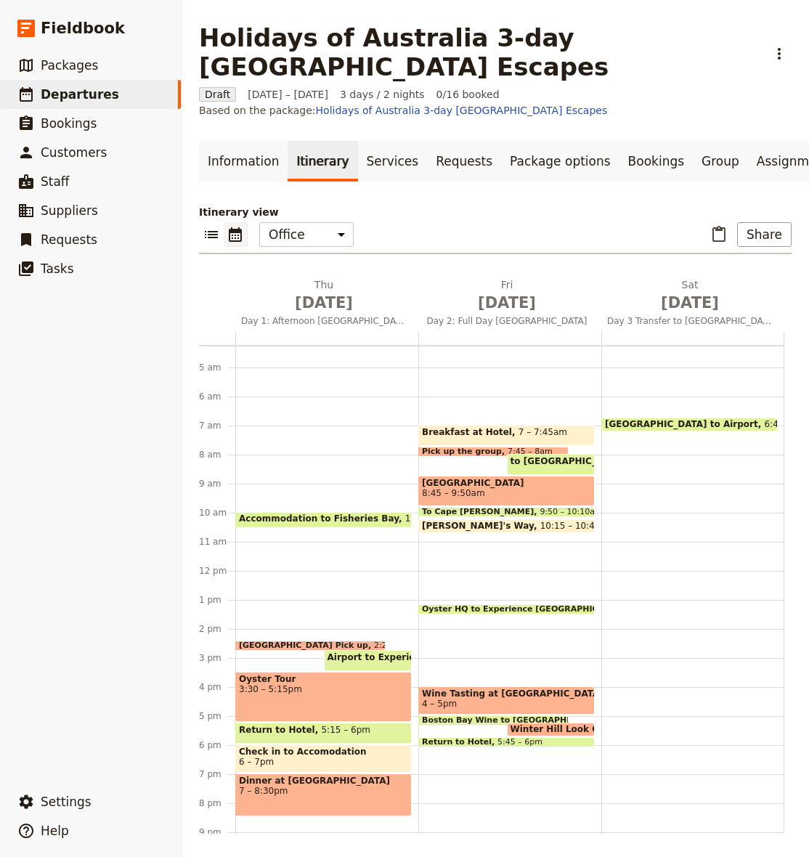
click at [510, 511] on span at bounding box center [506, 513] width 175 height 6
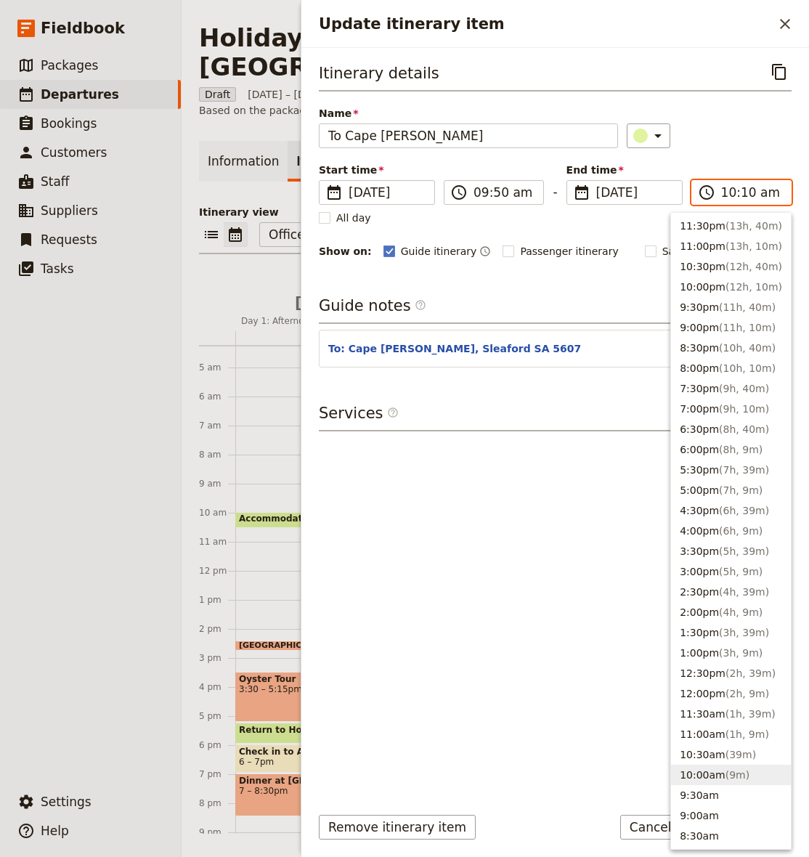
click at [749, 198] on input "10:10 am" at bounding box center [751, 192] width 61 height 17
click at [744, 191] on input "10:10 am" at bounding box center [751, 192] width 61 height 17
type input "10:15 am"
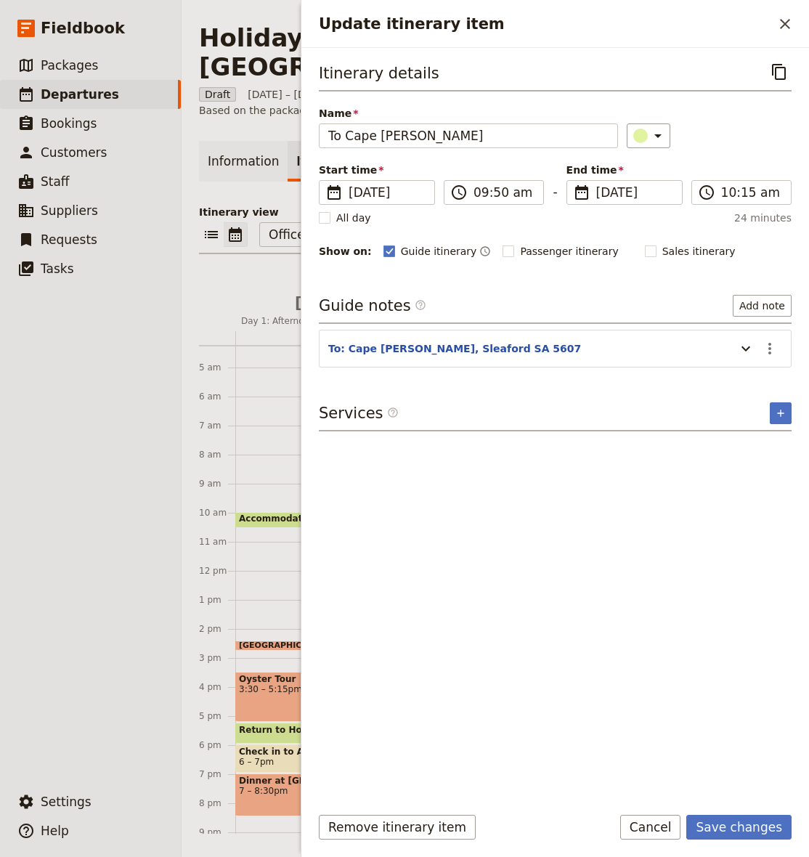
drag, startPoint x: 741, startPoint y: 136, endPoint x: 737, endPoint y: 150, distance: 14.3
click at [741, 136] on div "​" at bounding box center [709, 135] width 165 height 25
click at [736, 828] on button "Save changes" at bounding box center [738, 827] width 105 height 25
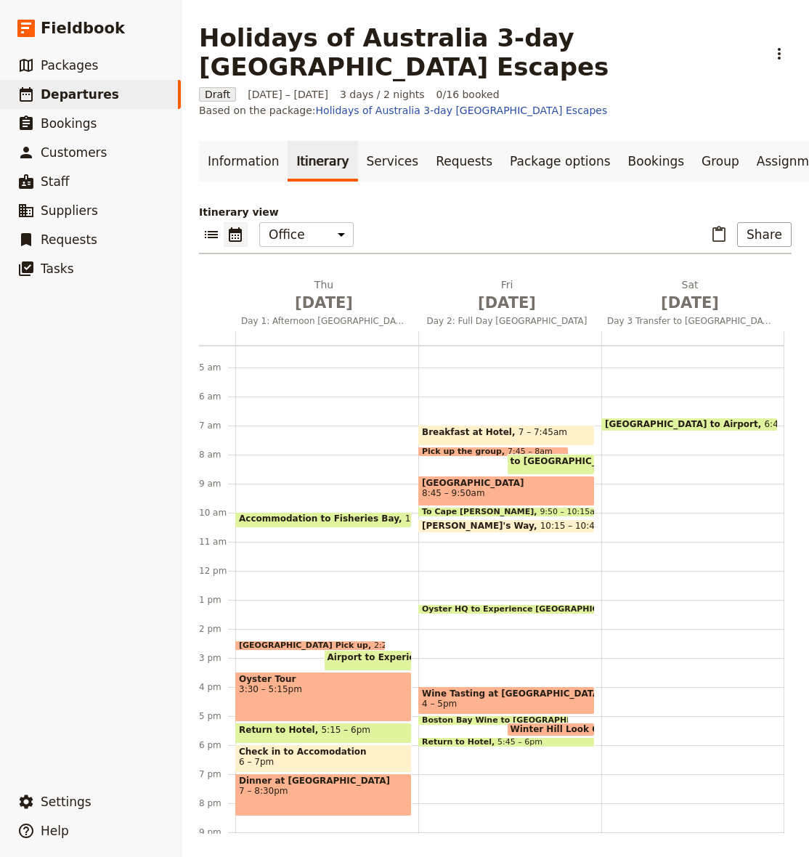
click at [525, 493] on span "8:45 – 9:50am" at bounding box center [506, 493] width 169 height 10
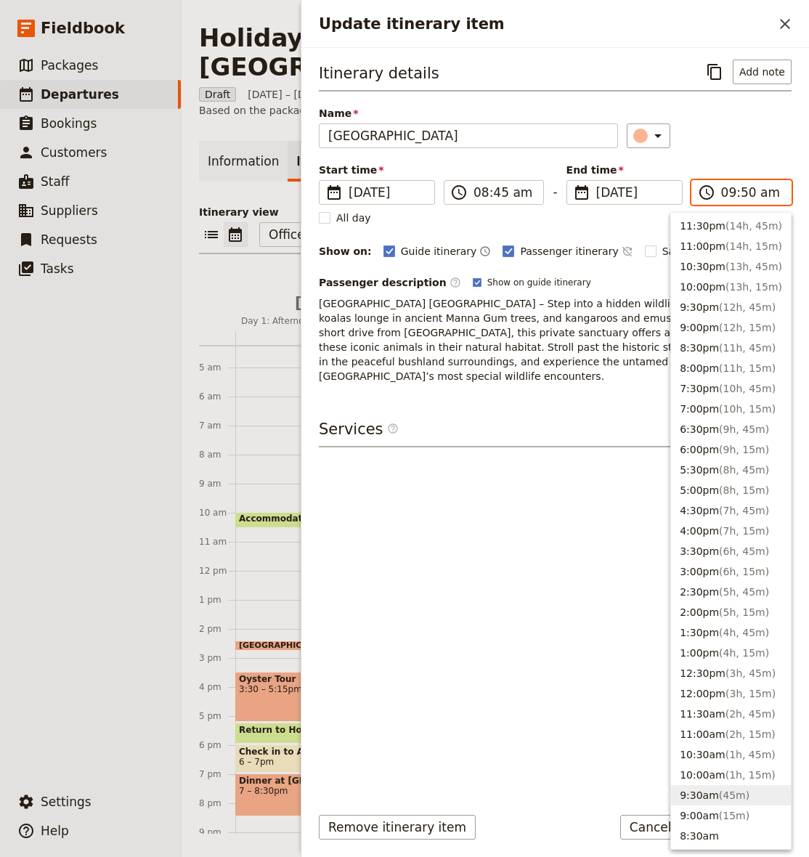
click at [745, 194] on input "09:50 am" at bounding box center [751, 192] width 61 height 17
type input "09:45 am"
drag, startPoint x: 739, startPoint y: 136, endPoint x: 741, endPoint y: 254, distance: 118.4
click at [739, 136] on div "​" at bounding box center [709, 135] width 165 height 25
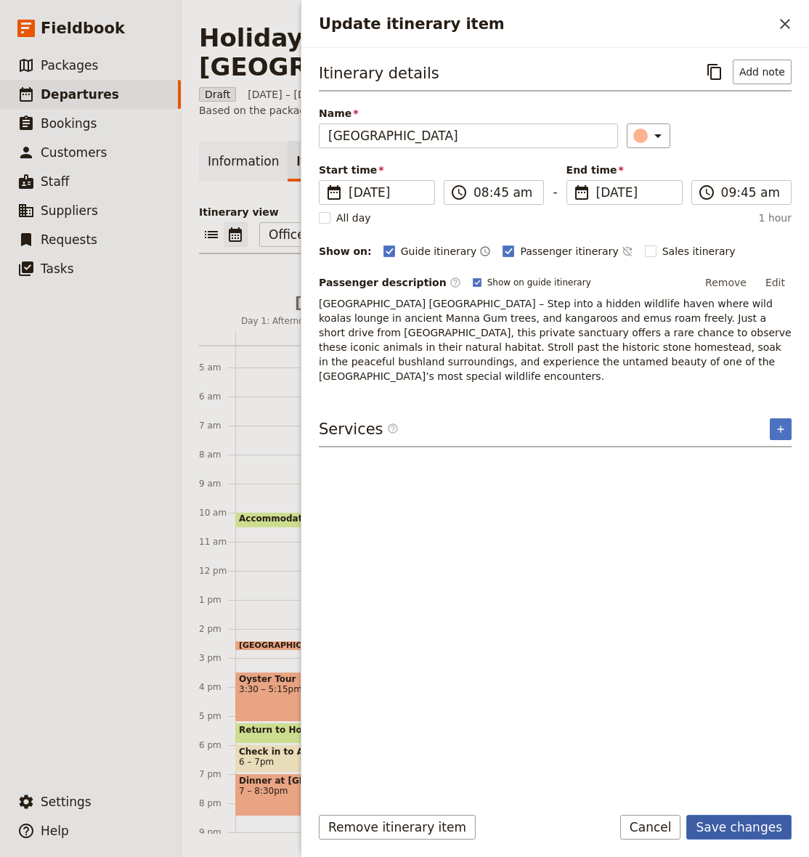
click at [725, 821] on button "Save changes" at bounding box center [738, 827] width 105 height 25
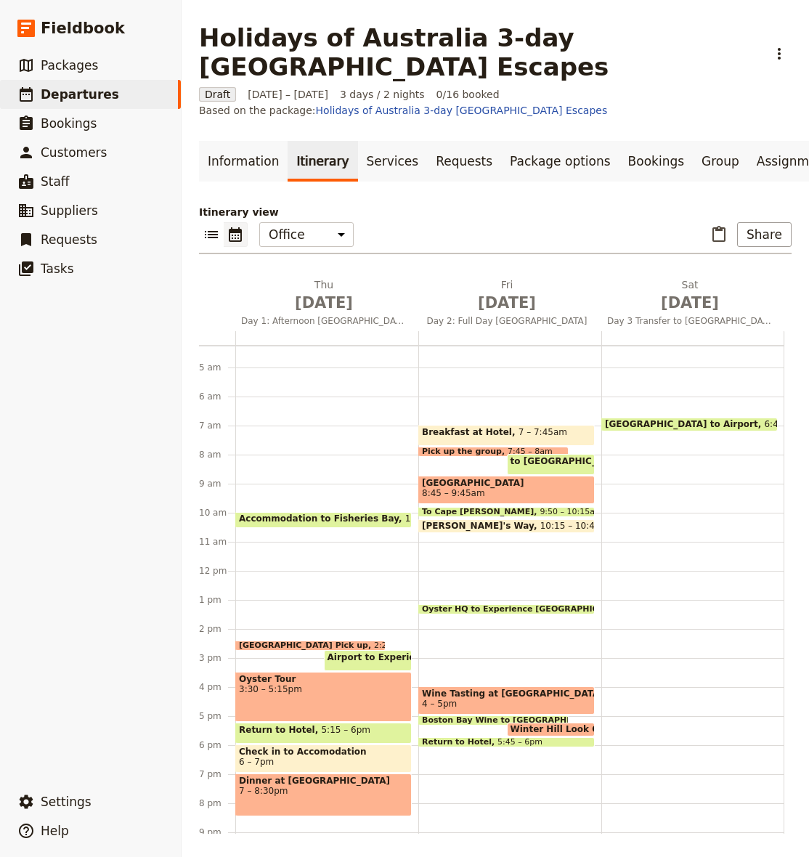
click at [460, 512] on span at bounding box center [506, 513] width 175 height 6
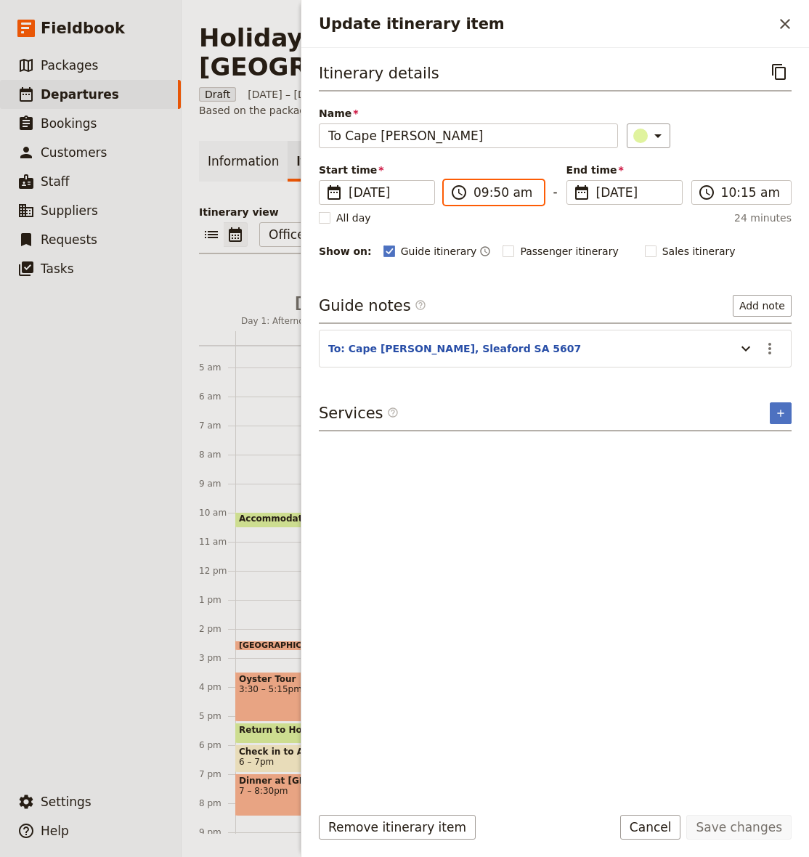
click at [499, 192] on input "09:50 am" at bounding box center [503, 192] width 61 height 17
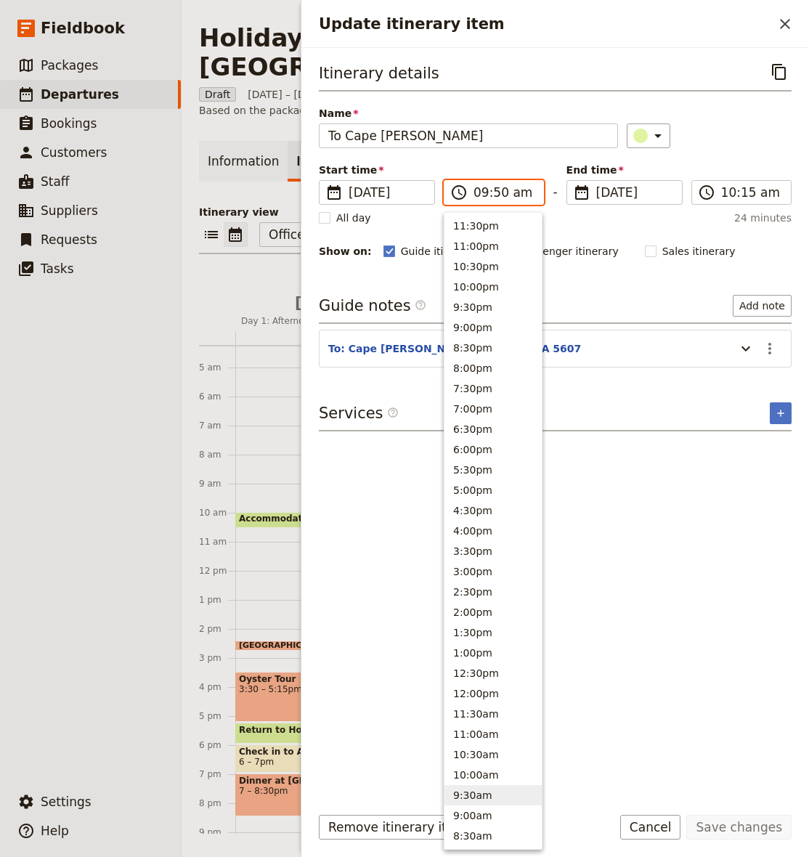
click at [499, 192] on input "09:50 am" at bounding box center [503, 192] width 61 height 17
type input "09:45 am"
drag, startPoint x: 745, startPoint y: 137, endPoint x: 746, endPoint y: 213, distance: 76.2
click at [745, 137] on div "​" at bounding box center [709, 135] width 165 height 25
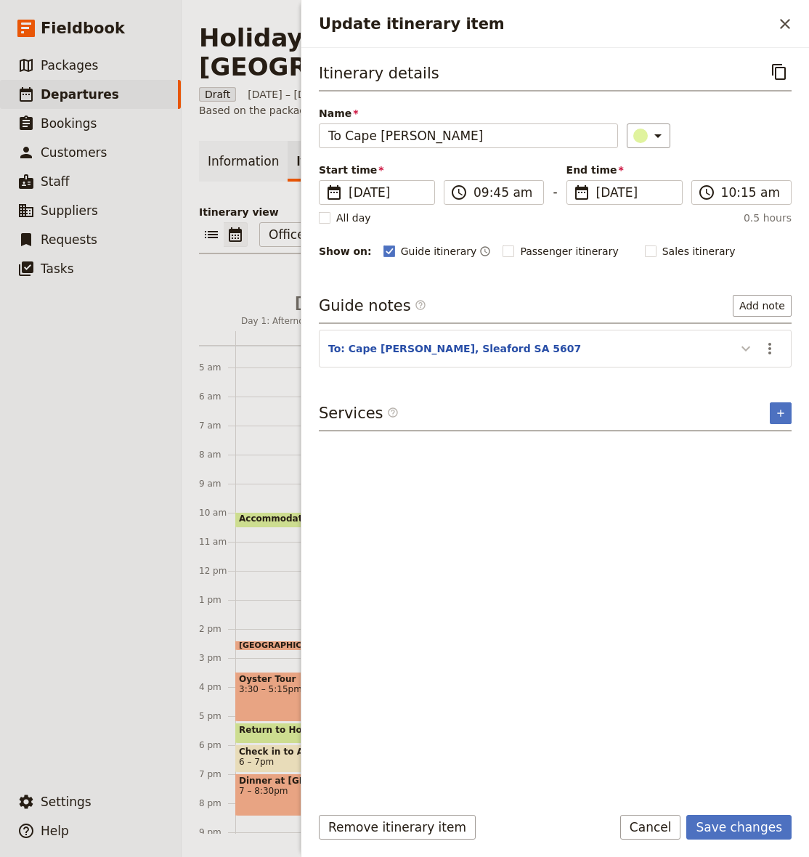
click at [749, 351] on icon "Update itinerary item" at bounding box center [745, 348] width 17 height 17
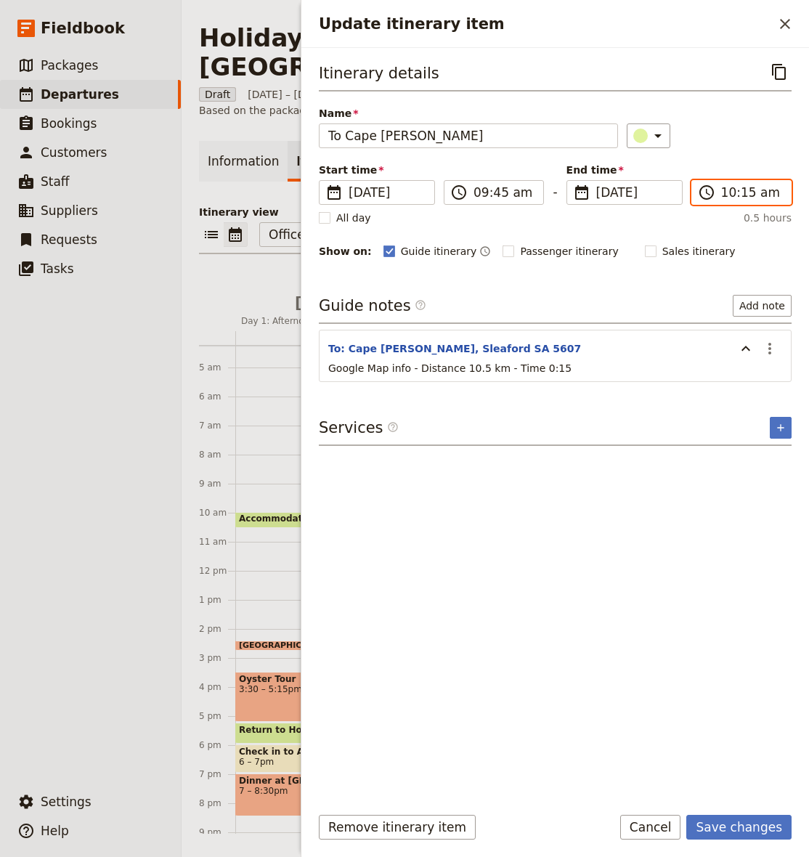
click at [743, 194] on input "10:15 am" at bounding box center [751, 192] width 61 height 17
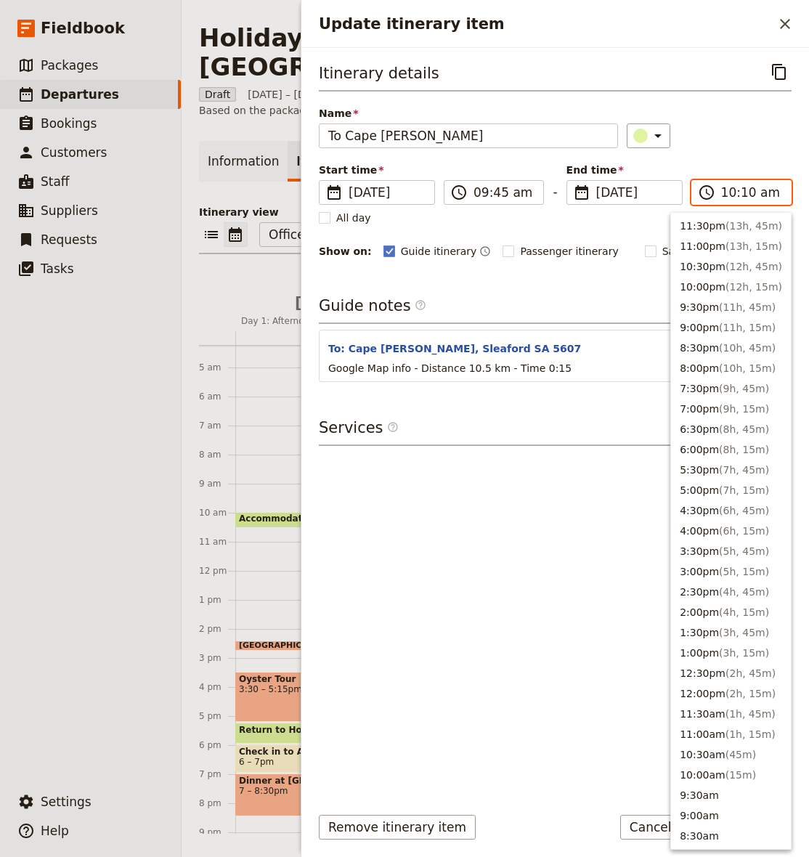
click at [747, 196] on input "10:10 am" at bounding box center [751, 192] width 61 height 17
type input "10:15 am"
click at [756, 138] on div "​" at bounding box center [709, 135] width 165 height 25
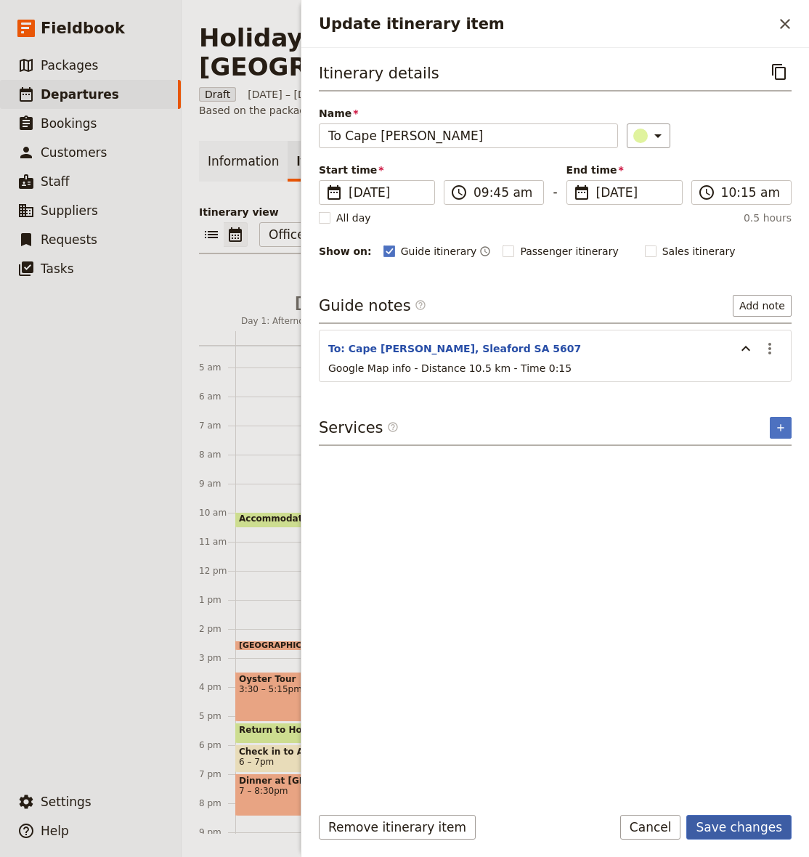
click at [732, 818] on button "Save changes" at bounding box center [738, 827] width 105 height 25
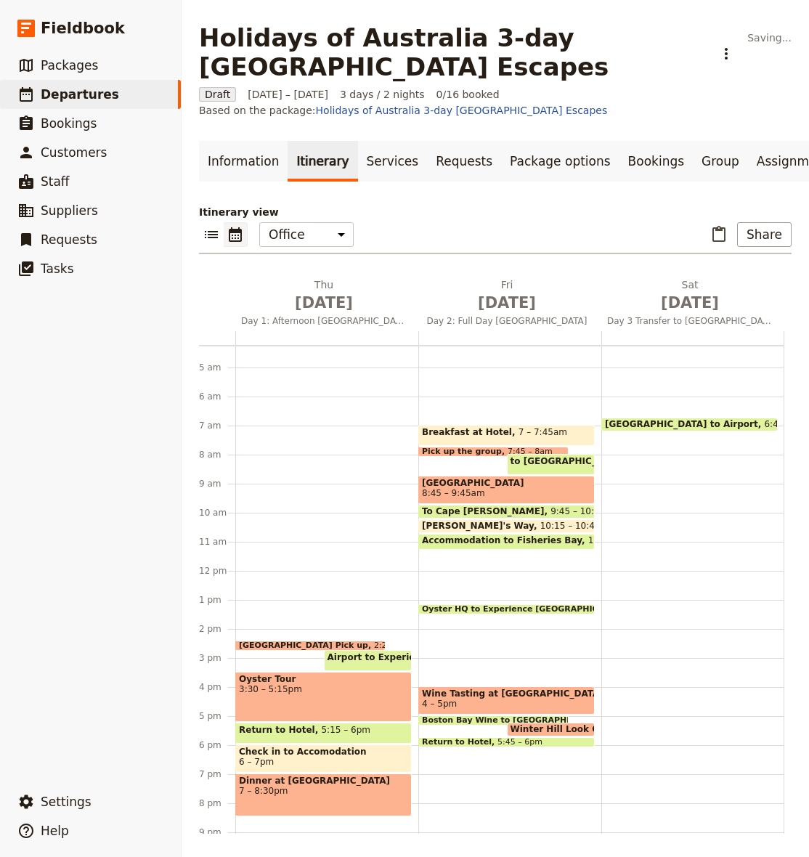
click at [505, 540] on span "Accommodation to Fisheries Bay" at bounding box center [505, 540] width 166 height 10
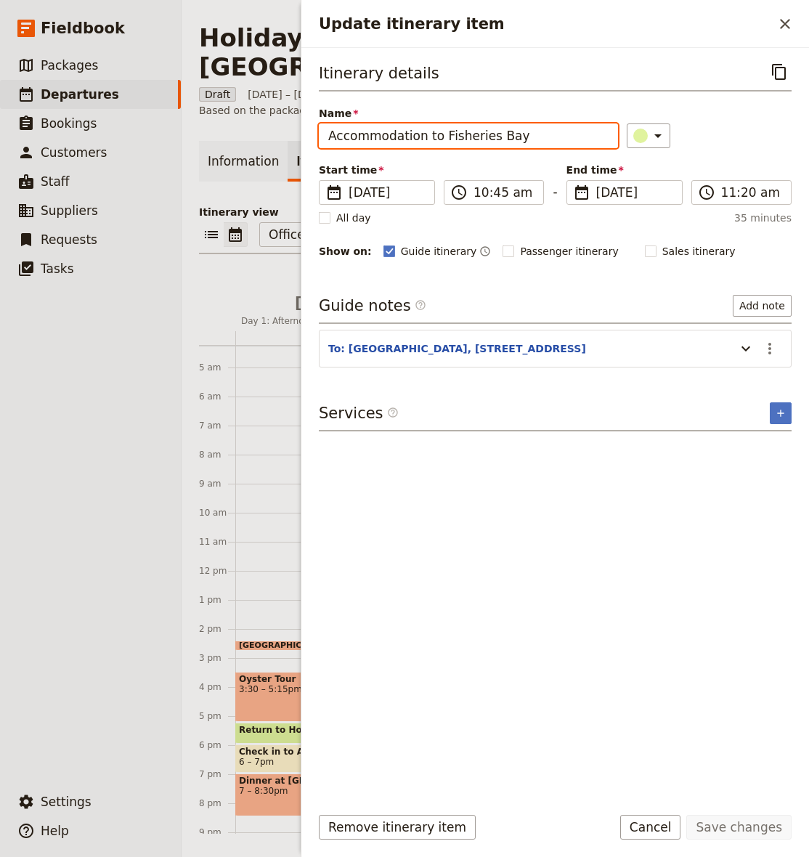
drag, startPoint x: 439, startPoint y: 136, endPoint x: 287, endPoint y: 127, distance: 152.8
click at [287, 127] on div "Holidays of Australia 3-day [GEOGRAPHIC_DATA] Escapes ​ Draft [DATE] – [DATE] 3…" at bounding box center [495, 428] width 627 height 857
type input "isheries Bay"
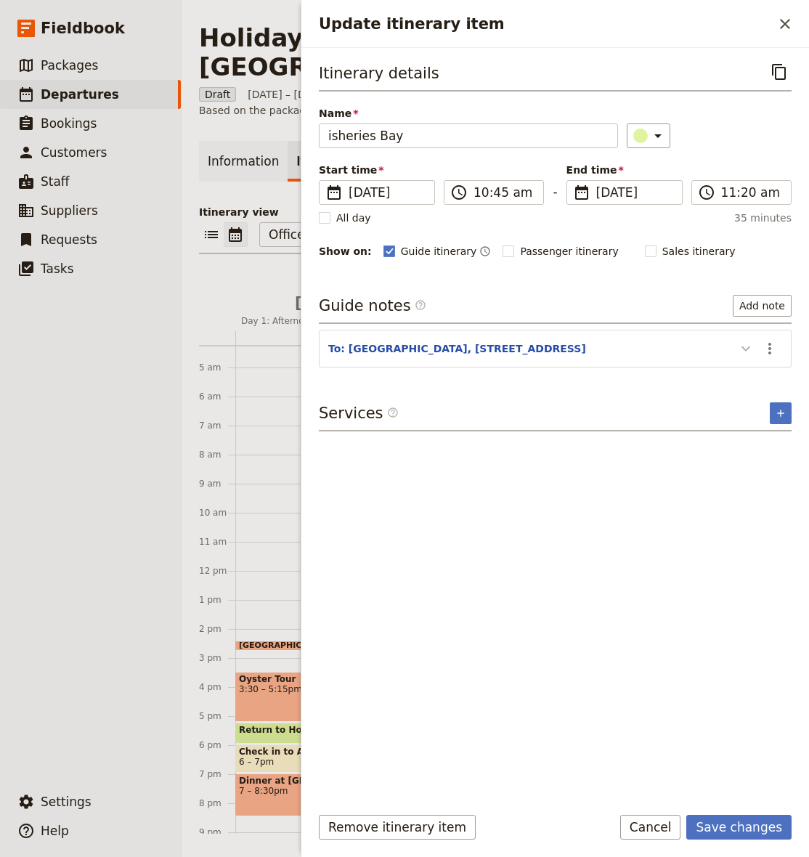
drag, startPoint x: 742, startPoint y: 349, endPoint x: 757, endPoint y: 351, distance: 15.4
click at [743, 349] on icon "Update itinerary item" at bounding box center [745, 348] width 17 height 17
click at [765, 350] on icon "Actions" at bounding box center [769, 348] width 17 height 17
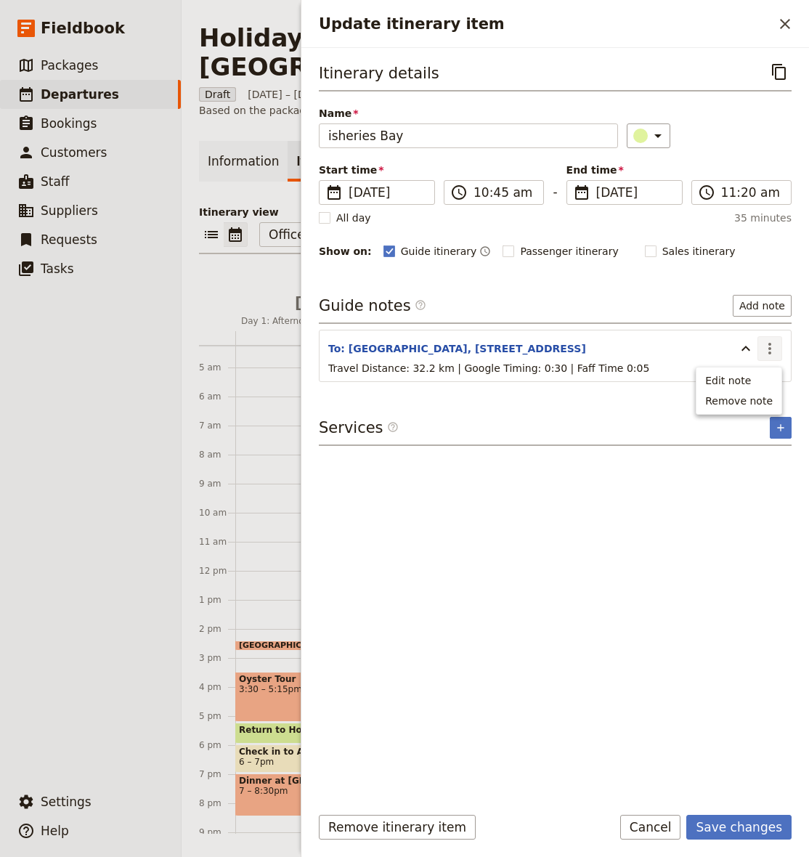
click at [749, 375] on span "Edit note" at bounding box center [728, 380] width 46 height 15
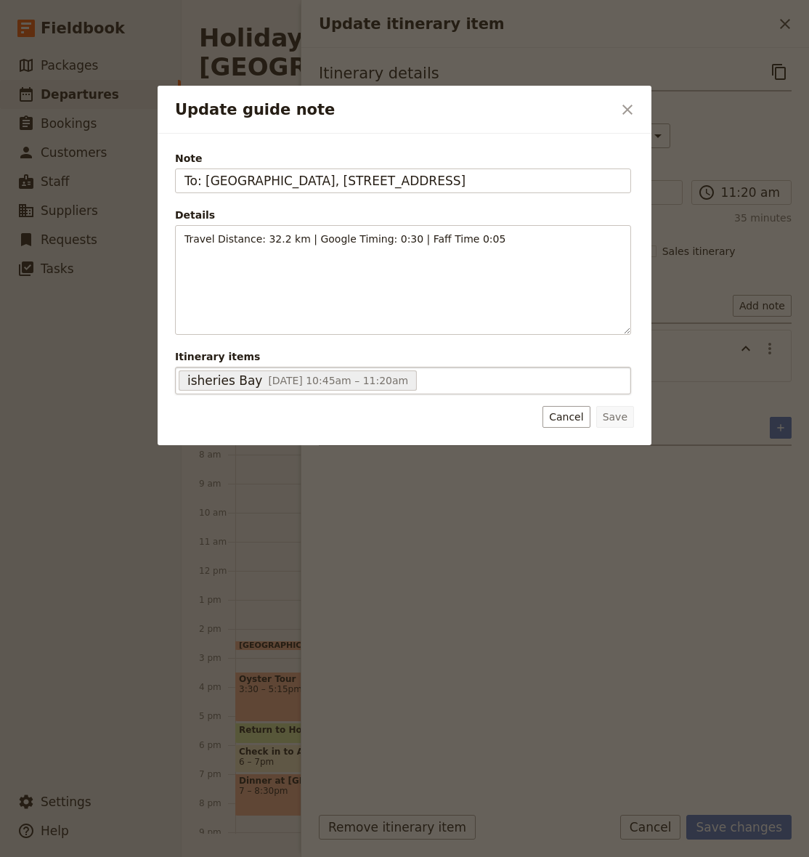
scroll to position [0, 7]
click at [311, 197] on div "Note To: [GEOGRAPHIC_DATA], [STREET_ADDRESS] Details Travel Distance: 32.2 km |…" at bounding box center [403, 272] width 456 height 243
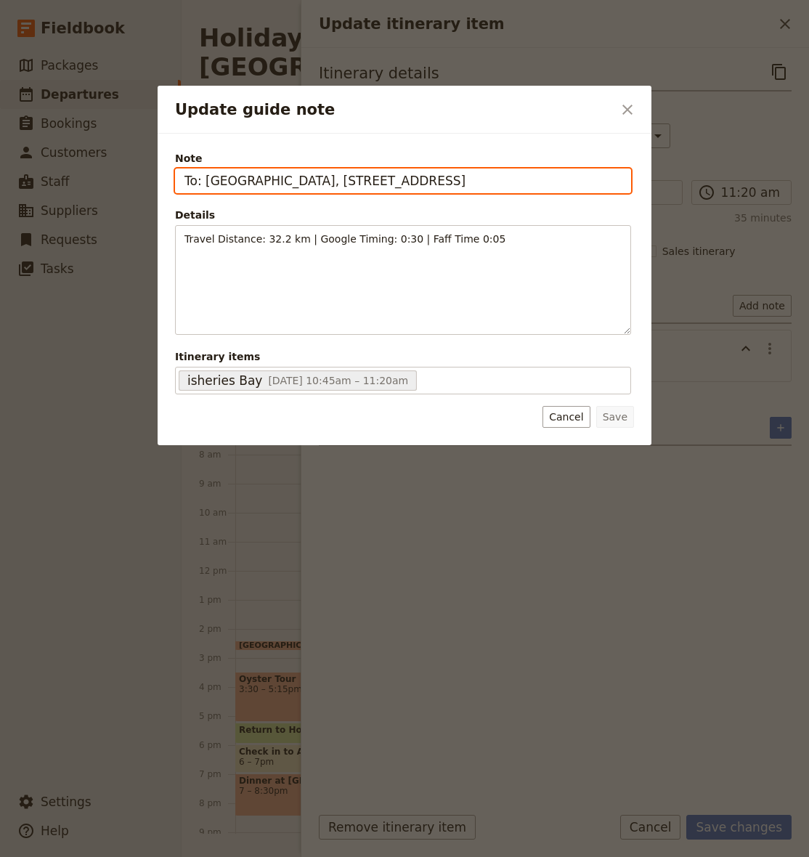
drag, startPoint x: 206, startPoint y: 182, endPoint x: 637, endPoint y: 182, distance: 431.3
click at [641, 182] on div "Note To: [GEOGRAPHIC_DATA], [STREET_ADDRESS] Details Travel Distance: 32.2 km |…" at bounding box center [405, 289] width 494 height 311
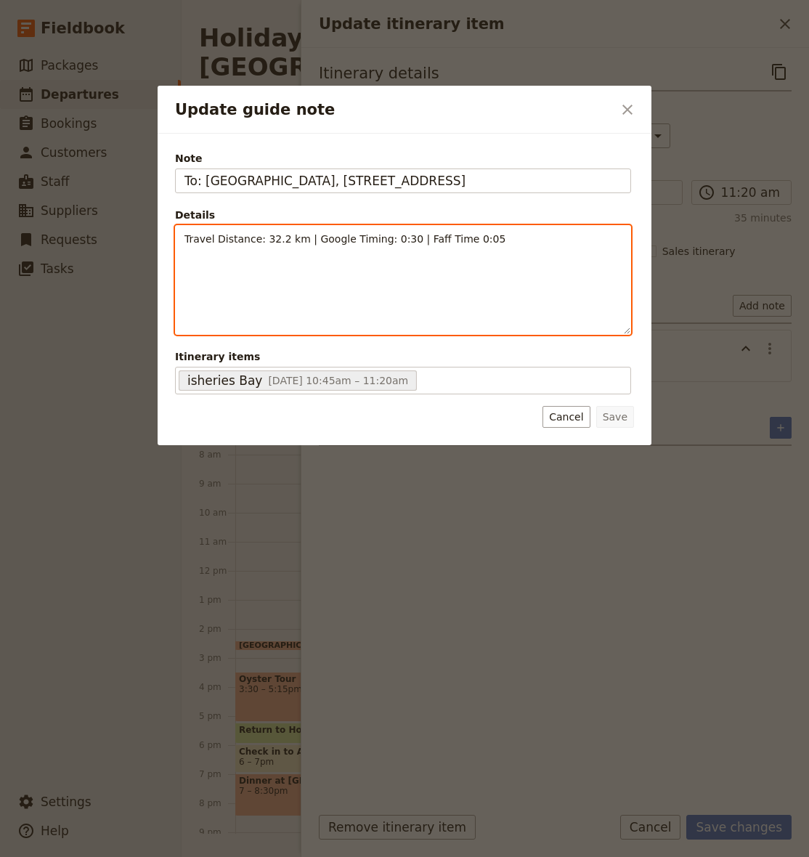
click at [301, 240] on span "Travel Distance: 32.2 km | Google Timing: 0:30 | Faff Time 0:05" at bounding box center [344, 239] width 321 height 12
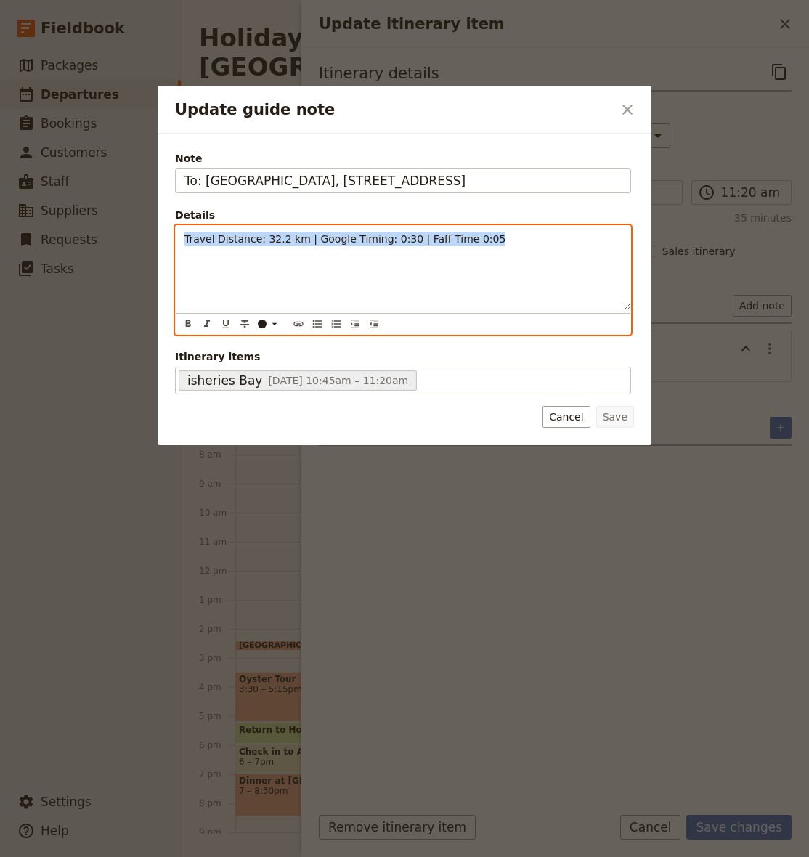
click at [301, 240] on span "Travel Distance: 32.2 km | Google Timing: 0:30 | Faff Time 0:05" at bounding box center [344, 239] width 321 height 12
click at [319, 245] on p "Google Map Info - Distance around" at bounding box center [402, 239] width 437 height 15
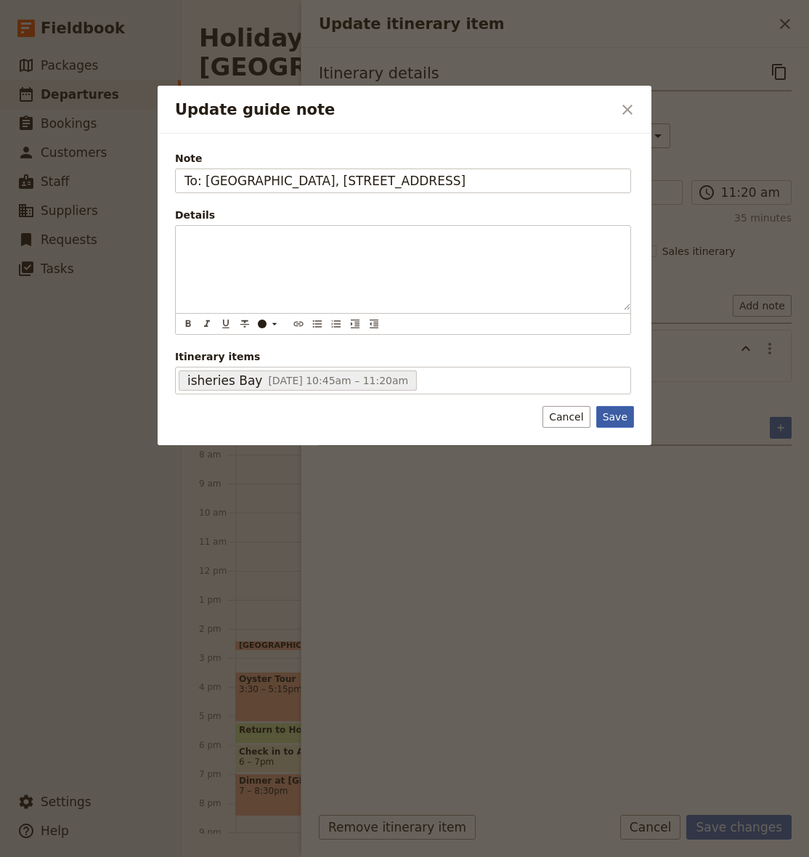
click at [622, 417] on button "Save" at bounding box center [615, 417] width 38 height 22
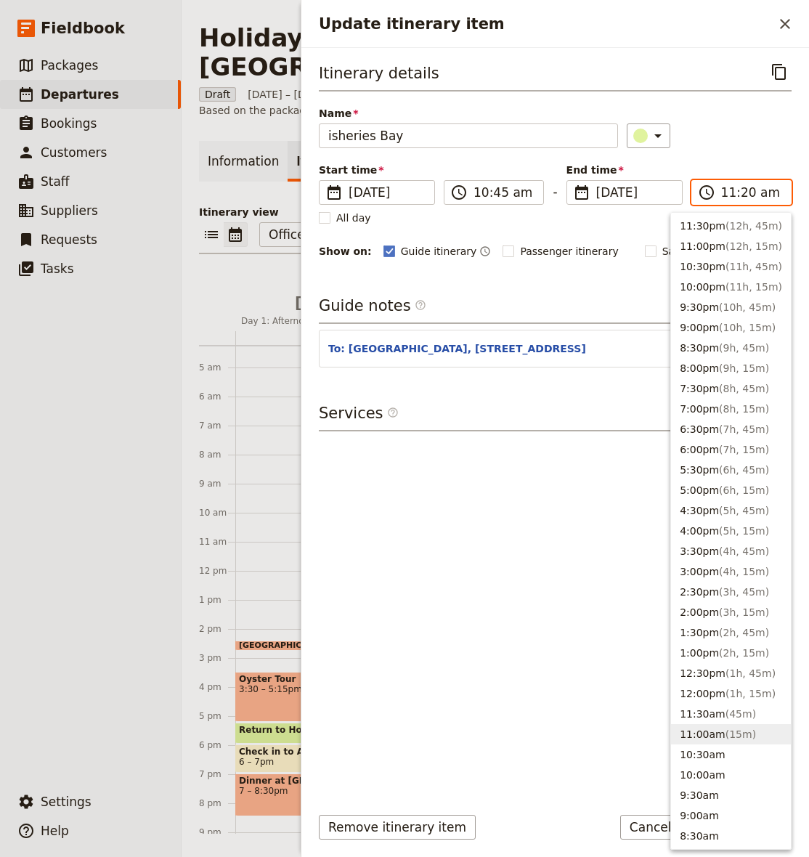
click at [728, 195] on input "11:20 am" at bounding box center [751, 192] width 61 height 17
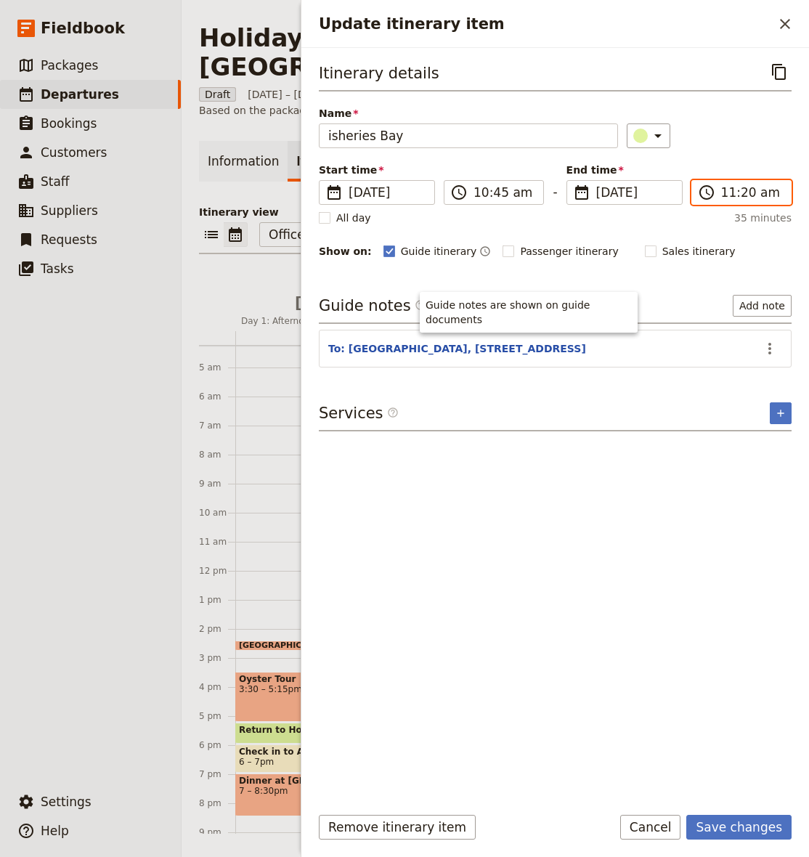
click at [741, 189] on input "11:20 am" at bounding box center [751, 192] width 61 height 17
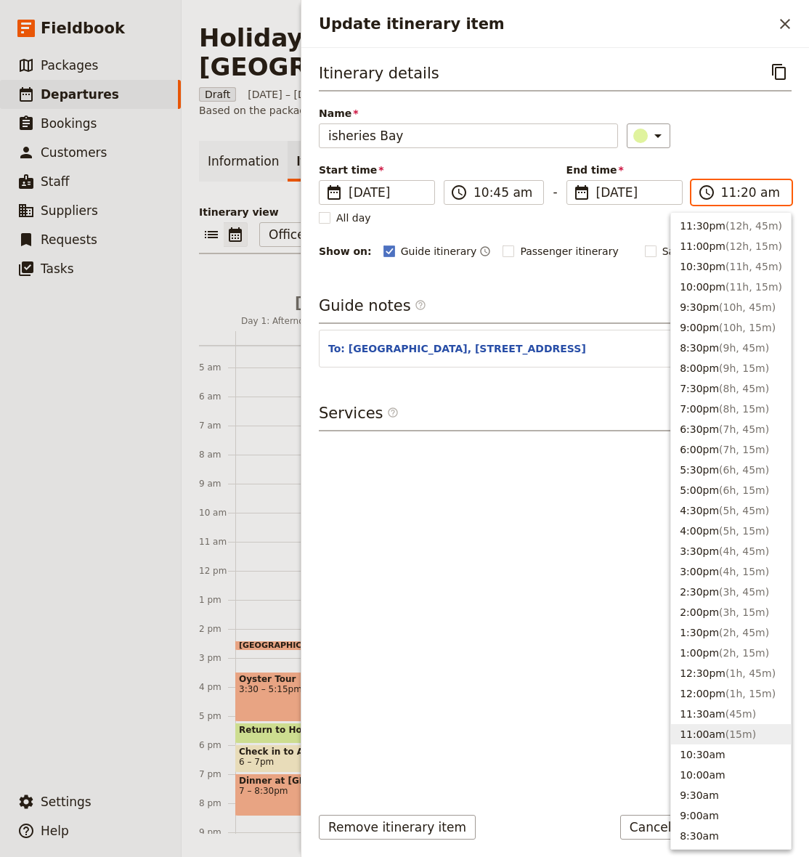
type input "11:00 am"
click at [741, 128] on div "​" at bounding box center [709, 135] width 165 height 25
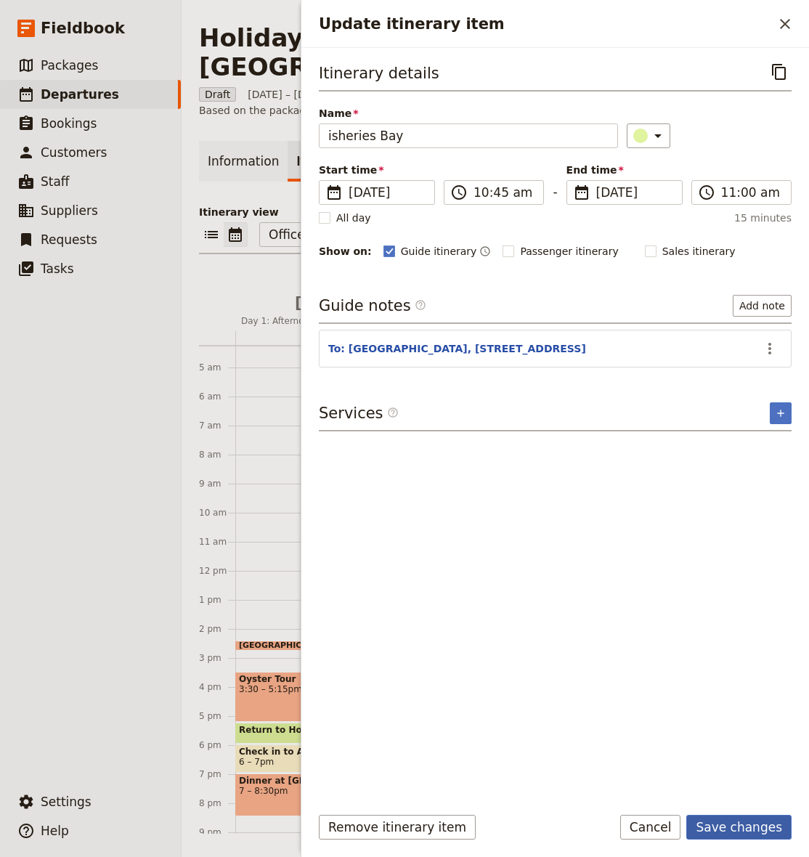
click at [754, 821] on button "Save changes" at bounding box center [738, 827] width 105 height 25
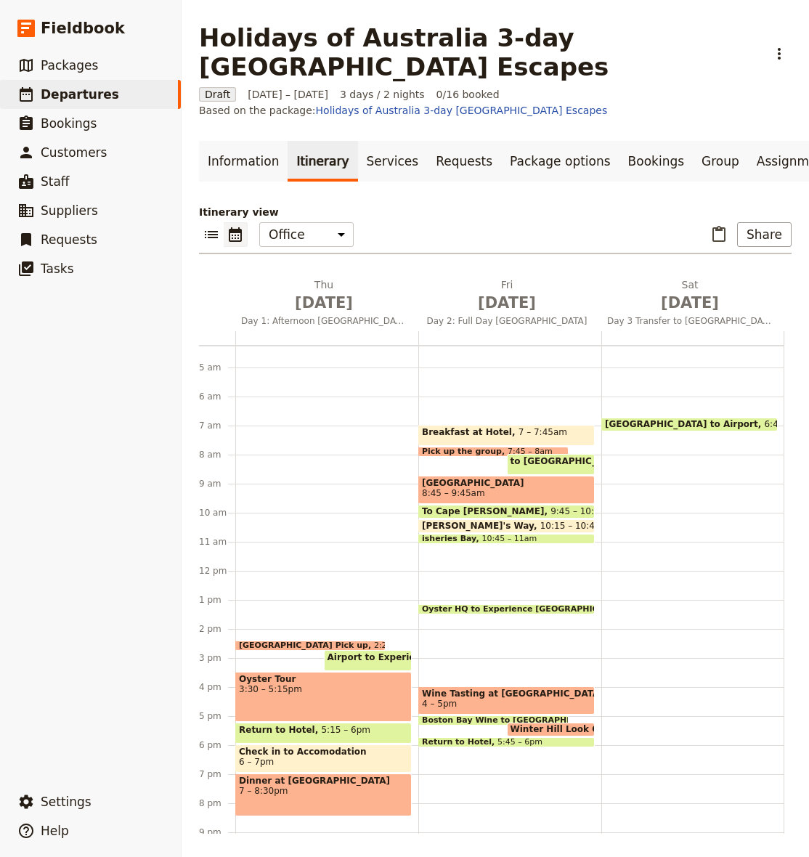
click at [499, 526] on span at bounding box center [506, 529] width 175 height 6
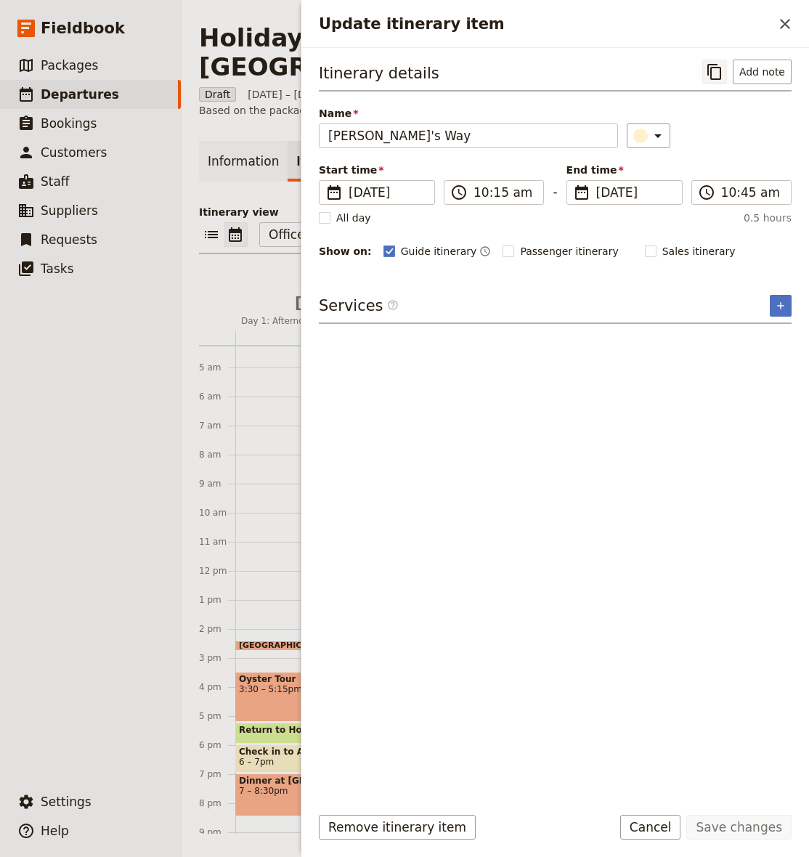
click at [718, 71] on icon "Copy itinerary item" at bounding box center [714, 71] width 17 height 17
click at [786, 21] on icon "Close drawer" at bounding box center [784, 23] width 17 height 17
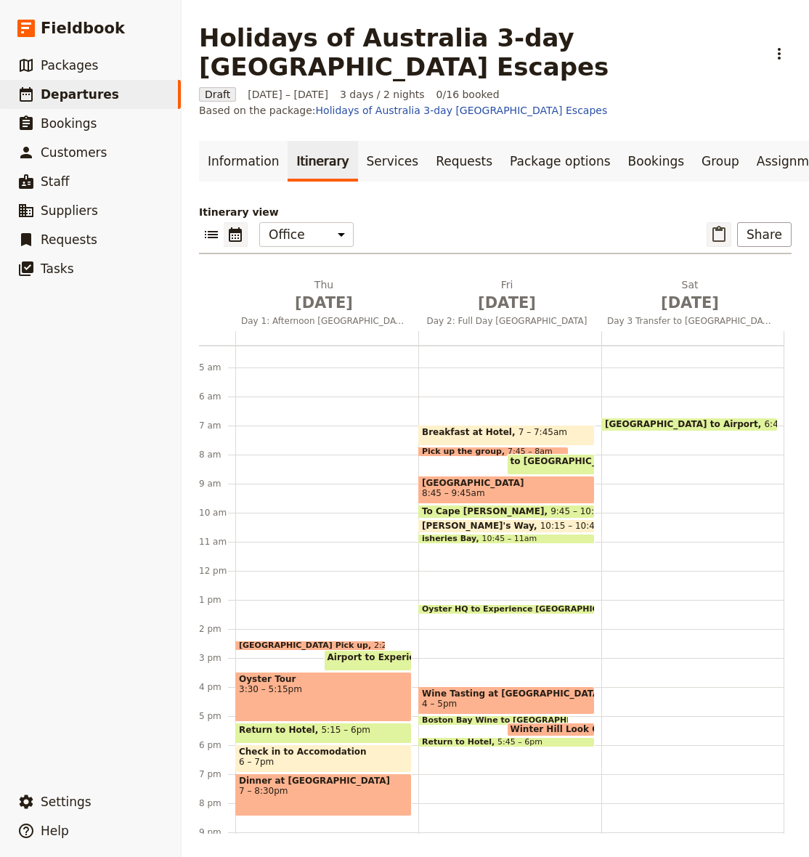
click at [714, 227] on icon "Paste itinerary item" at bounding box center [718, 234] width 17 height 17
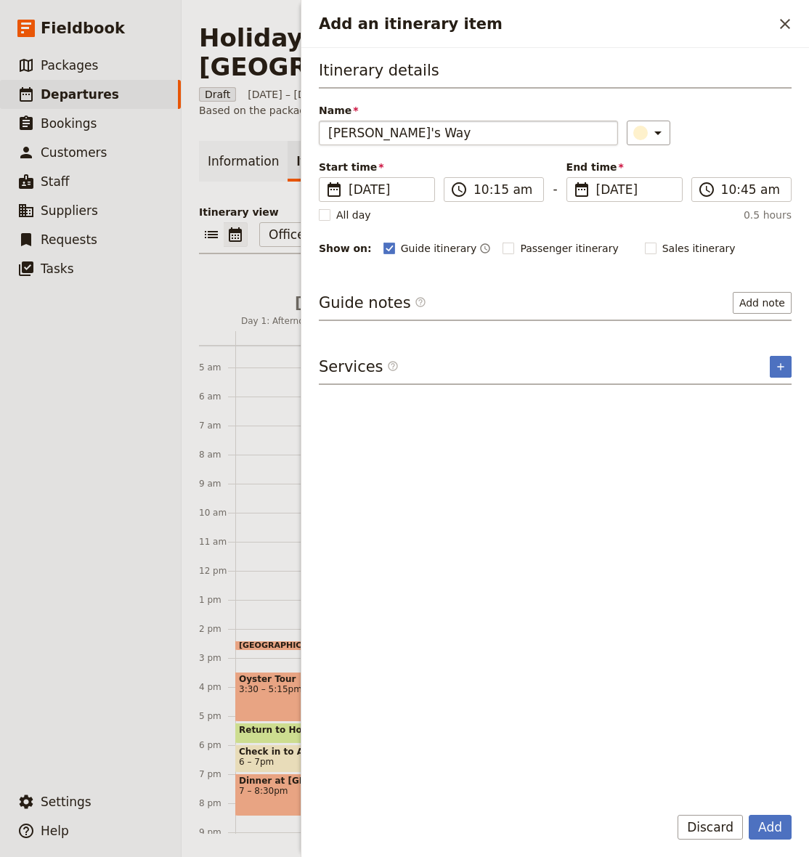
click at [429, 126] on input "[PERSON_NAME]'s Way" at bounding box center [468, 133] width 299 height 25
type input "Beach Walk"
click at [481, 192] on input "10:15 am" at bounding box center [503, 189] width 61 height 17
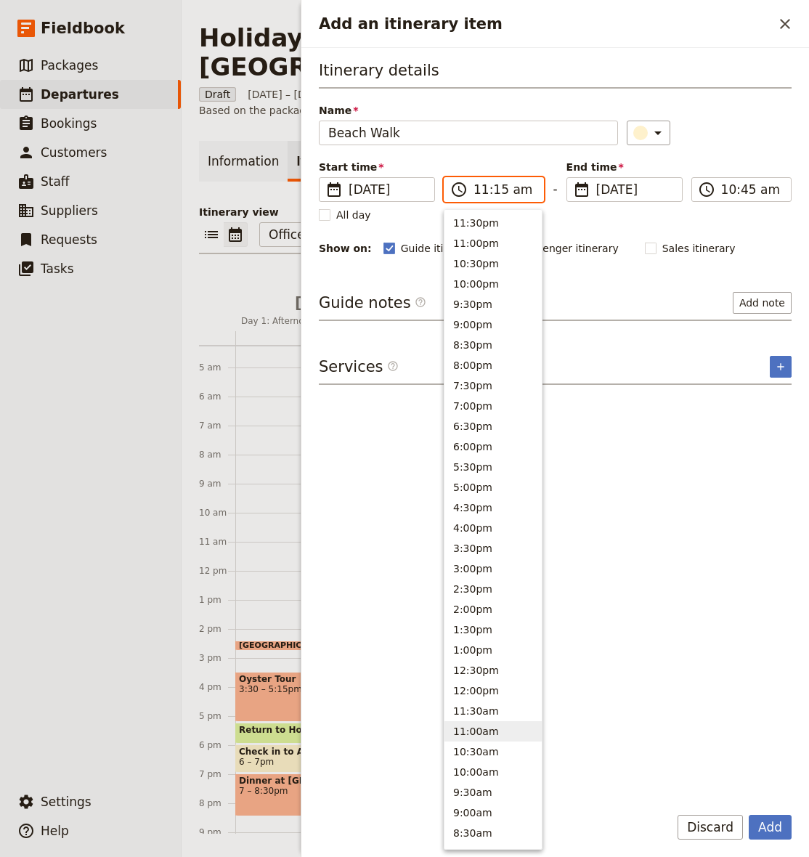
scroll to position [343, 0]
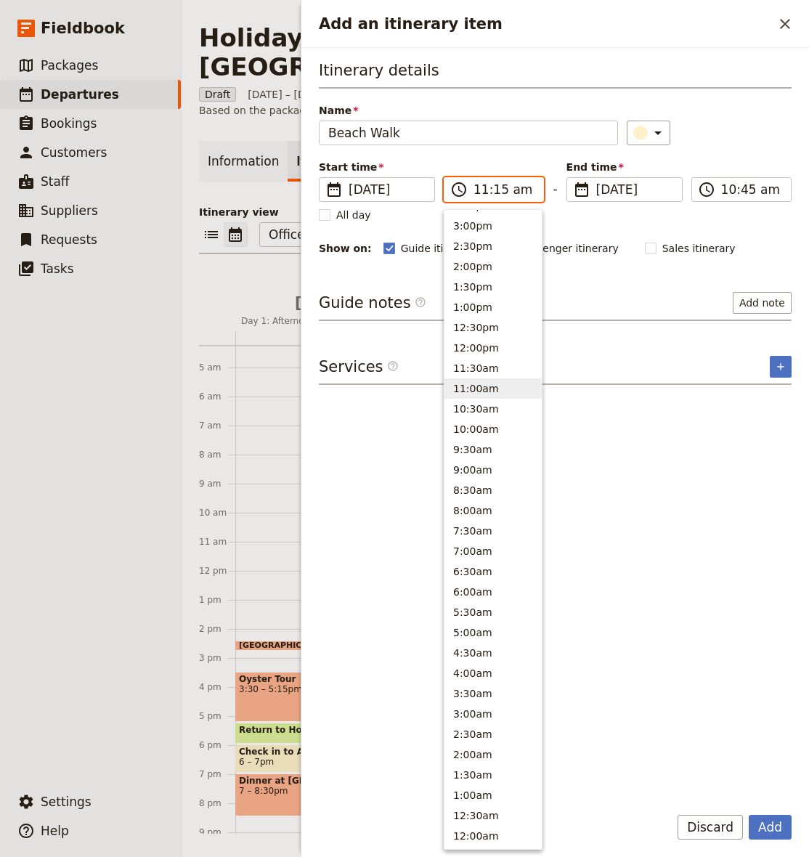
type input "11:00 am"
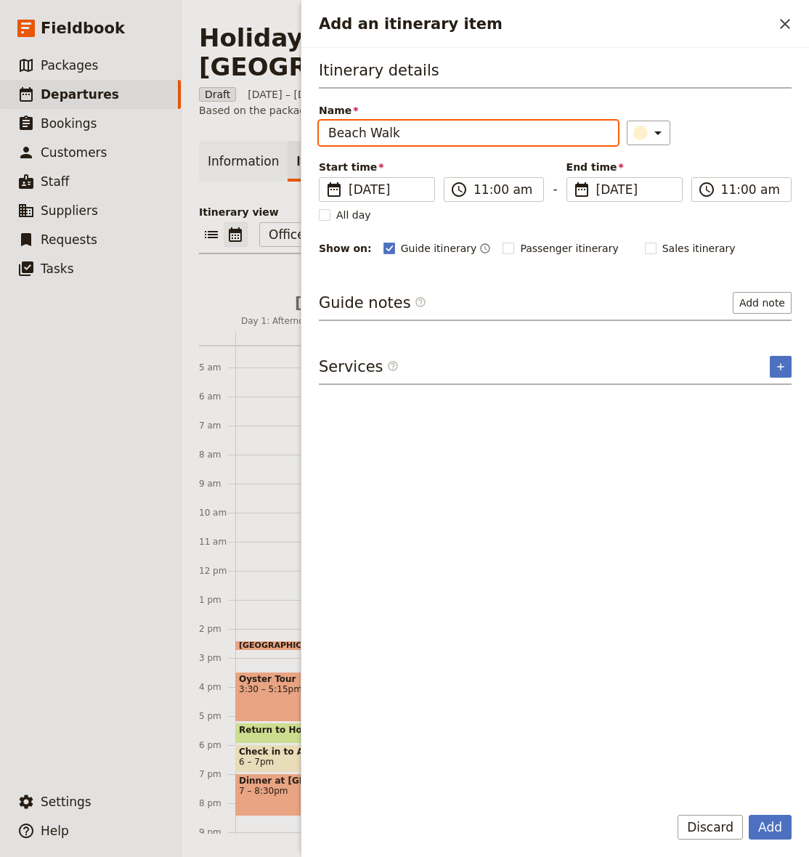
drag, startPoint x: 785, startPoint y: 248, endPoint x: 727, endPoint y: 212, distance: 68.1
click at [783, 248] on div "Guide itinerary ​ Passenger itinerary ​ Sales itinerary ​" at bounding box center [587, 248] width 408 height 17
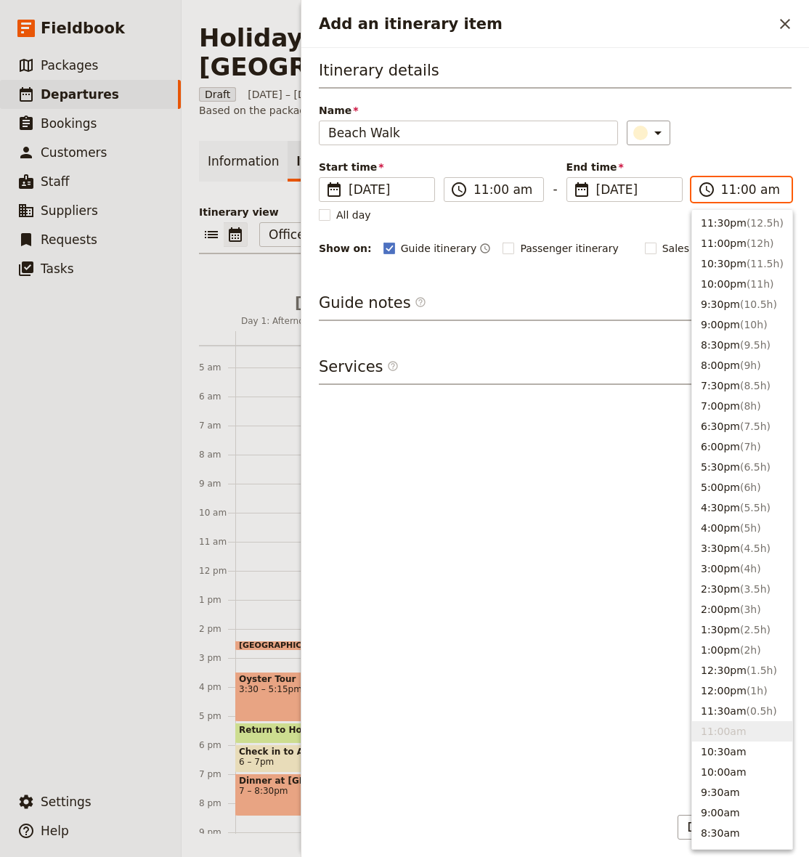
click at [741, 189] on input "11:00 am" at bounding box center [751, 189] width 61 height 17
type input "11:30 am"
click at [741, 133] on div "​" at bounding box center [709, 133] width 165 height 25
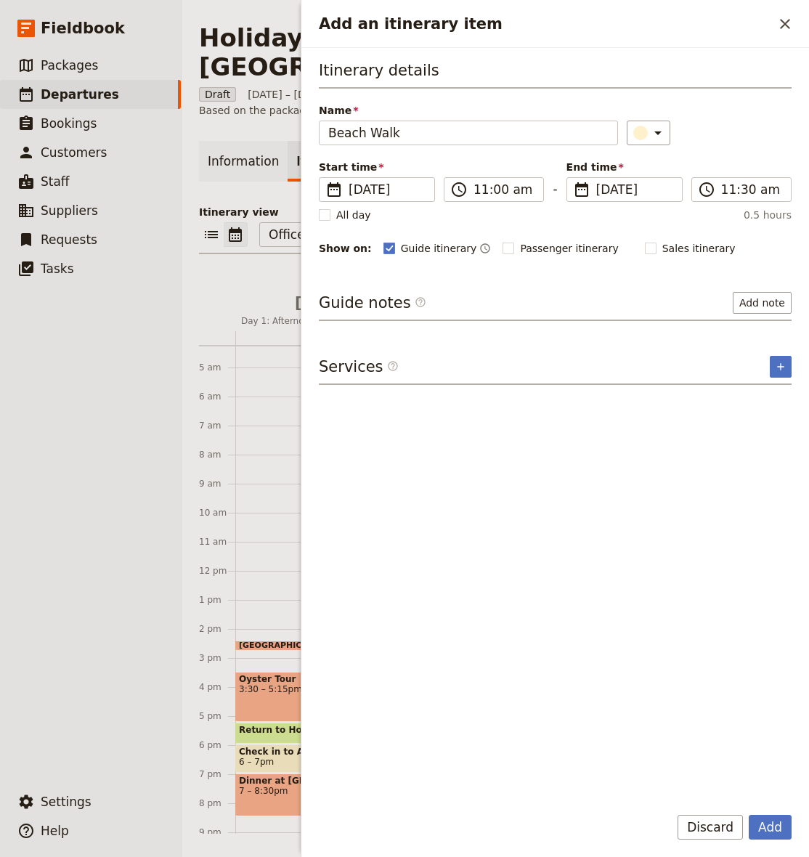
click at [773, 841] on div "Add Discard" at bounding box center [555, 836] width 508 height 42
click at [776, 834] on button "Add" at bounding box center [770, 827] width 43 height 25
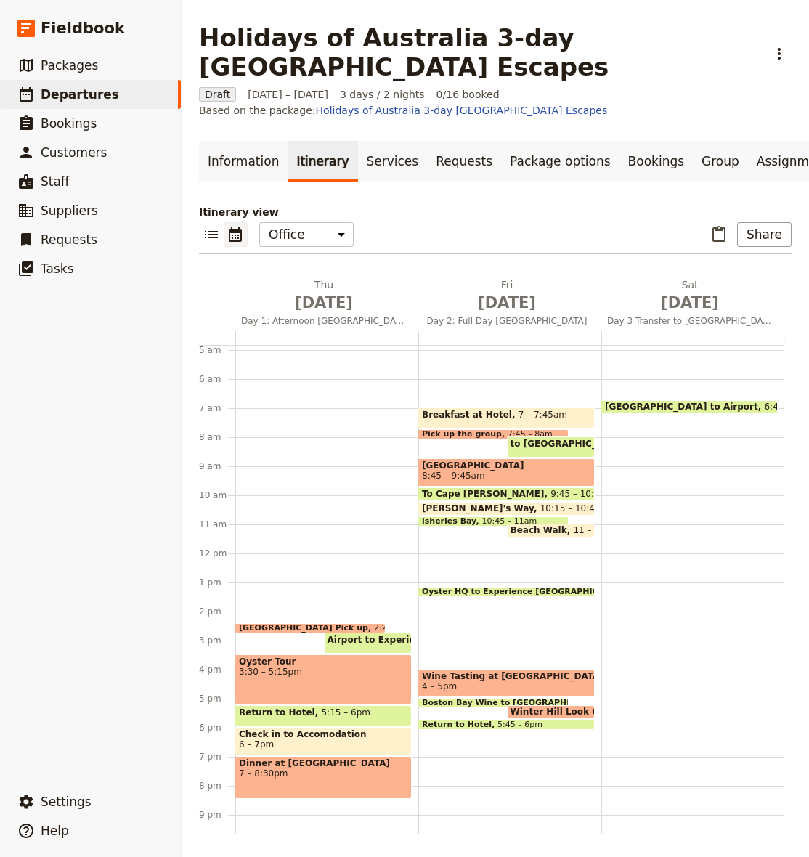
scroll to position [146, 0]
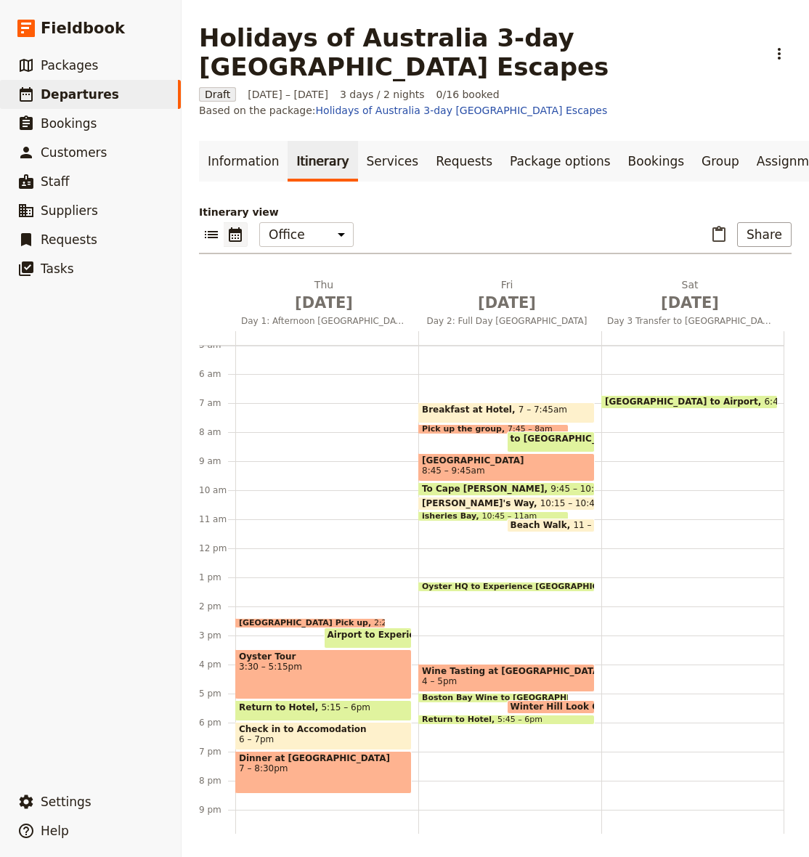
click at [537, 438] on span "to [GEOGRAPHIC_DATA]" at bounding box center [570, 438] width 121 height 10
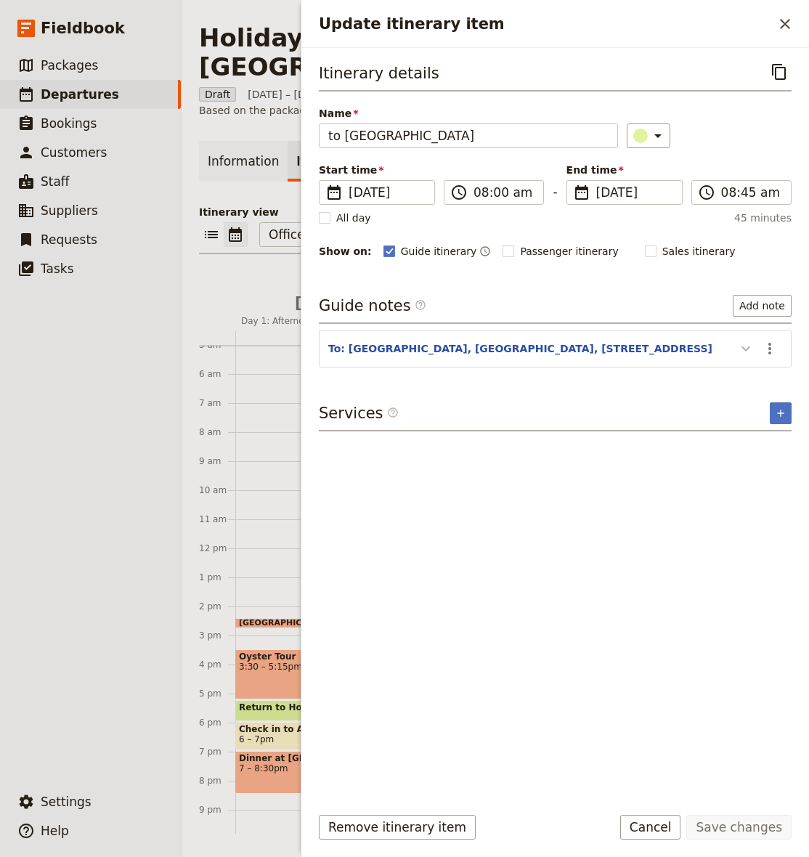
click at [744, 346] on icon "Update itinerary item" at bounding box center [745, 348] width 17 height 17
drag, startPoint x: 790, startPoint y: 20, endPoint x: 781, endPoint y: 34, distance: 16.7
click at [790, 20] on icon "Close drawer" at bounding box center [784, 23] width 17 height 17
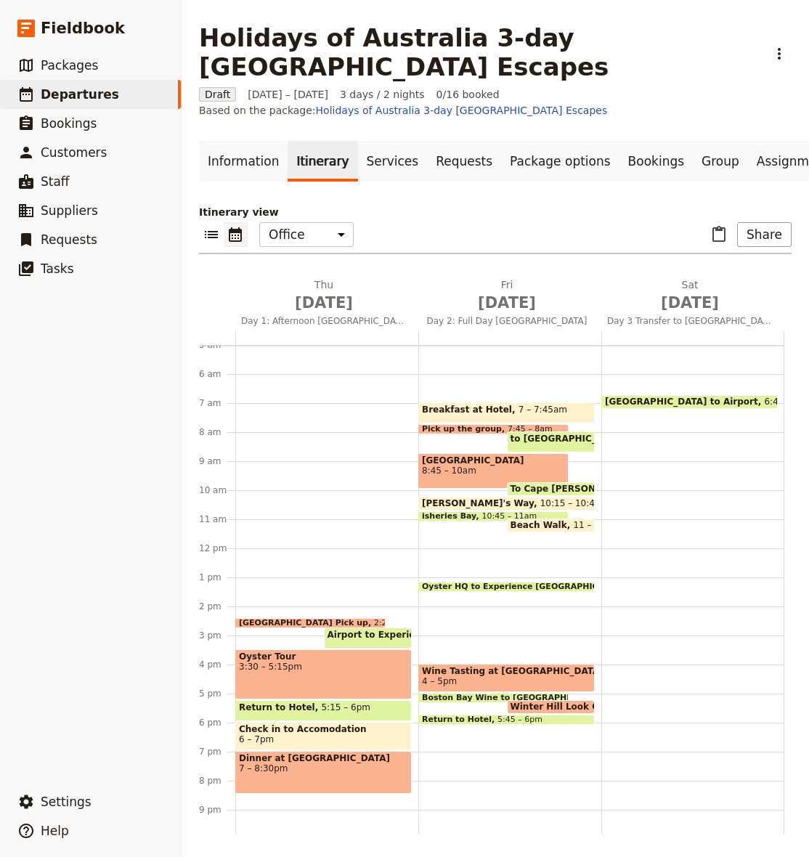
click at [537, 525] on span "Beach Walk" at bounding box center [541, 525] width 63 height 10
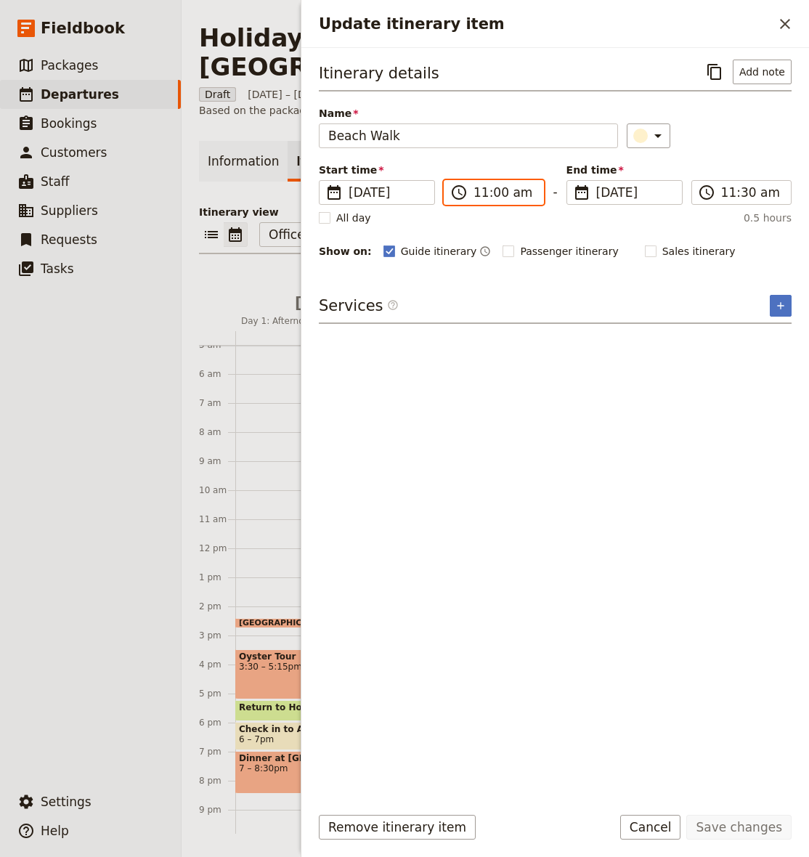
click at [475, 193] on input "11:00 am" at bounding box center [503, 192] width 61 height 17
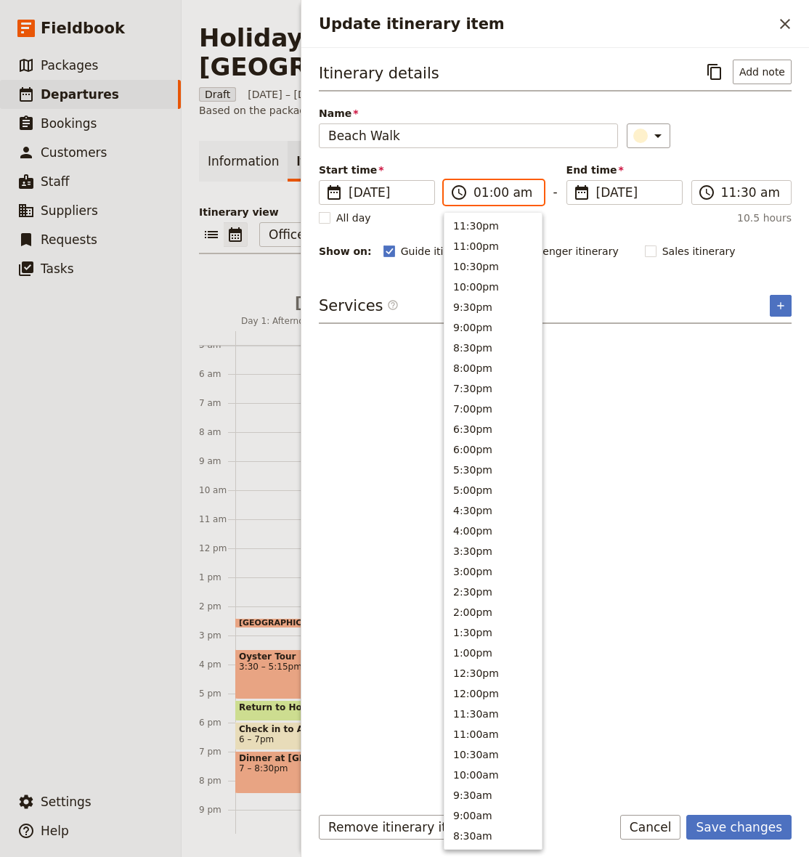
scroll to position [346, 0]
type input "11:45 am"
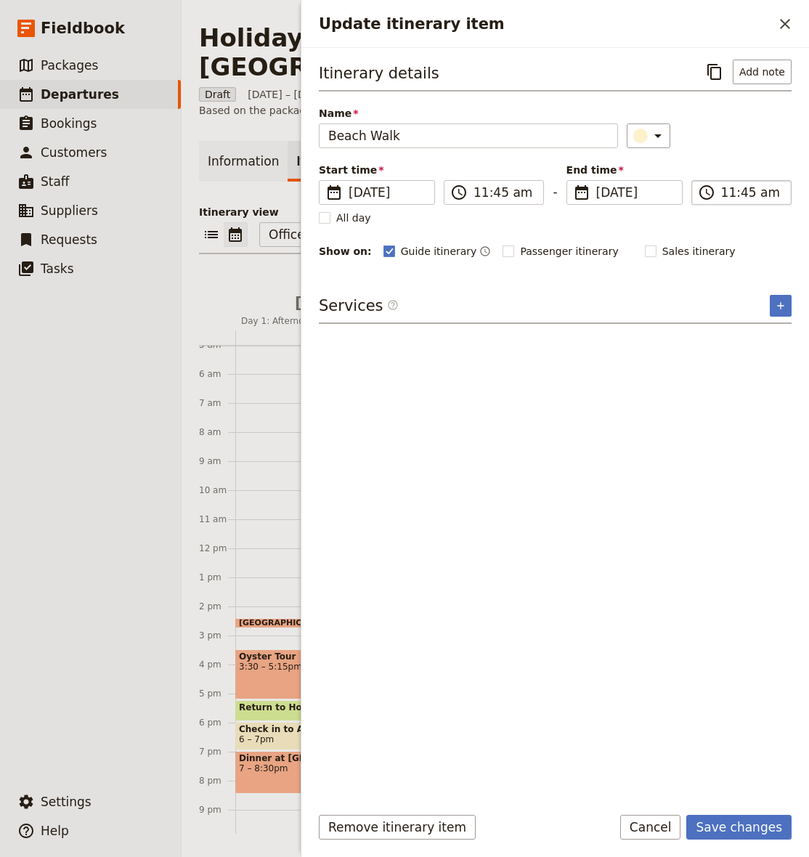
click at [730, 191] on input "11:45 am" at bounding box center [751, 192] width 61 height 17
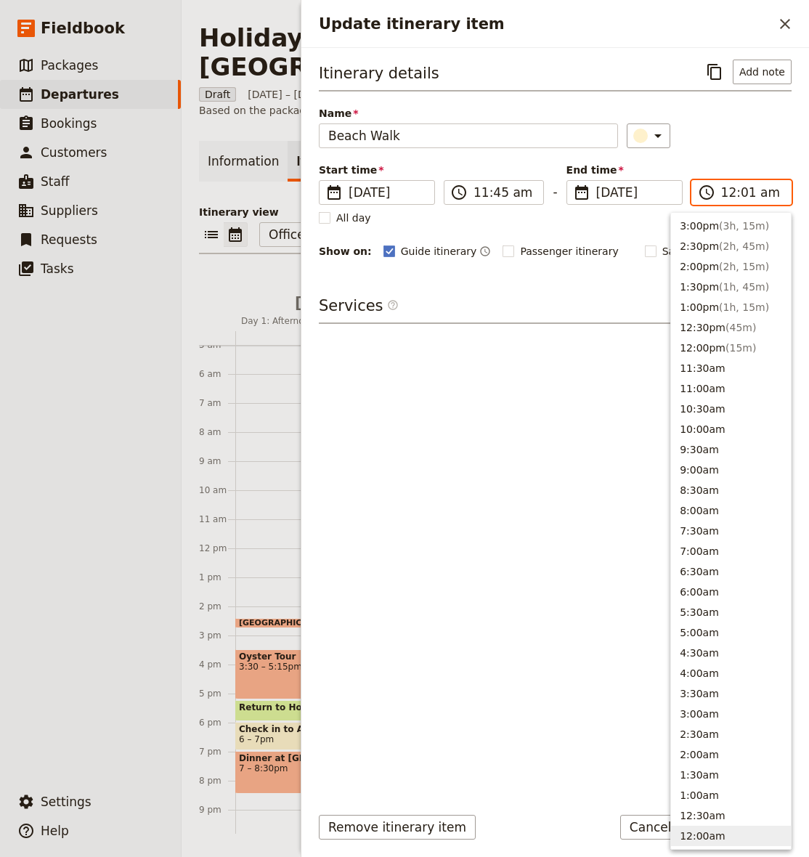
type input "12:15 am"
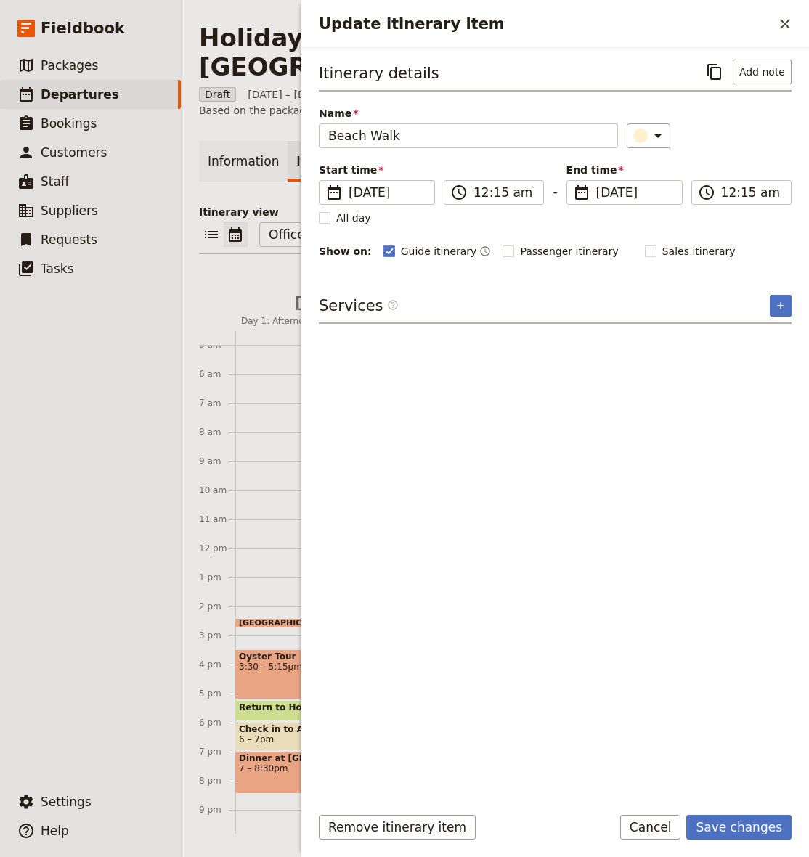
click at [762, 120] on div "Name Beach Walk ​" at bounding box center [555, 127] width 473 height 42
click at [763, 194] on input "12:15 am" at bounding box center [751, 192] width 61 height 17
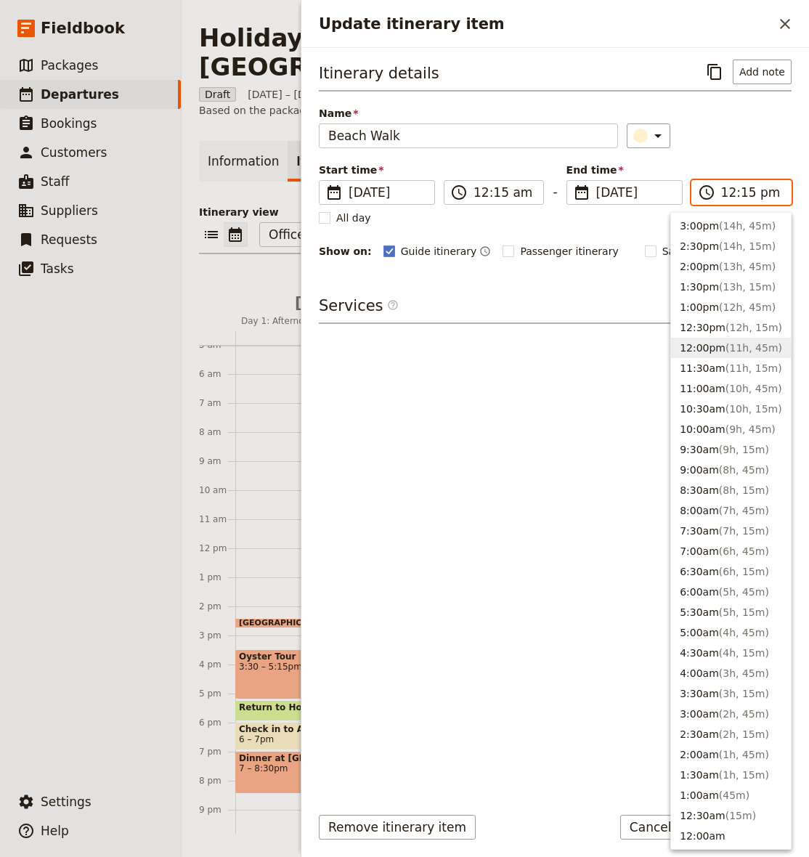
click at [746, 354] on button "12:00pm ( 11h, 45m )" at bounding box center [731, 348] width 120 height 20
type input "12:00 pm"
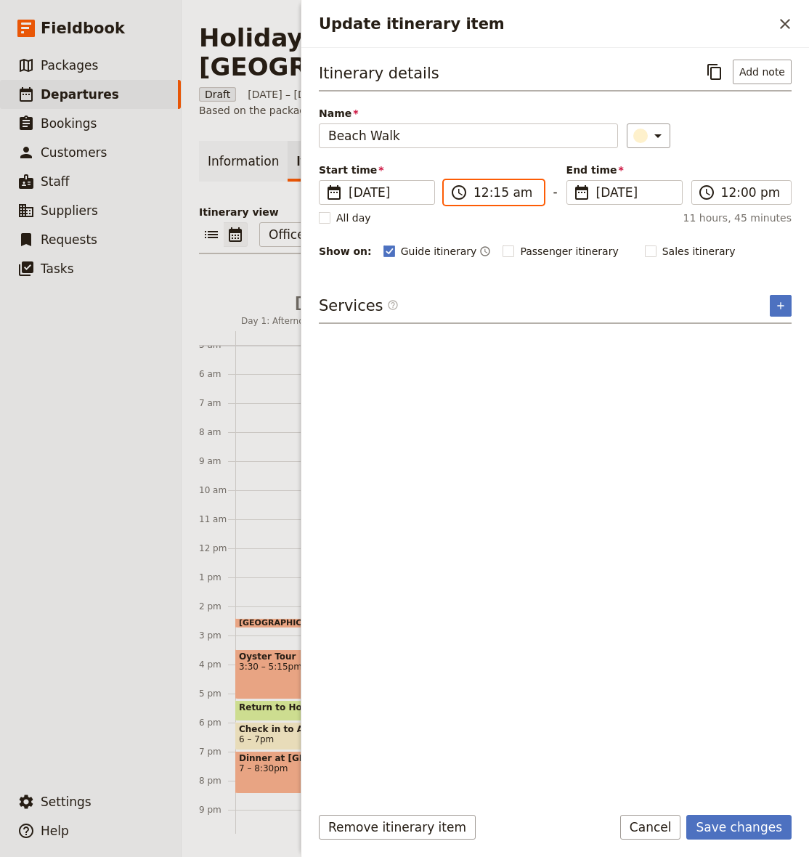
click at [476, 194] on input "12:15 am" at bounding box center [503, 192] width 61 height 17
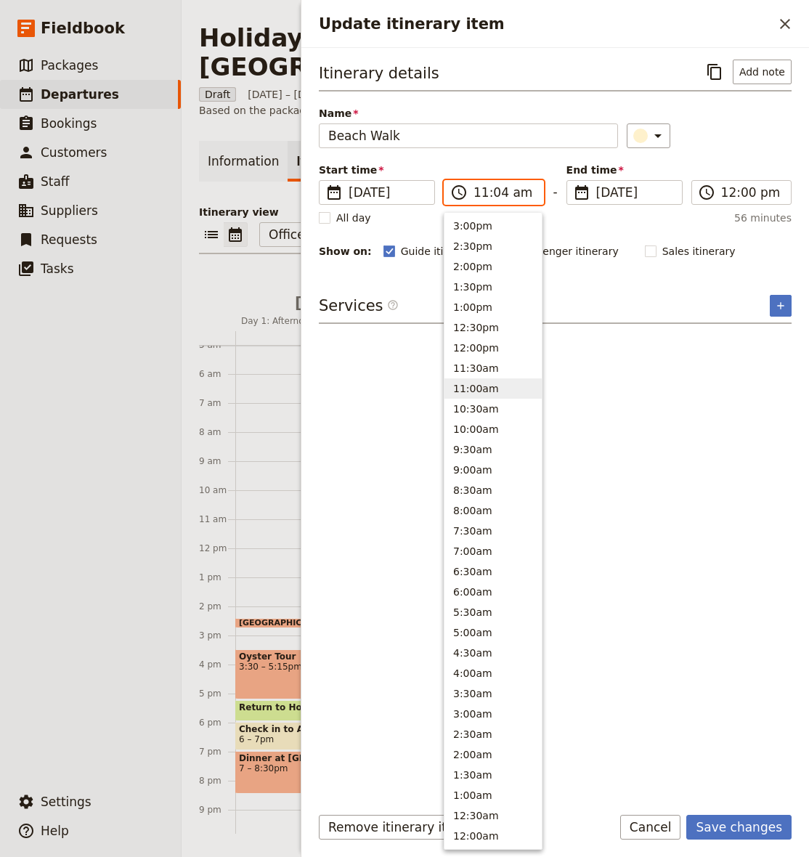
type input "11:45 am"
drag, startPoint x: 778, startPoint y: 143, endPoint x: 754, endPoint y: 184, distance: 48.2
click at [778, 143] on div "​" at bounding box center [709, 135] width 165 height 25
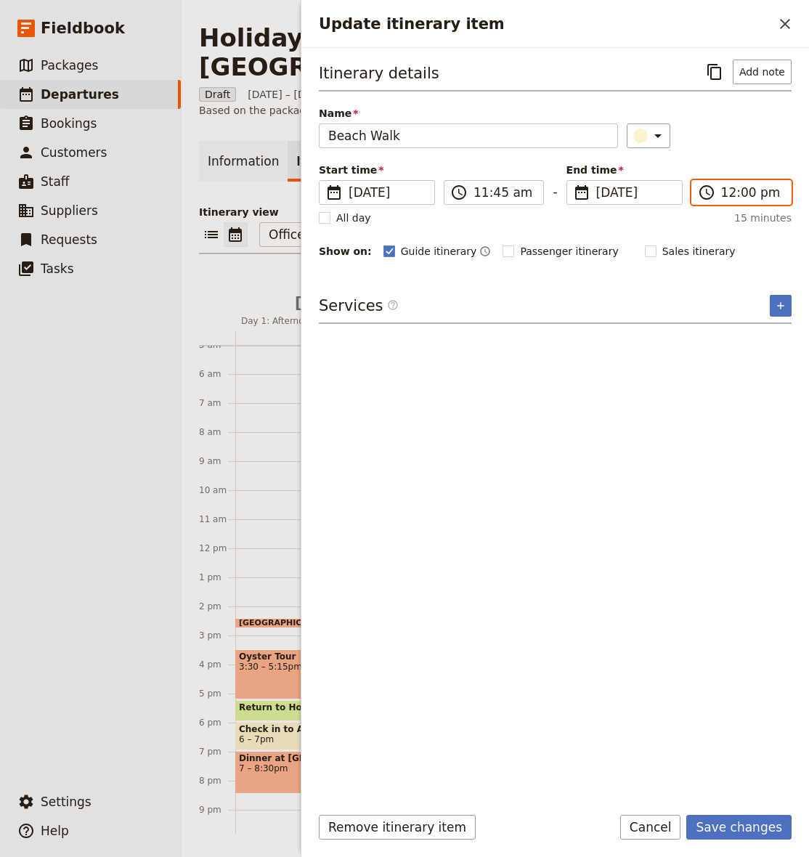
click at [744, 194] on input "12:00 pm" at bounding box center [751, 192] width 61 height 17
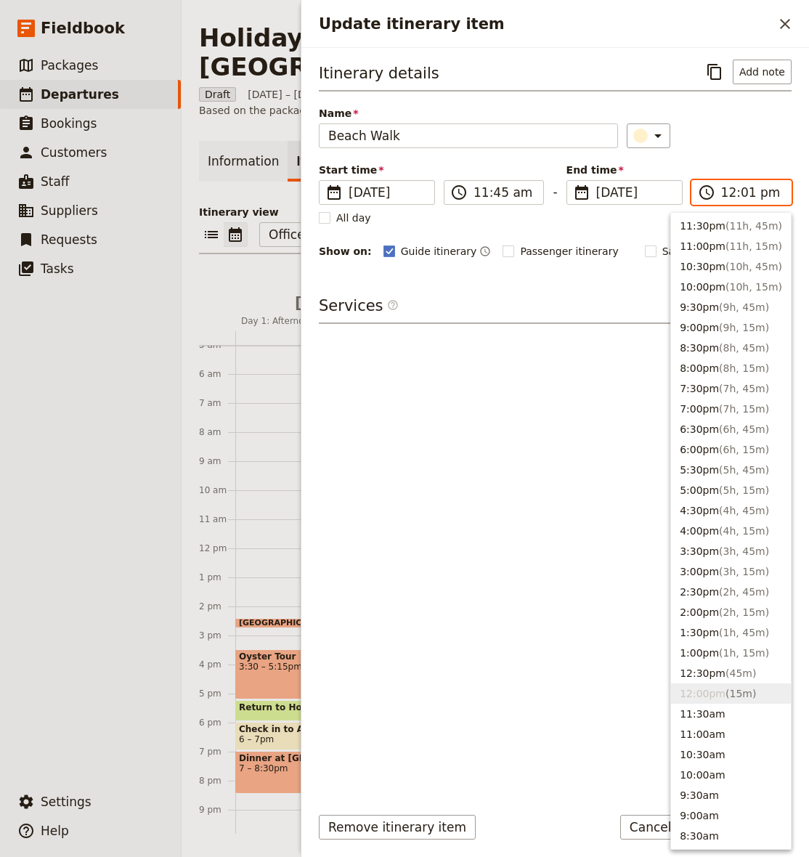
type input "12:15 pm"
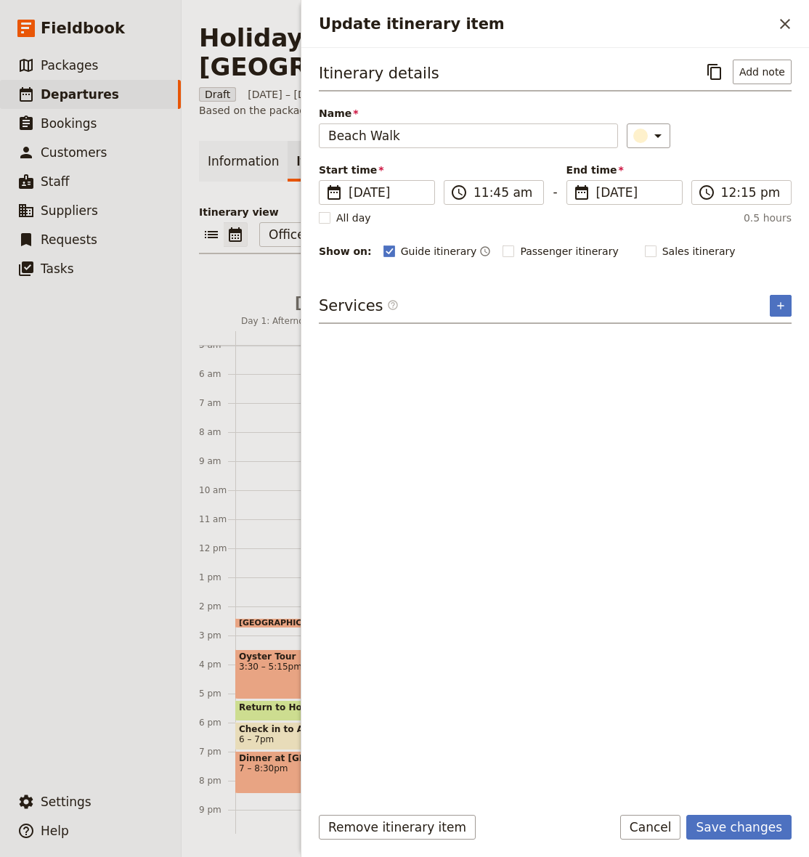
click at [741, 149] on div "Itinerary details ​ Add note Name Beach Walk ​ Start time ​ [DATE] [DATE] [DATE…" at bounding box center [555, 160] width 473 height 200
click at [741, 818] on button "Save changes" at bounding box center [738, 827] width 105 height 25
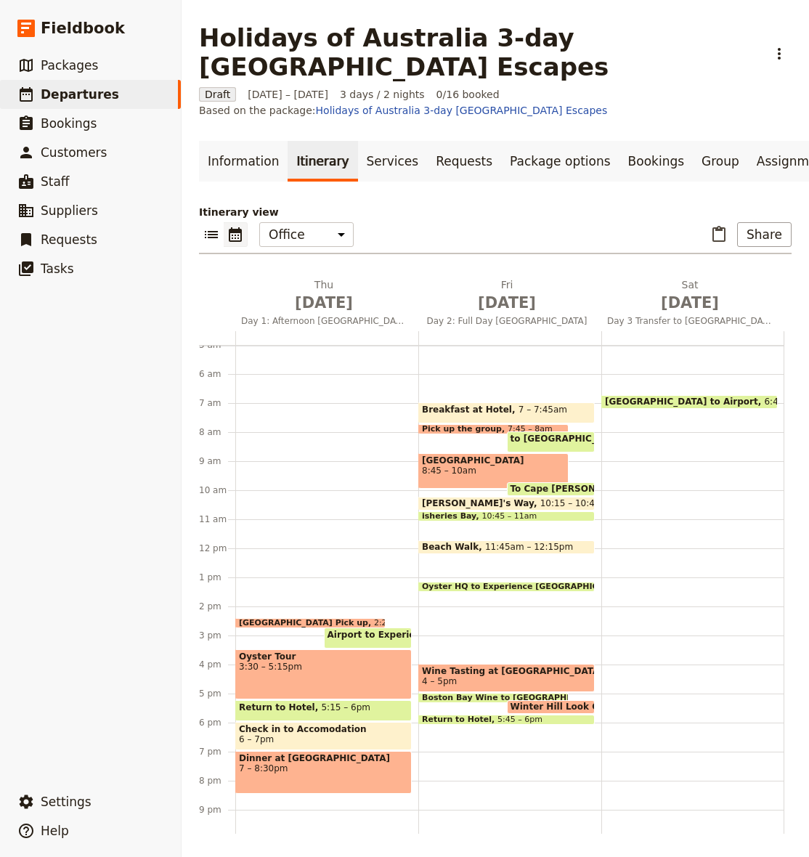
click at [503, 518] on span at bounding box center [506, 518] width 175 height 6
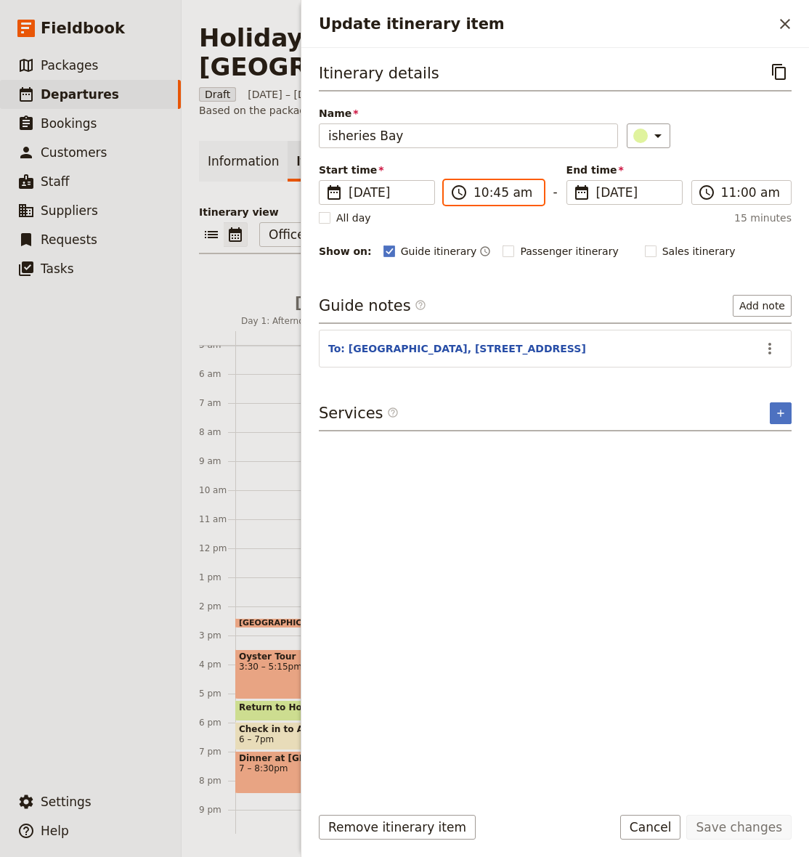
click at [478, 193] on input "10:45 am" at bounding box center [503, 192] width 61 height 17
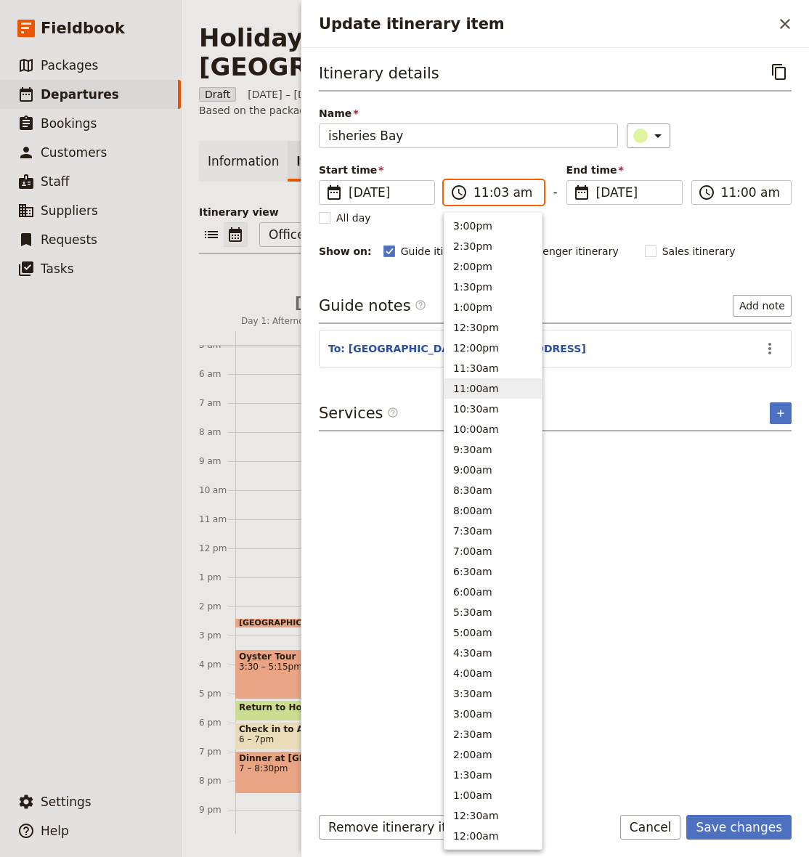
type input "11:30 am"
drag, startPoint x: 682, startPoint y: 129, endPoint x: 681, endPoint y: 155, distance: 26.1
click at [682, 129] on div "​" at bounding box center [709, 135] width 165 height 25
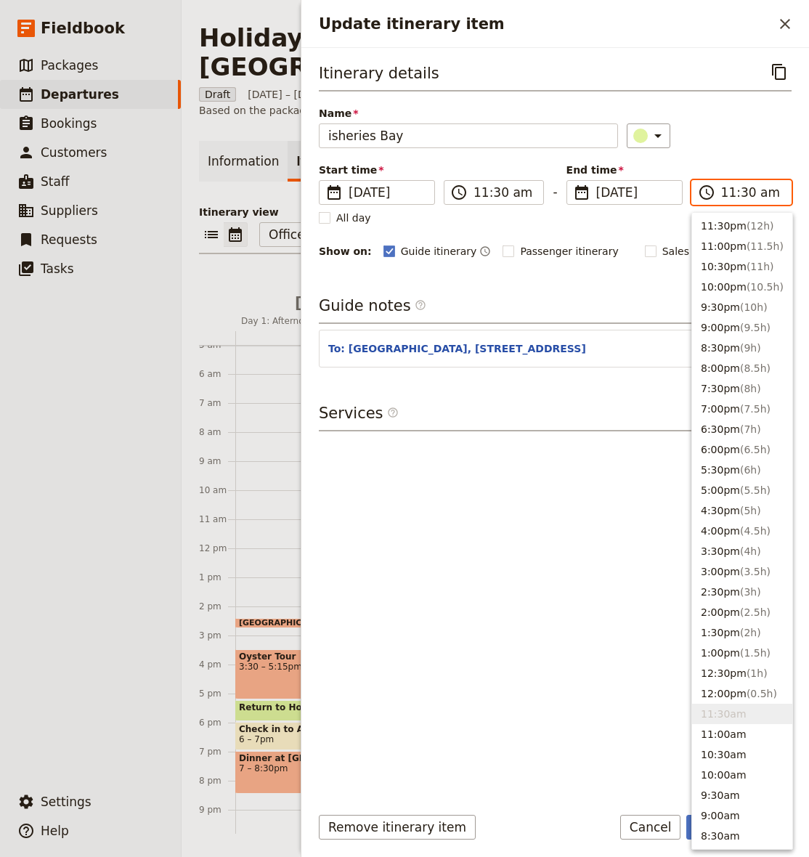
click at [750, 193] on input "11:30 am" at bounding box center [751, 192] width 61 height 17
click at [745, 194] on input "11:30 am" at bounding box center [751, 192] width 61 height 17
type input "11:45 am"
click at [736, 141] on div "​" at bounding box center [709, 135] width 165 height 25
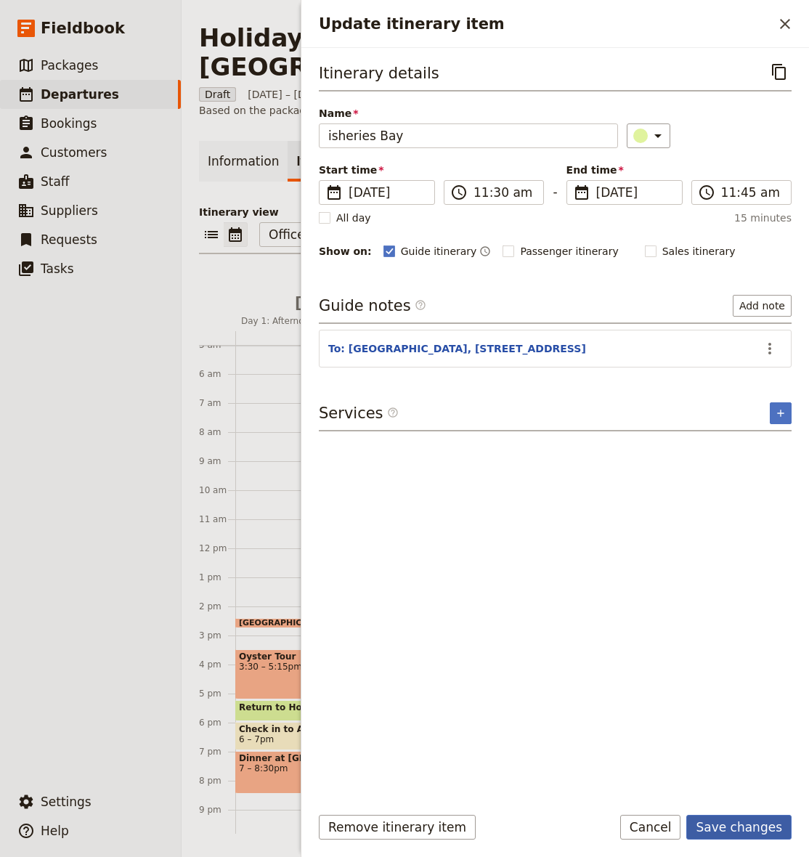
click at [753, 834] on button "Save changes" at bounding box center [738, 827] width 105 height 25
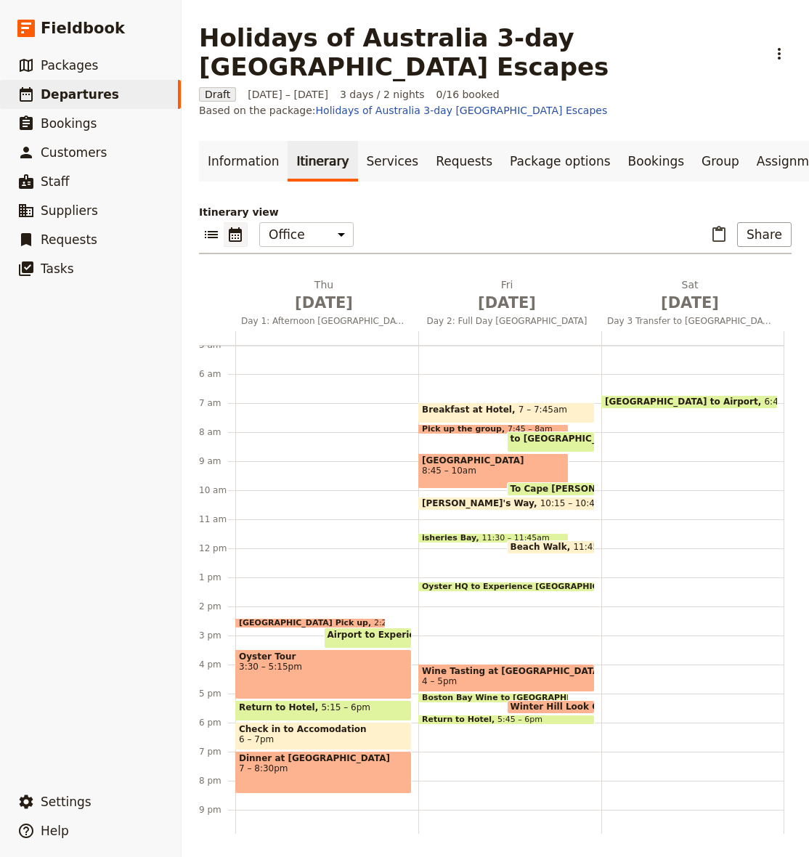
click at [544, 503] on span "10:15 – 10:45am" at bounding box center [577, 503] width 74 height 10
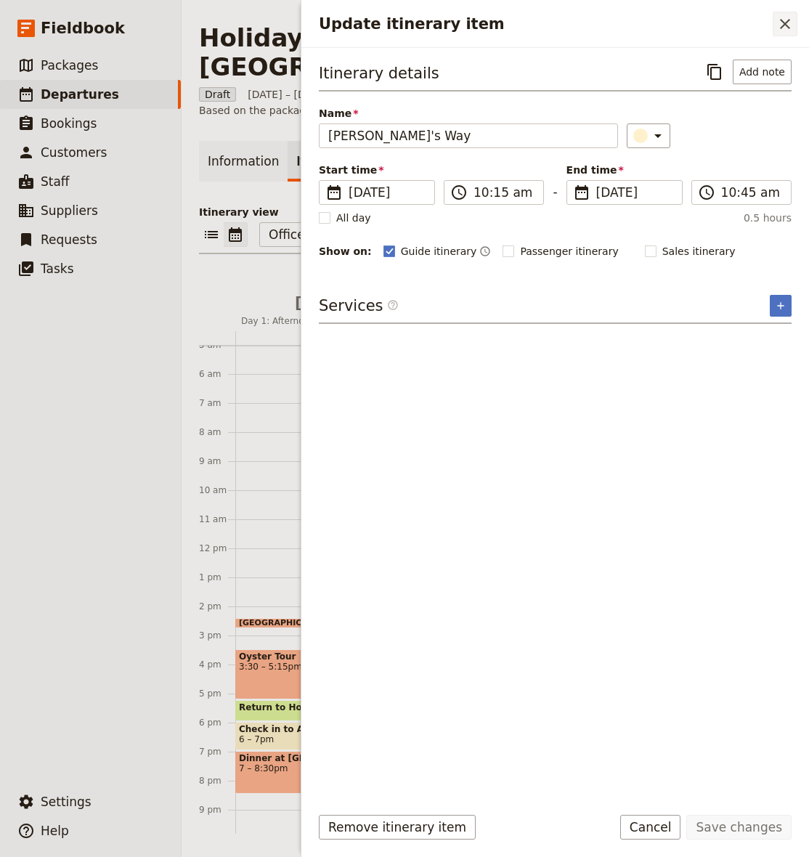
click at [781, 20] on icon "Close drawer" at bounding box center [785, 24] width 10 height 10
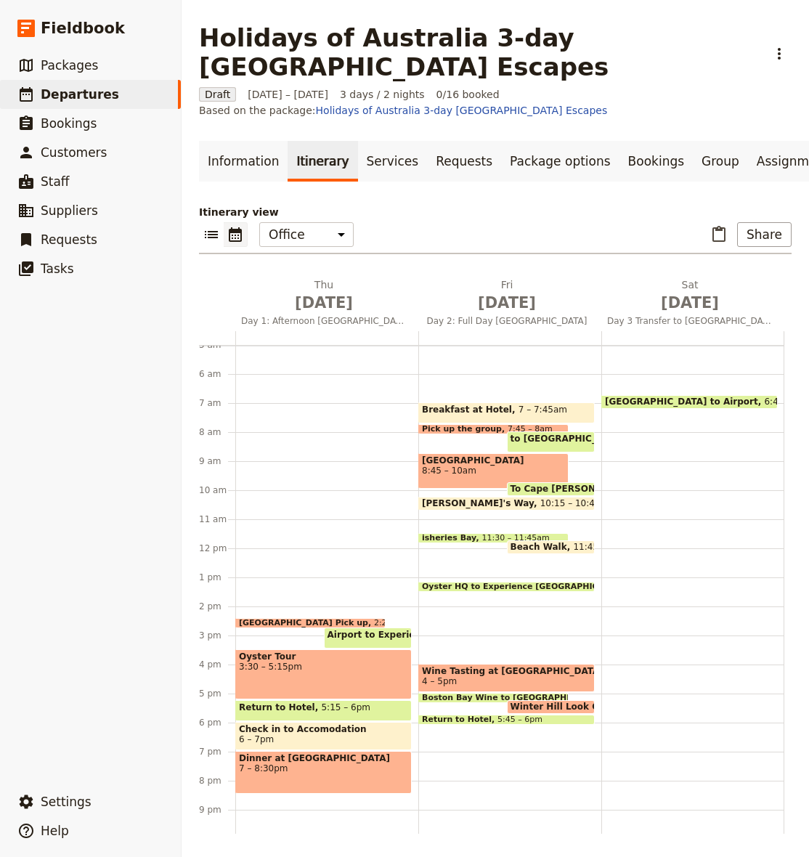
click at [540, 502] on span "10:15 – 10:45am" at bounding box center [577, 503] width 74 height 10
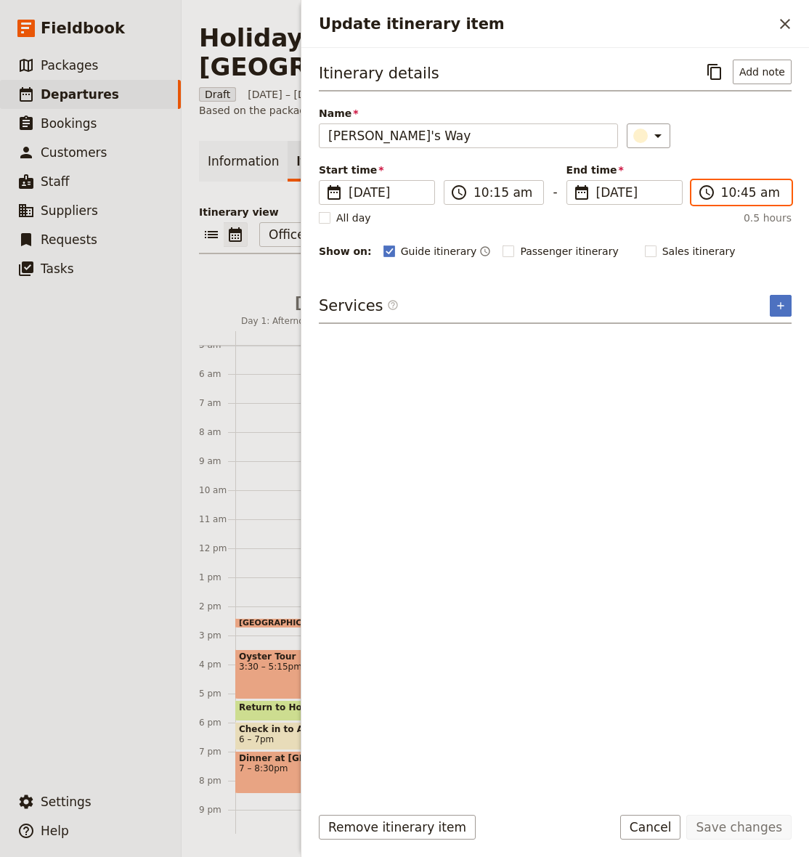
click at [722, 193] on input "10:45 am" at bounding box center [751, 192] width 61 height 17
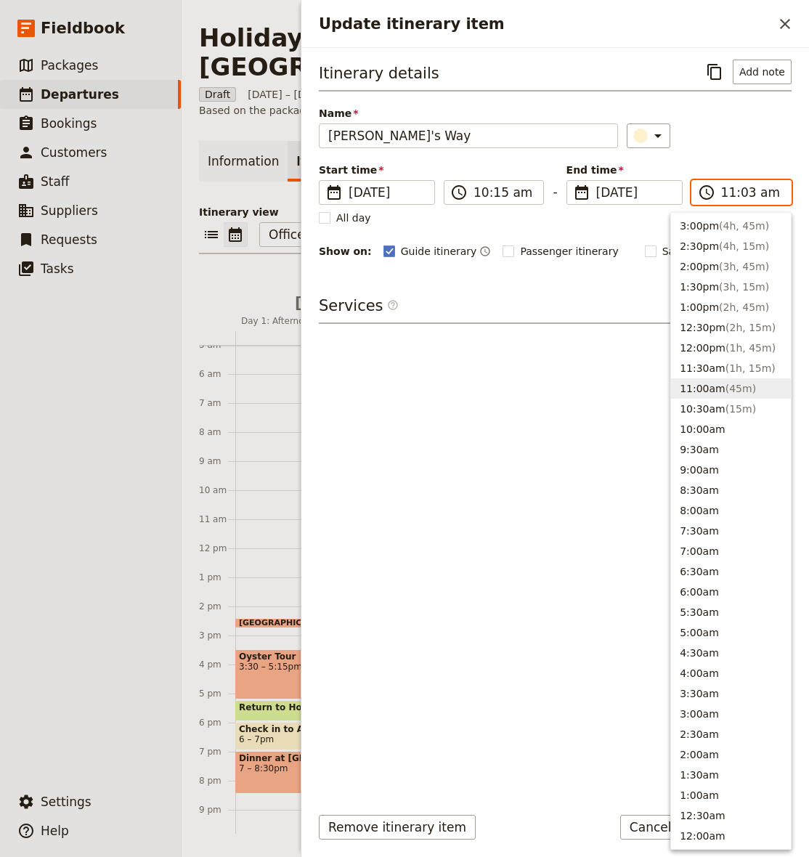
type input "11:30 am"
click at [733, 106] on div "Itinerary details ​ Add note Name [PERSON_NAME]'s Way ​ Start time ​ [DATE] [DA…" at bounding box center [555, 160] width 473 height 200
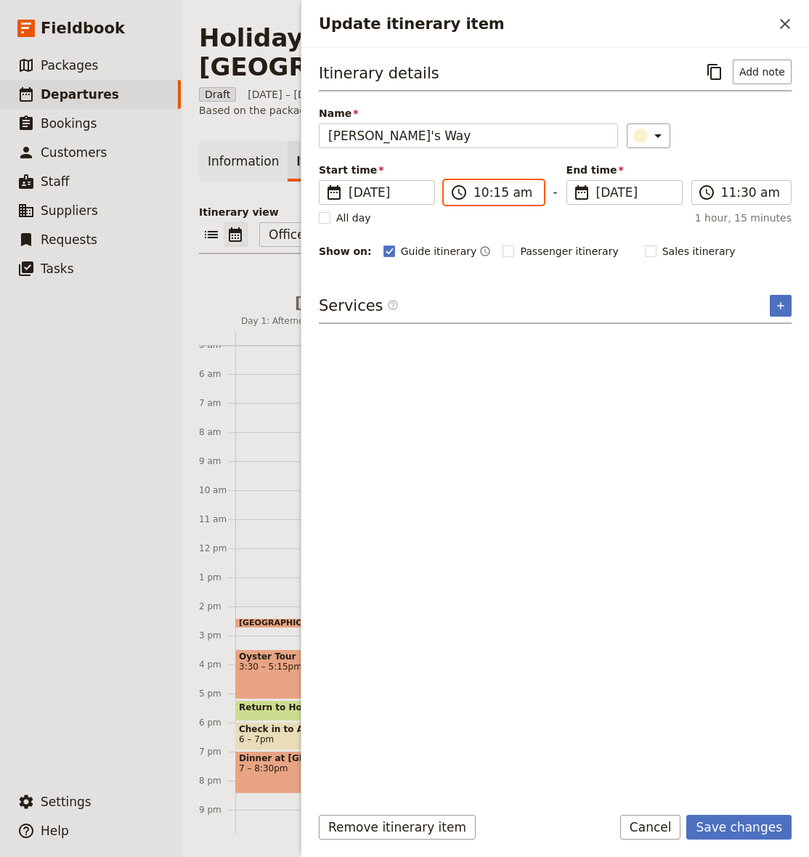
click at [494, 190] on input "10:15 am" at bounding box center [503, 192] width 61 height 17
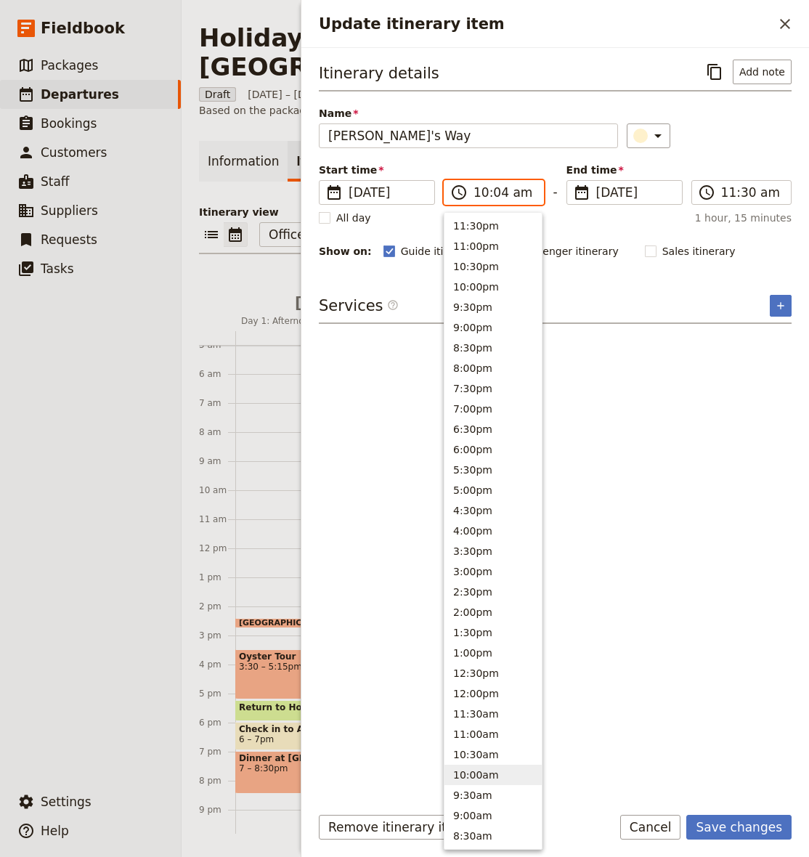
type input "10:45 am"
click at [753, 134] on div "​" at bounding box center [709, 135] width 165 height 25
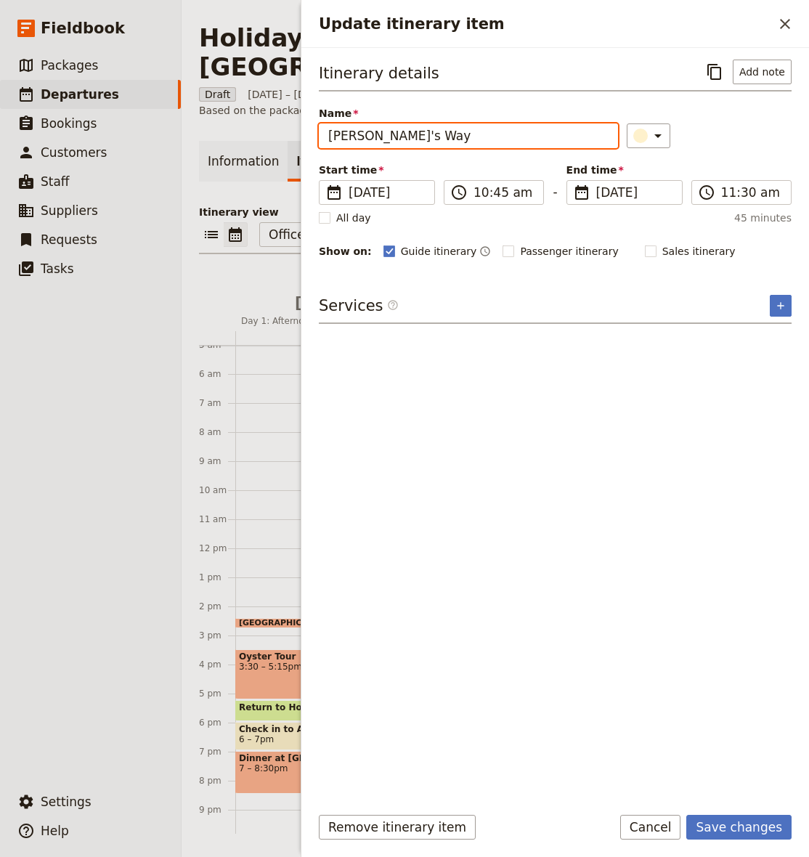
click at [423, 125] on input "[PERSON_NAME]'s Way" at bounding box center [468, 135] width 299 height 25
drag, startPoint x: 423, startPoint y: 125, endPoint x: 425, endPoint y: 134, distance: 9.7
click at [423, 125] on input "[PERSON_NAME]'s Way" at bounding box center [468, 135] width 299 height 25
click at [416, 134] on input "[PERSON_NAME]'s Way" at bounding box center [468, 135] width 299 height 25
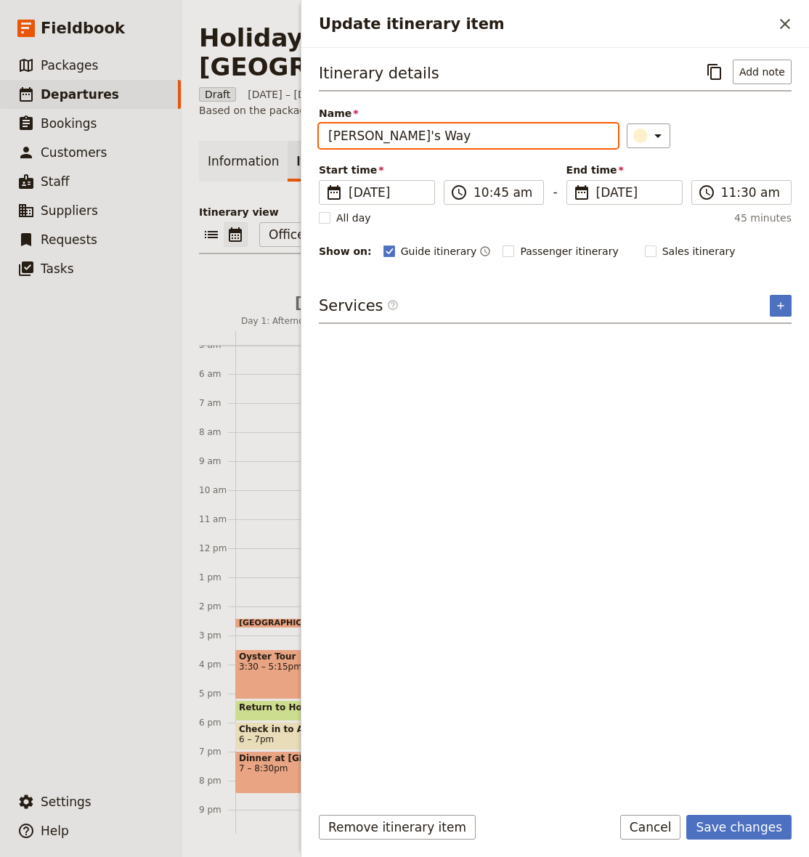
click at [416, 134] on input "[PERSON_NAME]'s Way" at bounding box center [468, 135] width 299 height 25
paste input "er’s Way Sanctuary"
type input "[PERSON_NAME]’s Way Sanctuary"
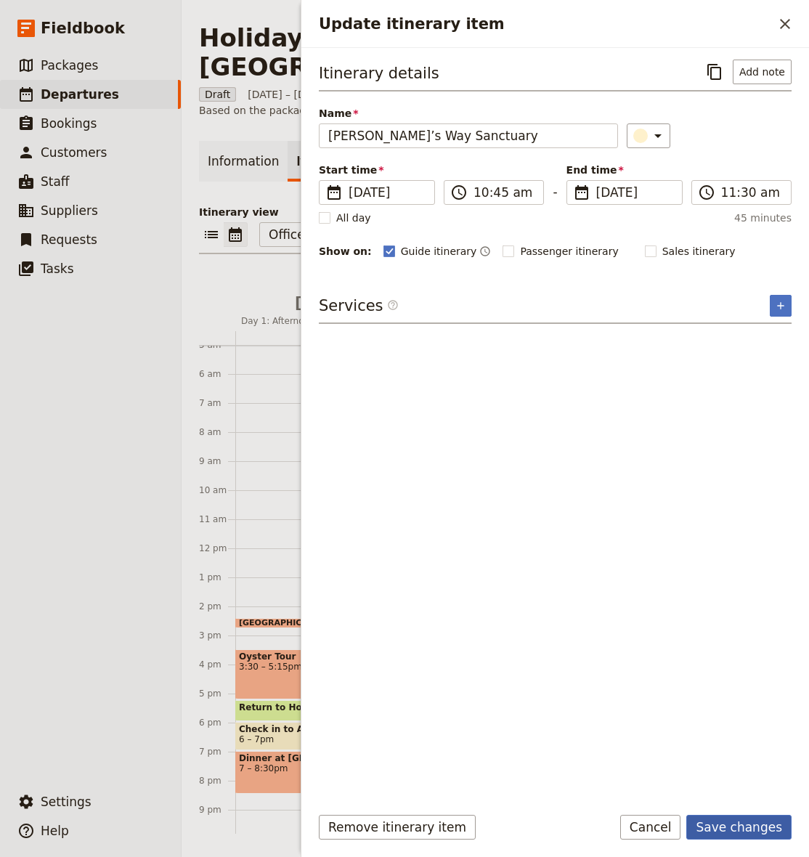
click at [736, 820] on button "Save changes" at bounding box center [738, 827] width 105 height 25
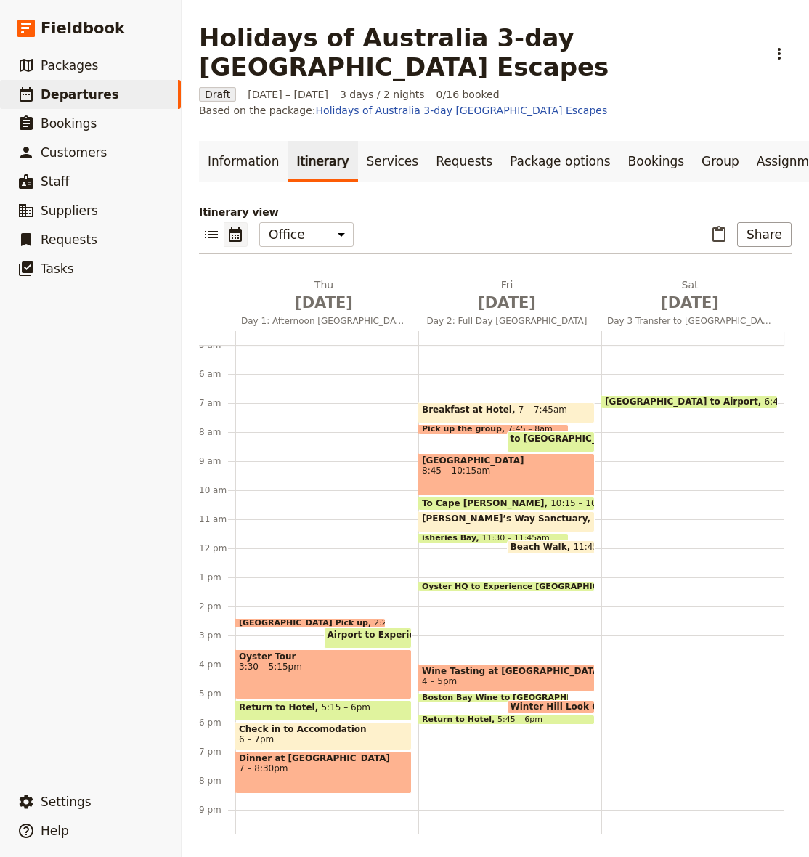
click at [568, 586] on span at bounding box center [506, 588] width 175 height 6
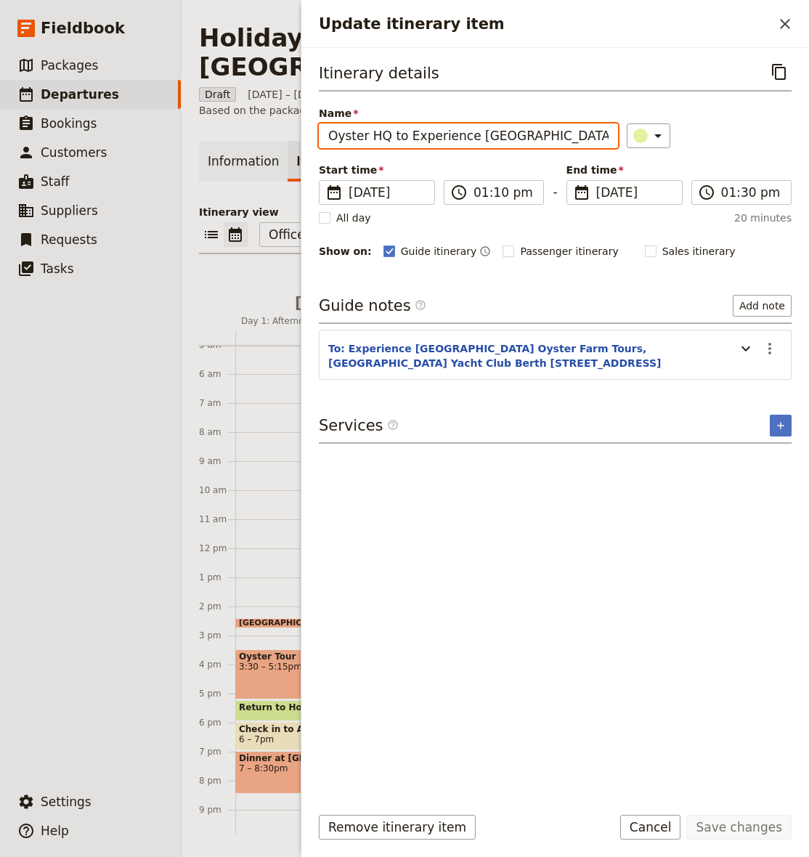
click at [457, 138] on input "Oyster HQ to Experience [GEOGRAPHIC_DATA]" at bounding box center [468, 135] width 299 height 25
click at [457, 139] on input "Oyster HQ to Experience [GEOGRAPHIC_DATA]" at bounding box center [468, 135] width 299 height 25
type input "to The Fresh Fish Place"
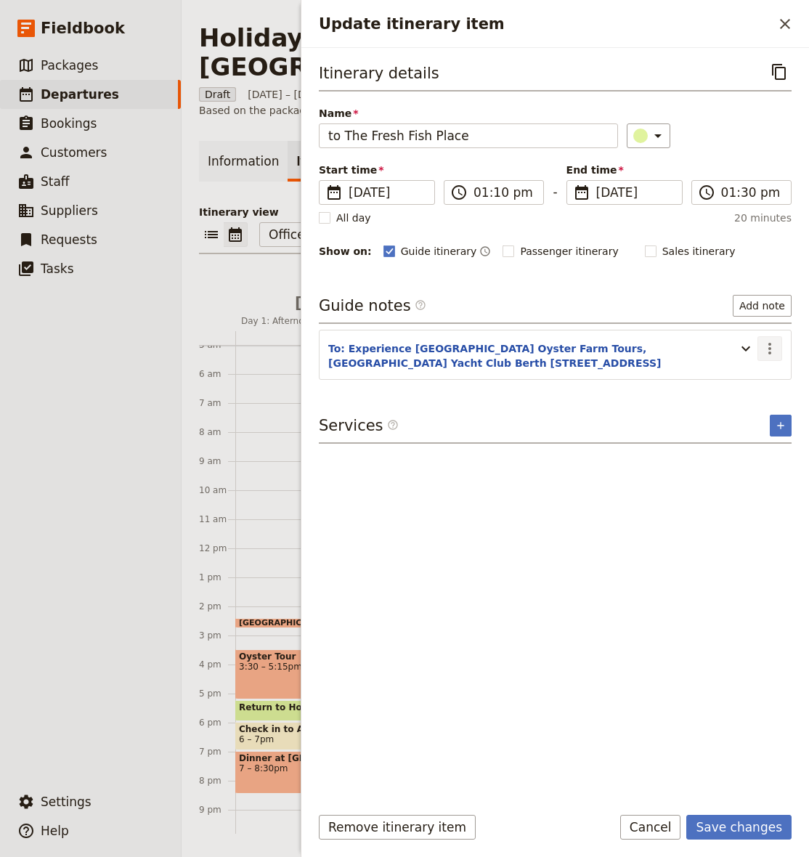
click at [770, 351] on icon "Actions" at bounding box center [769, 349] width 3 height 12
click at [757, 380] on span "Edit note" at bounding box center [739, 380] width 68 height 15
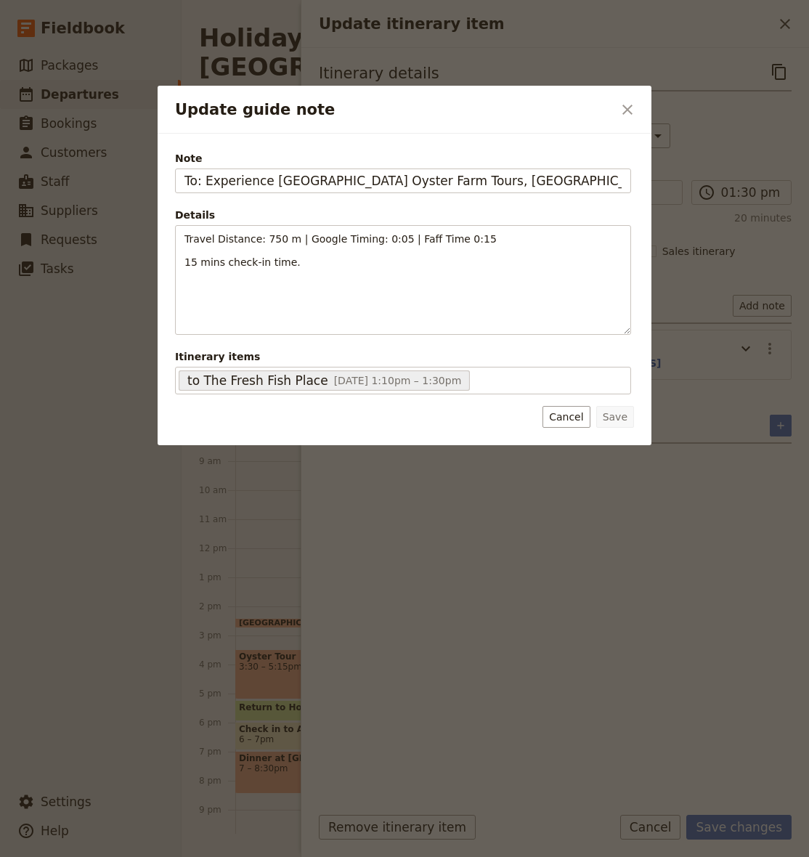
scroll to position [0, 94]
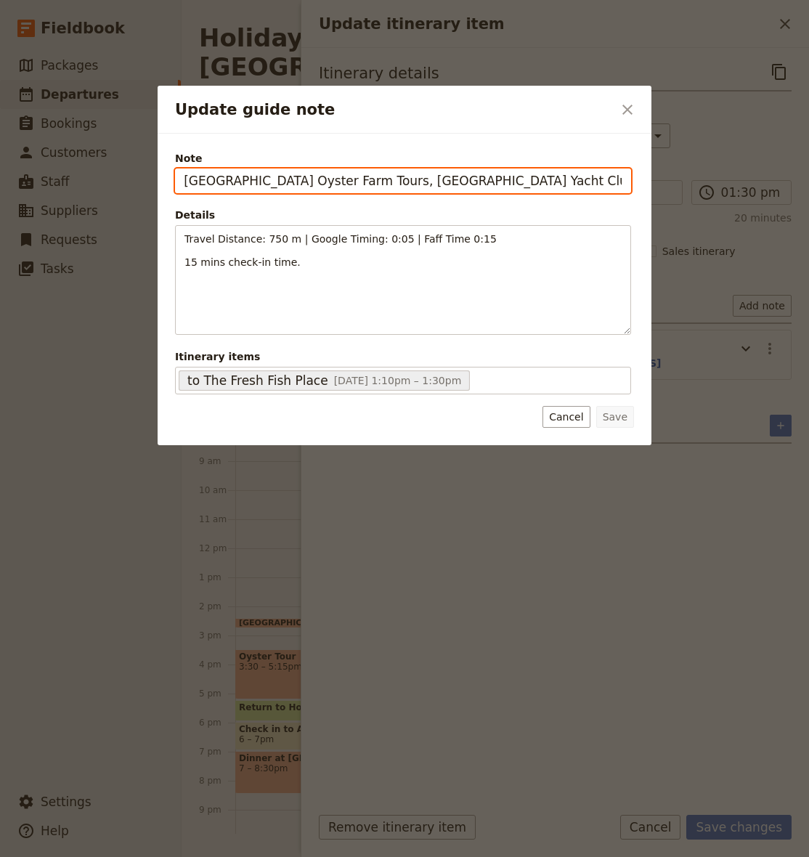
click at [405, 184] on input "To: Experience [GEOGRAPHIC_DATA] Oyster Farm Tours, [GEOGRAPHIC_DATA] Yacht Clu…" at bounding box center [403, 180] width 456 height 25
paste input "he Fresh Fish Place, [STREET_ADDRESS]"
type input "The Fresh Fish Place, [STREET_ADDRESS]"
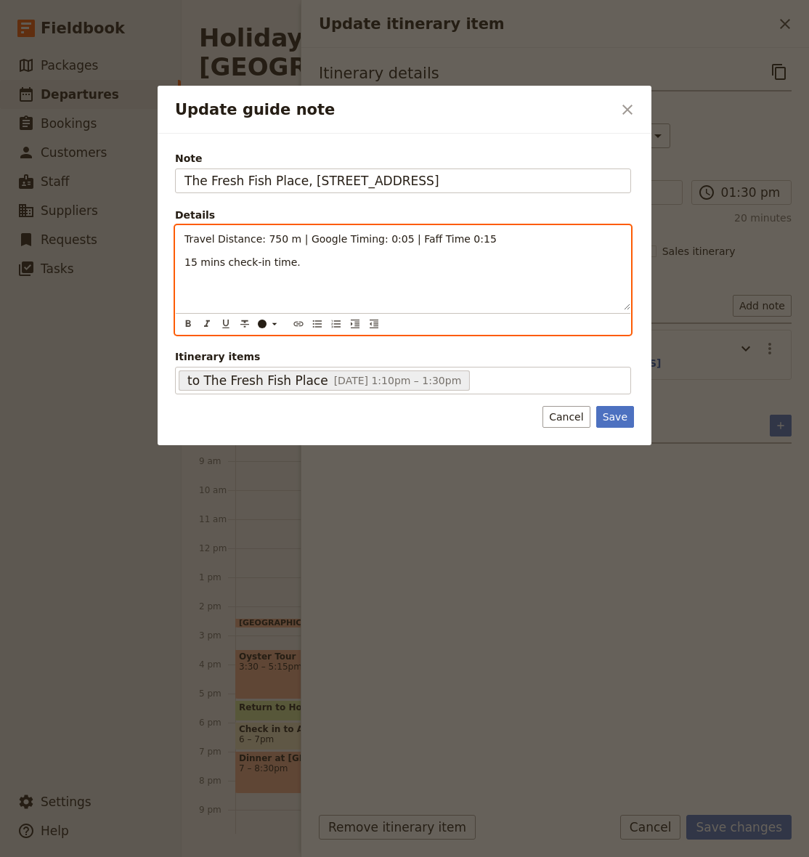
drag, startPoint x: 384, startPoint y: 288, endPoint x: 243, endPoint y: 247, distance: 146.8
click at [380, 290] on div "Travel Distance: 750 m | Google Timing: 0:05 | Faff Time 0:15 15 mins check-in …" at bounding box center [403, 268] width 455 height 84
click at [254, 241] on span "Travel Distance: 750 m | Google Timing: 0:05 | Faff Time 0:15" at bounding box center [340, 239] width 312 height 12
click at [253, 241] on span "Travel Distance: 750 m | Google Timing: 0:05 | Faff Time 0:15" at bounding box center [340, 239] width 312 height 12
drag, startPoint x: 253, startPoint y: 240, endPoint x: 288, endPoint y: 263, distance: 41.5
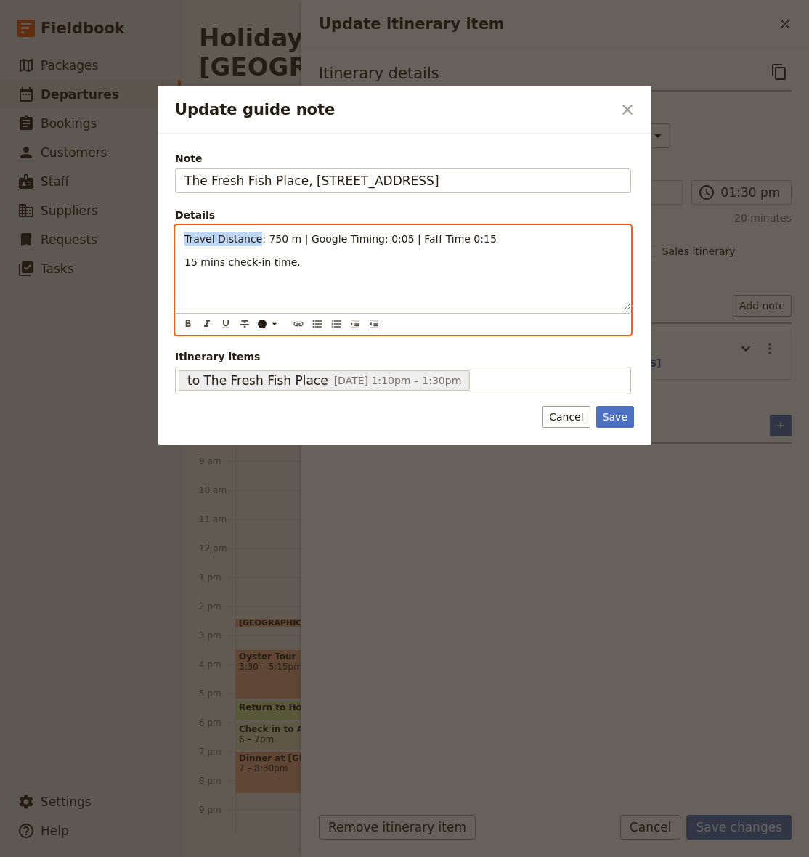
click at [253, 240] on span "Travel Distance: 750 m | Google Timing: 0:05 | Faff Time 0:15" at bounding box center [340, 239] width 312 height 12
click at [334, 285] on div "Travel Distance: 750 m | Google Timing: 0:05 | Faff Time 0:15 15 mins check-in …" at bounding box center [403, 268] width 455 height 84
drag, startPoint x: 256, startPoint y: 250, endPoint x: 168, endPoint y: 228, distance: 91.2
click at [168, 228] on div "Note The Fresh Fish Place, [STREET_ADDRESS] Details Travel Distance: 750 m | Go…" at bounding box center [405, 289] width 494 height 311
click at [380, 238] on span "Google Map Info - Distance 29.10 km - tIME 0:25" at bounding box center [308, 239] width 248 height 12
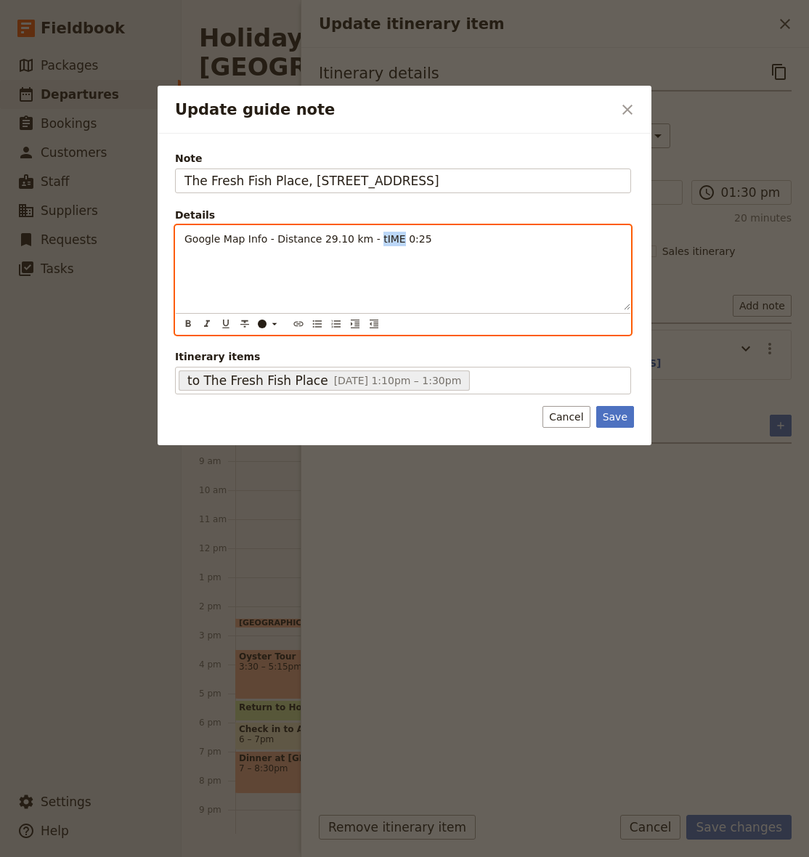
click at [380, 238] on span "Google Map Info - Distance 29.10 km - tIME 0:25" at bounding box center [308, 239] width 248 height 12
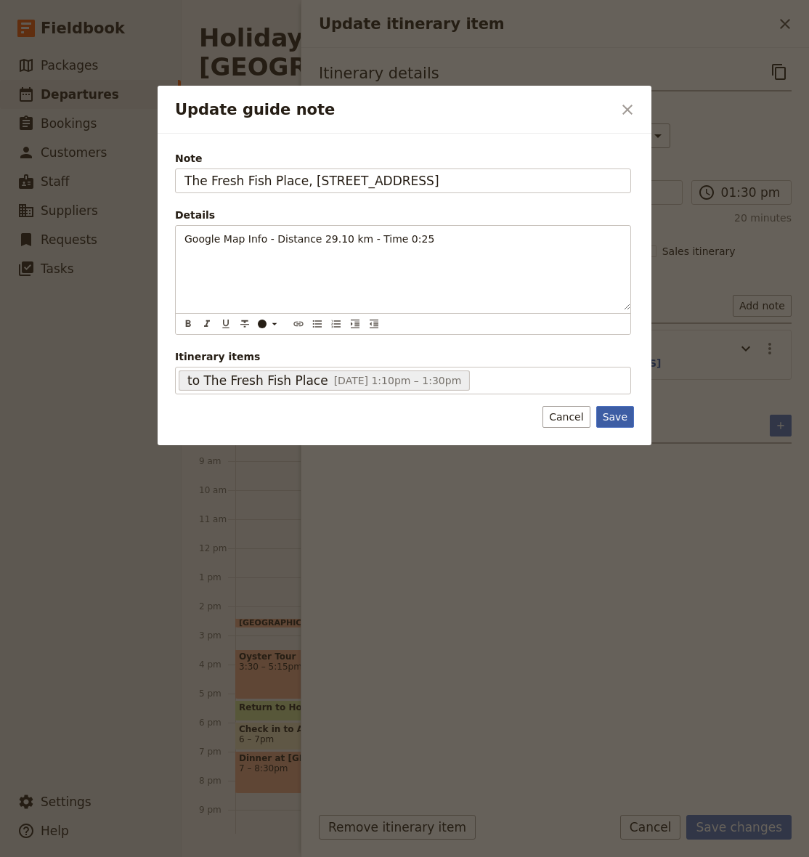
click at [611, 412] on button "Save" at bounding box center [615, 417] width 38 height 22
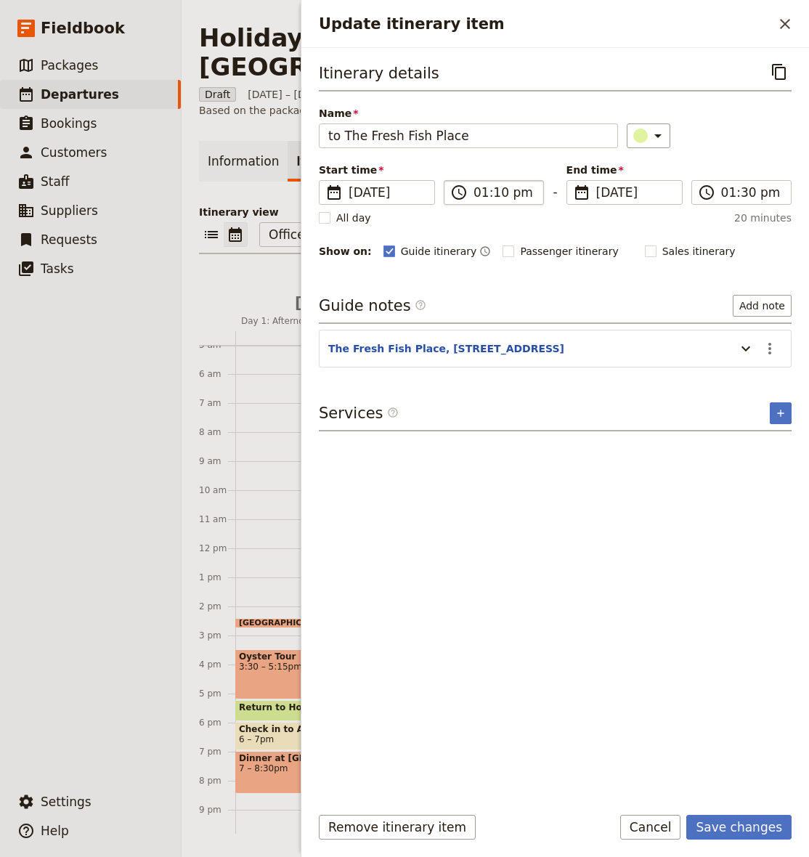
click at [473, 194] on label "​ 01:10 pm" at bounding box center [494, 192] width 100 height 25
click at [473, 194] on input "01:10 pm" at bounding box center [503, 192] width 61 height 17
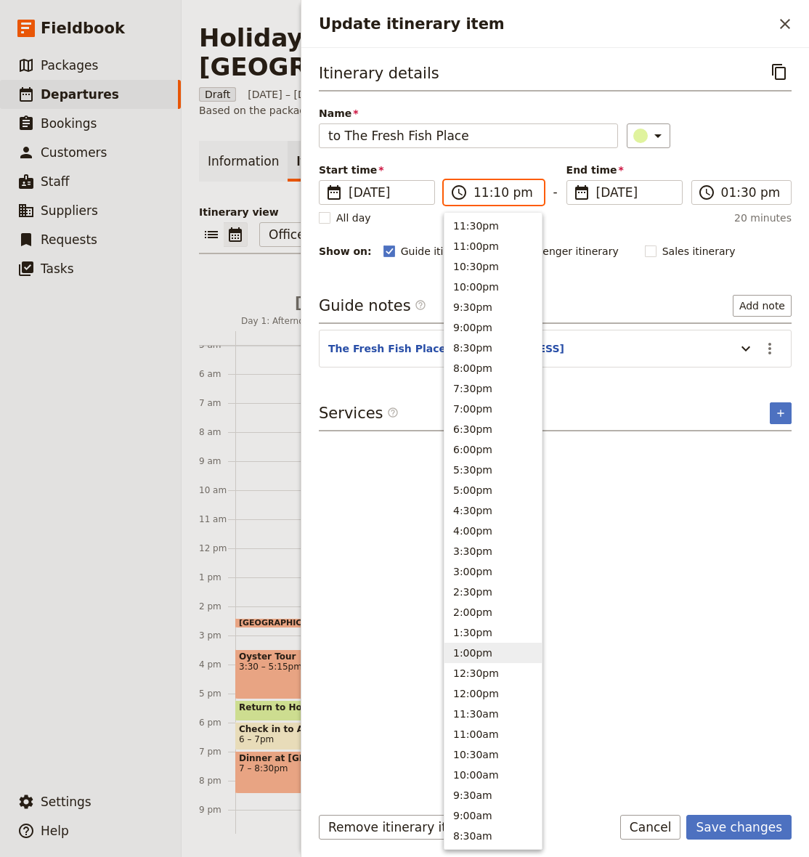
type input "11:02 pm"
click at [470, 195] on label "​ 11:02 pm" at bounding box center [494, 192] width 100 height 25
click at [473, 195] on input "11:02 pm" at bounding box center [503, 192] width 61 height 17
click at [475, 192] on input "11:02 pm" at bounding box center [503, 192] width 61 height 17
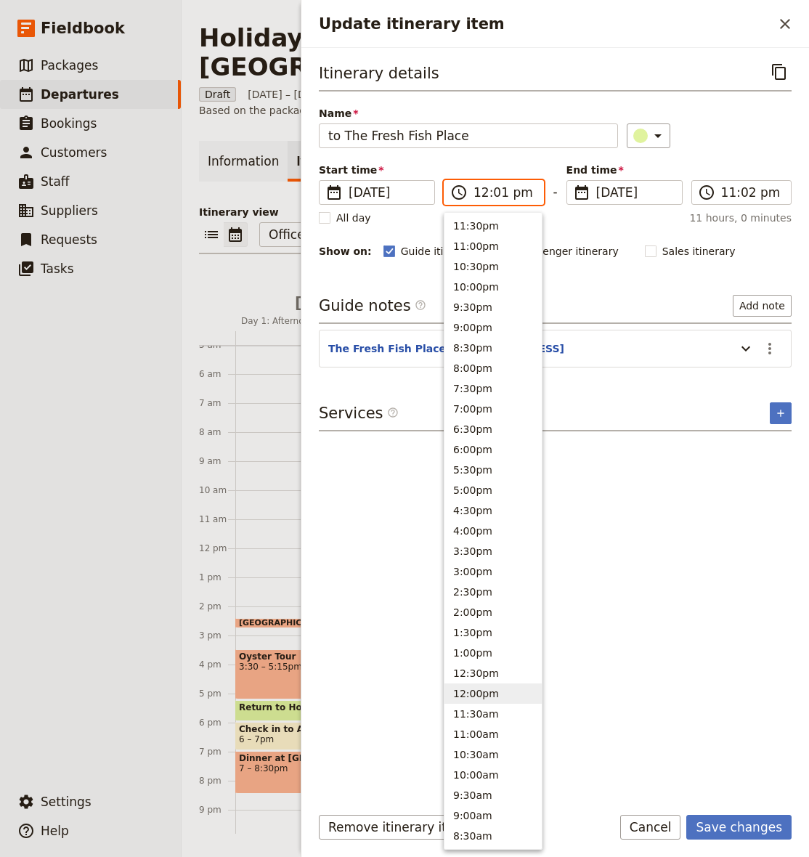
type input "12:15 pm"
click at [728, 194] on input "11:02 pm" at bounding box center [751, 192] width 61 height 17
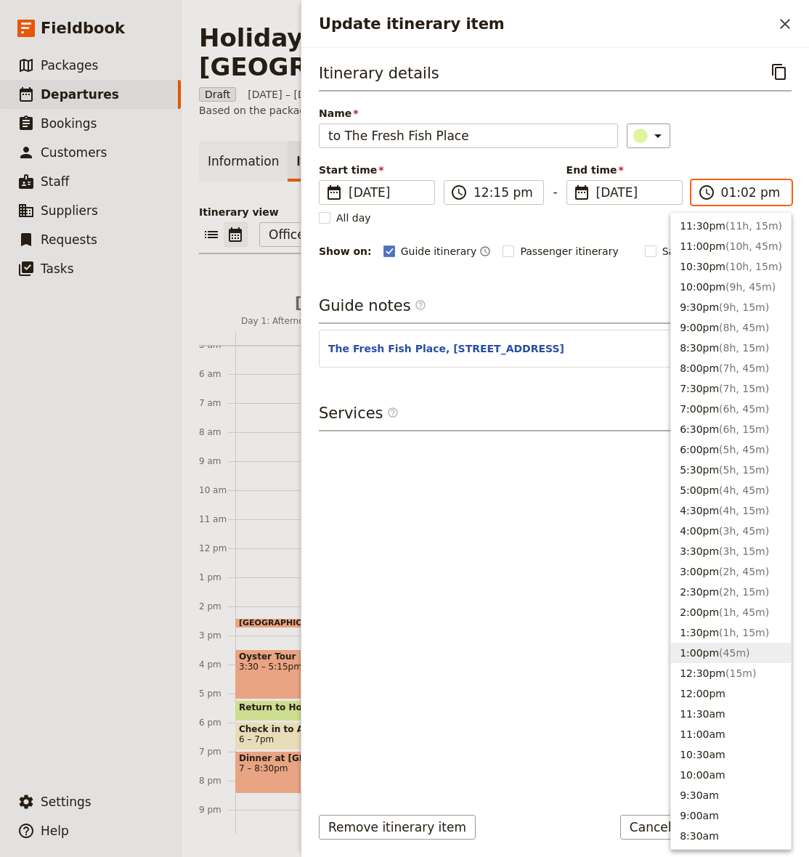
type input "01:00 pm"
click at [743, 135] on div "​" at bounding box center [709, 135] width 165 height 25
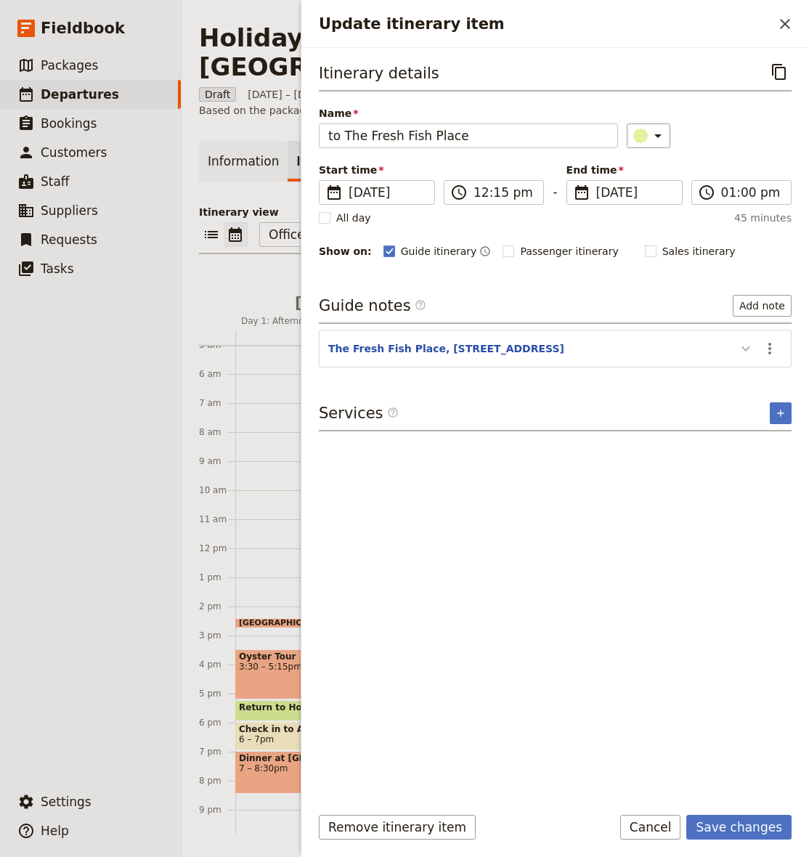
click at [743, 344] on icon "Update itinerary item" at bounding box center [745, 348] width 17 height 17
click at [767, 347] on icon "Actions" at bounding box center [769, 348] width 17 height 17
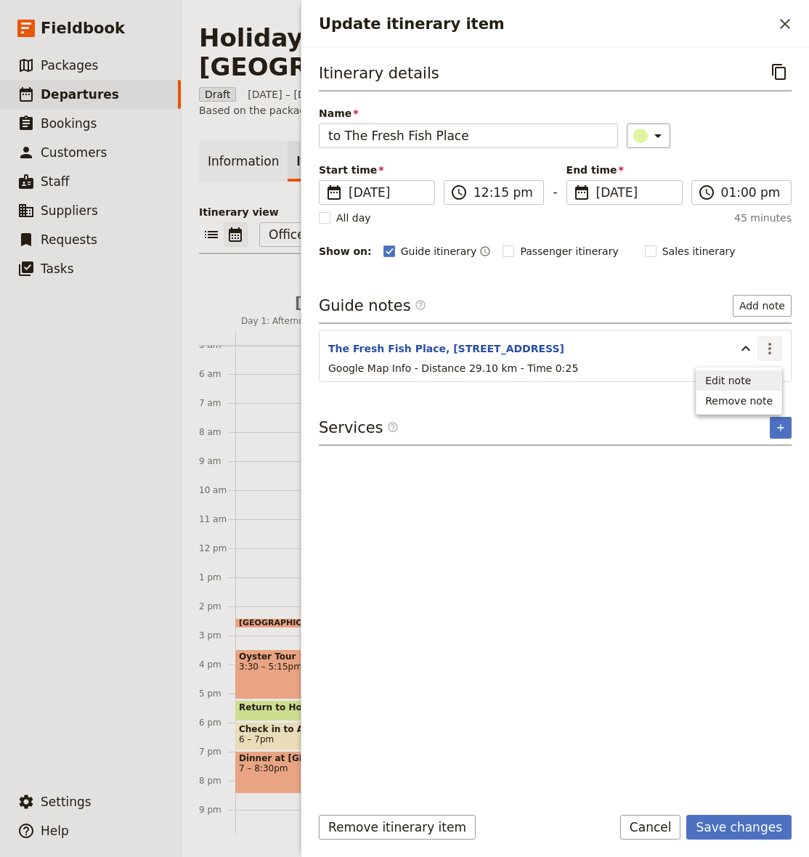
click at [737, 383] on span "Edit note" at bounding box center [728, 380] width 46 height 15
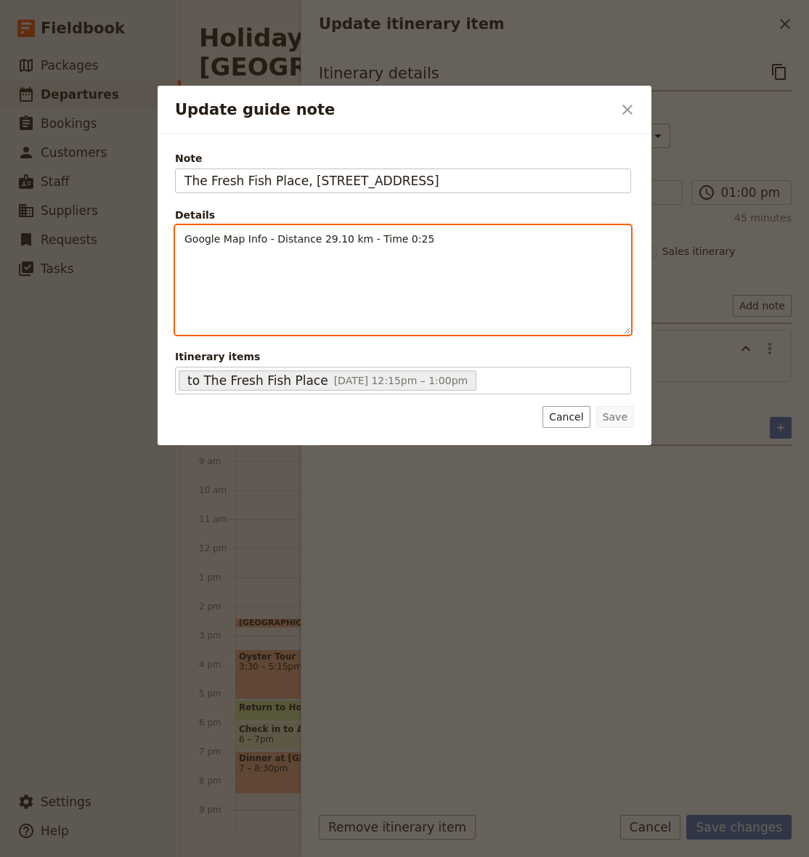
click at [457, 246] on div "Google Map Info - Distance 29.10 km - Time 0:25" at bounding box center [403, 280] width 455 height 108
drag, startPoint x: 319, startPoint y: 261, endPoint x: 280, endPoint y: 263, distance: 39.2
click at [280, 263] on p "with a quick stop for the" at bounding box center [402, 262] width 437 height 15
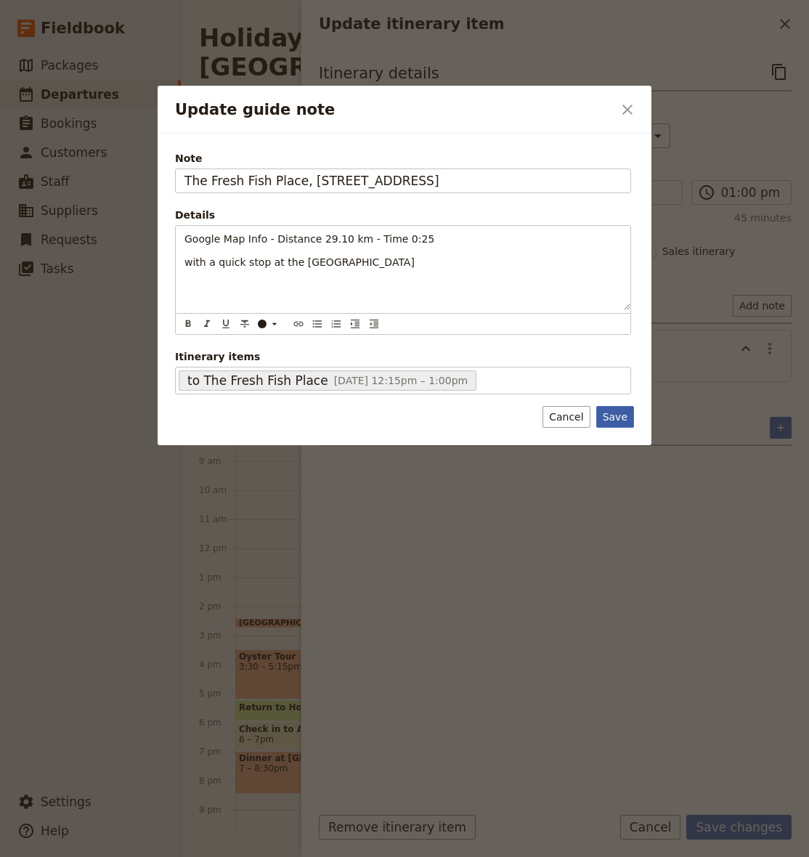
click at [612, 415] on button "Save" at bounding box center [615, 417] width 38 height 22
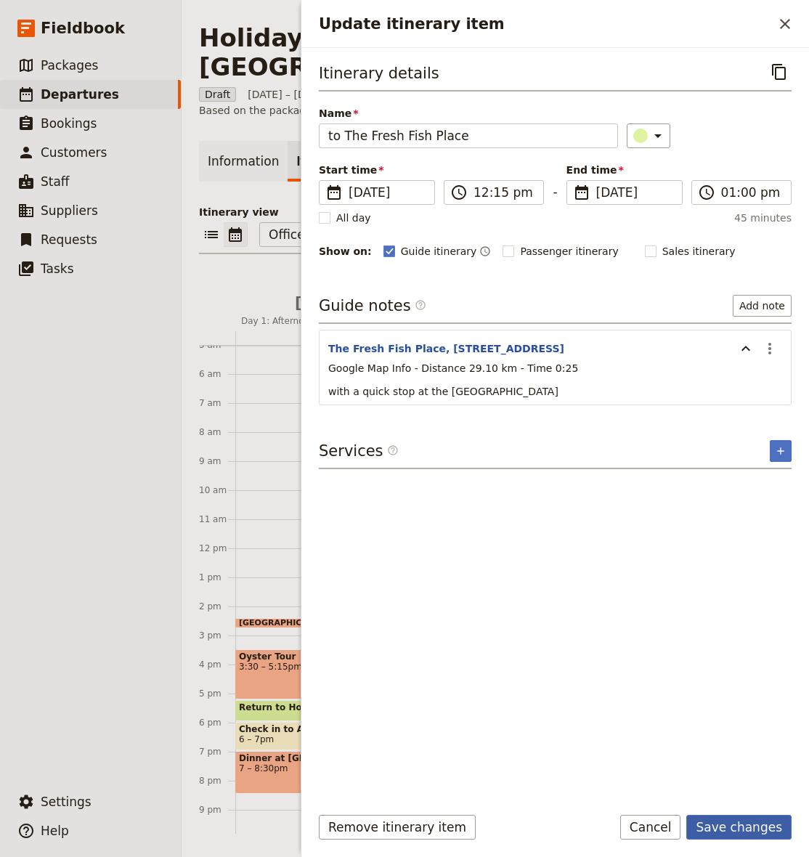
click at [756, 828] on button "Save changes" at bounding box center [738, 827] width 105 height 25
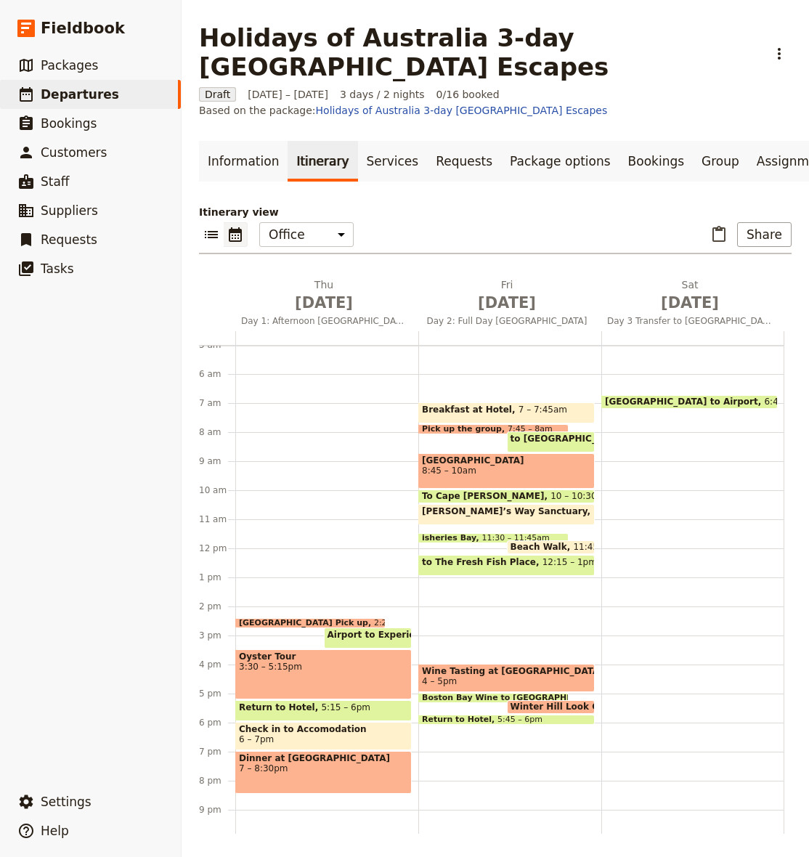
click at [465, 538] on span at bounding box center [493, 540] width 149 height 6
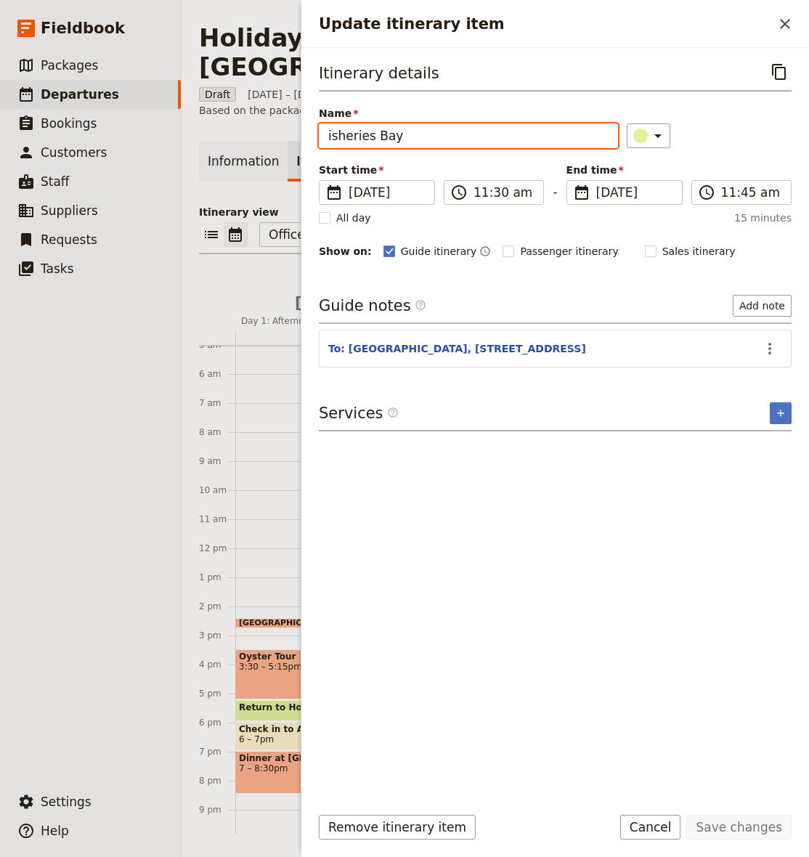
click at [325, 139] on input "isheries Bay" at bounding box center [468, 135] width 299 height 25
click at [327, 136] on input "Fisheries Bay" at bounding box center [468, 135] width 299 height 25
type input "To Fisheries Bay"
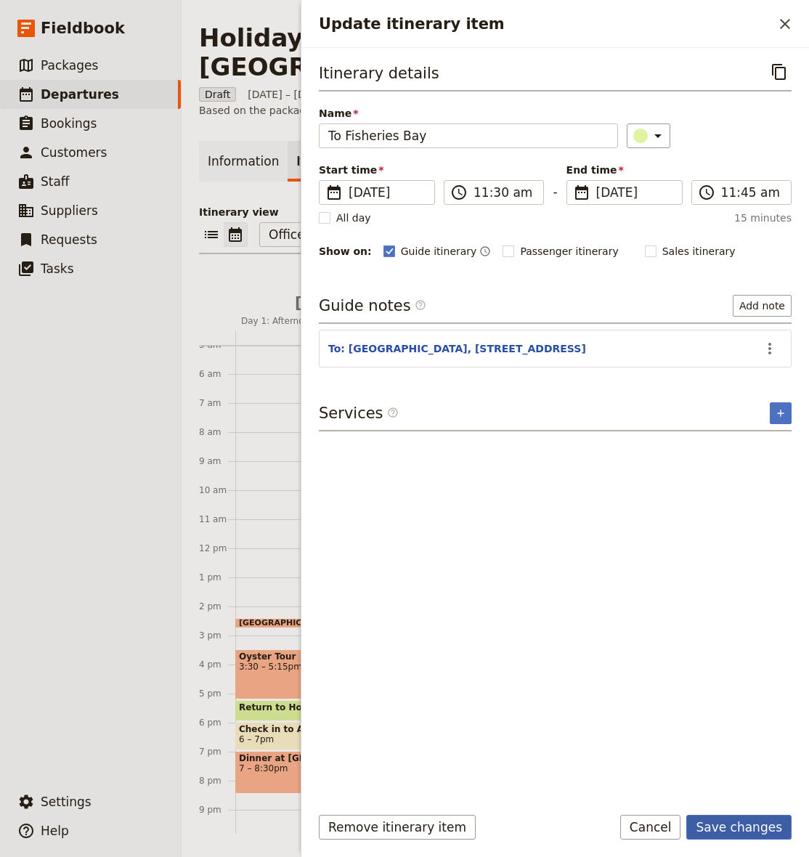
click at [747, 822] on button "Save changes" at bounding box center [738, 827] width 105 height 25
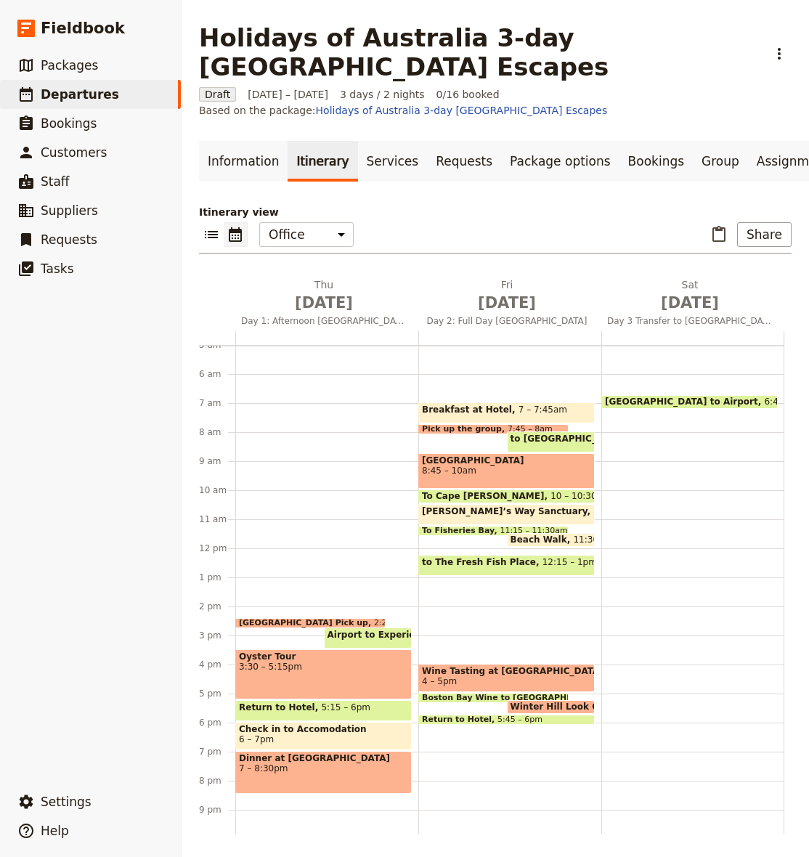
click at [493, 565] on span "to The Fresh Fish Place" at bounding box center [482, 562] width 121 height 10
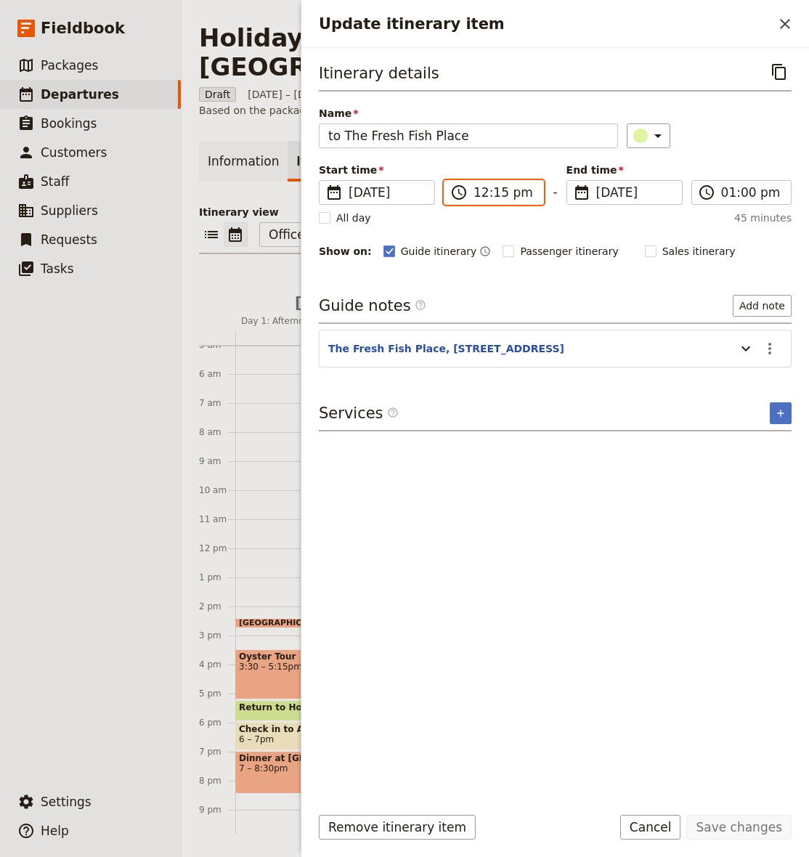
click at [494, 190] on input "12:15 pm" at bounding box center [503, 192] width 61 height 17
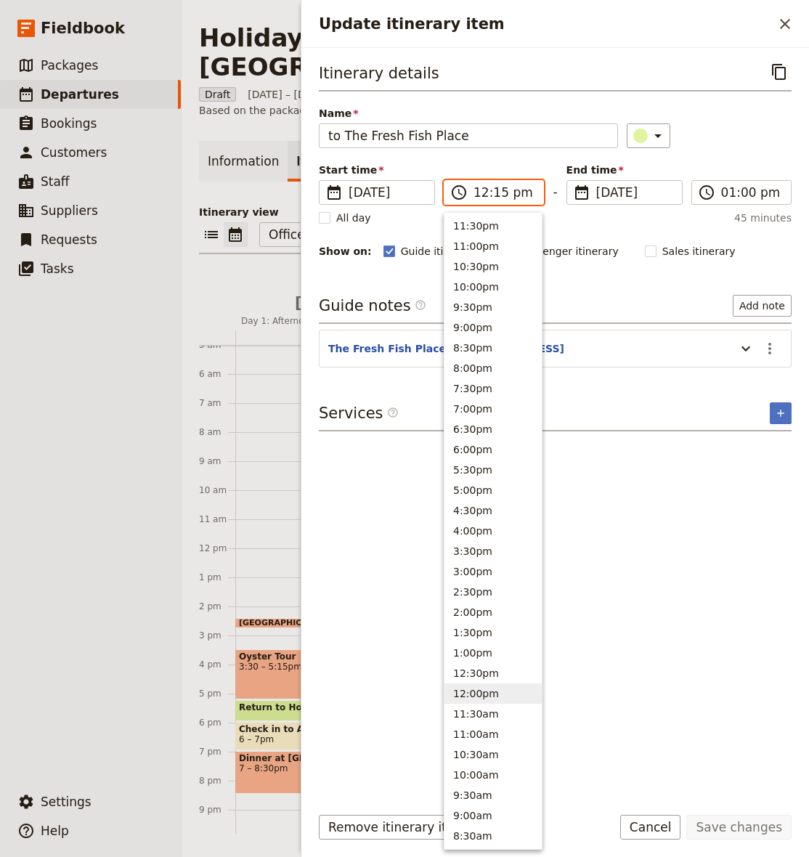
click at [497, 191] on input "12:15 pm" at bounding box center [503, 192] width 61 height 17
type input "12:00 pm"
click at [767, 140] on div "​" at bounding box center [709, 135] width 165 height 25
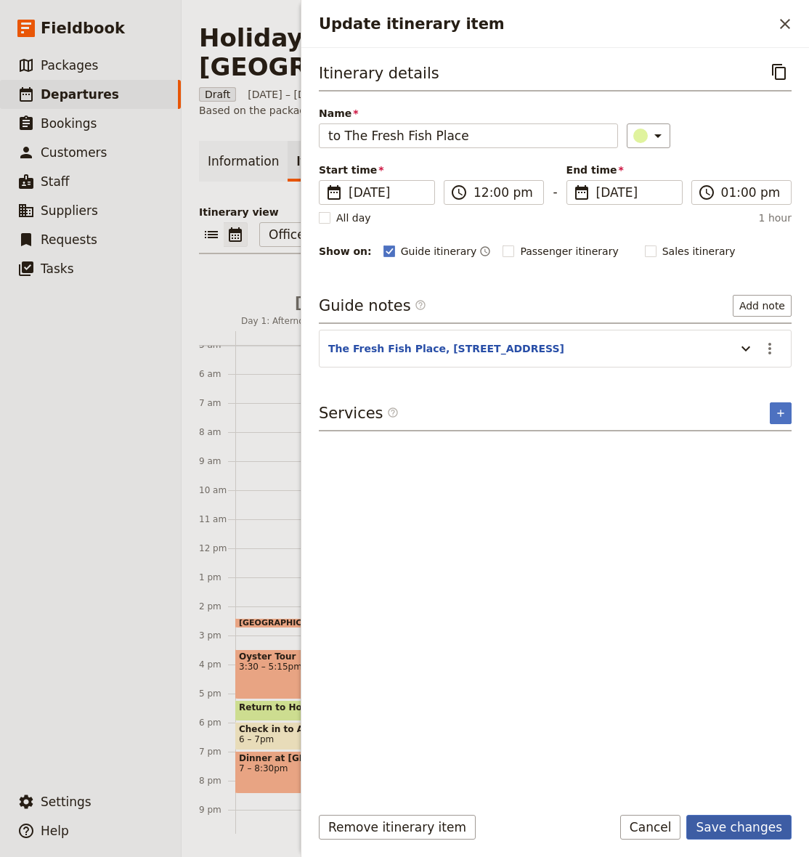
click at [734, 830] on button "Save changes" at bounding box center [738, 827] width 105 height 25
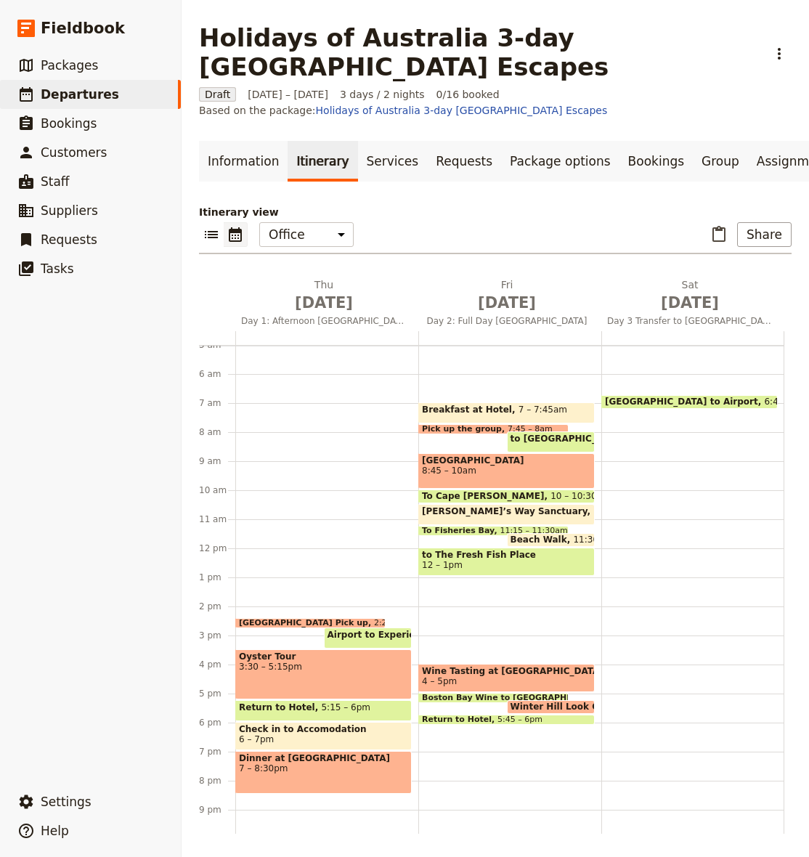
click at [468, 579] on div "Breakfast at Hotel 7 – 7:45am Pick up the group 7:45 – 8am to [GEOGRAPHIC_DATA]…" at bounding box center [509, 548] width 183 height 697
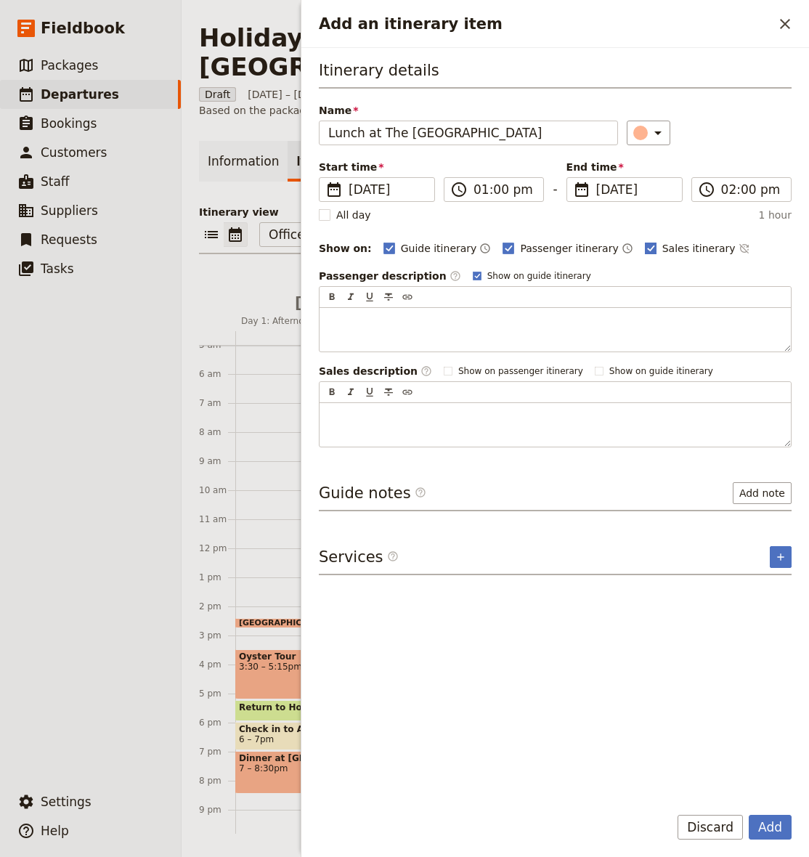
type input "Lunch at The [GEOGRAPHIC_DATA]"
drag, startPoint x: 681, startPoint y: 245, endPoint x: 648, endPoint y: 245, distance: 33.4
click at [679, 245] on span "Sales itinerary" at bounding box center [698, 248] width 73 height 15
click at [645, 241] on input "Sales itinerary" at bounding box center [644, 240] width 1 height 1
checkbox input "false"
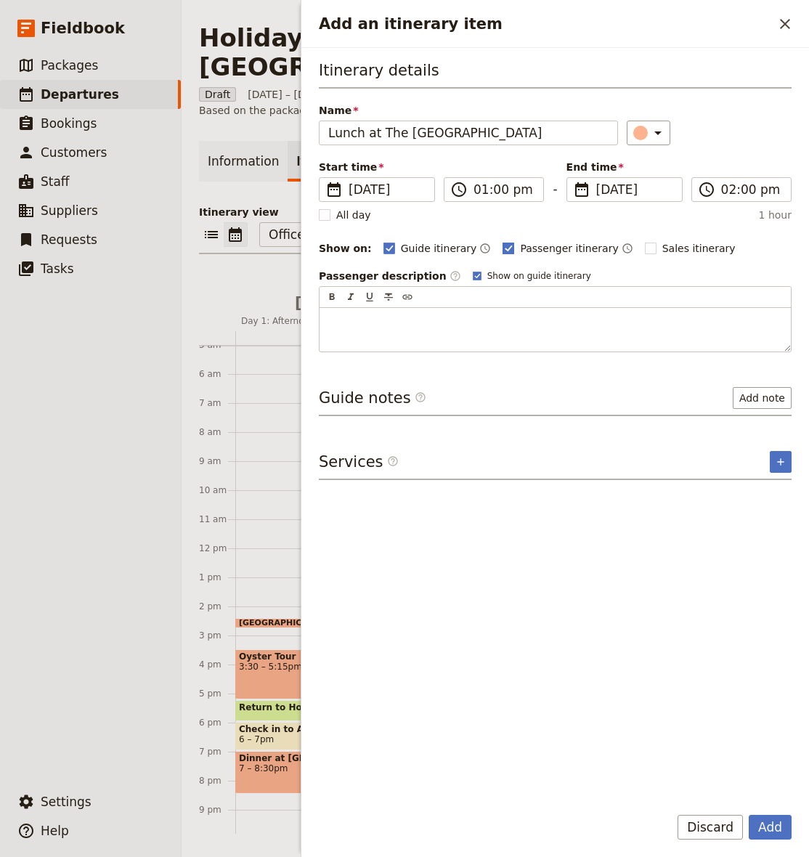
click at [531, 242] on span "Passenger itinerary" at bounding box center [569, 248] width 98 height 15
click at [502, 241] on input "Passenger itinerary" at bounding box center [502, 240] width 1 height 1
checkbox input "false"
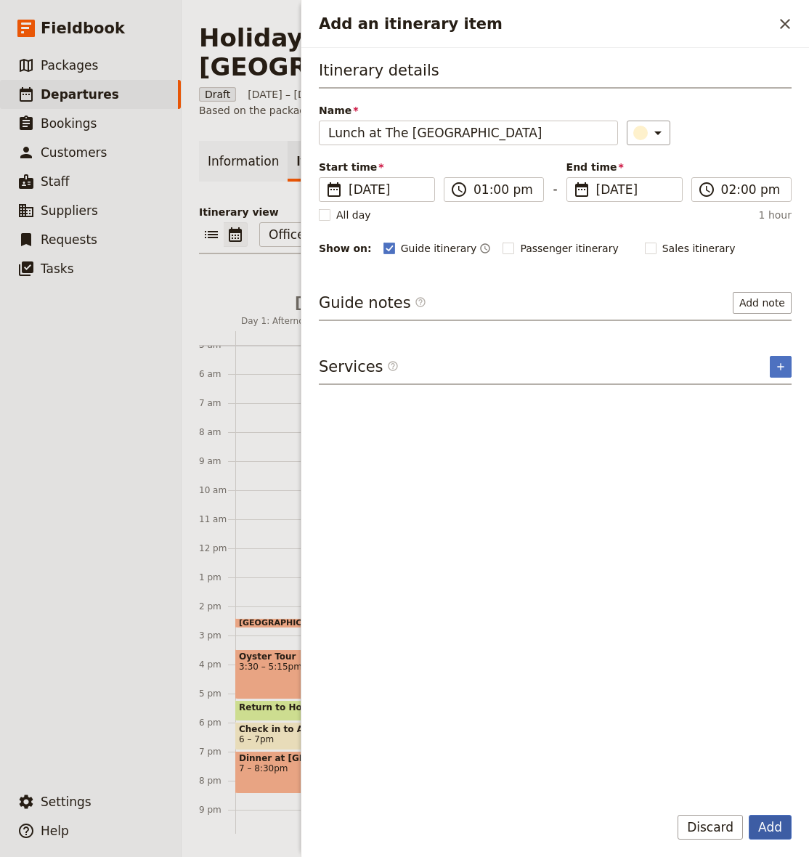
click at [773, 822] on button "Add" at bounding box center [770, 827] width 43 height 25
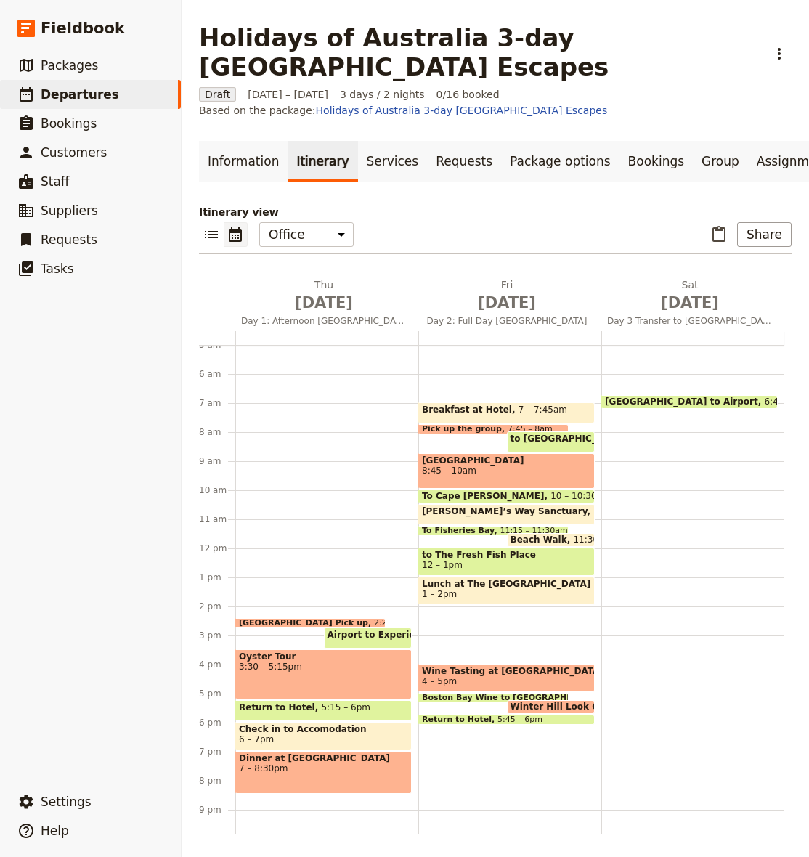
click at [463, 560] on span "12 – 1pm" at bounding box center [506, 565] width 169 height 10
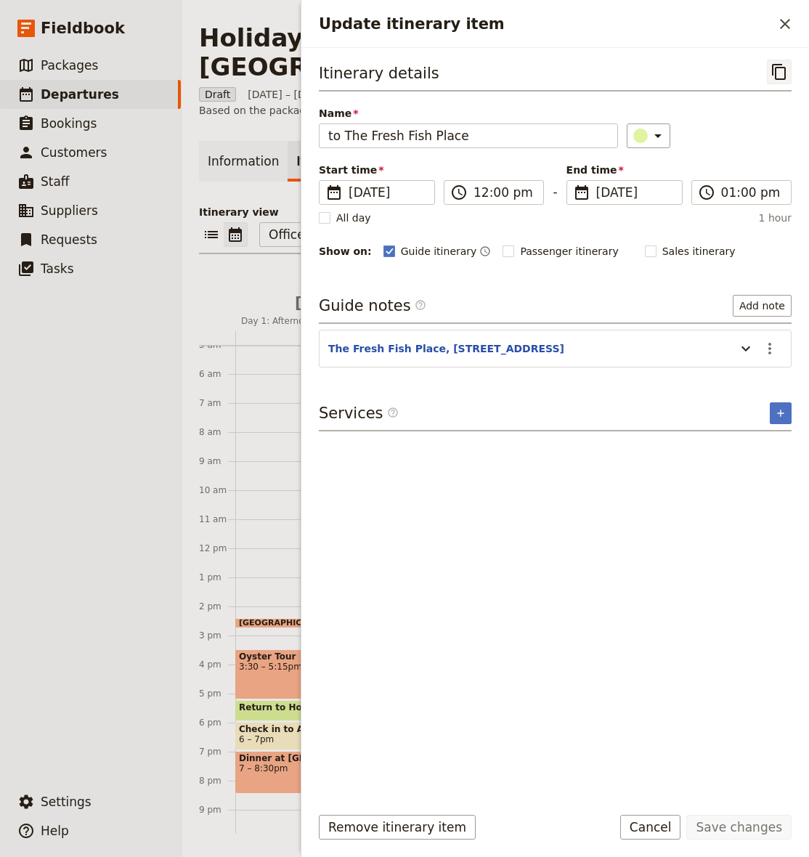
click at [774, 69] on icon "Copy itinerary item" at bounding box center [778, 71] width 17 height 17
drag, startPoint x: 783, startPoint y: 28, endPoint x: 776, endPoint y: 54, distance: 26.9
click at [783, 28] on icon "Close drawer" at bounding box center [784, 23] width 17 height 17
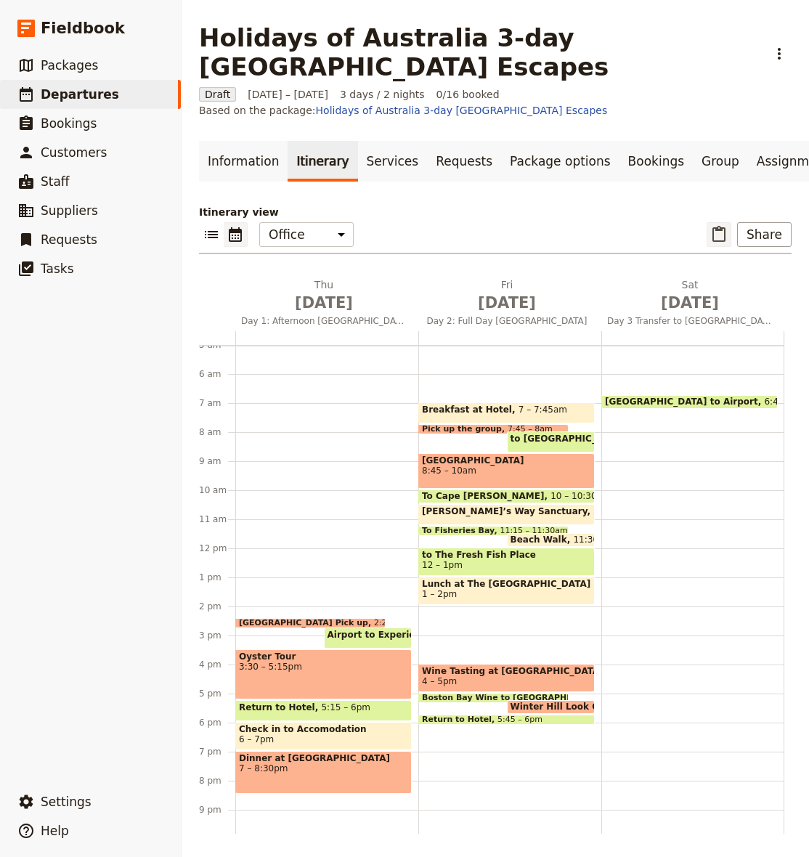
click at [723, 241] on icon "Paste itinerary item" at bounding box center [718, 234] width 13 height 16
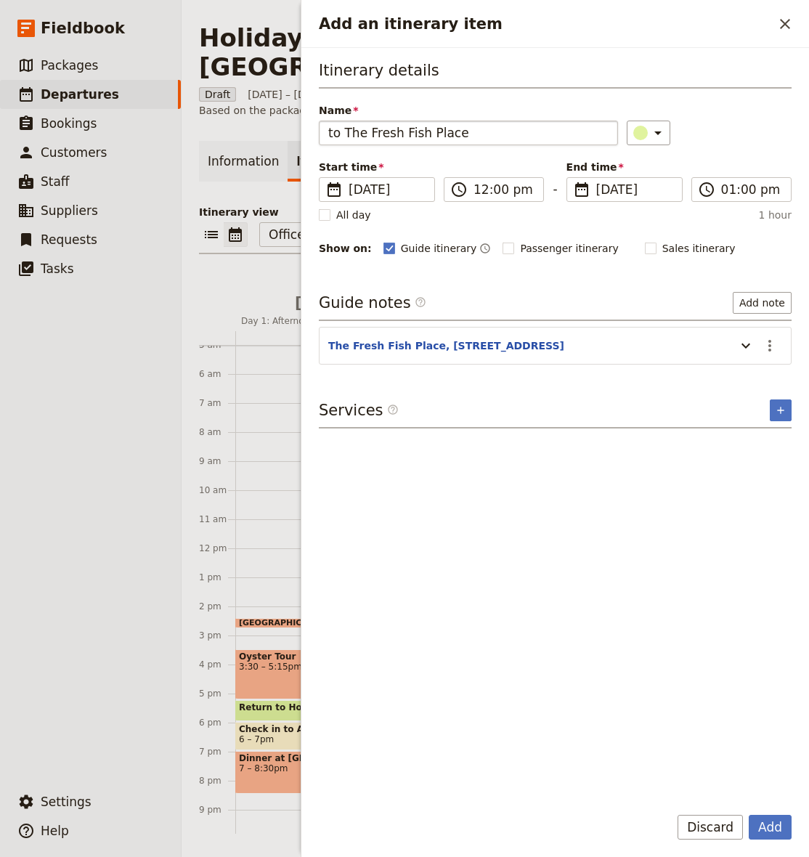
drag, startPoint x: 363, startPoint y: 132, endPoint x: 559, endPoint y: 137, distance: 196.1
click at [556, 137] on input "to The Fresh Fish Place" at bounding box center [468, 133] width 299 height 25
type input "to [GEOGRAPHIC_DATA]"
click at [763, 346] on icon "Actions" at bounding box center [769, 345] width 17 height 17
click at [751, 375] on span "Edit note" at bounding box center [728, 377] width 46 height 15
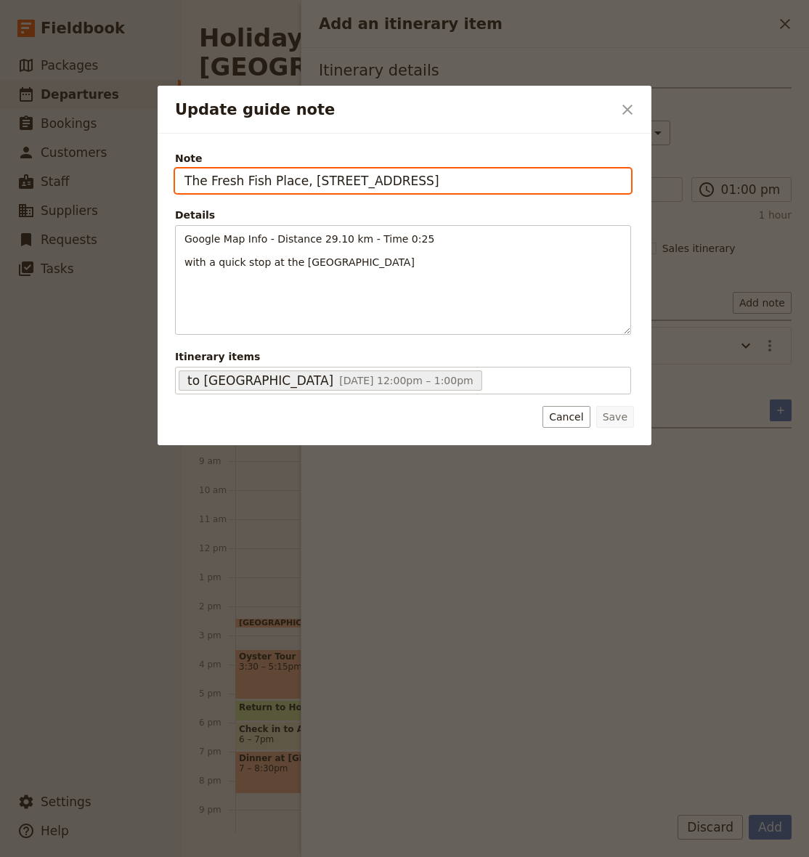
click at [293, 173] on input "The Fresh Fish Place, [STREET_ADDRESS]" at bounding box center [403, 180] width 456 height 25
click at [289, 176] on input "The Fresh Fish Place, [STREET_ADDRESS]" at bounding box center [403, 180] width 456 height 25
click at [202, 181] on input "The Fresh Fish Place, [STREET_ADDRESS]" at bounding box center [403, 180] width 456 height 25
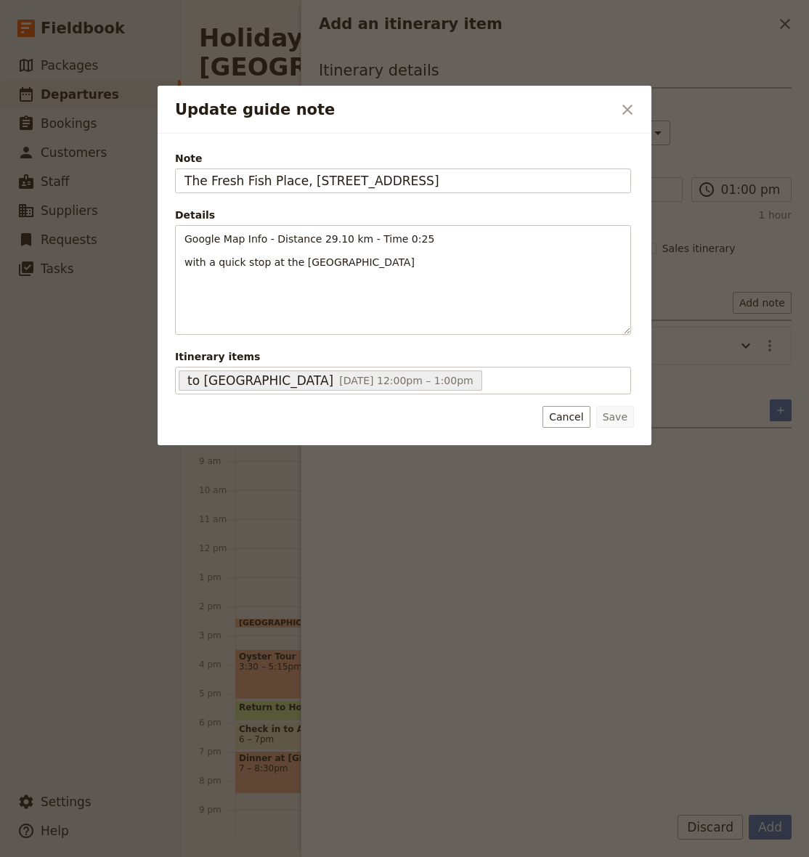
drag, startPoint x: 208, startPoint y: 207, endPoint x: 207, endPoint y: 194, distance: 13.1
click at [208, 207] on div "Note The [GEOGRAPHIC_DATA], [STREET_ADDRESS] Details Google Map Info - Distance…" at bounding box center [403, 272] width 456 height 243
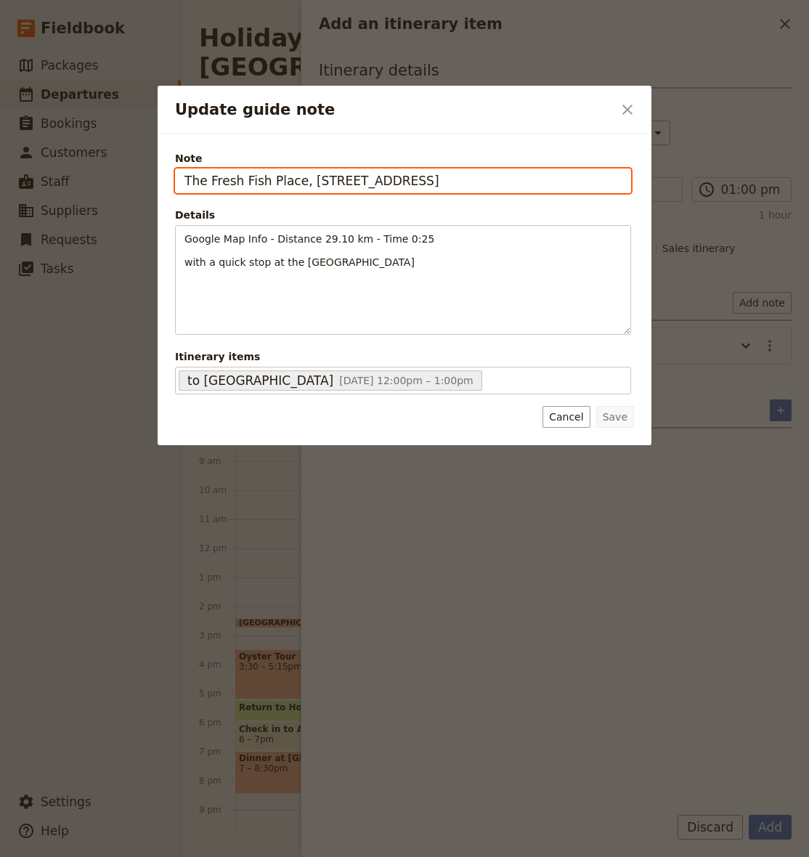
click at [210, 184] on input "The Fresh Fish Place, [STREET_ADDRESS]" at bounding box center [403, 180] width 456 height 25
paste input "West Wanna lookout, Unnamed Road, [GEOGRAPHIC_DATA]"
type input "West Wanna lookout, Unnamed Road, [GEOGRAPHIC_DATA]"
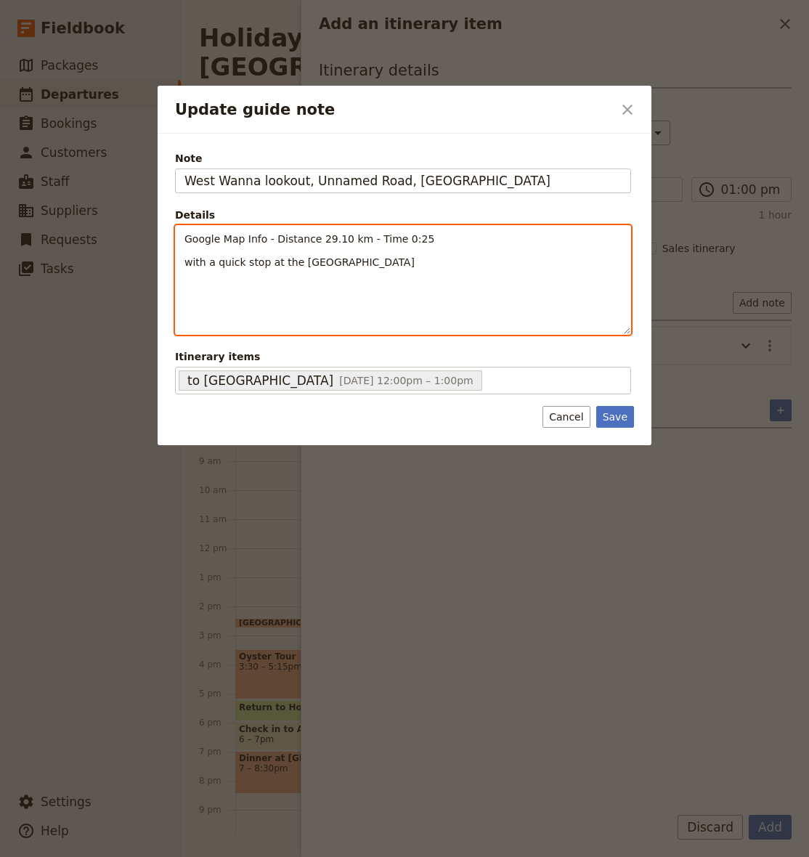
drag, startPoint x: 304, startPoint y: 290, endPoint x: 296, endPoint y: 265, distance: 26.9
click at [304, 290] on div "Google Map Info - Distance 29.10 km - Time 0:25 with a quick stop at the [GEOGR…" at bounding box center [403, 280] width 455 height 108
click at [342, 238] on span "Google Map Info - Distance 29.10 km - Time 0:25" at bounding box center [309, 239] width 250 height 12
click at [436, 238] on p "Google Map Info - Distance 26.8 km - Time 0:25" at bounding box center [402, 239] width 437 height 15
drag, startPoint x: 436, startPoint y: 269, endPoint x: 161, endPoint y: 256, distance: 275.5
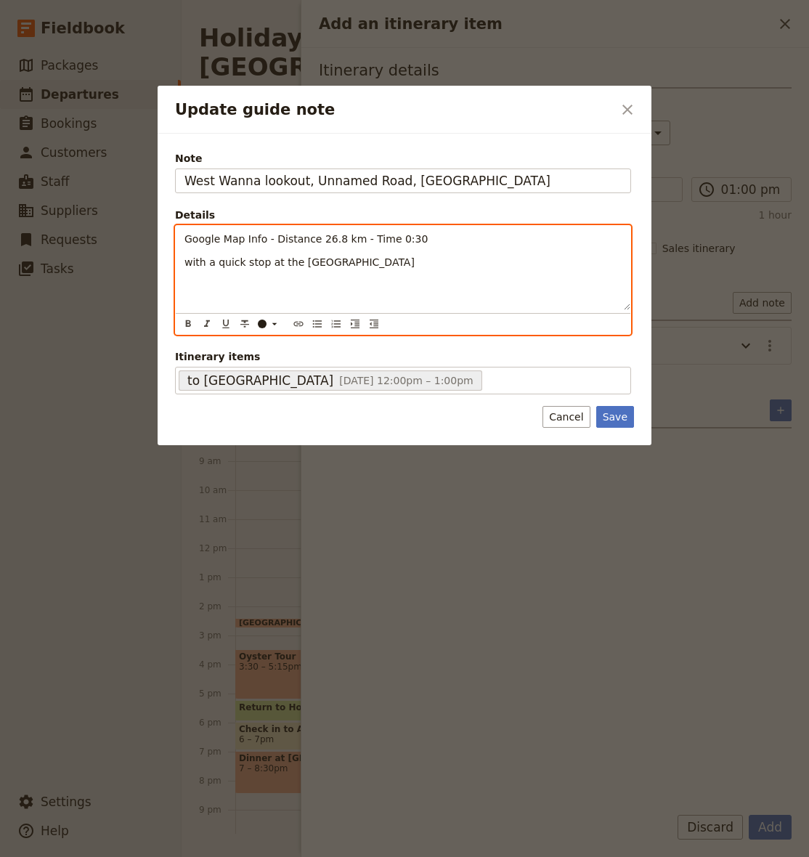
click at [159, 256] on div "Note West Wanna lookout, [GEOGRAPHIC_DATA] Details Google Map Info - Distance 2…" at bounding box center [405, 289] width 494 height 311
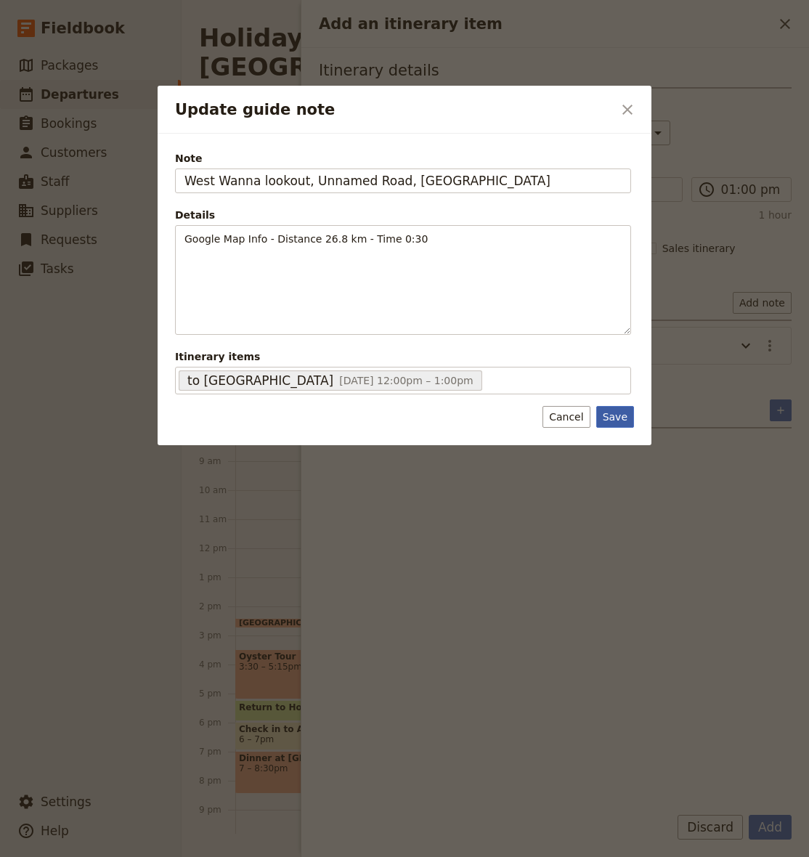
click at [614, 415] on button "Save" at bounding box center [615, 417] width 38 height 22
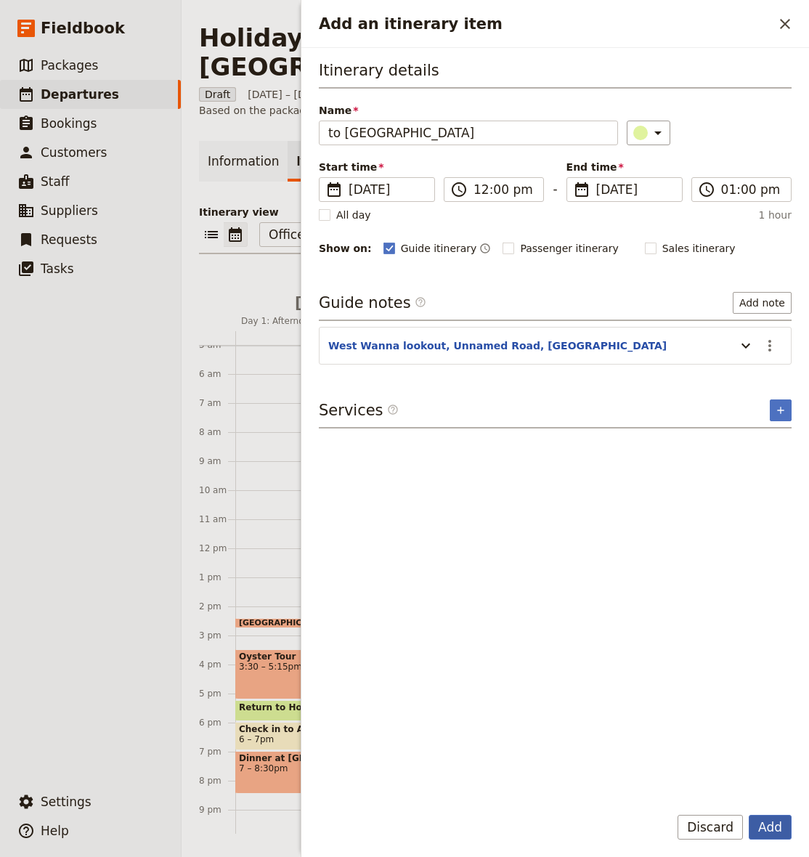
click at [784, 823] on button "Add" at bounding box center [770, 827] width 43 height 25
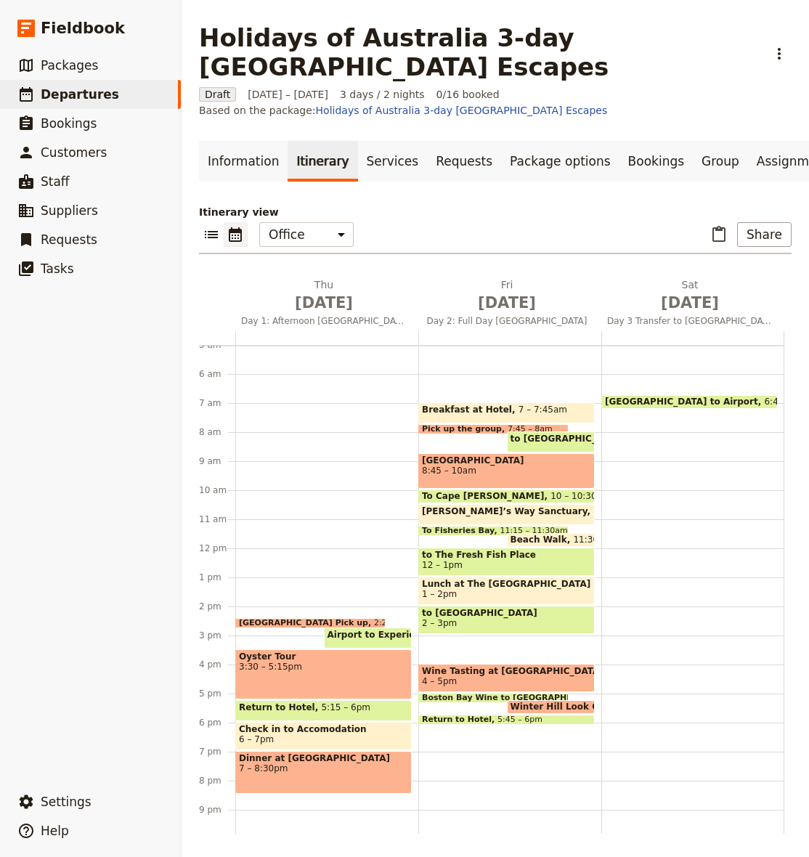
click at [517, 620] on span "2 – 3pm" at bounding box center [506, 623] width 169 height 10
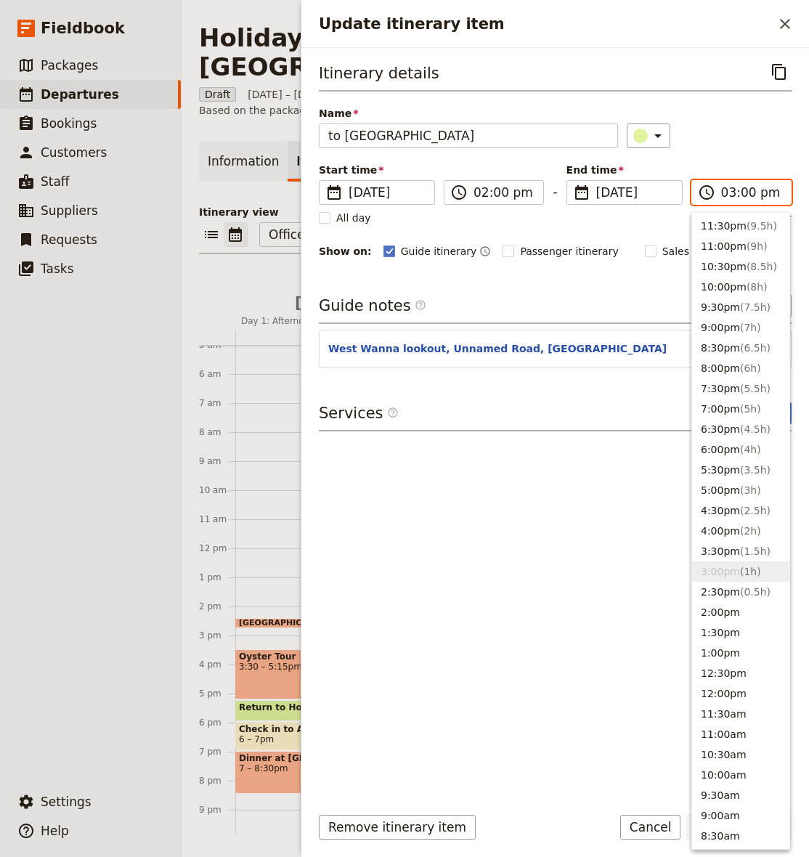
click at [733, 192] on input "03:00 pm" at bounding box center [751, 192] width 61 height 17
type input "02:45 pm"
click at [738, 126] on div "​" at bounding box center [709, 135] width 165 height 25
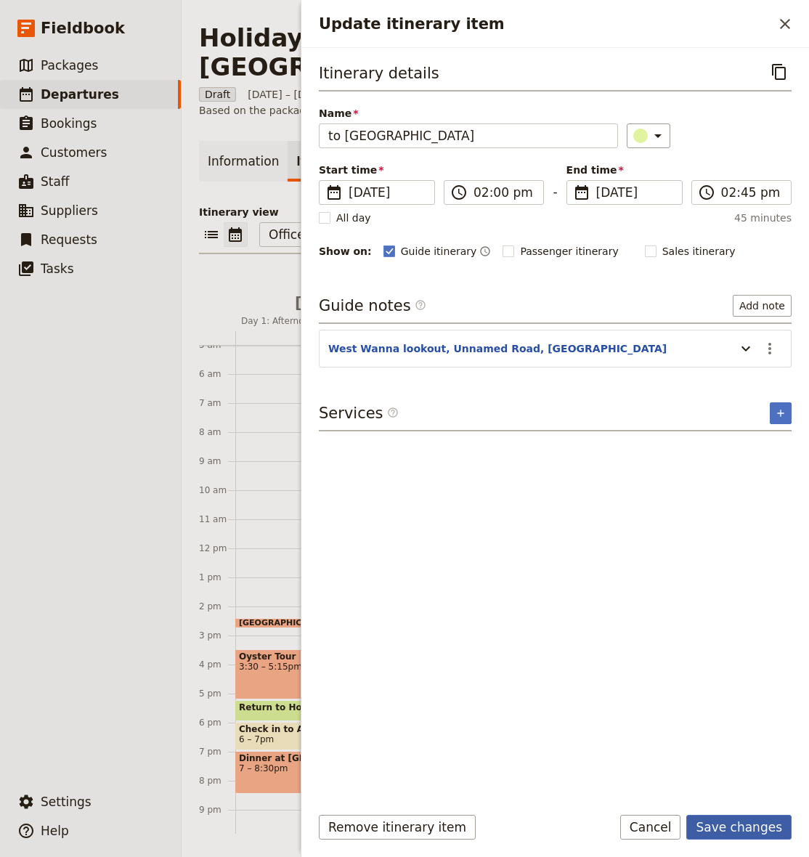
click at [735, 827] on button "Save changes" at bounding box center [738, 827] width 105 height 25
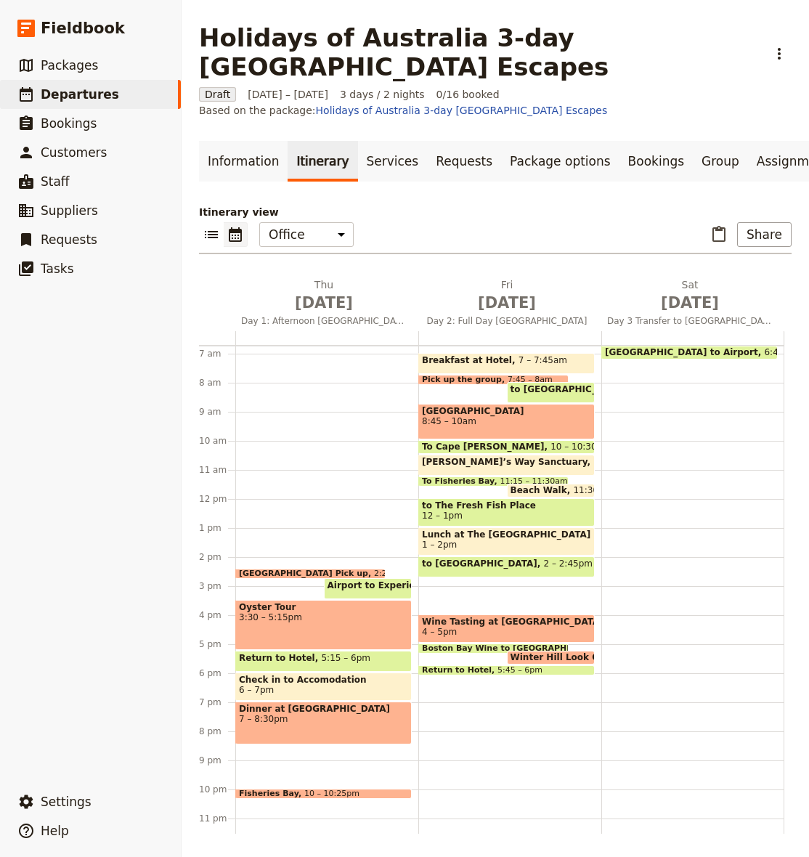
scroll to position [0, 0]
click at [529, 580] on div "Breakfast at Hotel 7 – 7:45am Pick up the group 7:45 – 8am to [GEOGRAPHIC_DATA]…" at bounding box center [509, 498] width 183 height 697
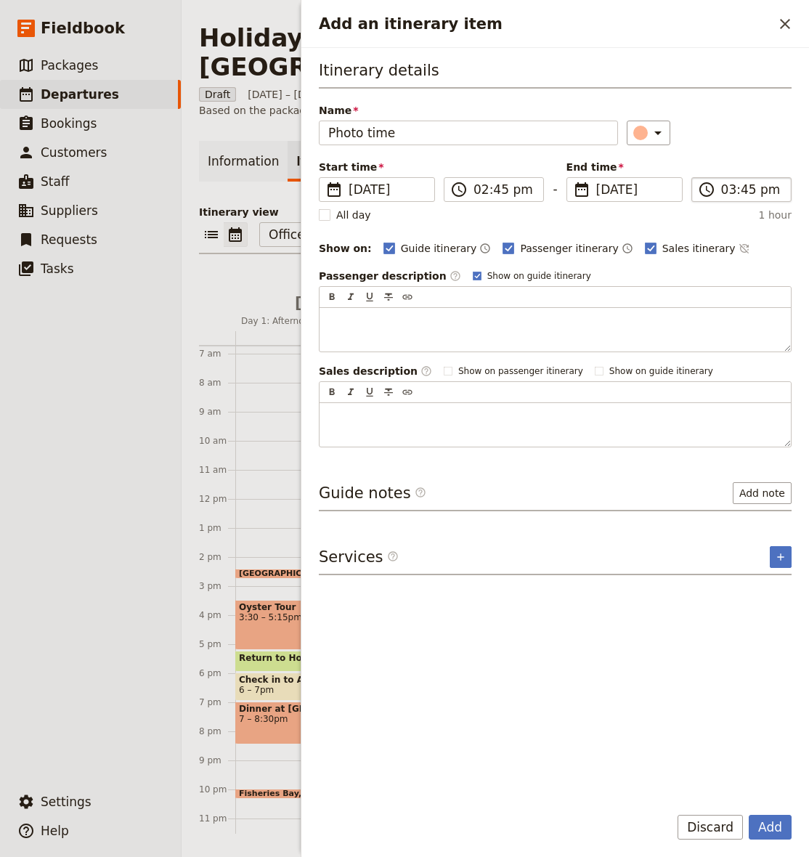
type input "Photo time"
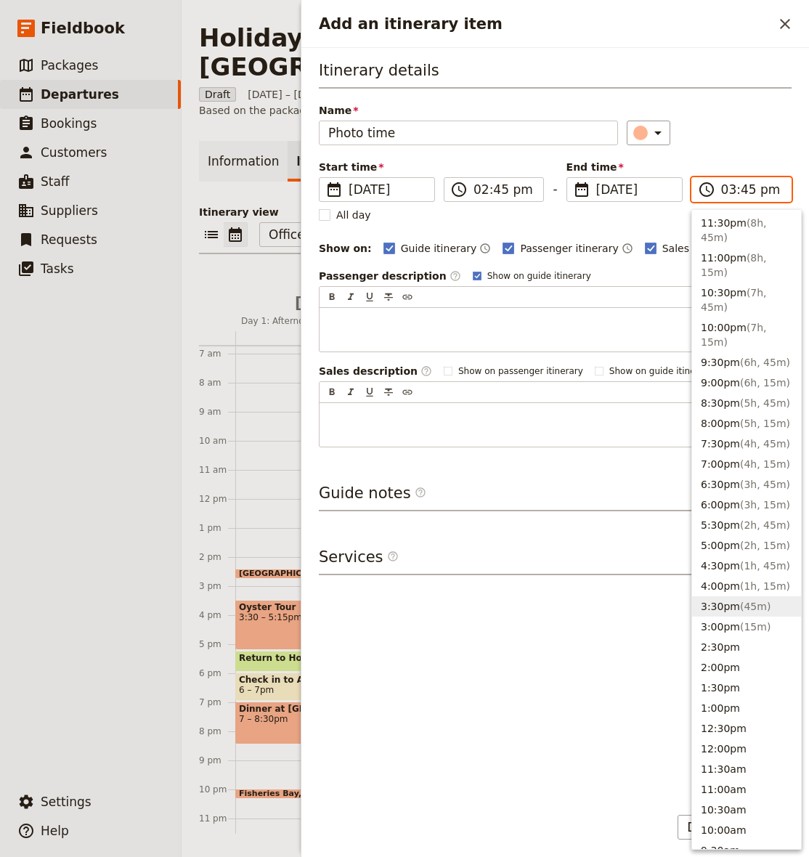
click at [748, 195] on input "03:45 pm" at bounding box center [751, 189] width 61 height 17
type input "03:15 pm"
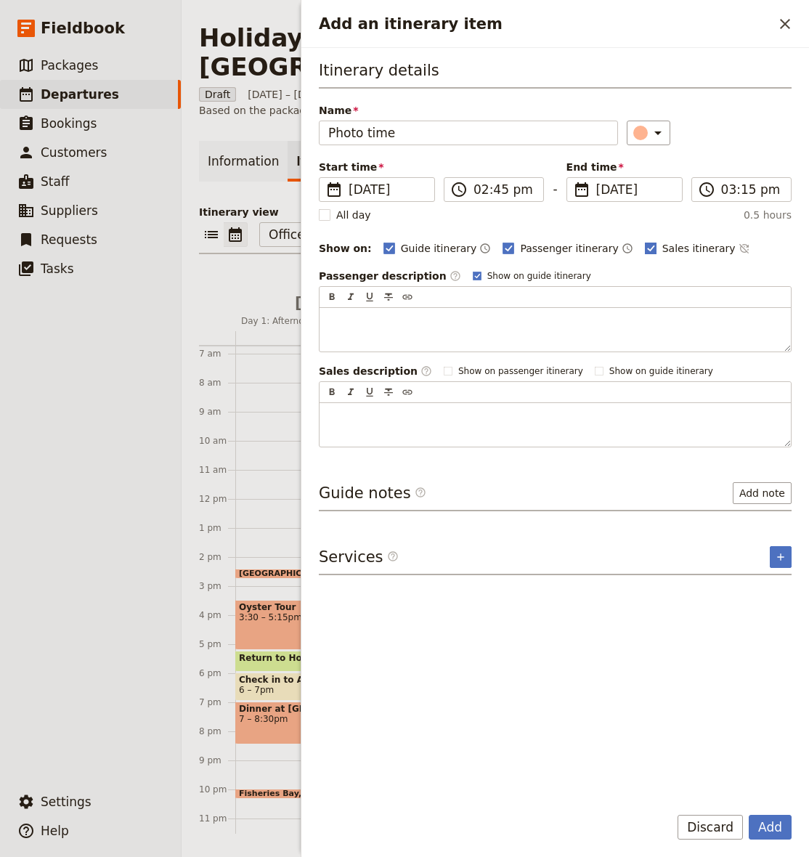
click at [667, 245] on span "Sales itinerary" at bounding box center [698, 248] width 73 height 15
click at [645, 241] on input "Sales itinerary" at bounding box center [644, 240] width 1 height 1
checkbox input "false"
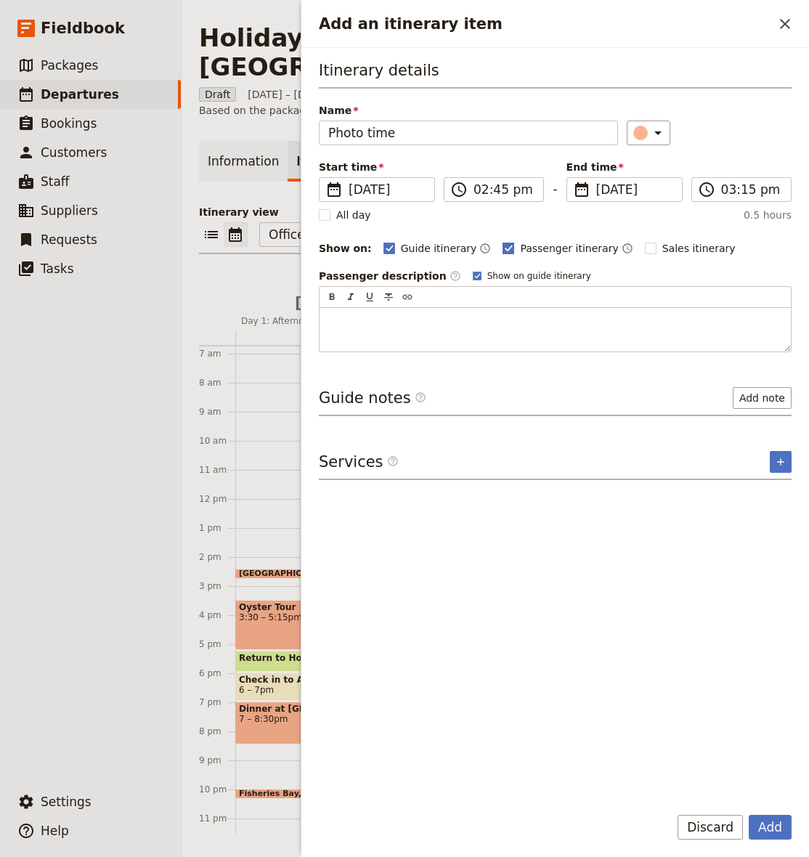
click at [520, 248] on span "Passenger itinerary" at bounding box center [569, 248] width 98 height 15
click at [502, 241] on input "Passenger itinerary" at bounding box center [502, 240] width 1 height 1
checkbox input "false"
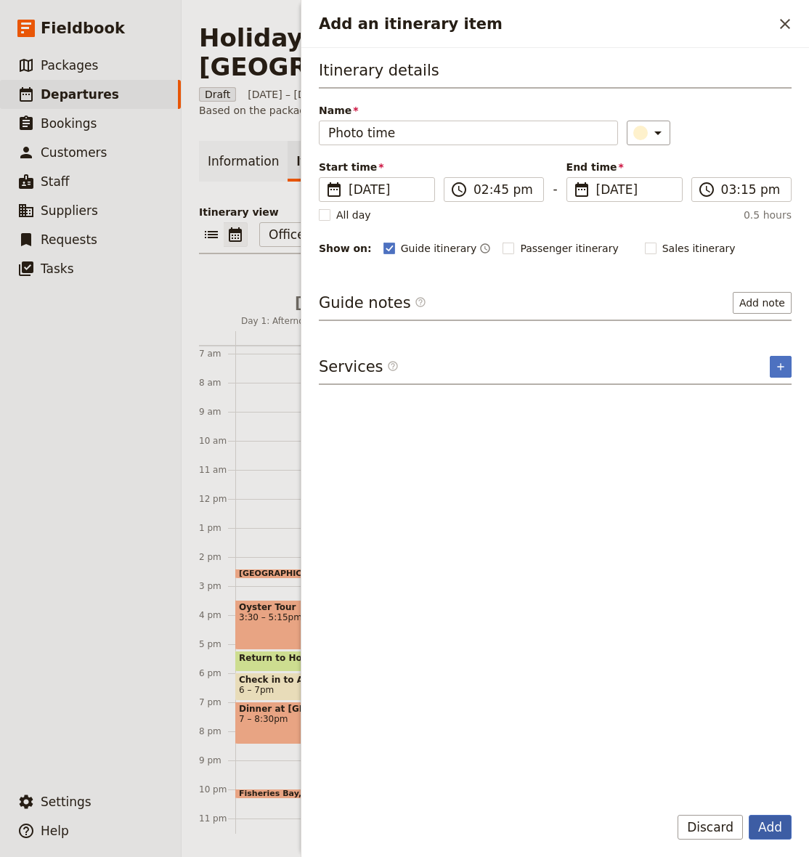
click at [776, 832] on button "Add" at bounding box center [770, 827] width 43 height 25
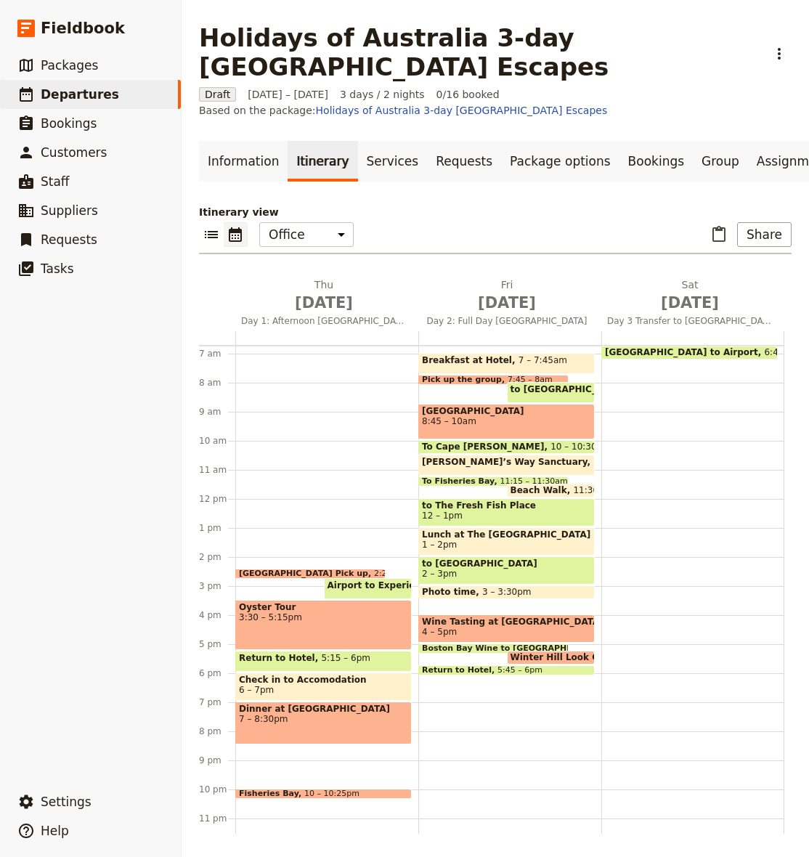
click at [486, 592] on span at bounding box center [506, 595] width 175 height 6
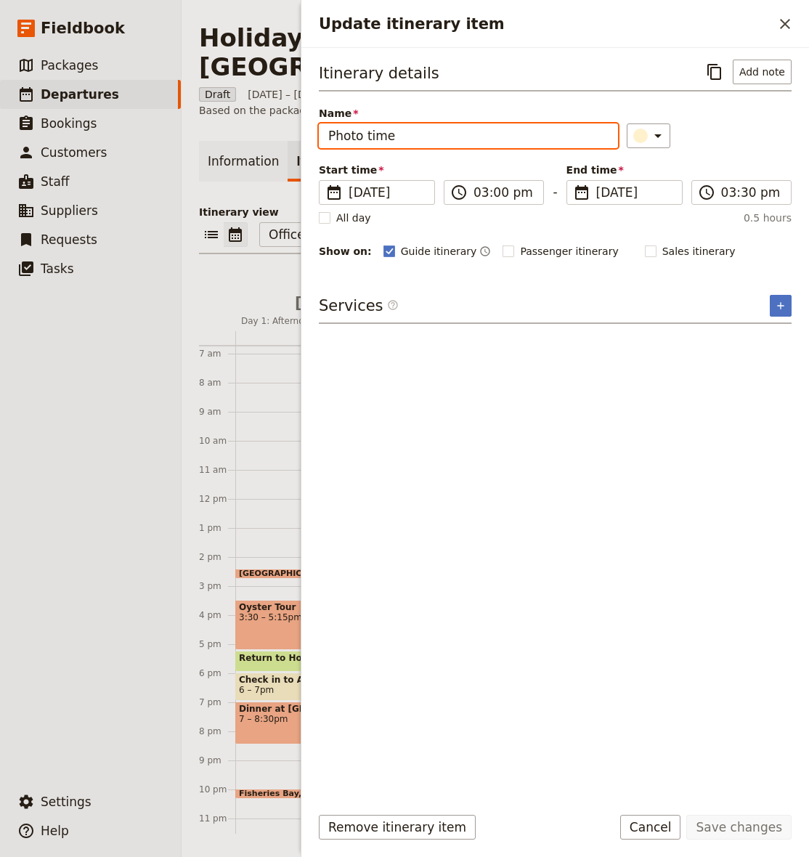
click at [472, 133] on input "Photo time" at bounding box center [468, 135] width 299 height 25
type input ";"
type input "[GEOGRAPHIC_DATA]"
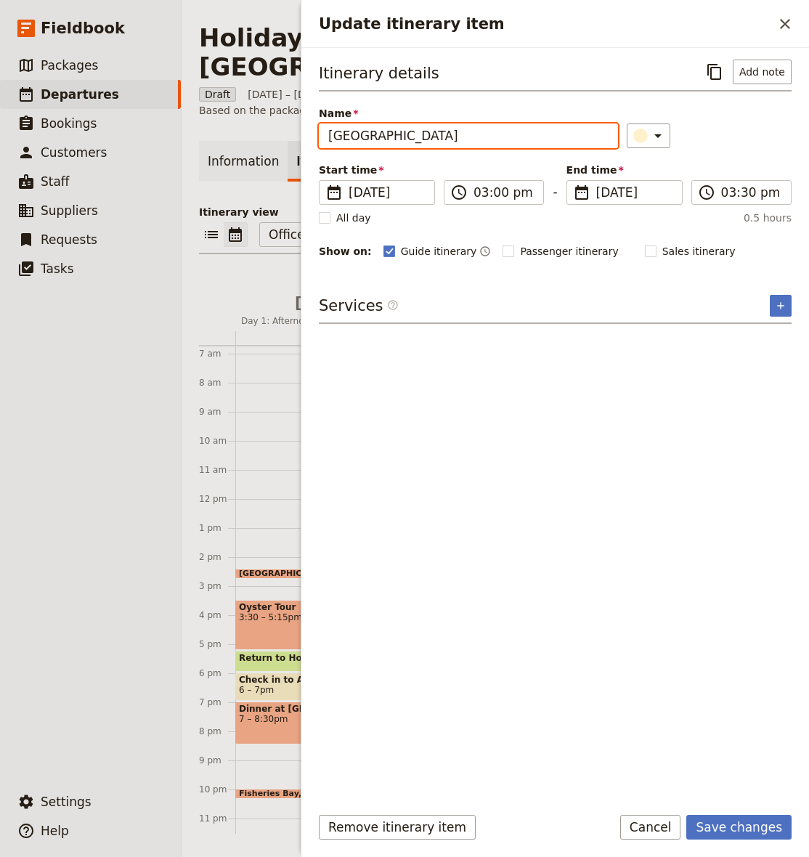
click at [742, 827] on button "Save changes" at bounding box center [738, 827] width 105 height 25
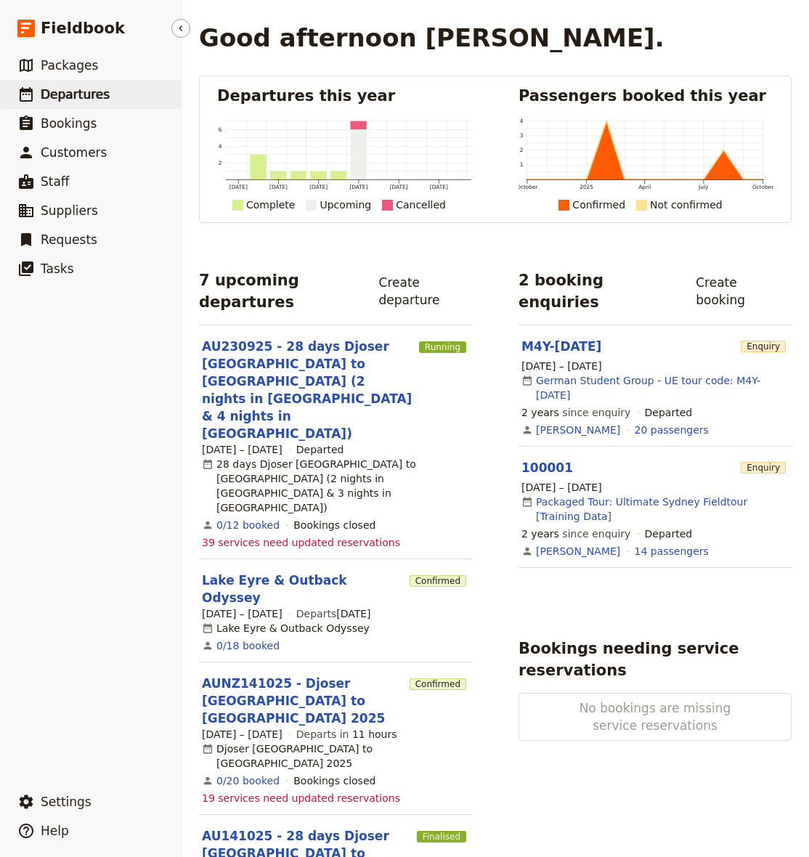
click at [96, 100] on span "Departures" at bounding box center [75, 94] width 69 height 15
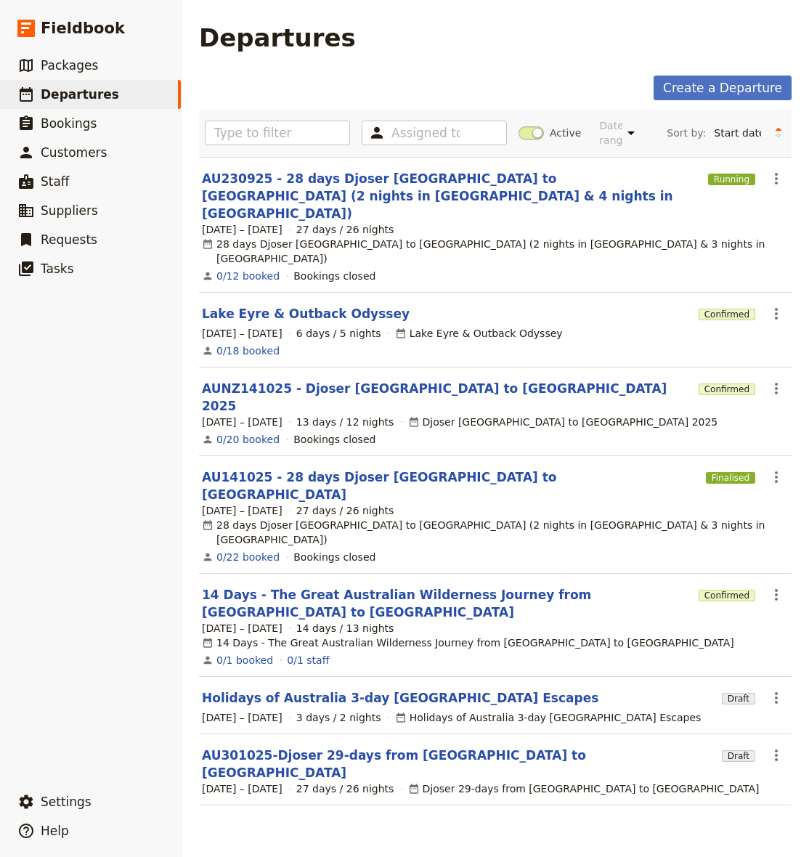
click at [375, 689] on link "Holidays of Australia 3-day [GEOGRAPHIC_DATA] Escapes" at bounding box center [400, 697] width 396 height 17
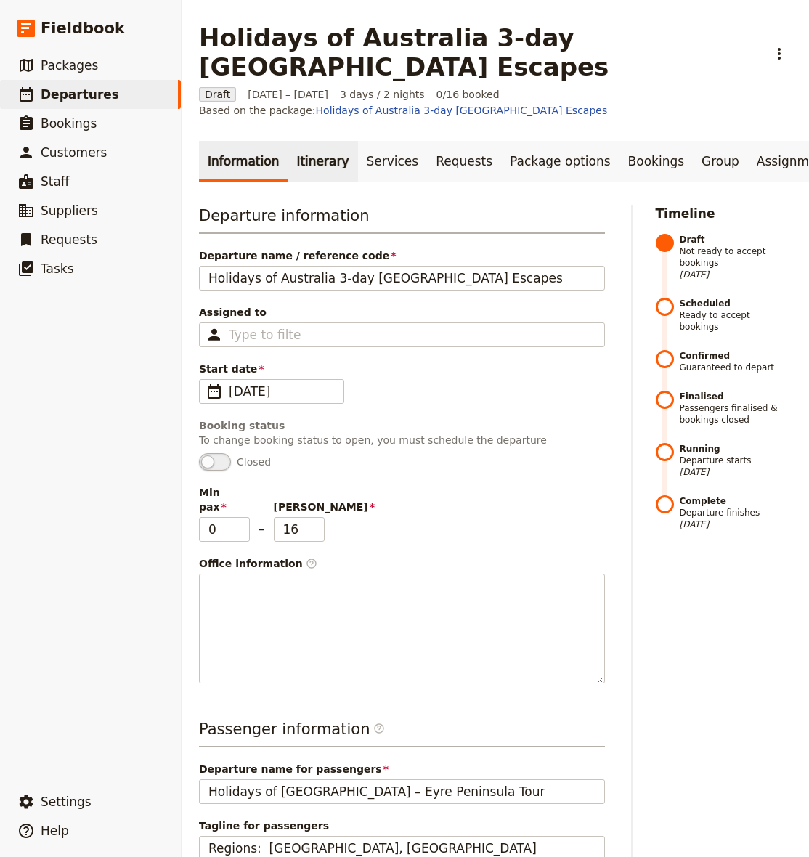
click at [298, 167] on link "Itinerary" at bounding box center [323, 161] width 70 height 41
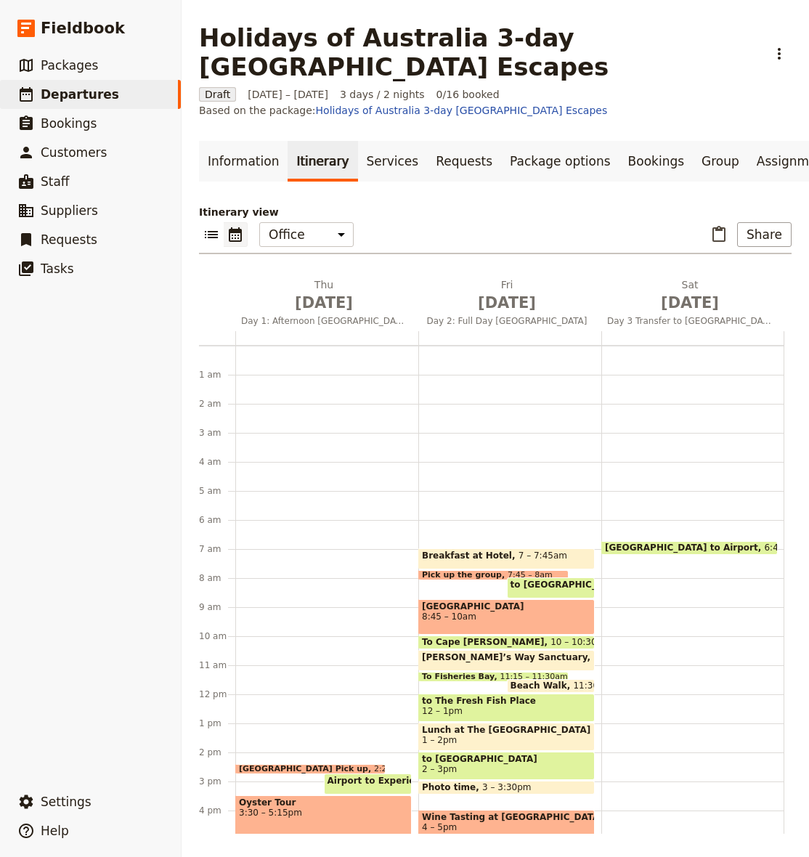
scroll to position [182, 0]
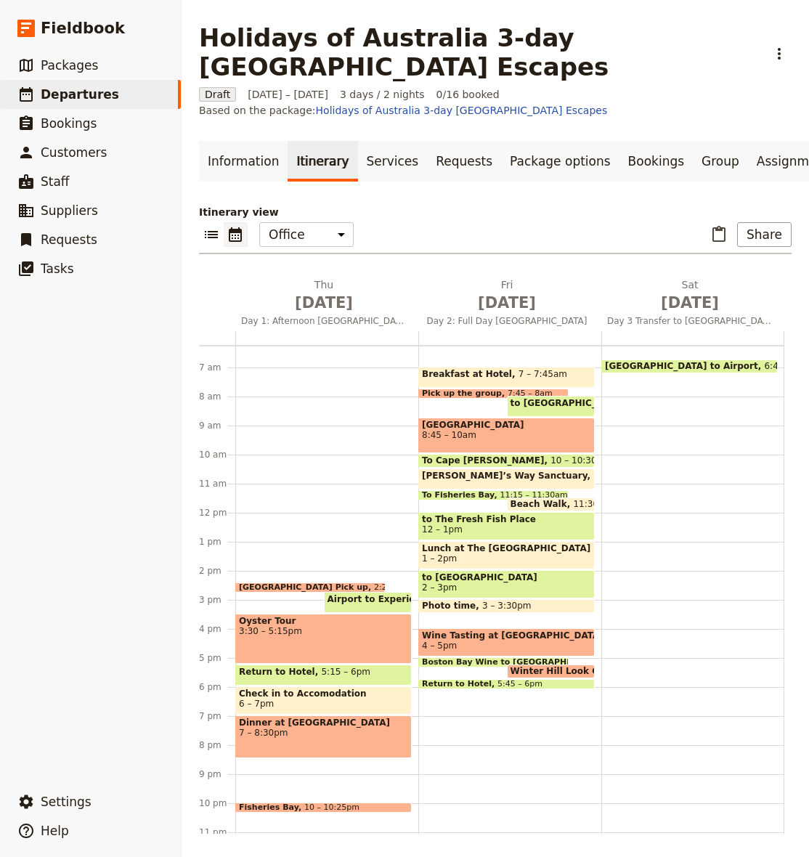
click at [489, 608] on span at bounding box center [506, 609] width 175 height 6
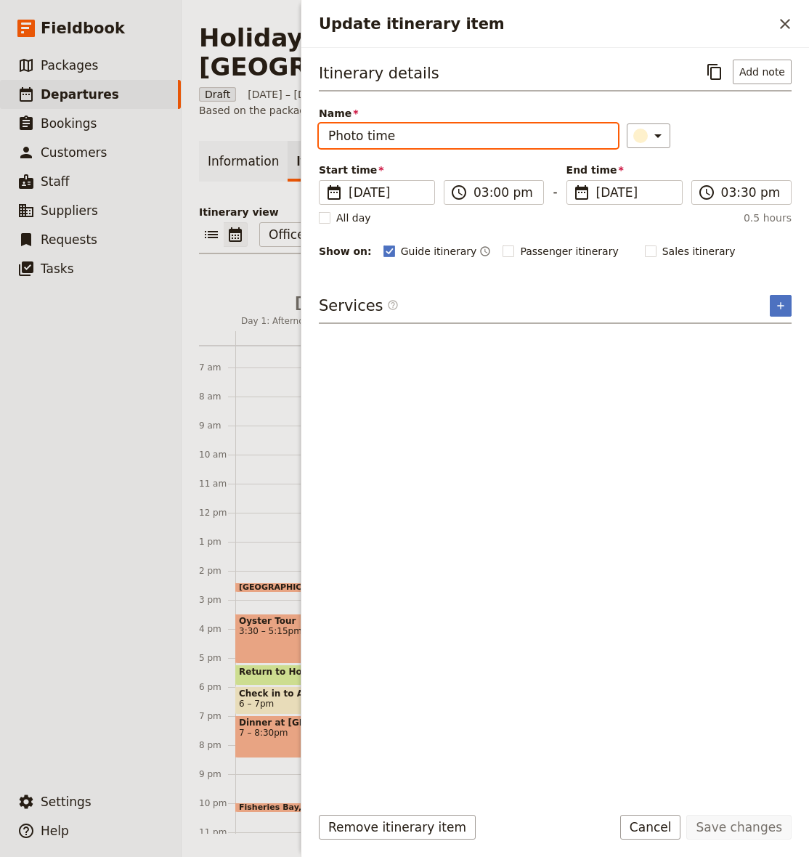
click at [413, 132] on input "Photo time" at bounding box center [468, 135] width 299 height 25
type input "[GEOGRAPHIC_DATA]"
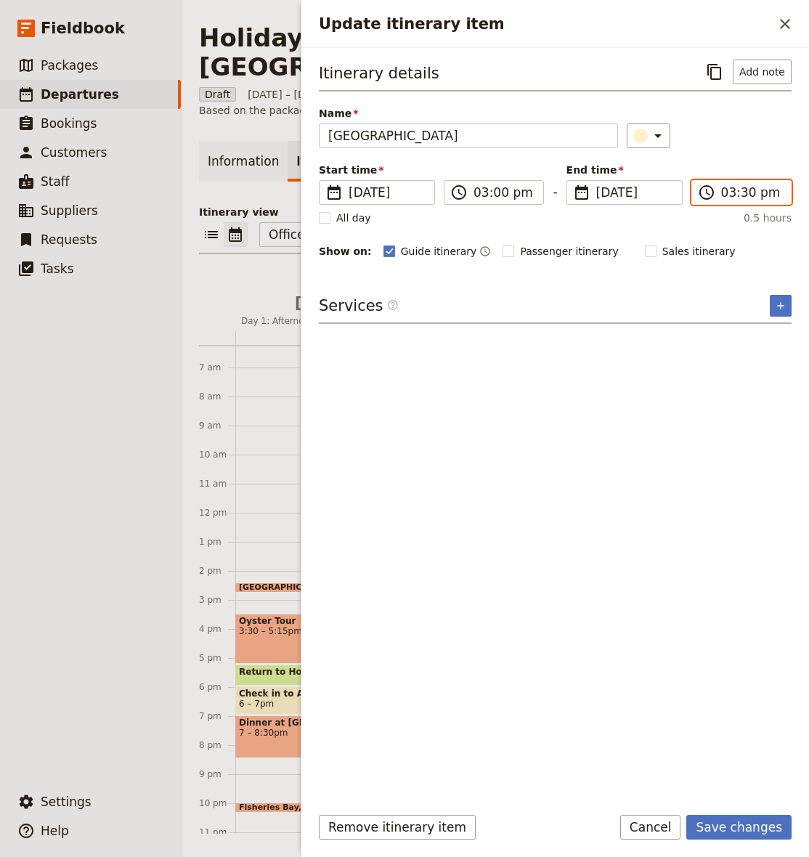
click at [725, 190] on input "03:30 pm" at bounding box center [751, 192] width 61 height 17
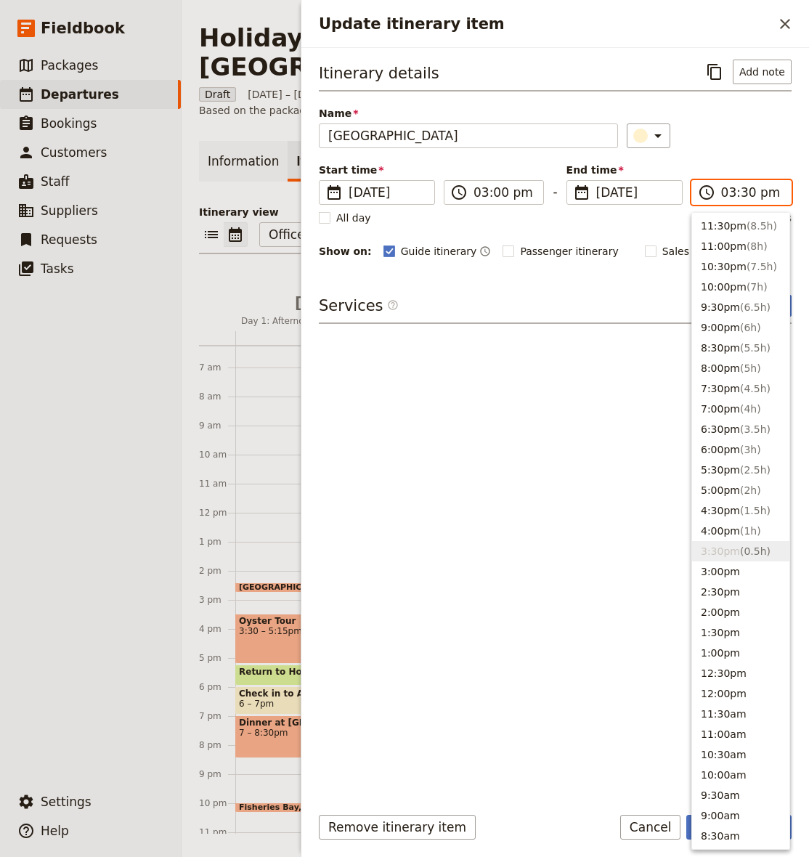
type input "04:30 pm"
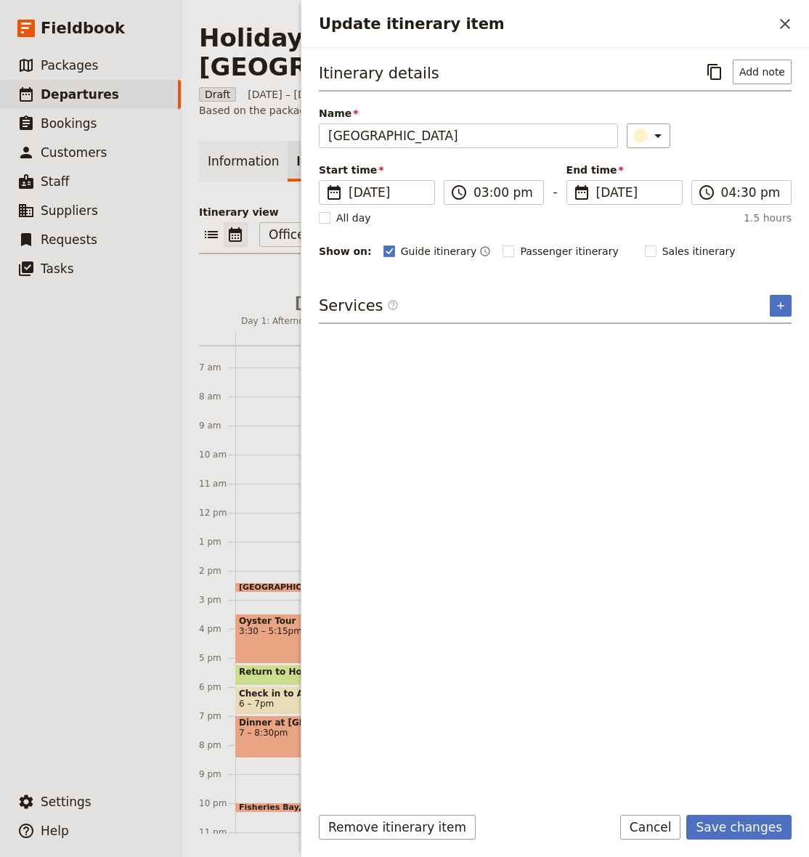
click at [732, 130] on div "​" at bounding box center [709, 135] width 165 height 25
click at [761, 836] on button "Save changes" at bounding box center [738, 827] width 105 height 25
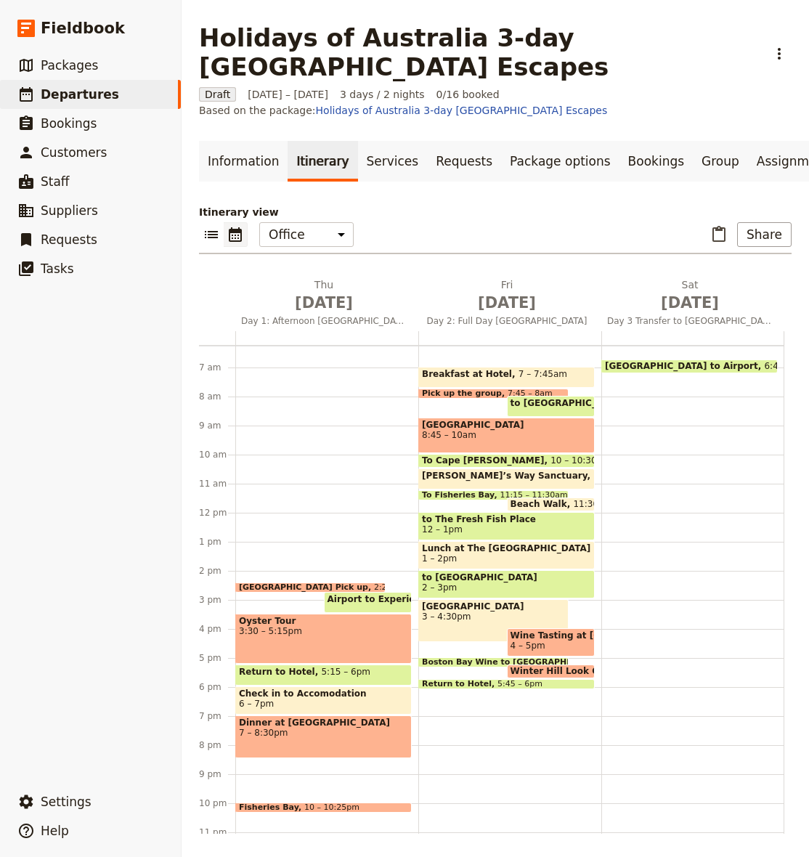
click at [475, 685] on span at bounding box center [506, 685] width 175 height 6
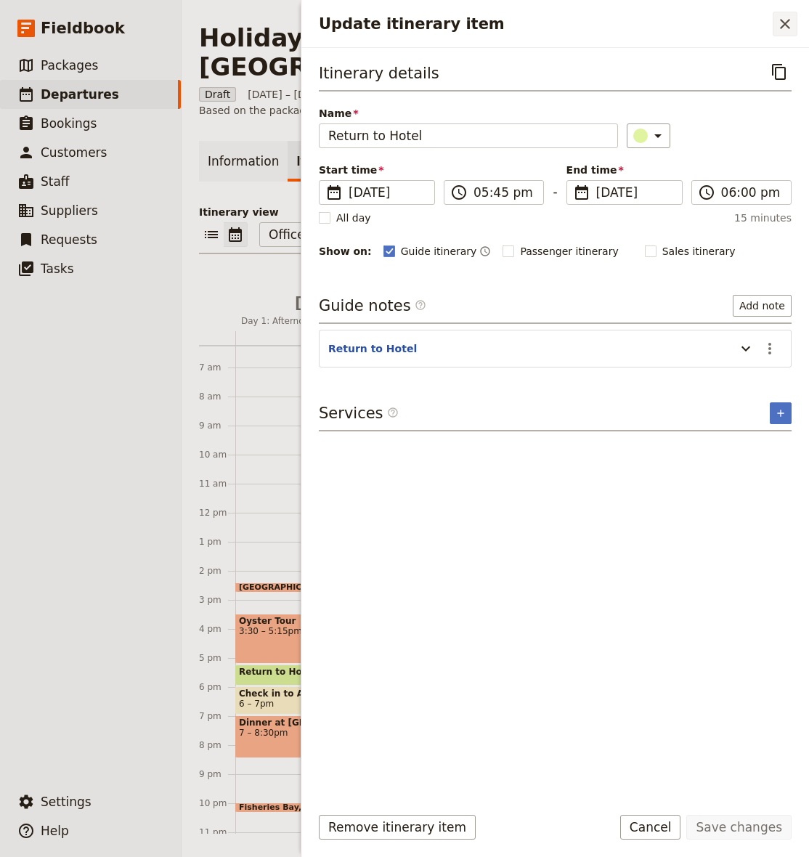
click at [781, 25] on icon "Close drawer" at bounding box center [784, 23] width 17 height 17
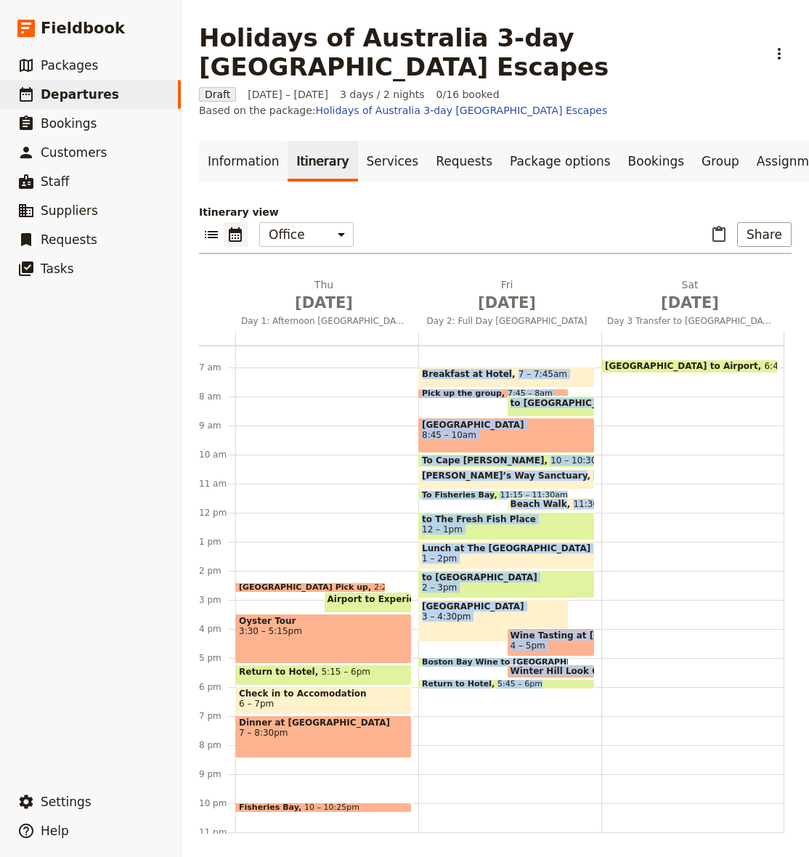
drag, startPoint x: 506, startPoint y: 688, endPoint x: 505, endPoint y: 710, distance: 21.8
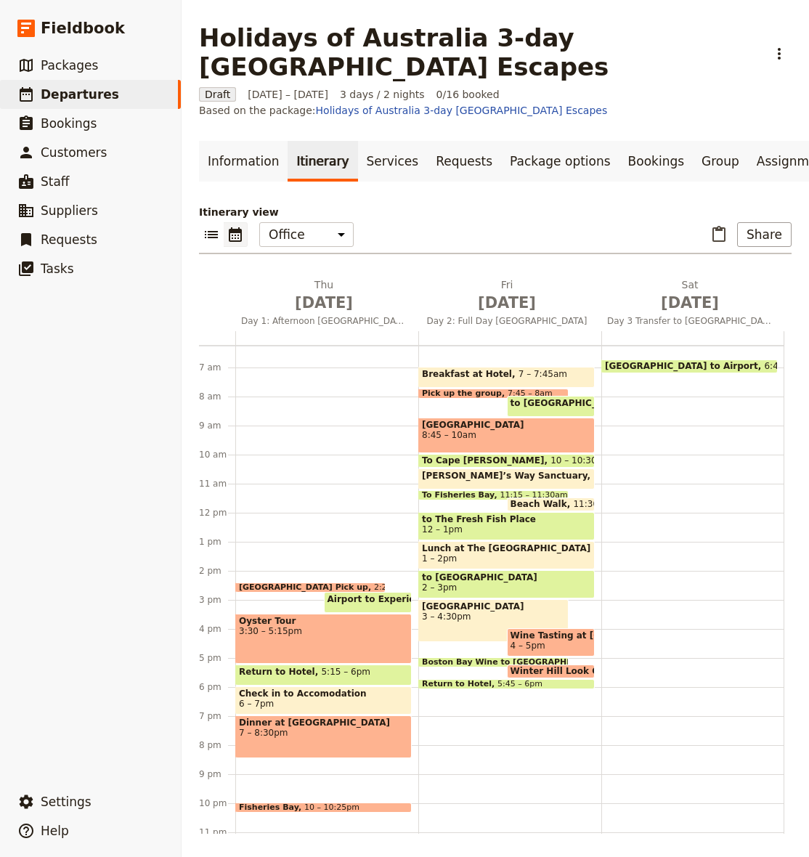
click at [478, 615] on span "3 – 4:30pm" at bounding box center [493, 616] width 143 height 10
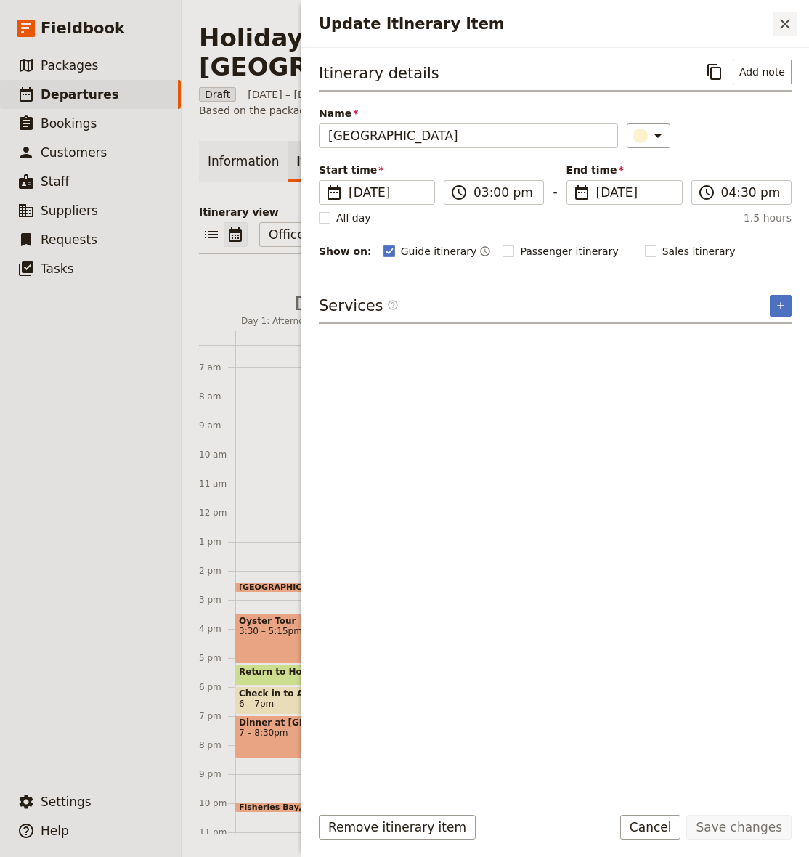
click at [783, 18] on icon "Close drawer" at bounding box center [784, 23] width 17 height 17
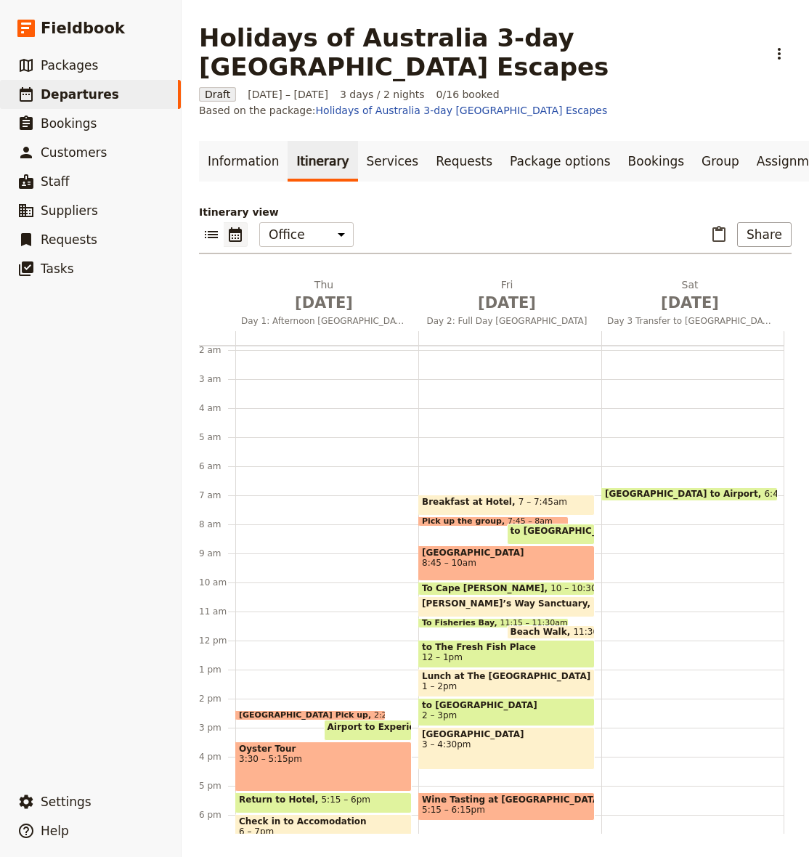
scroll to position [47, 0]
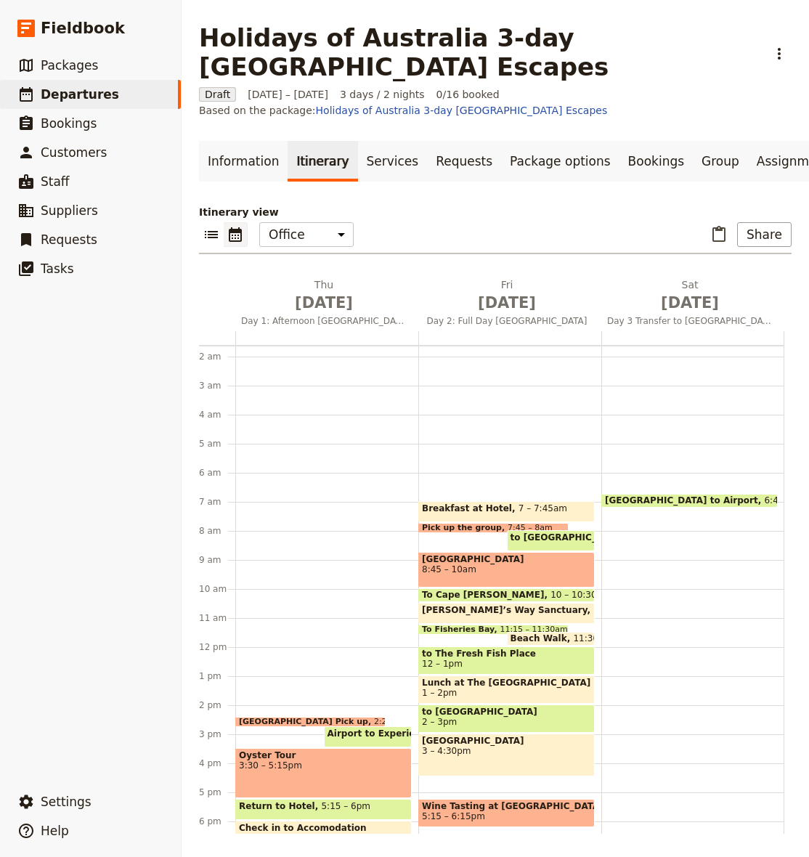
click at [673, 500] on span "[GEOGRAPHIC_DATA] to Airport" at bounding box center [684, 500] width 159 height 10
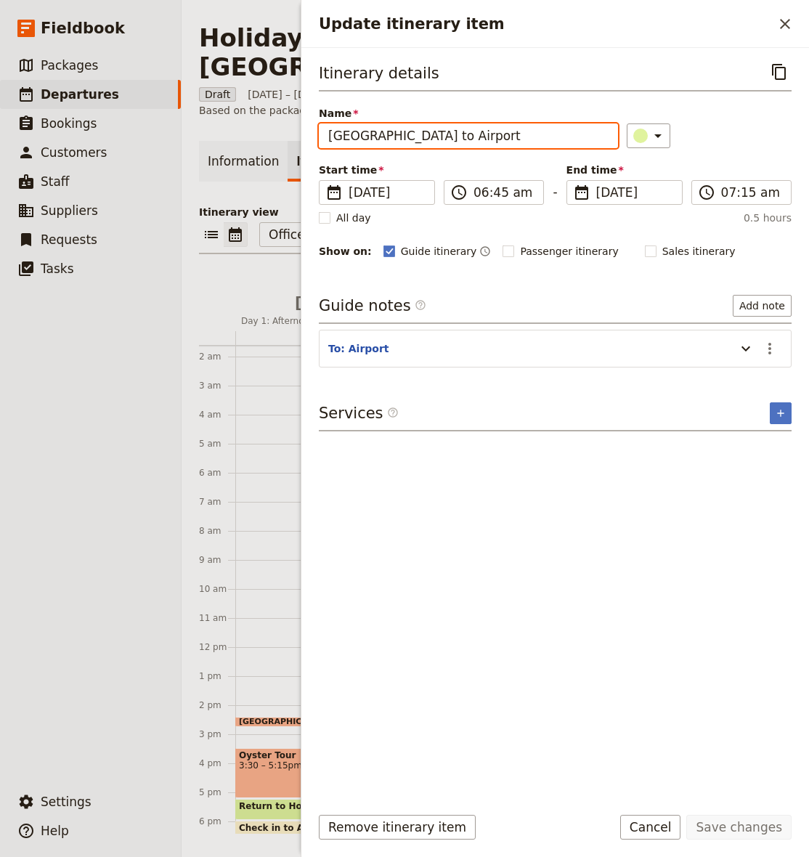
drag, startPoint x: 412, startPoint y: 137, endPoint x: 301, endPoint y: 136, distance: 111.1
click at [301, 136] on div "Itinerary details ​ Name Hilton Motel to Airport ​ Start time ​ 18 Oct 2025 18/…" at bounding box center [555, 420] width 508 height 745
type input "Airport"
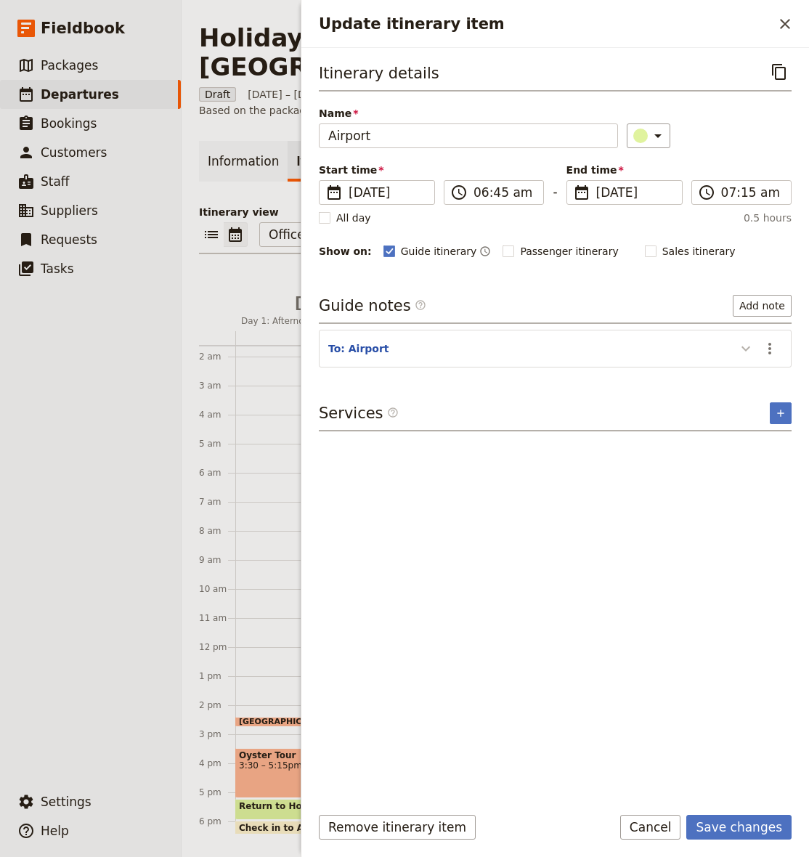
click at [748, 350] on icon "Update itinerary item" at bounding box center [745, 348] width 17 height 17
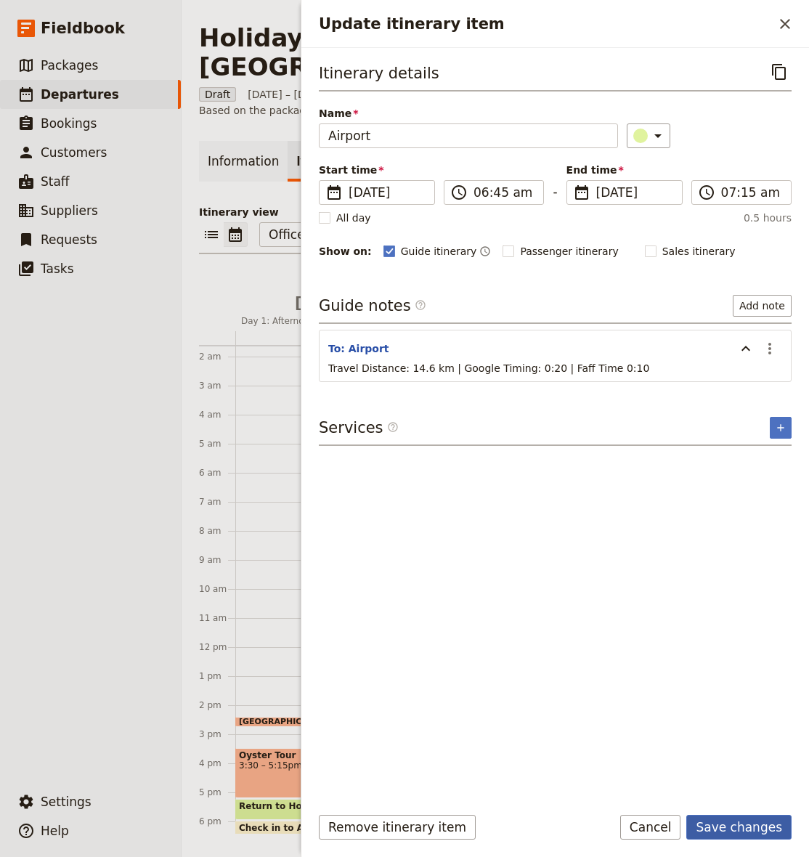
click at [760, 826] on button "Save changes" at bounding box center [738, 827] width 105 height 25
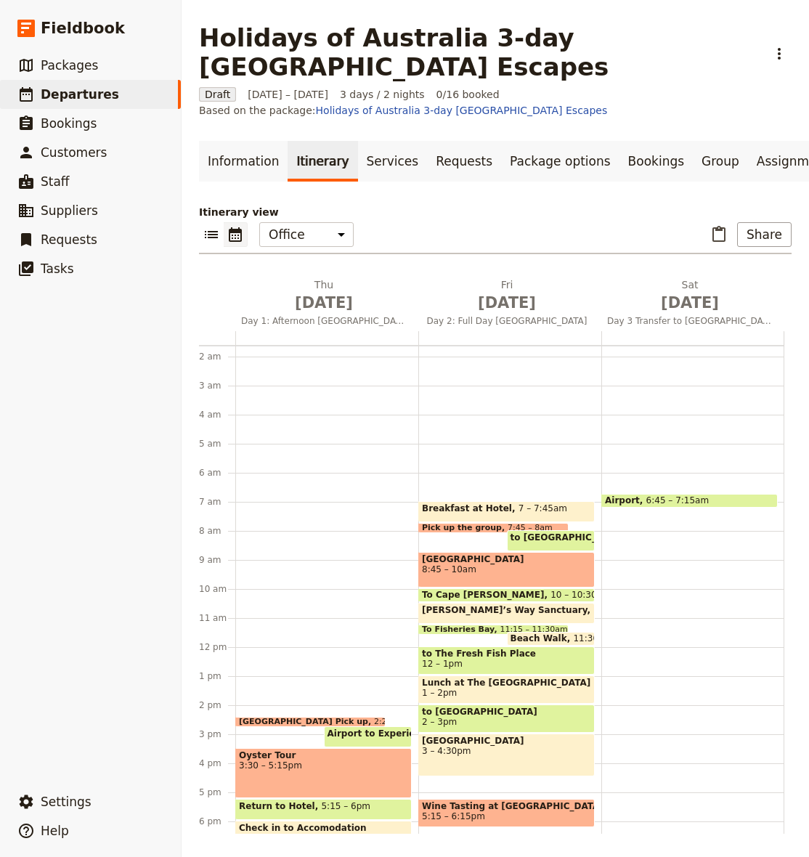
click at [676, 500] on span "6:45 – 7:15am" at bounding box center [677, 500] width 63 height 10
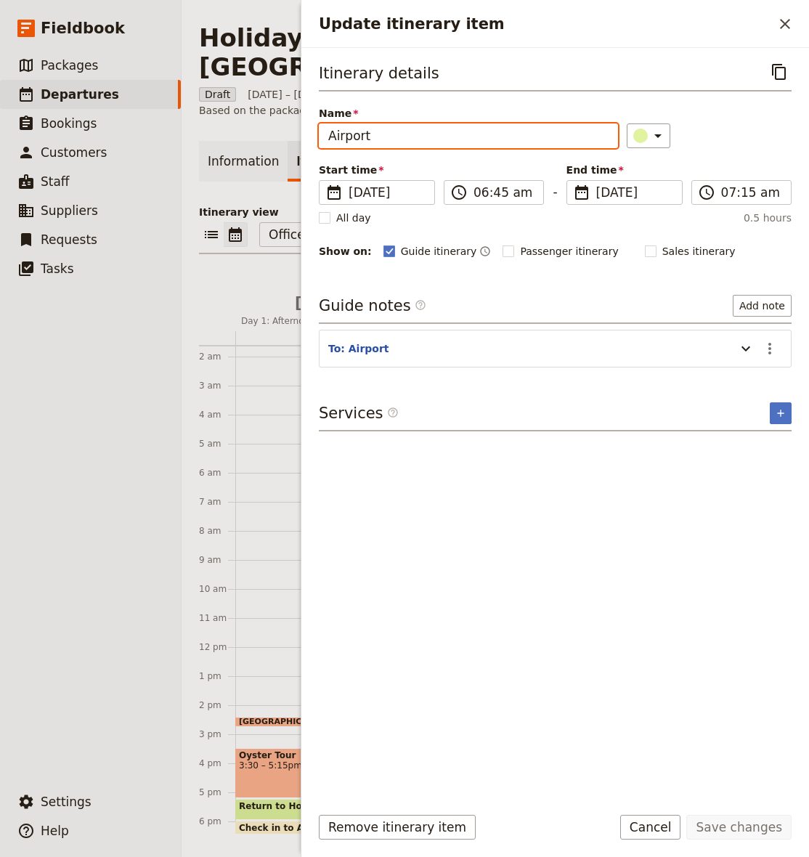
click at [327, 136] on input "Airport" at bounding box center [468, 135] width 299 height 25
type input "To Airport"
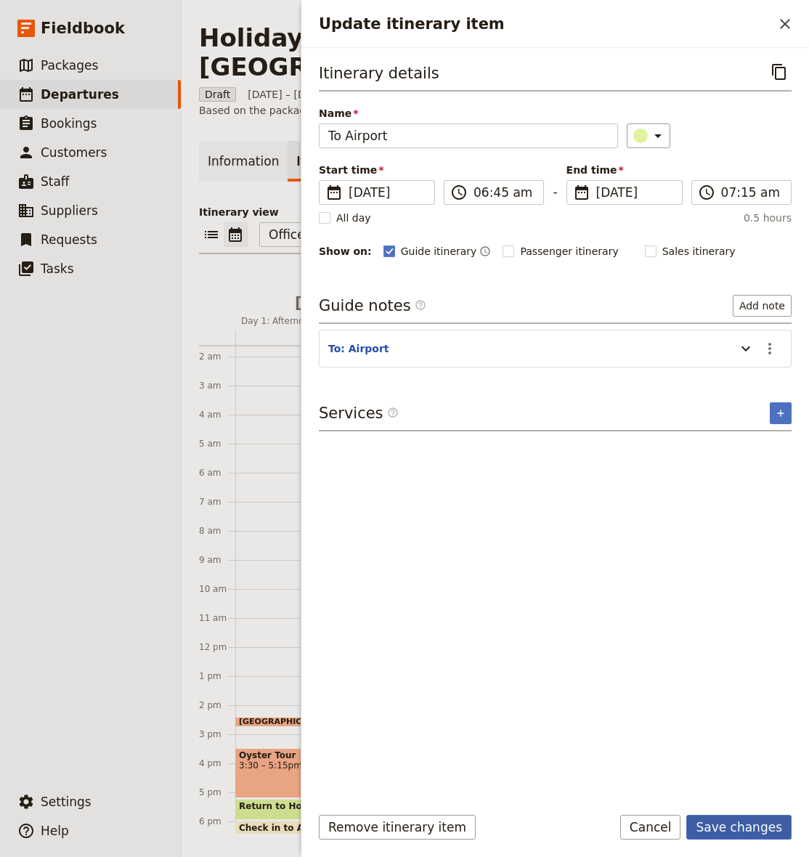
click at [747, 828] on button "Save changes" at bounding box center [738, 827] width 105 height 25
